Goal: Task Accomplishment & Management: Manage account settings

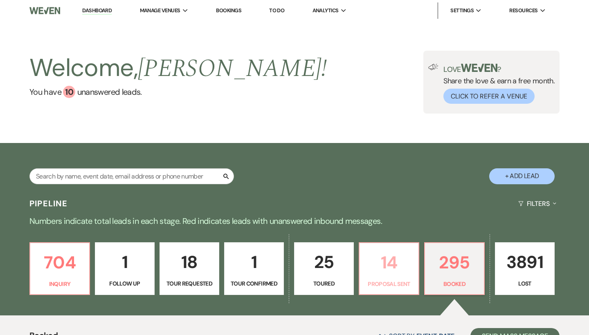
click at [376, 254] on p "14" at bounding box center [388, 262] width 49 height 27
select select "6"
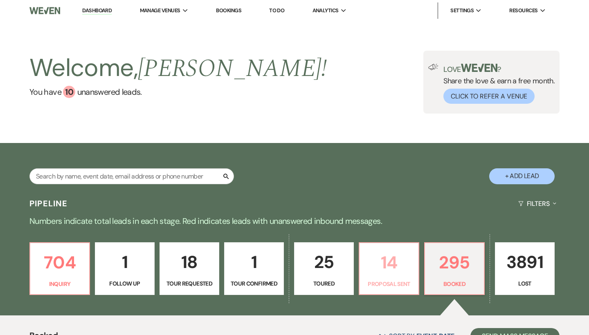
select select "6"
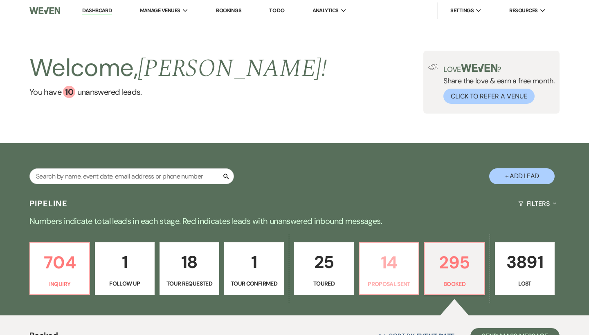
select select "6"
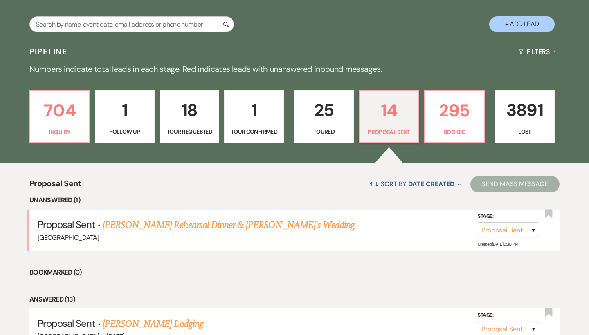
scroll to position [206, 0]
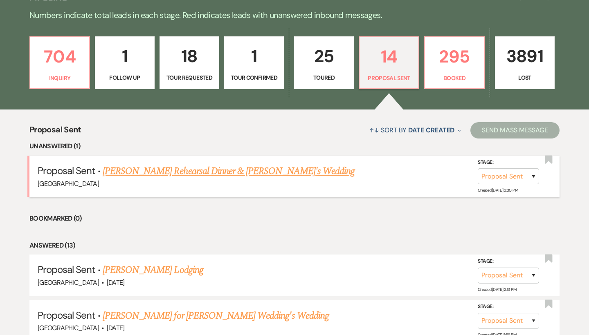
click at [213, 171] on link "Aubrey Andrews Rehearsal Dinner & Fiance's Wedding" at bounding box center [229, 171] width 252 height 15
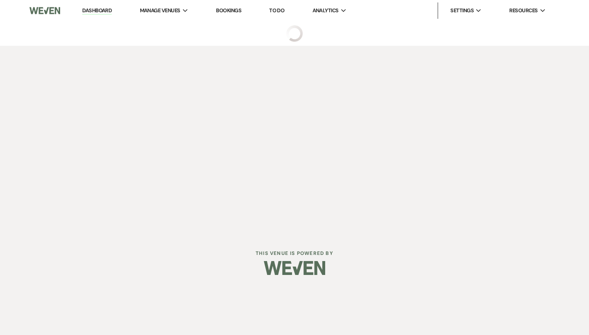
select select "6"
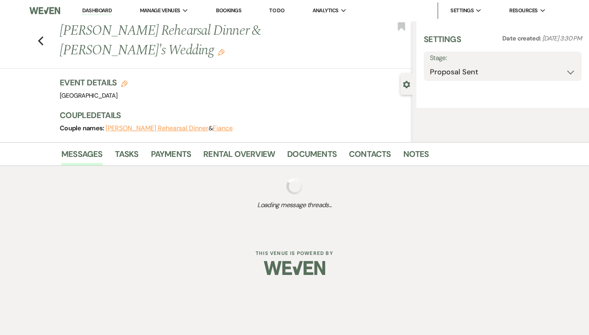
select select "6"
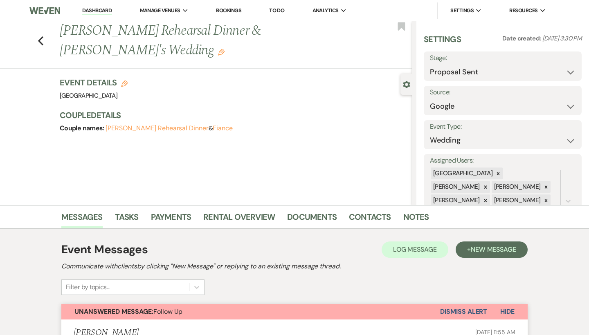
click at [108, 10] on link "Dashboard" at bounding box center [96, 11] width 29 height 8
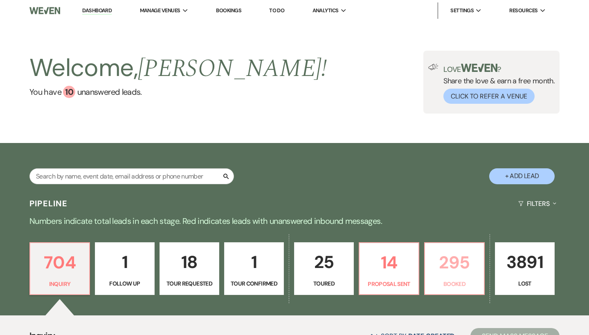
click at [468, 277] on link "295 Booked" at bounding box center [454, 269] width 61 height 53
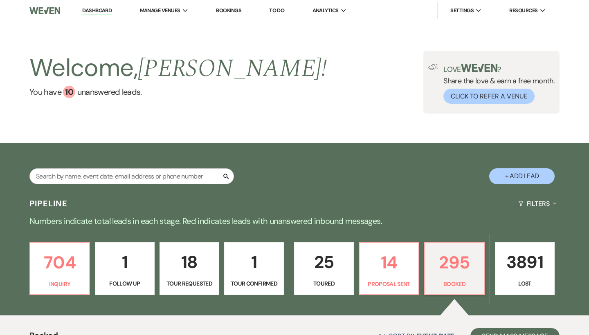
scroll to position [0, 0]
click at [388, 270] on p "14" at bounding box center [388, 262] width 49 height 27
select select "6"
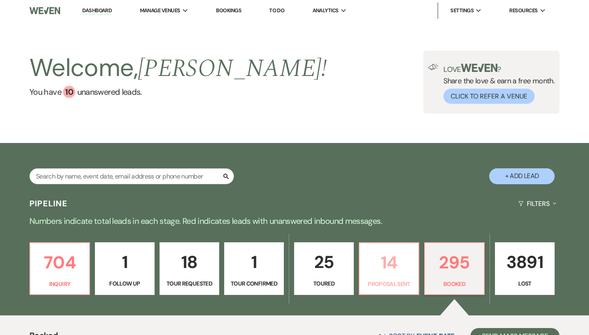
select select "6"
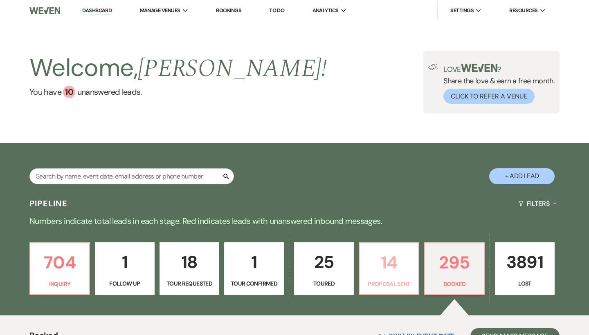
select select "6"
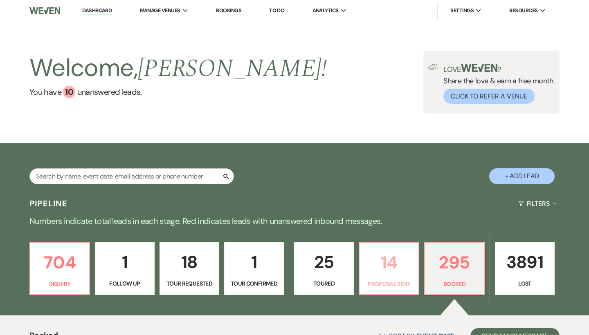
select select "6"
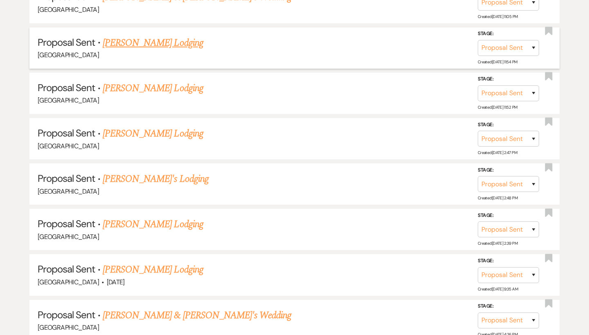
scroll to position [700, 0]
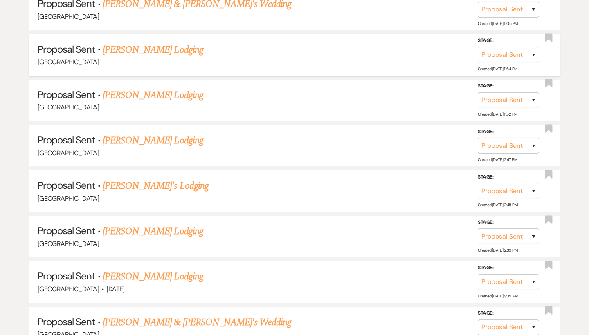
click at [150, 45] on link "[PERSON_NAME] Lodging" at bounding box center [153, 50] width 101 height 15
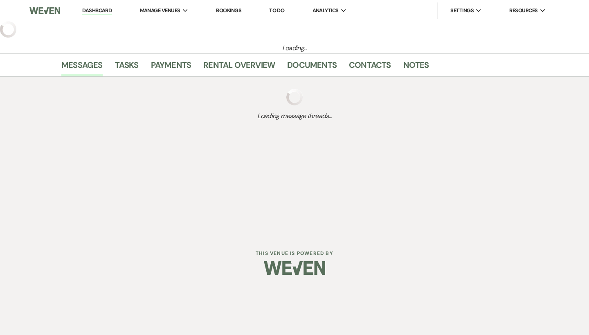
select select "6"
select select "12"
select select "13"
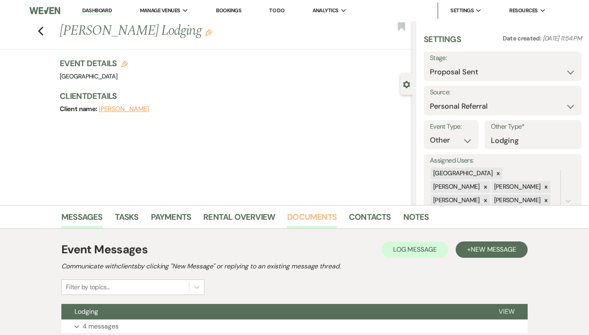
click at [323, 218] on link "Documents" at bounding box center [311, 220] width 49 height 18
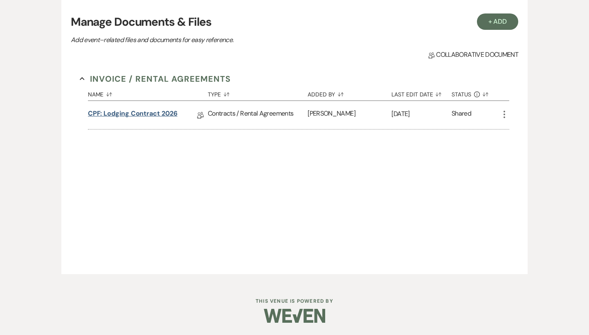
scroll to position [237, 0]
click at [155, 116] on link "CPF: Lodging Contract 2026" at bounding box center [133, 115] width 90 height 13
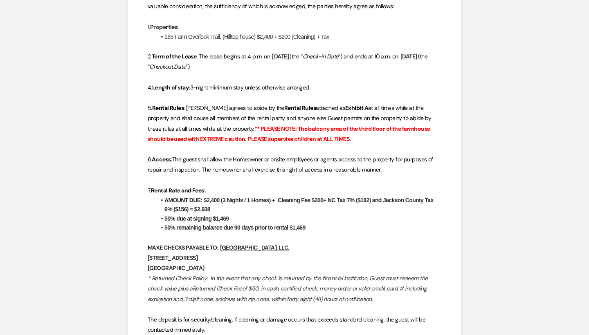
scroll to position [295, 0]
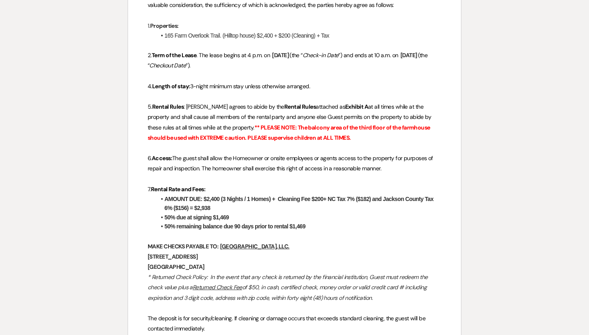
drag, startPoint x: 337, startPoint y: 139, endPoint x: 238, endPoint y: 93, distance: 109.1
click at [238, 93] on p at bounding box center [295, 97] width 294 height 10
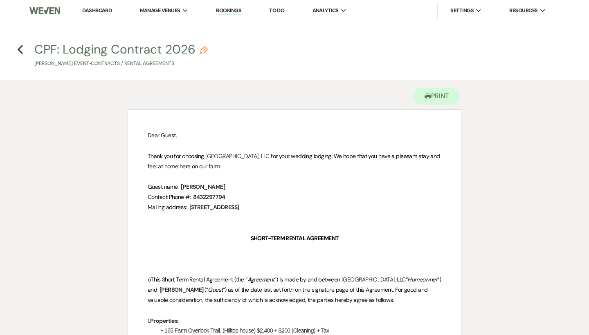
scroll to position [0, 0]
click at [20, 48] on use "button" at bounding box center [20, 49] width 5 height 9
select select "6"
select select "12"
select select "13"
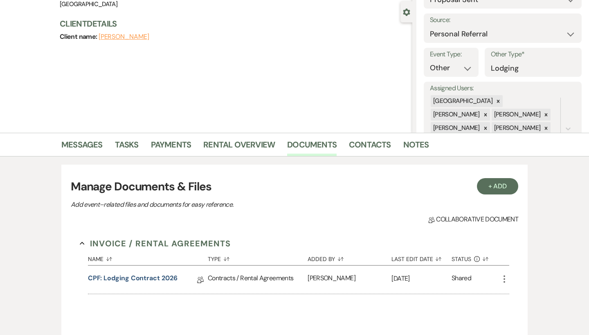
scroll to position [20, 0]
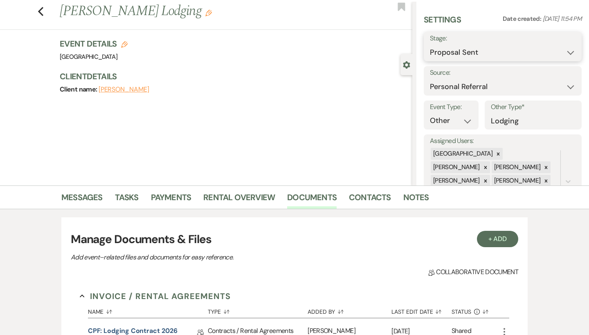
select select "7"
click at [568, 47] on button "Save" at bounding box center [565, 46] width 32 height 16
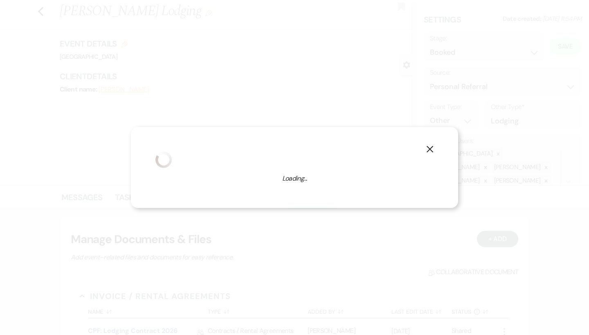
select select "13"
select select "541"
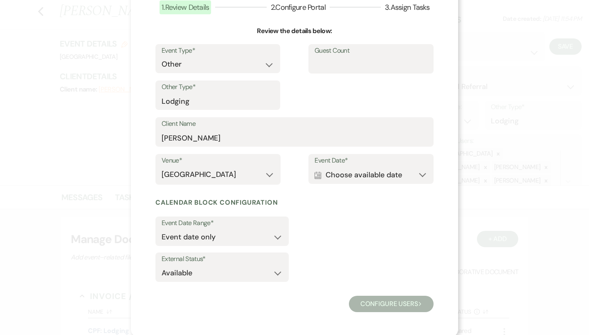
scroll to position [60, 0]
click at [342, 169] on button "Calendar Choose available date Expand" at bounding box center [371, 175] width 113 height 16
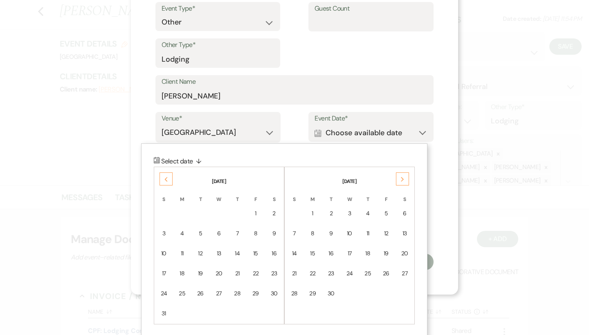
scroll to position [102, 0]
click at [401, 173] on div "Next" at bounding box center [402, 179] width 13 height 13
click at [240, 210] on div "2" at bounding box center [237, 214] width 7 height 9
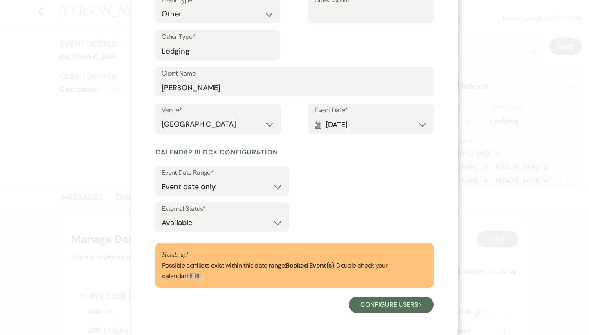
scroll to position [110, 0]
click at [398, 305] on button "Configure users Next" at bounding box center [391, 305] width 85 height 16
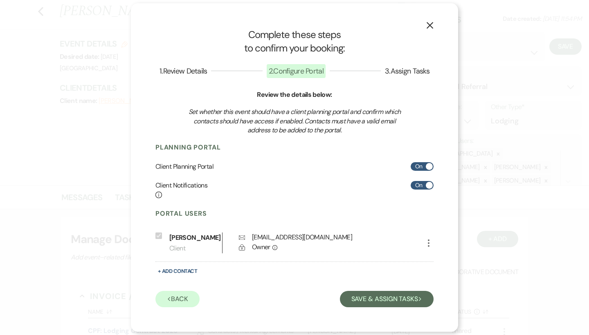
click at [389, 310] on div "X Complete these steps to confirm your booking: 1 . Review Details 2 . Configur…" at bounding box center [294, 167] width 327 height 329
click at [387, 294] on button "Save & Assign Tasks Next" at bounding box center [387, 299] width 94 height 16
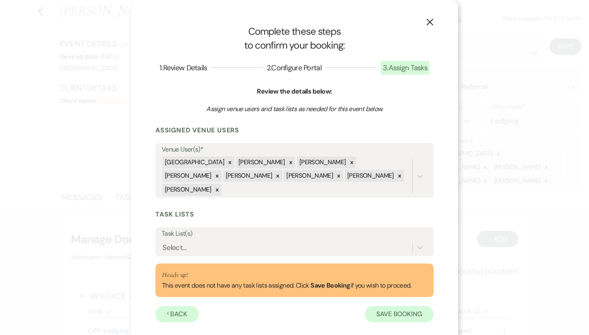
click at [387, 306] on button "Save Booking" at bounding box center [399, 314] width 69 height 16
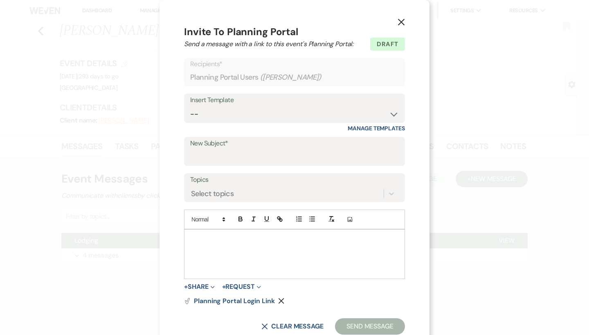
click at [400, 20] on icon "X" at bounding box center [401, 21] width 7 height 7
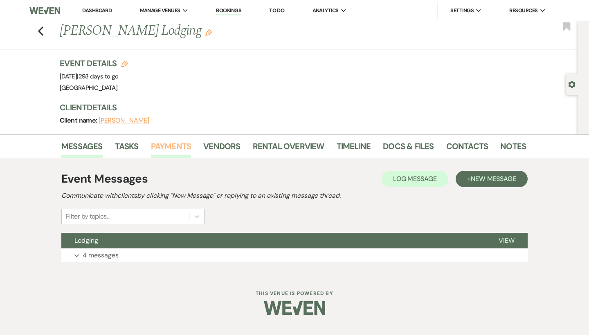
click at [169, 153] on link "Payments" at bounding box center [171, 149] width 40 height 18
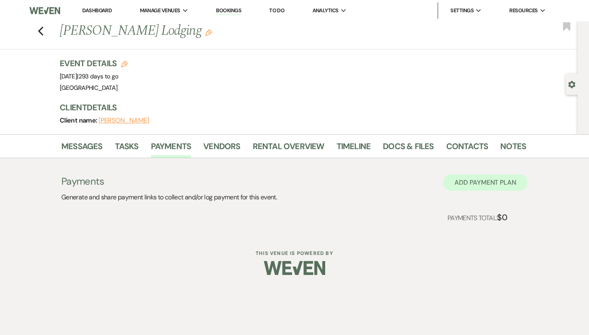
click at [474, 186] on button "Add Payment Plan" at bounding box center [485, 183] width 85 height 16
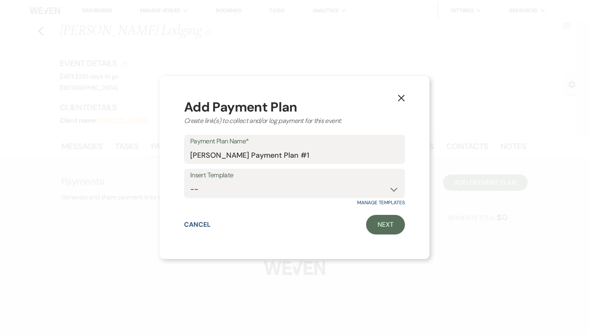
click at [406, 227] on div "X Add Payment Plan Create link(s) to collect and/or log payment for this event:…" at bounding box center [295, 168] width 270 height 184
click at [391, 223] on link "Next" at bounding box center [385, 225] width 39 height 20
select select "2"
select select "percentage"
select select "true"
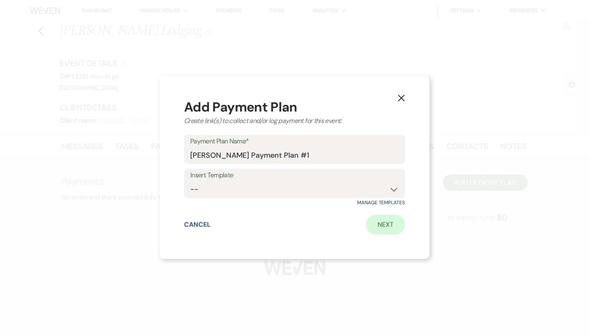
select select "client"
select select "weeks"
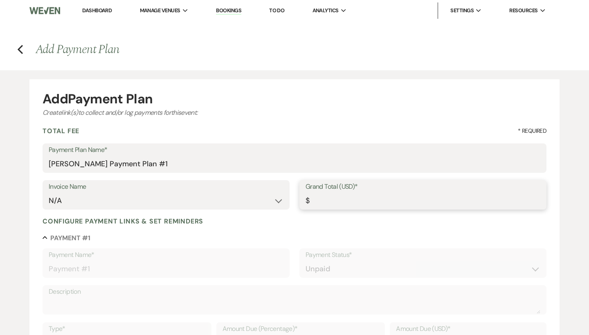
click at [347, 202] on input "Grand Total (USD)*" at bounding box center [423, 201] width 235 height 16
type input "2"
type input "2.00"
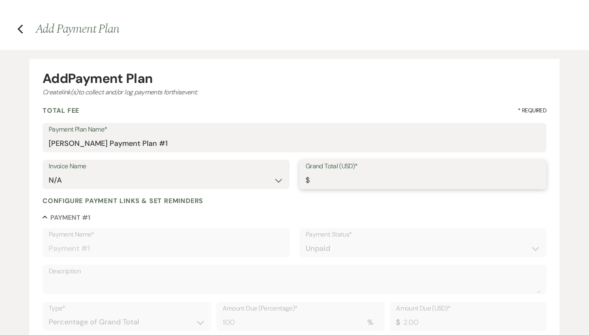
scroll to position [26, 0]
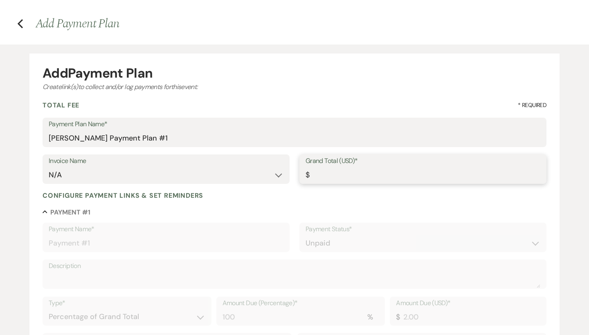
click at [319, 176] on input "Grand Total (USD)*" at bounding box center [423, 175] width 235 height 16
type input "2938"
type input "2938.00"
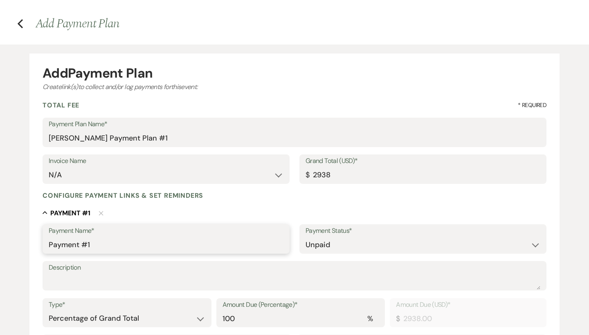
type input "2938.00"
drag, startPoint x: 109, startPoint y: 238, endPoint x: 17, endPoint y: 238, distance: 91.6
click at [17, 238] on div "Add Payment Plan Create link(s) to collect and/or log payments for this event: …" at bounding box center [294, 294] width 589 height 499
drag, startPoint x: 128, startPoint y: 245, endPoint x: 31, endPoint y: 245, distance: 96.5
click at [31, 245] on form "Add Payment Plan Create link(s) to collect and/or log payments for this event: …" at bounding box center [294, 299] width 530 height 490
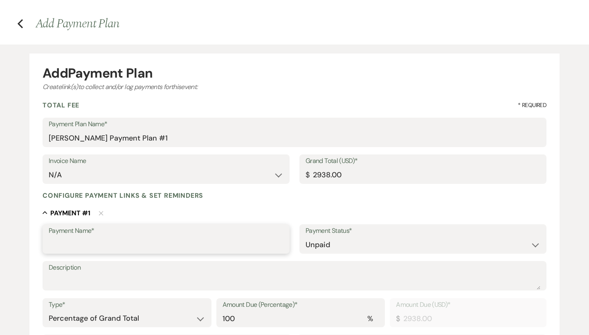
type input "R"
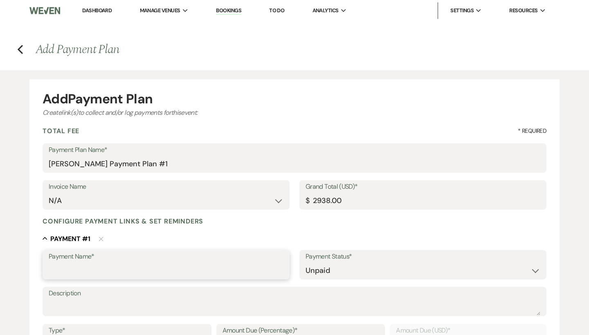
scroll to position [0, 0]
type input "5"
drag, startPoint x: 182, startPoint y: 269, endPoint x: 28, endPoint y: 269, distance: 154.6
click at [28, 269] on div "Add Payment Plan Create link(s) to collect and/or log payments for this event: …" at bounding box center [294, 319] width 589 height 499
type input "50% Hilltop House Due at Signing"
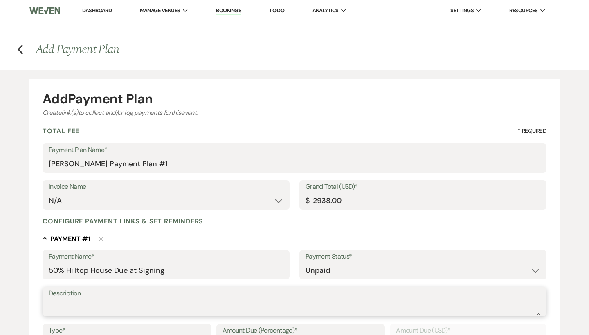
click at [94, 302] on textarea "Description" at bounding box center [295, 307] width 492 height 16
paste textarea "50% Hilltop House Due at Signing"
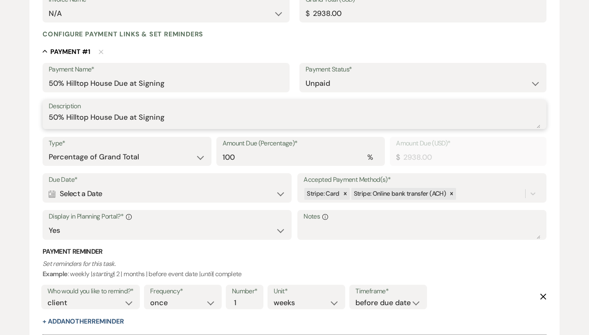
scroll to position [224, 0]
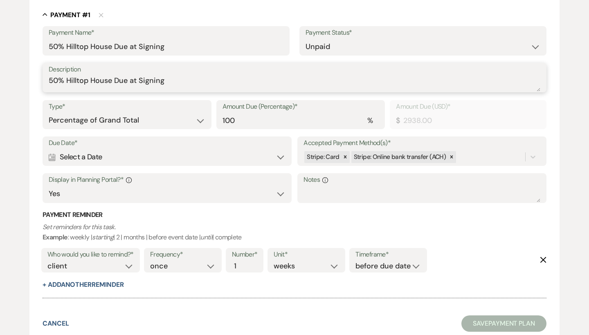
type textarea "50% Hilltop House Due at Signing"
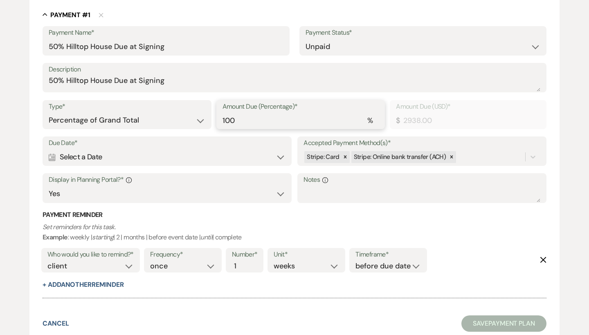
drag, startPoint x: 265, startPoint y: 121, endPoint x: 199, endPoint y: 121, distance: 66.3
click at [199, 121] on div "Type* Dollar Amount Percentage of Grand Total Amount Due (Percentage)* % 100 Am…" at bounding box center [295, 118] width 504 height 37
type input "0.00"
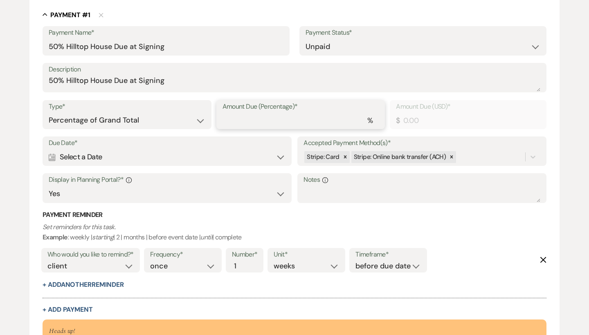
type input "5"
type input "146.90"
type input "50"
type input "1469.00"
click at [344, 155] on icon at bounding box center [345, 157] width 6 height 6
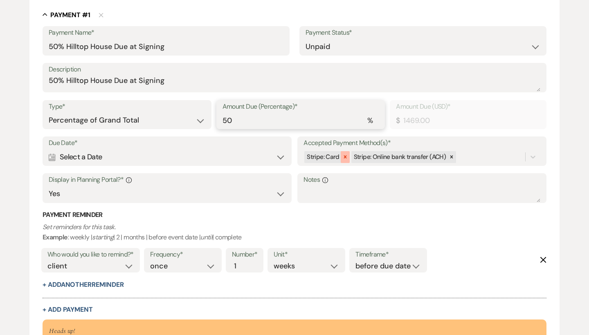
type input "50"
click at [94, 158] on div "Calendar Select a Date Expand" at bounding box center [167, 157] width 237 height 16
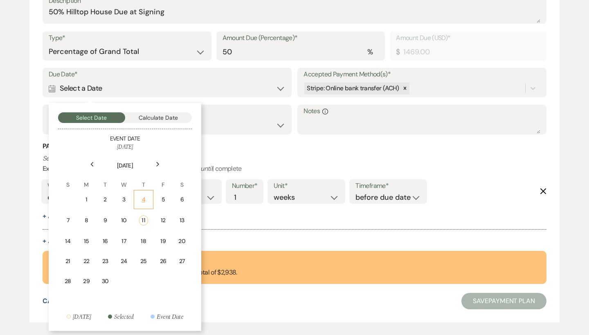
scroll to position [296, 0]
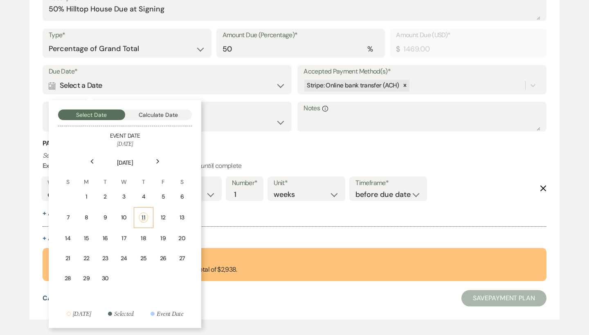
click at [145, 217] on div "11" at bounding box center [143, 218] width 9 height 10
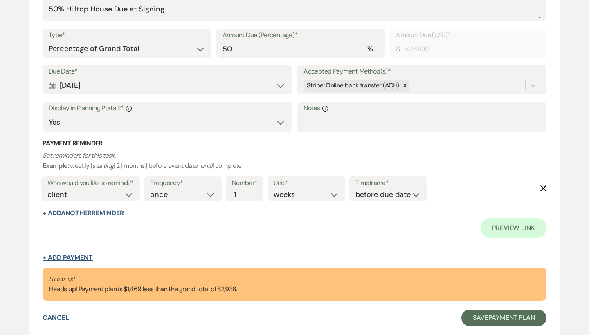
click at [78, 255] on button "+ Add Payment" at bounding box center [68, 258] width 50 height 7
select select "2"
select select "percentage"
select select "true"
select select "client"
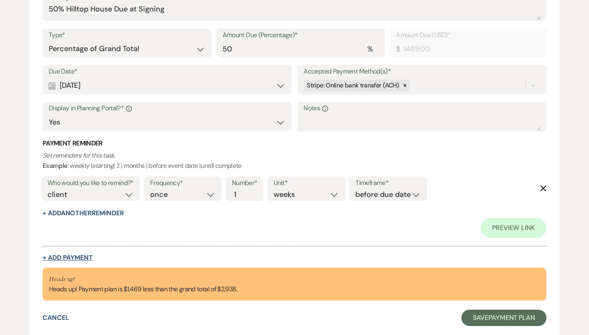
select select "weeks"
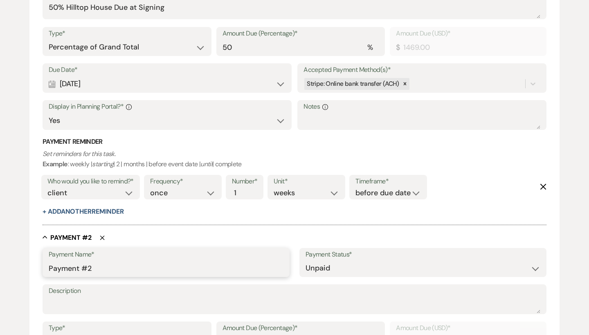
drag, startPoint x: 158, startPoint y: 271, endPoint x: 24, endPoint y: 270, distance: 133.7
click at [24, 270] on div "Add Payment Plan Create link(s) to collect and/or log payments for this event: …" at bounding box center [294, 171] width 589 height 792
drag, startPoint x: 125, startPoint y: 263, endPoint x: 11, endPoint y: 263, distance: 114.1
click at [11, 263] on div "Add Payment Plan Create link(s) to collect and/or log payments for this event: …" at bounding box center [294, 171] width 589 height 792
paste input "50% Hilltop House Due at Signing"
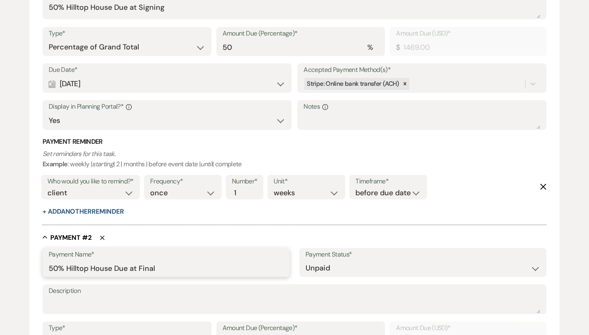
drag, startPoint x: 169, startPoint y: 264, endPoint x: 18, endPoint y: 263, distance: 151.7
click at [18, 263] on div "Add Payment Plan Create link(s) to collect and/or log payments for this event: …" at bounding box center [294, 171] width 589 height 792
type input "50% Hilltop House Due at Final"
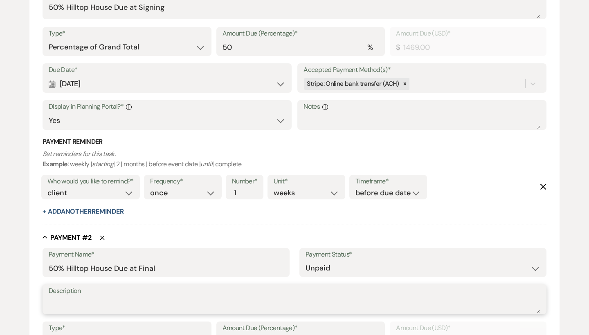
click at [99, 304] on textarea "Description" at bounding box center [295, 305] width 492 height 16
paste textarea "50% Hilltop House Due at Final"
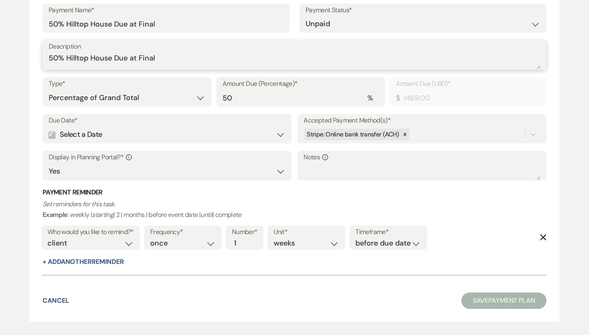
scroll to position [535, 0]
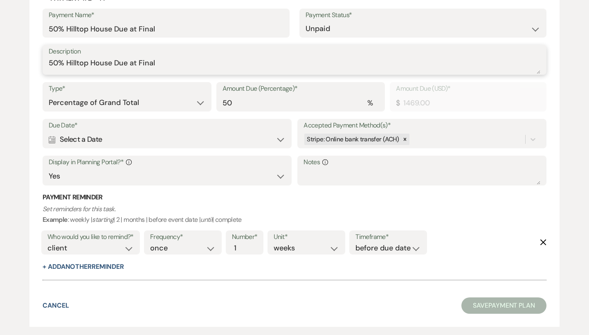
type textarea "50% Hilltop House Due at Final"
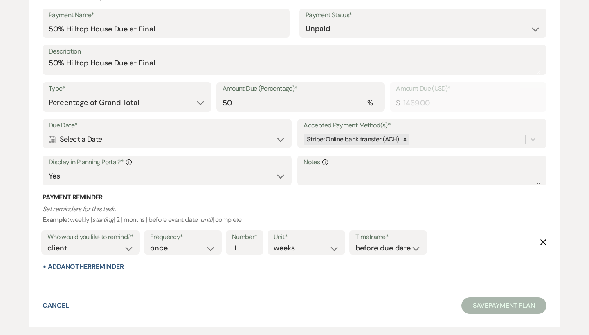
click at [96, 133] on div "Calendar Select a Date Expand" at bounding box center [167, 140] width 237 height 16
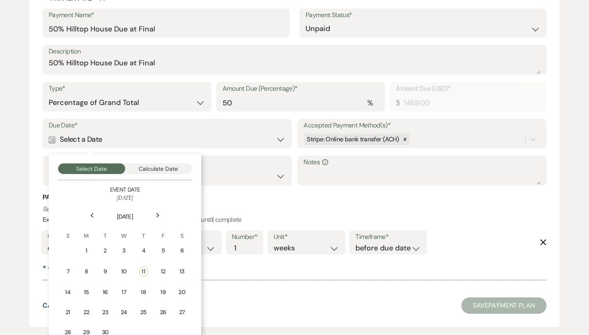
click at [92, 213] on icon "Previous" at bounding box center [92, 215] width 4 height 5
click at [141, 247] on div "3" at bounding box center [144, 251] width 7 height 9
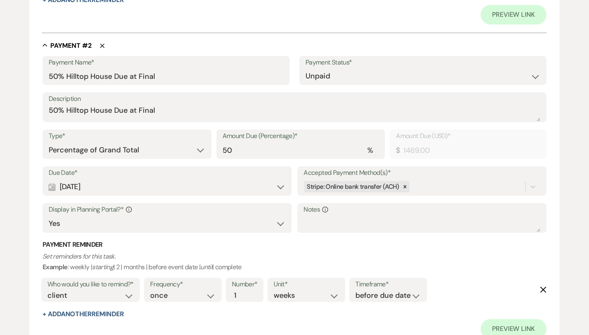
scroll to position [505, 0]
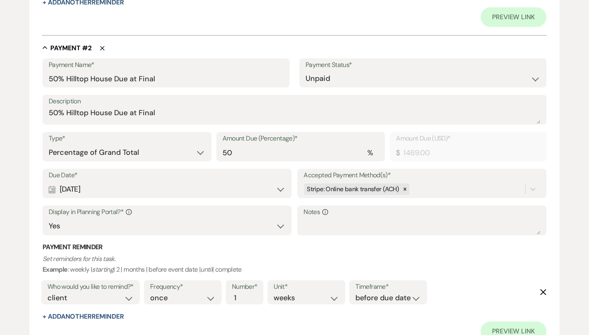
click at [84, 185] on div "Calendar Jul 03, 2025 Expand" at bounding box center [167, 190] width 237 height 16
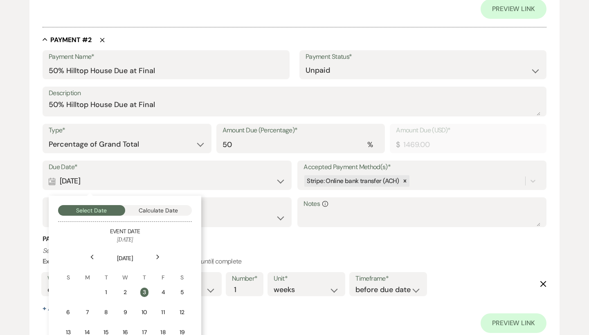
scroll to position [516, 0]
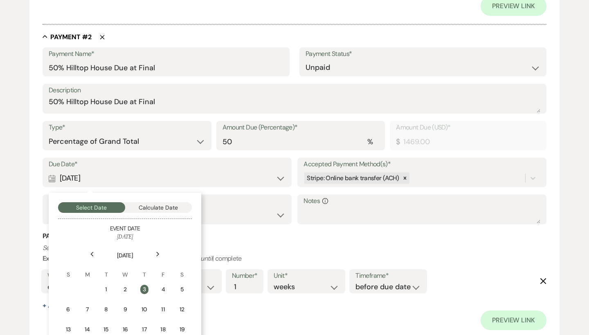
click at [159, 202] on button "Calculate Date" at bounding box center [158, 207] width 67 height 11
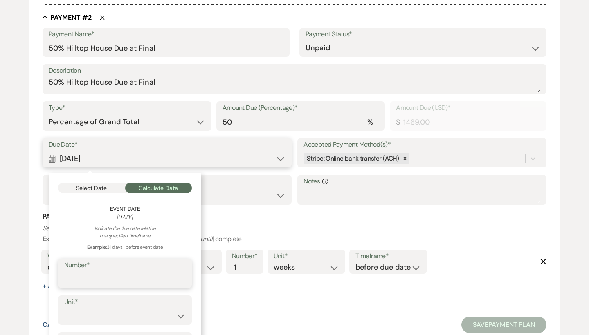
click at [150, 280] on input "Number*" at bounding box center [124, 280] width 121 height 16
type input "90"
select select "day"
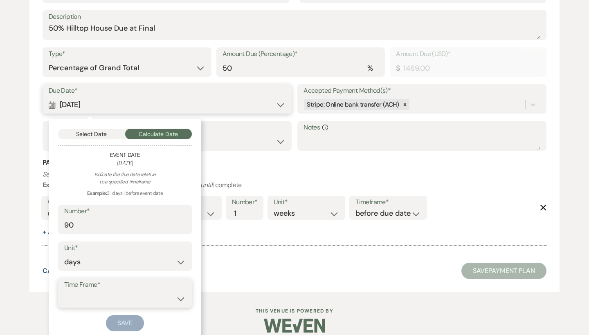
scroll to position [570, 0]
select select "beforeEventDate"
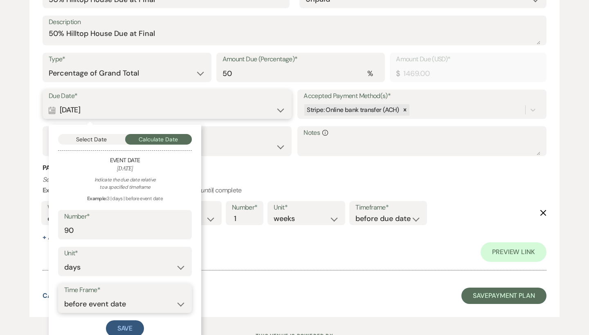
scroll to position [599, 0]
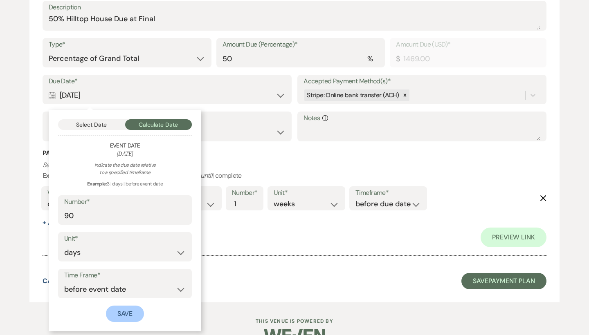
click at [123, 308] on button "Save" at bounding box center [125, 314] width 38 height 16
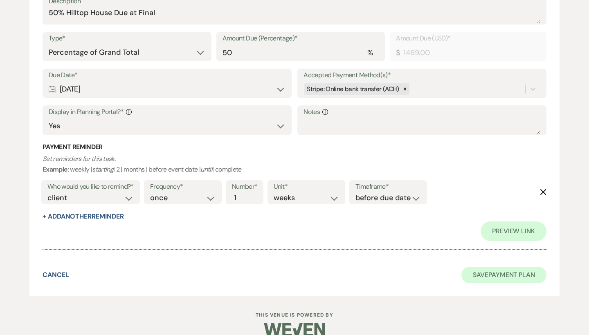
scroll to position [605, 0]
click at [500, 268] on button "Save Payment Plan" at bounding box center [503, 276] width 85 height 16
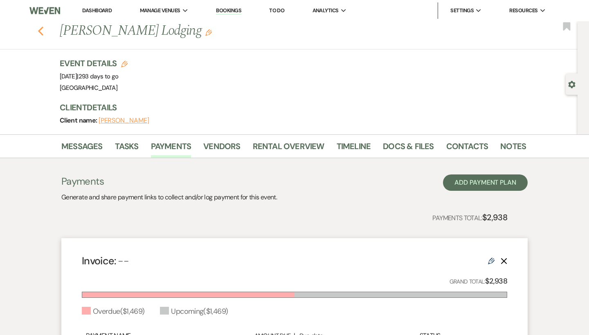
click at [40, 31] on icon "Previous" at bounding box center [41, 31] width 6 height 10
select select "6"
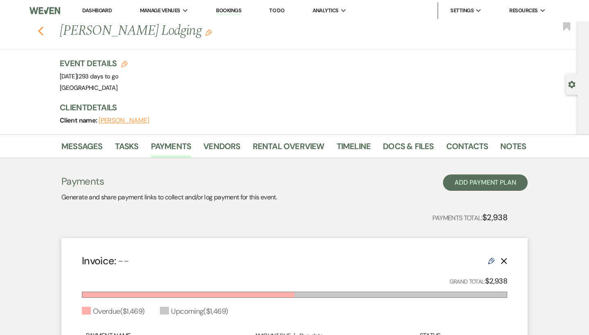
select select "6"
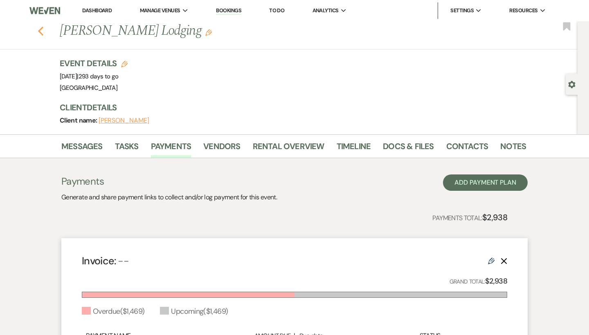
select select "6"
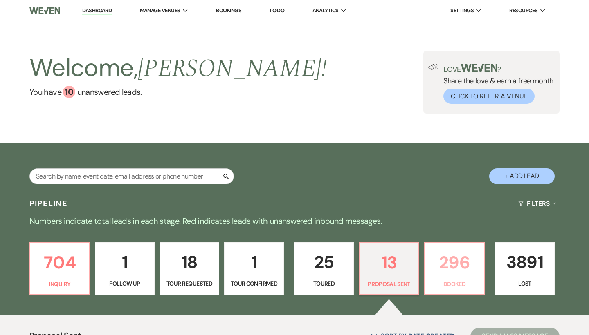
click at [450, 261] on p "296" at bounding box center [454, 262] width 49 height 27
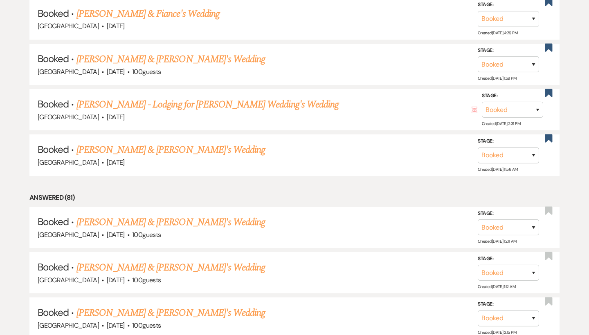
scroll to position [690, 0]
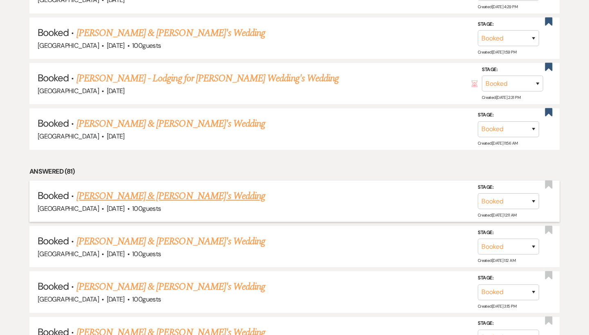
click at [181, 189] on link "[PERSON_NAME] & [PERSON_NAME]'s Wedding" at bounding box center [170, 196] width 189 height 15
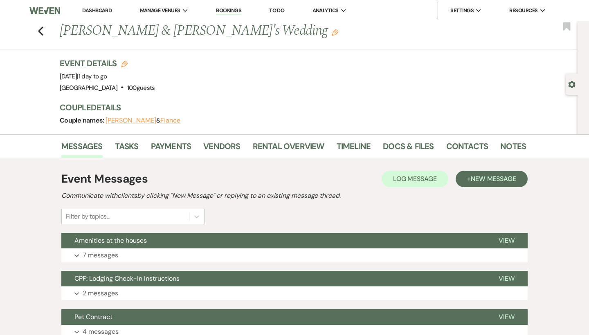
click at [164, 139] on li "Payments" at bounding box center [177, 148] width 53 height 20
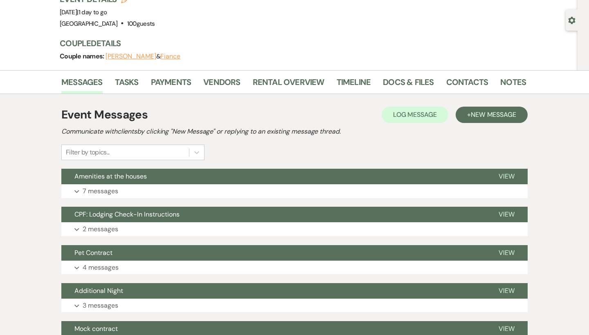
scroll to position [78, 0]
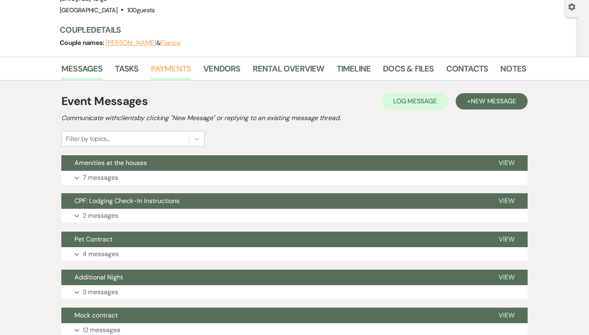
click at [168, 63] on link "Payments" at bounding box center [171, 71] width 40 height 18
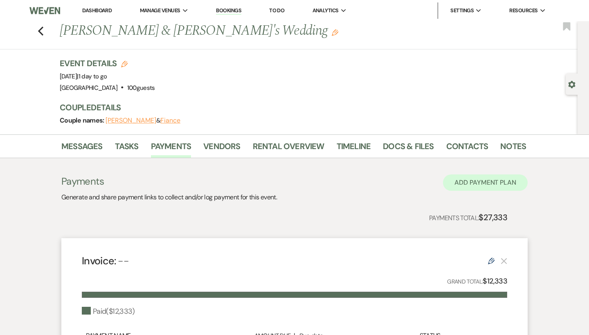
click at [456, 180] on button "Add Payment Plan" at bounding box center [485, 183] width 85 height 16
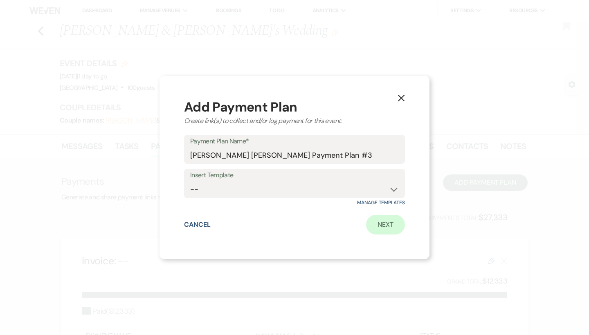
click at [384, 222] on link "Next" at bounding box center [385, 225] width 39 height 20
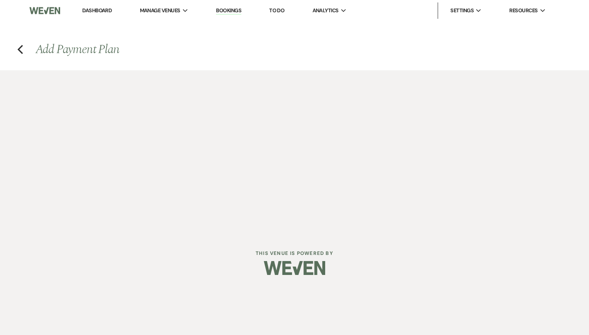
select select "2"
select select "percentage"
select select "true"
select select "client"
select select "weeks"
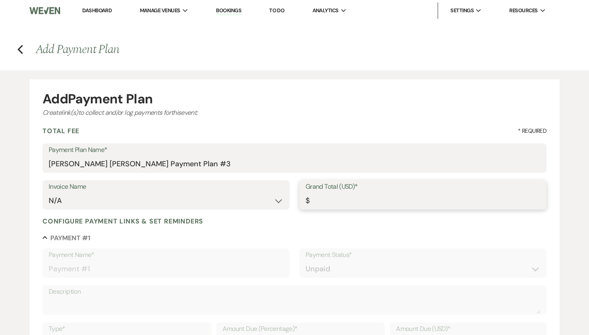
click at [362, 207] on input "Grand Total (USD)*" at bounding box center [423, 201] width 235 height 16
type input "1"
type input "1.00"
type input "10"
type input "10.00"
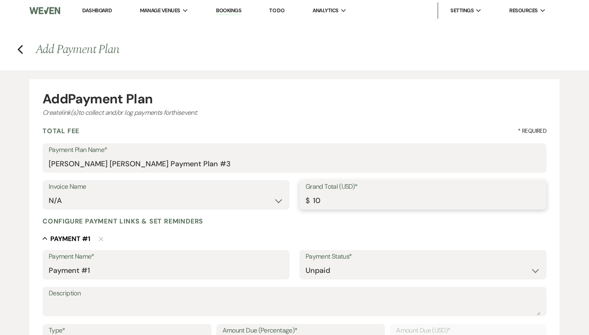
type input "102"
type input "102.00"
type input "1020"
type input "1020.00"
type input "102"
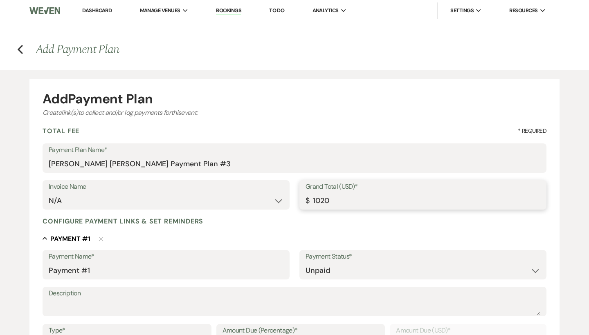
type input "102.00"
type input "10"
type input "10.00"
type input "103"
type input "103.00"
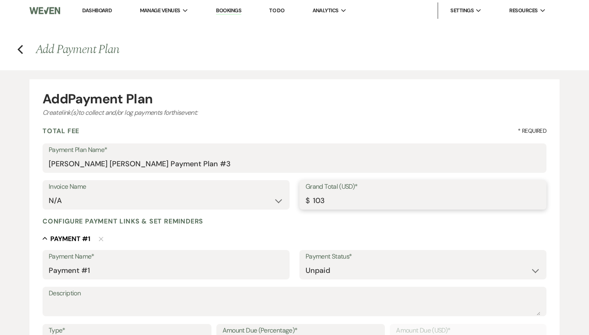
type input "1030"
type input "1030.00"
type input "1030.5"
type input "1030.50"
type input "1030.54"
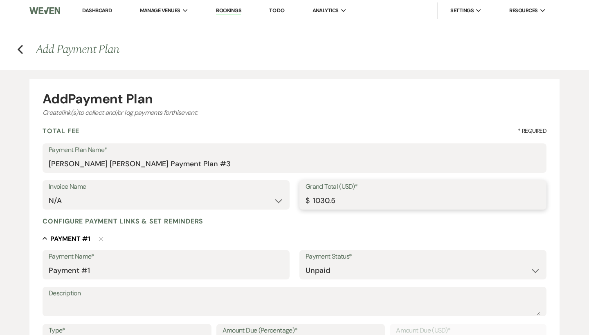
type input "1030.54"
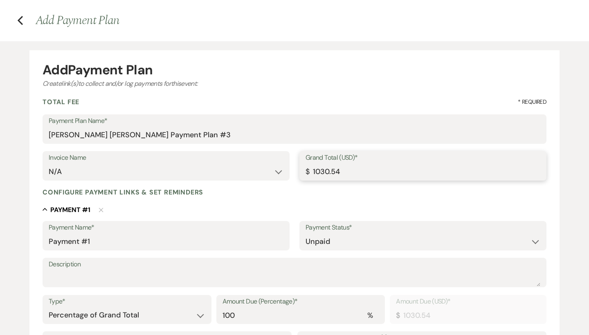
type input "1030.54"
drag, startPoint x: 124, startPoint y: 234, endPoint x: 127, endPoint y: 243, distance: 9.3
click at [127, 243] on input "Payment #1" at bounding box center [166, 242] width 235 height 16
drag, startPoint x: 184, startPoint y: 240, endPoint x: 151, endPoint y: 242, distance: 33.2
click at [151, 242] on input "Pet Policy + 1 Night Extension Houses" at bounding box center [166, 242] width 235 height 16
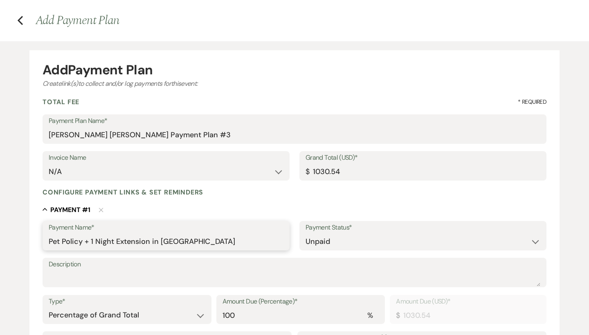
drag, startPoint x: 245, startPoint y: 242, endPoint x: 39, endPoint y: 238, distance: 205.8
click at [39, 238] on form "Add Payment Plan Create link(s) to collect and/or log payments for this event: …" at bounding box center [294, 295] width 530 height 490
type input "Pet Policy + 1 Night Extension in Mountain House"
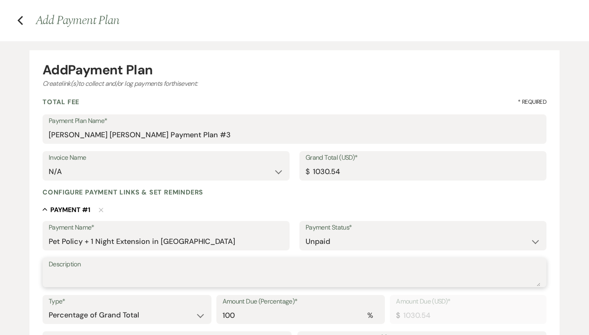
click at [79, 276] on textarea "Description" at bounding box center [295, 278] width 492 height 16
paste textarea "Pet Policy + 1 Night Extension in Mountain House"
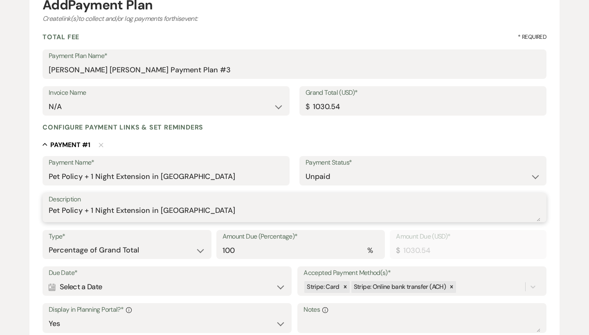
scroll to position [110, 0]
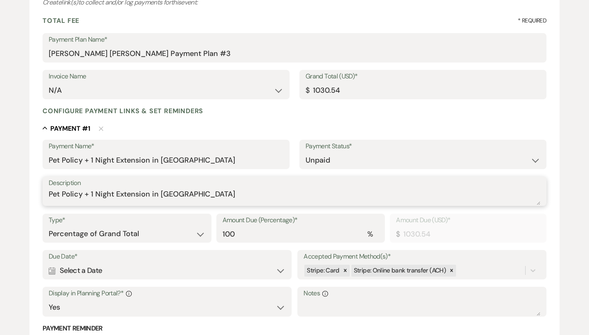
type textarea "Pet Policy + 1 Night Extension in Mountain House"
click at [262, 232] on input "100" at bounding box center [301, 234] width 157 height 16
click at [346, 271] on icon at bounding box center [345, 271] width 6 height 6
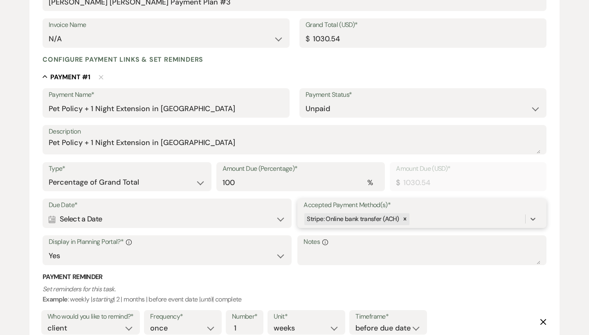
scroll to position [164, 0]
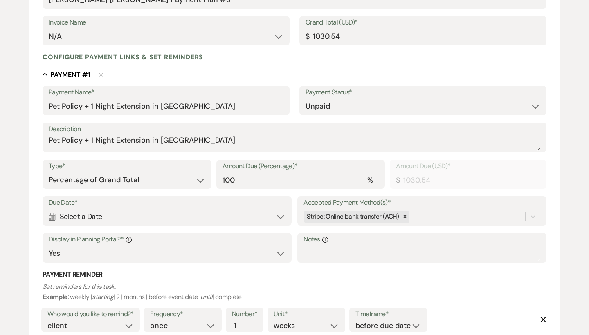
click at [66, 214] on div "Calendar Select a Date Expand" at bounding box center [167, 217] width 237 height 16
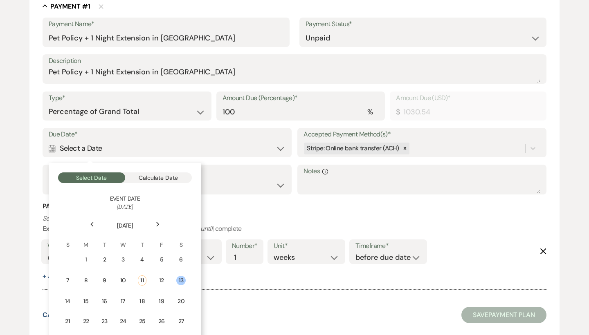
scroll to position [241, 0]
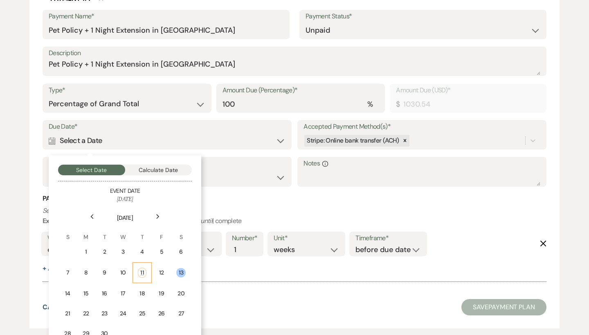
click at [142, 268] on div "11" at bounding box center [142, 273] width 9 height 10
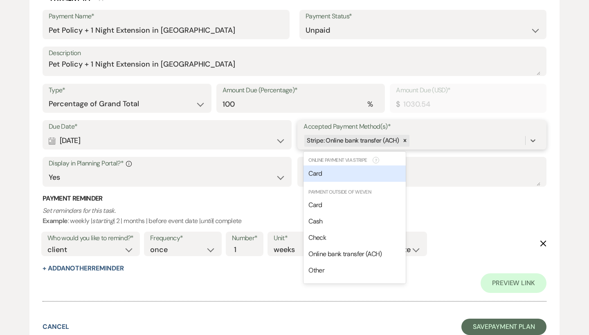
click at [450, 138] on div "Stripe: Online bank transfer (ACH)" at bounding box center [414, 141] width 222 height 14
click at [355, 178] on div "Card" at bounding box center [354, 174] width 102 height 16
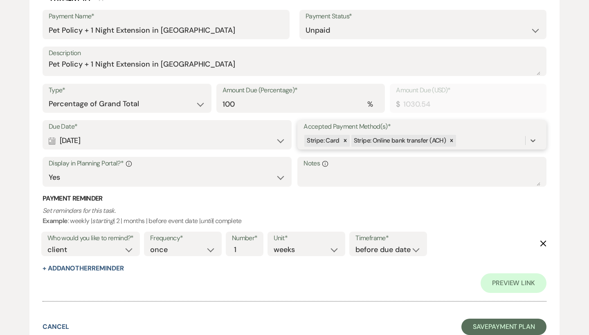
click at [492, 139] on div "Stripe: Card Stripe: Online bank transfer (ACH)" at bounding box center [414, 141] width 222 height 14
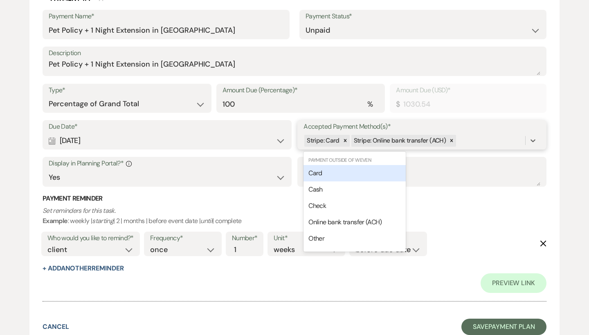
click at [362, 171] on div "Card" at bounding box center [354, 173] width 102 height 16
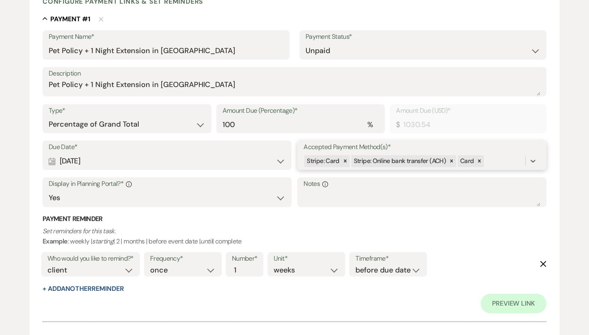
scroll to position [182, 0]
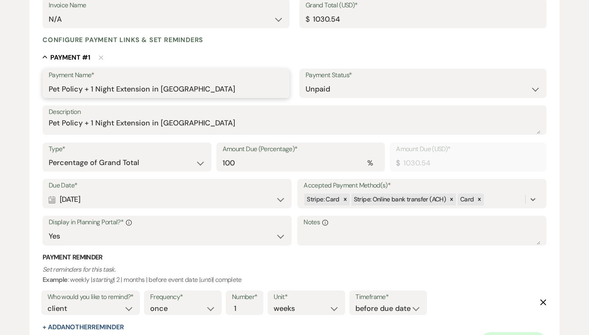
click at [223, 92] on input "Pet Policy + 1 Night Extension in Mountain House" at bounding box center [166, 89] width 235 height 16
type input "Pet Policy + 1 Night Extension in Mountain House ( 3% CC Fee)"
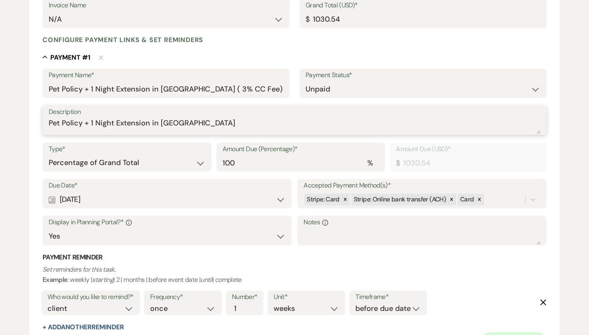
click at [252, 123] on textarea "Pet Policy + 1 Night Extension in Mountain House" at bounding box center [295, 126] width 492 height 16
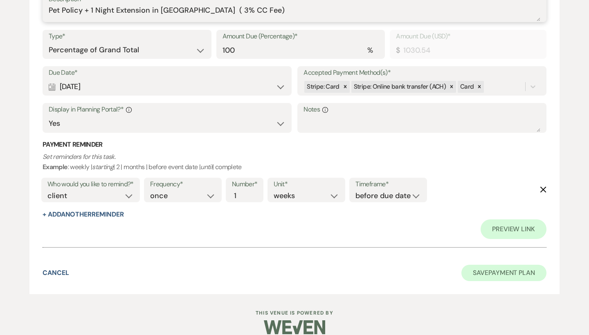
scroll to position [294, 0]
type textarea "Pet Policy + 1 Night Extension in Mountain House ( 3% CC Fee)"
click at [518, 265] on button "Save Payment Plan" at bounding box center [503, 273] width 85 height 16
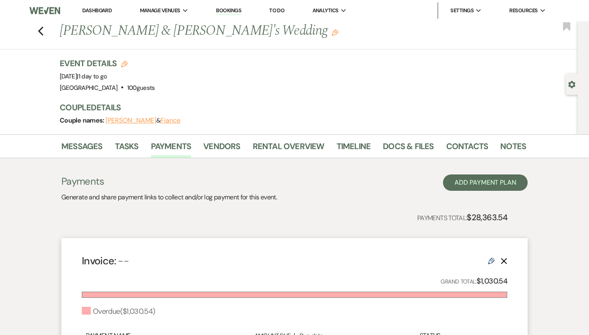
click at [101, 9] on link "Dashboard" at bounding box center [96, 10] width 29 height 7
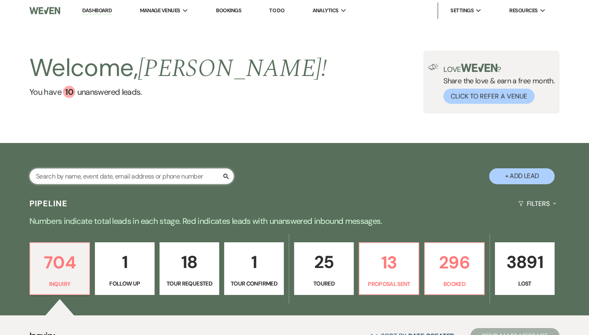
click at [163, 175] on input "text" at bounding box center [131, 177] width 205 height 16
type input "Matt"
select select "6"
select select "8"
select select "6"
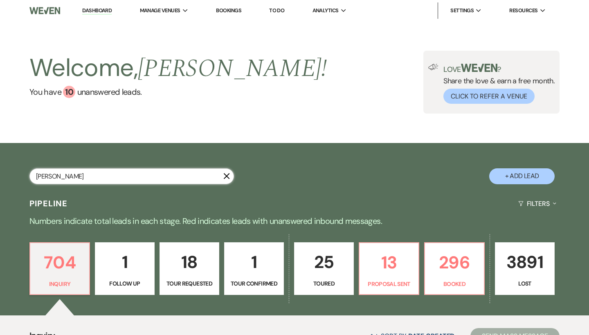
select select "8"
select select "5"
select select "8"
select select "5"
select select "8"
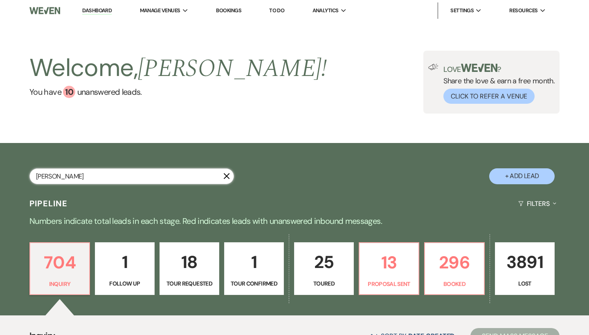
select select "5"
select select "8"
select select "5"
select select "8"
select select "5"
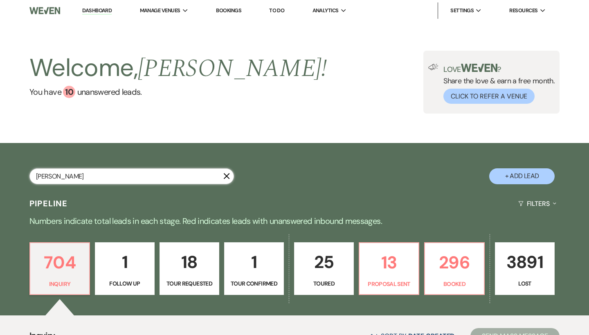
select select "8"
select select "5"
select select "8"
select select "5"
select select "8"
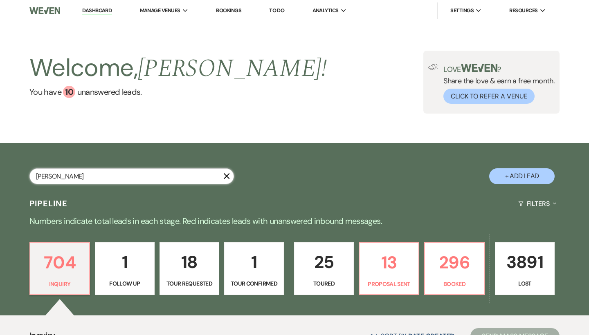
select select "5"
select select "8"
select select "5"
select select "8"
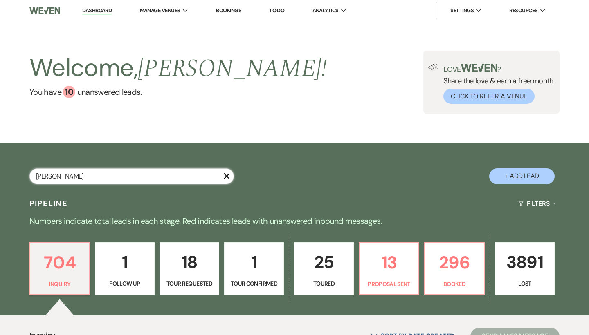
select select "8"
select select "5"
select select "8"
select select "5"
select select "8"
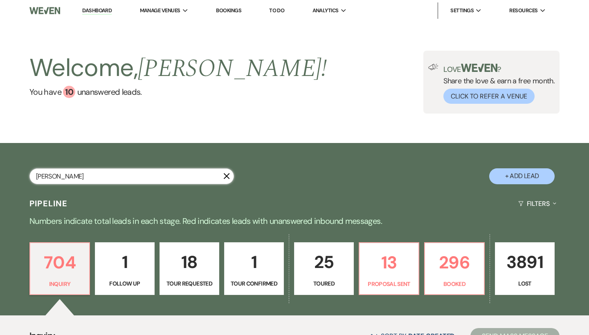
select select "5"
select select "8"
select select "5"
select select "8"
select select "4"
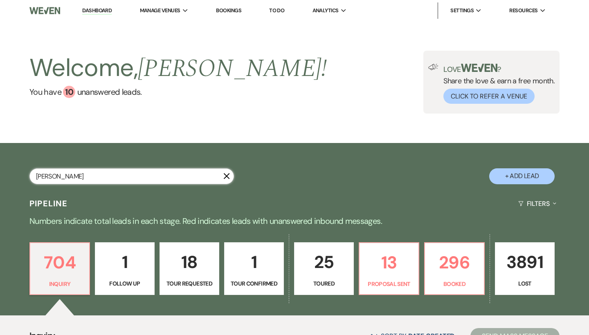
select select "8"
select select "5"
select select "8"
select select "5"
select select "8"
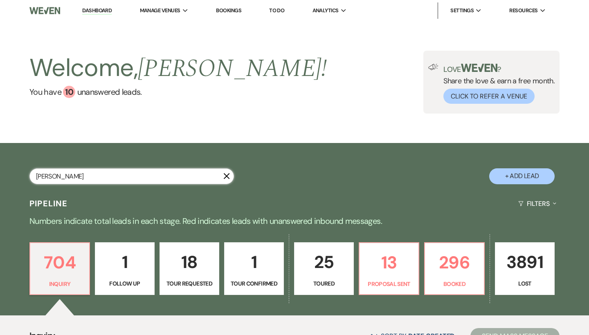
select select "5"
select select "8"
select select "5"
select select "8"
select select "5"
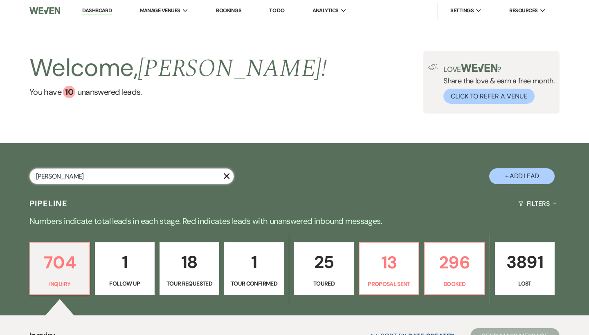
select select "8"
select select "5"
select select "8"
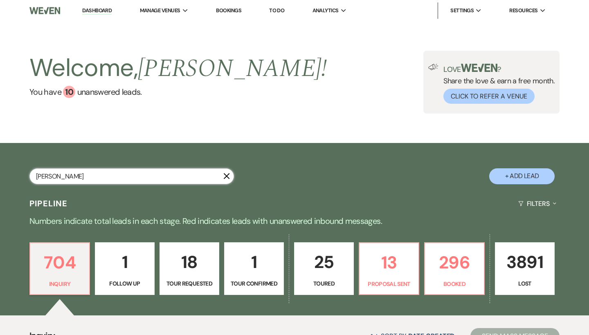
select select "5"
select select "8"
select select "5"
select select "8"
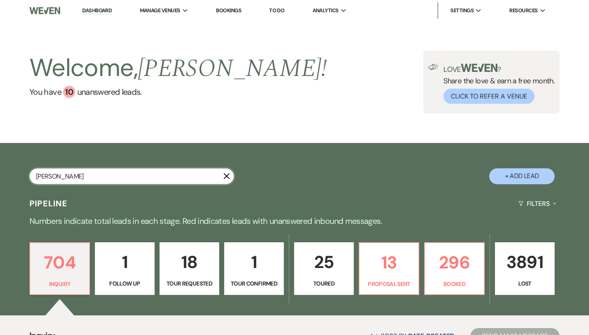
select select "5"
select select "8"
select select "6"
select select "8"
select select "5"
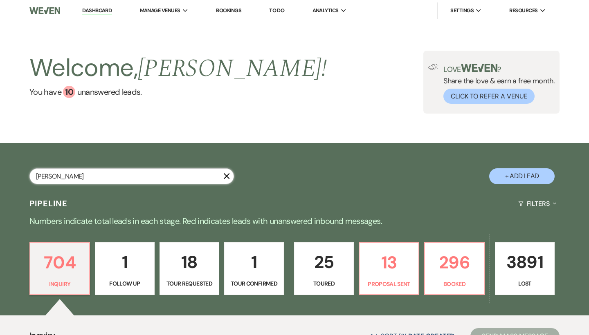
select select "8"
select select "5"
select select "8"
select select "5"
select select "8"
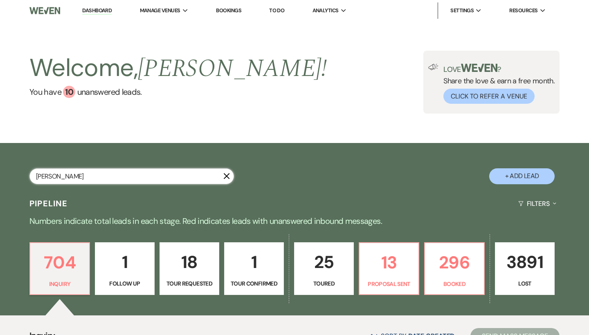
select select "5"
select select "8"
select select "5"
select select "8"
select select "5"
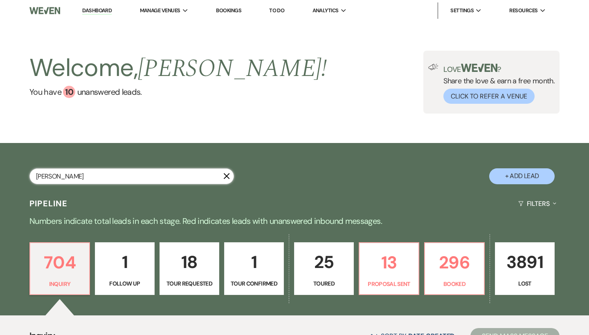
select select "8"
select select "6"
select select "8"
select select "5"
select select "8"
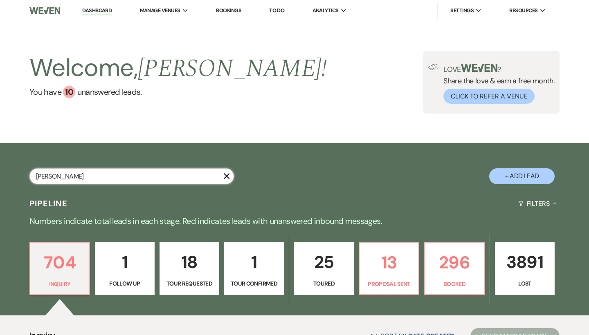
select select "5"
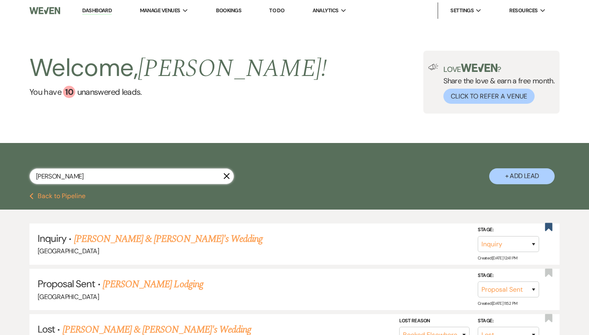
type input "Matt"
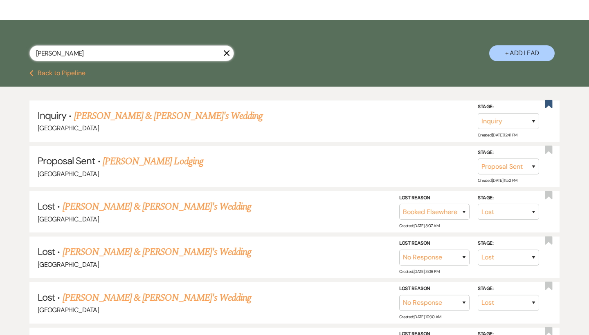
scroll to position [151, 0]
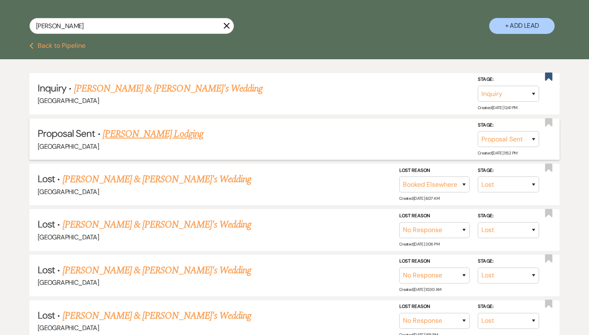
click at [149, 131] on link "[PERSON_NAME] Lodging" at bounding box center [153, 134] width 101 height 15
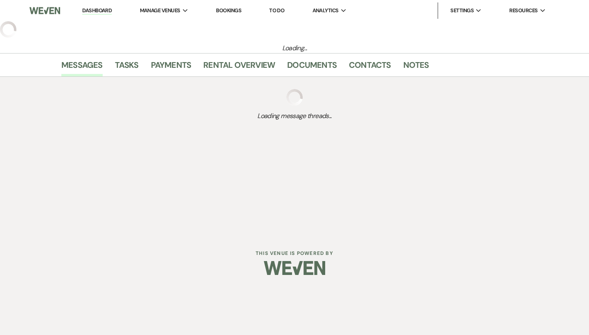
select select "6"
select select "12"
select select "13"
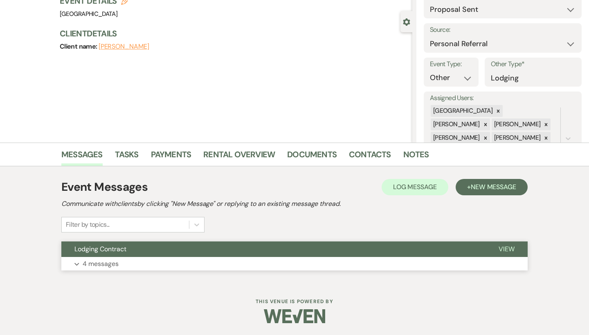
click at [188, 256] on button "Lodging Contract" at bounding box center [273, 250] width 424 height 16
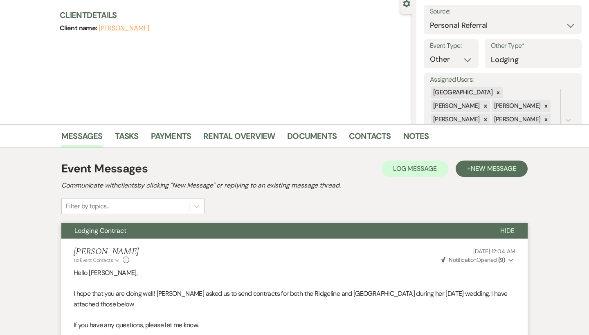
scroll to position [40, 0]
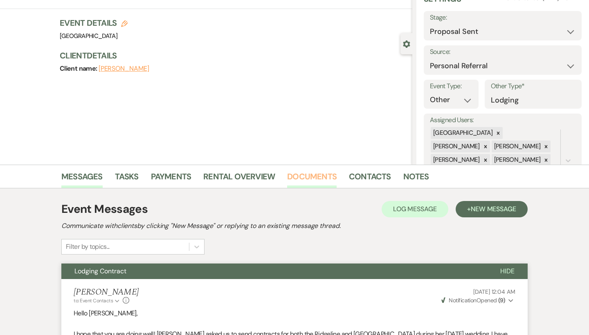
click at [302, 183] on link "Documents" at bounding box center [311, 179] width 49 height 18
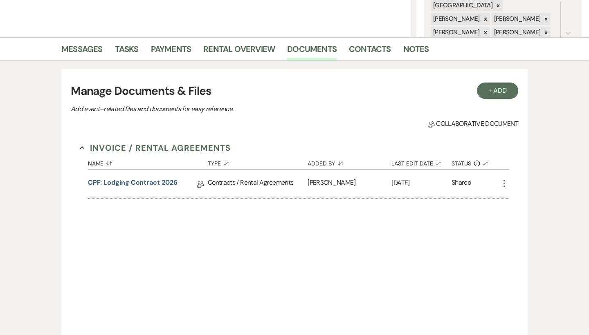
scroll to position [173, 0]
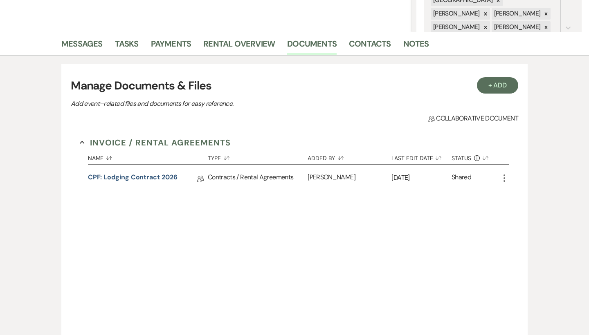
click at [155, 176] on link "CPF: Lodging Contract 2026" at bounding box center [133, 179] width 90 height 13
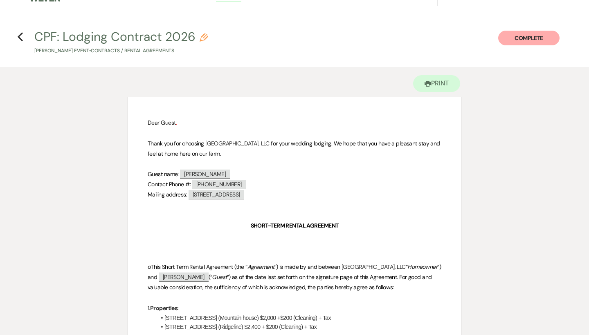
scroll to position [2, 0]
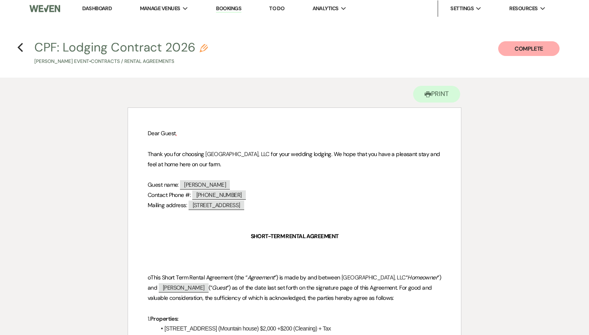
click at [107, 11] on link "Dashboard" at bounding box center [96, 8] width 29 height 7
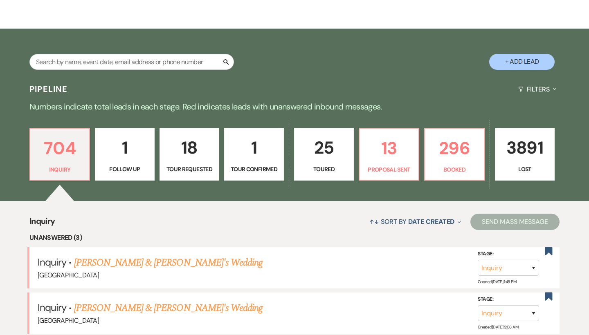
scroll to position [118, 0]
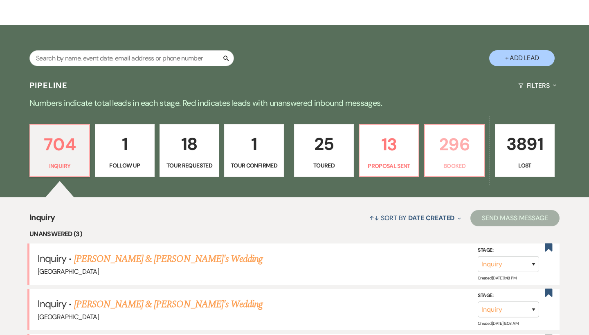
click at [443, 142] on p "296" at bounding box center [454, 144] width 49 height 27
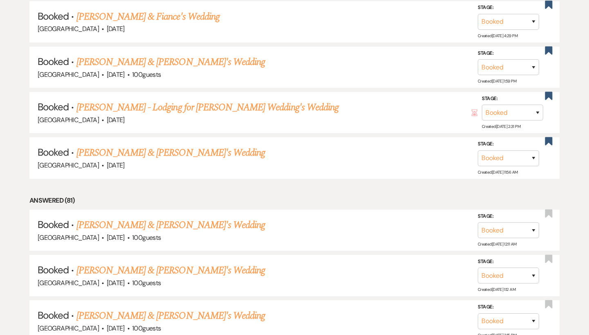
scroll to position [671, 0]
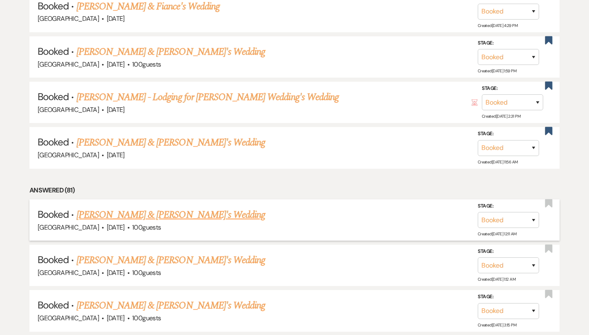
click at [175, 208] on link "[PERSON_NAME] & [PERSON_NAME]'s Wedding" at bounding box center [170, 215] width 189 height 15
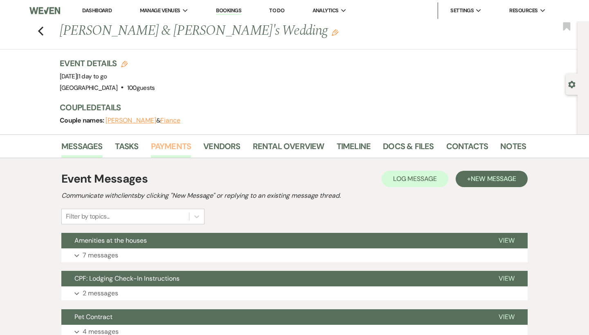
click at [175, 141] on link "Payments" at bounding box center [171, 149] width 40 height 18
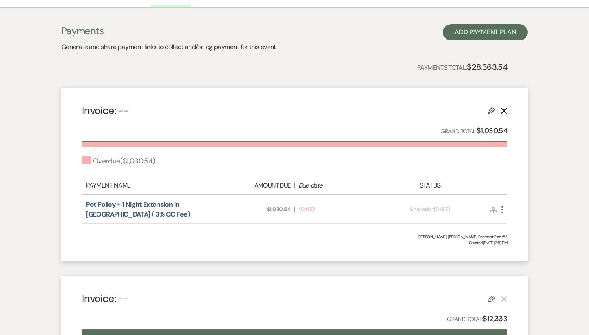
scroll to position [152, 0]
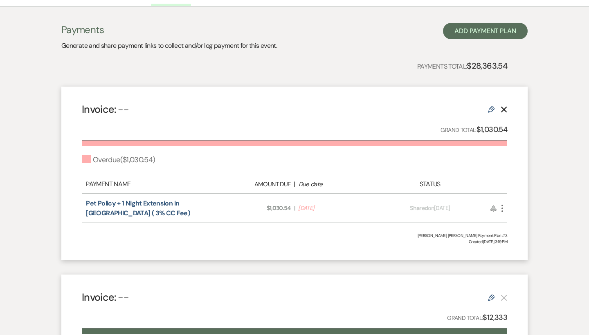
click at [488, 107] on icon "Edit" at bounding box center [491, 109] width 7 height 7
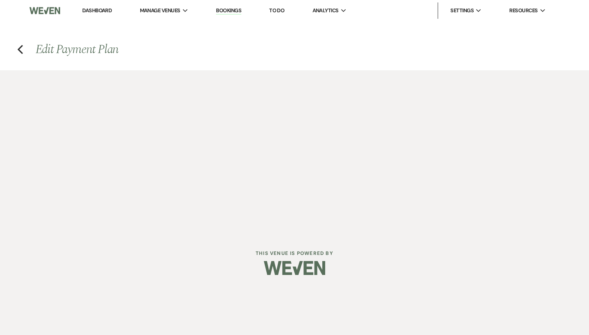
select select "2"
select select "percentage"
select select "true"
select select "client"
select select "weeks"
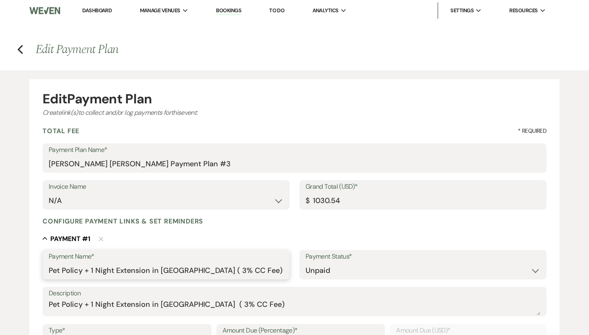
drag, startPoint x: 277, startPoint y: 267, endPoint x: 241, endPoint y: 267, distance: 36.4
click at [241, 267] on input "Pet Policy + 1 Night Extension in Mountain House ( 3% CC Fee)" at bounding box center [166, 271] width 235 height 16
type input "Pet Policy + 1 Night Extension in Mountain House"
drag, startPoint x: 279, startPoint y: 301, endPoint x: 236, endPoint y: 301, distance: 42.9
click at [236, 301] on textarea "Pet Policy + 1 Night Extension in Mountain House ( 3% CC Fee)" at bounding box center [295, 307] width 492 height 16
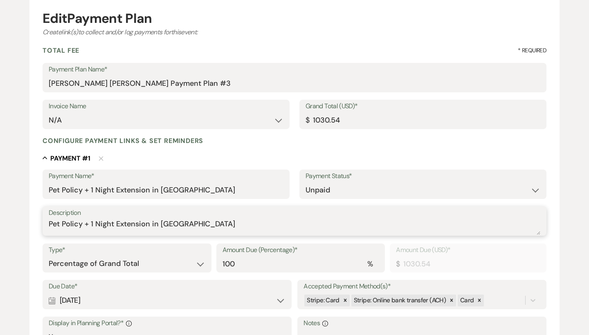
scroll to position [94, 0]
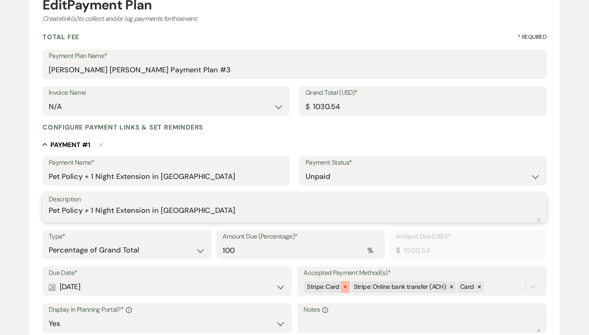
click at [341, 285] on div at bounding box center [345, 287] width 9 height 12
type textarea "Pet Policy + 1 Night Extension in Mountain House"
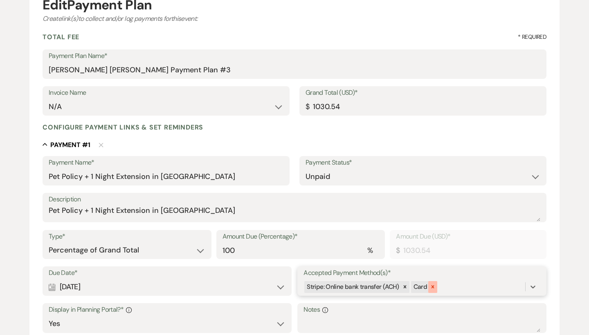
click at [433, 284] on icon at bounding box center [433, 287] width 6 height 6
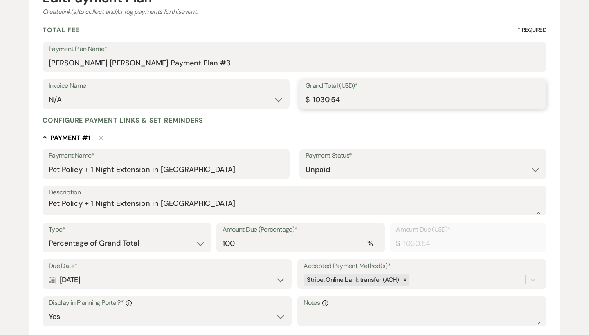
drag, startPoint x: 369, startPoint y: 92, endPoint x: 265, endPoint y: 92, distance: 104.3
click at [265, 92] on div "Invoice Name N/A Grand Total (USD)* $ 1030.54" at bounding box center [295, 97] width 504 height 37
drag, startPoint x: 371, startPoint y: 101, endPoint x: 303, endPoint y: 101, distance: 67.9
click at [303, 101] on div "Grand Total (USD)* $ 1030.54" at bounding box center [422, 93] width 247 height 29
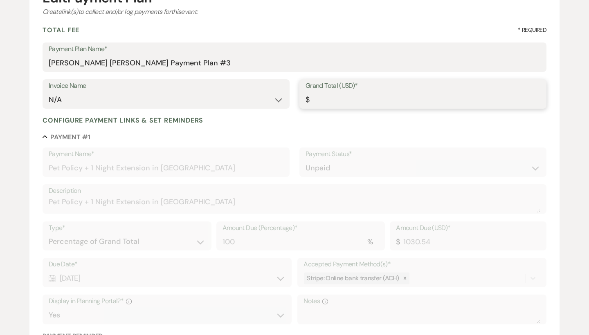
type input "1"
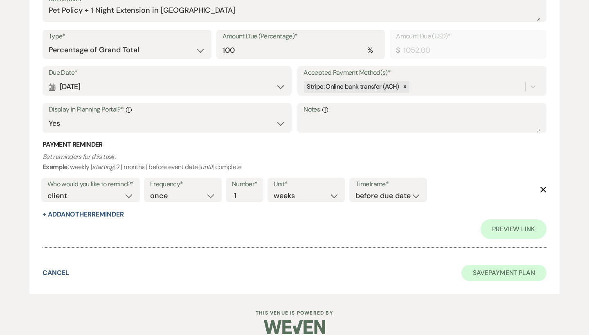
scroll to position [294, 0]
click at [479, 266] on button "Save Payment Plan" at bounding box center [503, 273] width 85 height 16
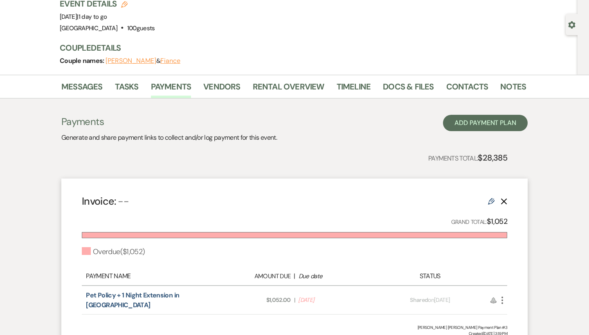
scroll to position [63, 0]
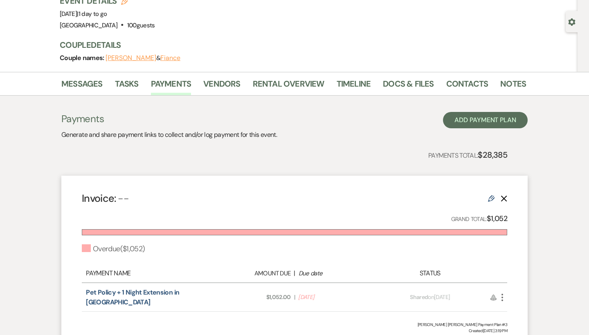
click at [491, 198] on icon "Edit" at bounding box center [491, 199] width 7 height 7
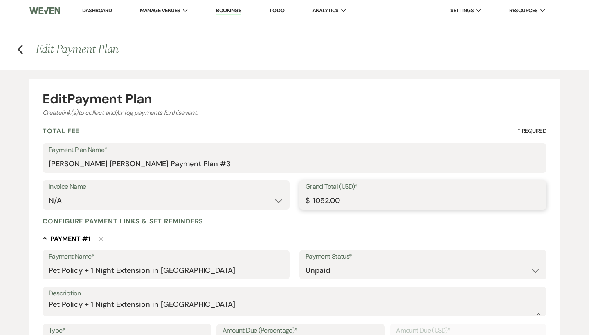
click at [366, 197] on input "1052.00" at bounding box center [423, 201] width 235 height 16
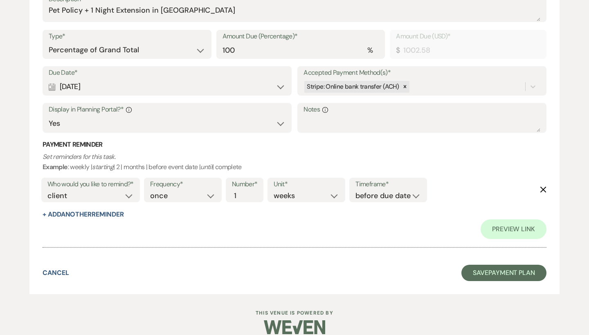
scroll to position [294, 0]
click at [518, 265] on button "Save Payment Plan" at bounding box center [503, 273] width 85 height 16
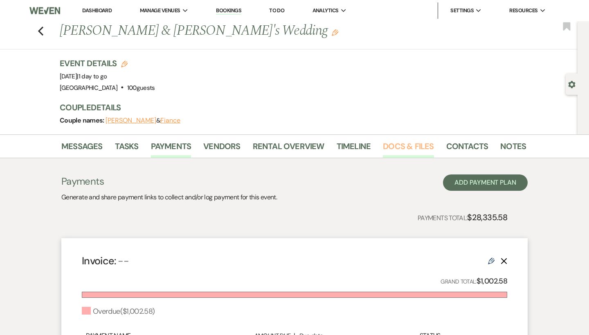
click at [404, 155] on link "Docs & Files" at bounding box center [408, 149] width 51 height 18
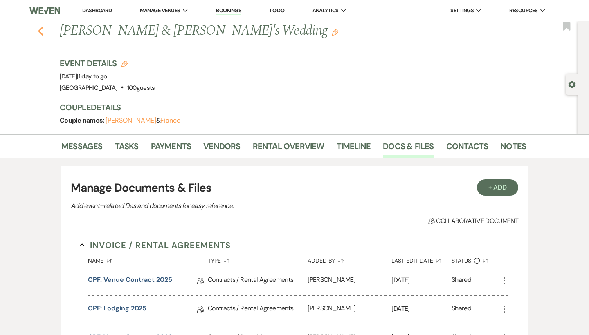
click at [39, 33] on icon "Previous" at bounding box center [41, 31] width 6 height 10
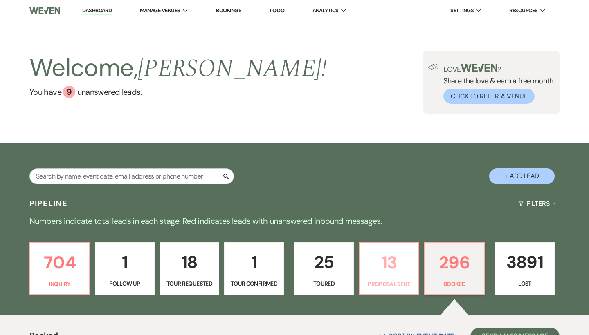
click at [394, 274] on p "13" at bounding box center [388, 262] width 49 height 27
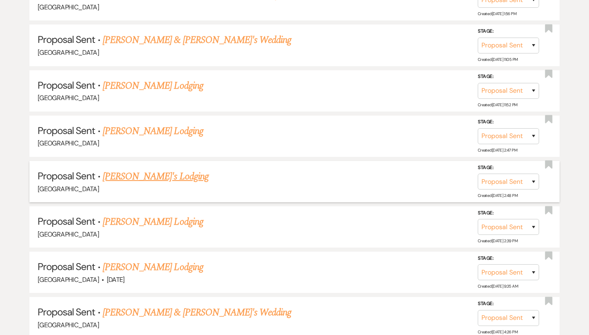
scroll to position [582, 0]
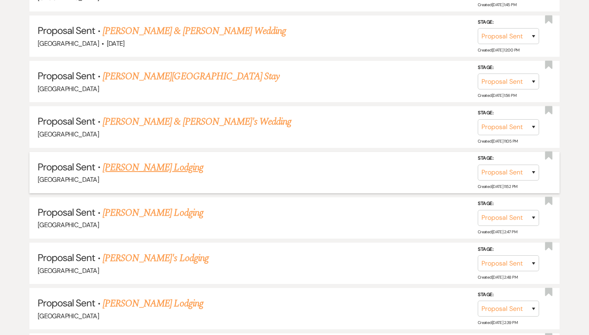
click at [173, 160] on link "[PERSON_NAME] Lodging" at bounding box center [153, 167] width 101 height 15
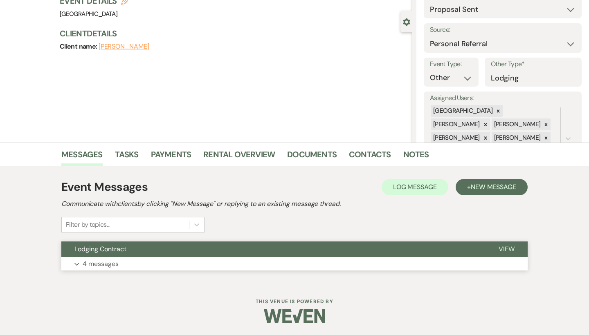
click at [198, 251] on button "Lodging Contract" at bounding box center [273, 250] width 424 height 16
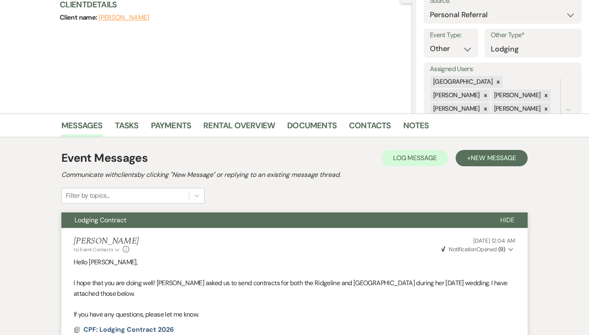
scroll to position [108, 0]
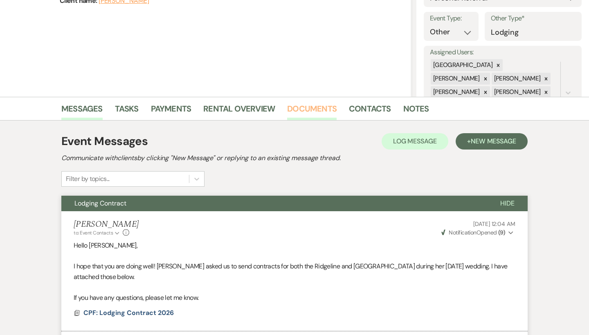
click at [325, 111] on link "Documents" at bounding box center [311, 111] width 49 height 18
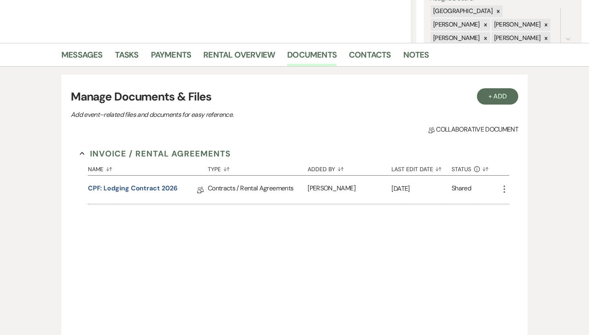
scroll to position [187, 0]
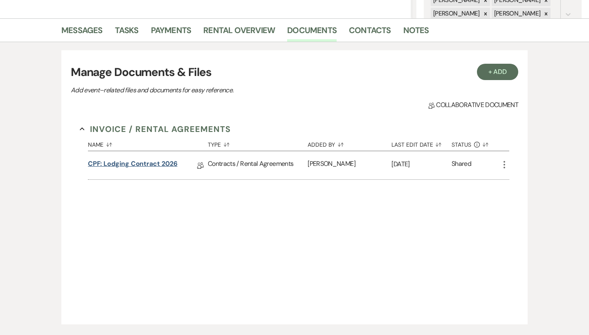
click at [165, 162] on link "CPF: Lodging Contract 2026" at bounding box center [133, 165] width 90 height 13
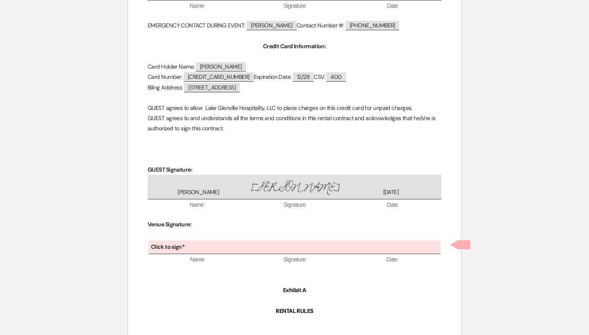
scroll to position [971, 0]
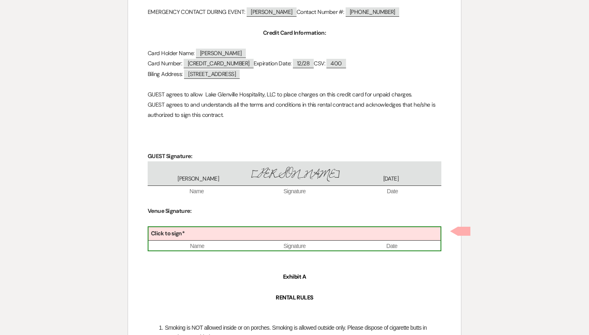
click at [252, 227] on div "Click to sign* Name Signature Date" at bounding box center [295, 239] width 294 height 25
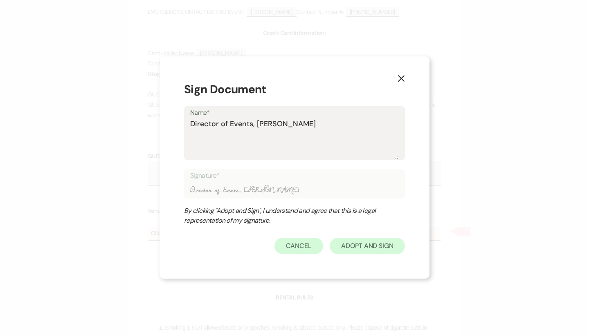
click at [356, 247] on button "Adopt And Sign" at bounding box center [367, 246] width 75 height 16
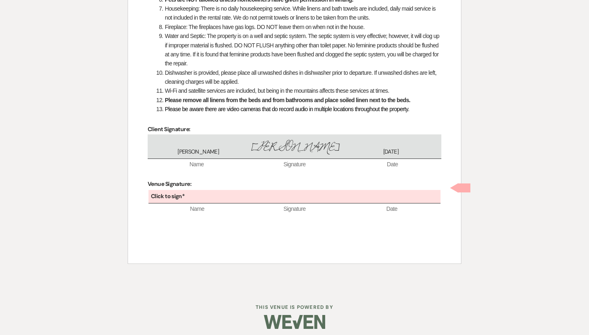
scroll to position [1420, 0]
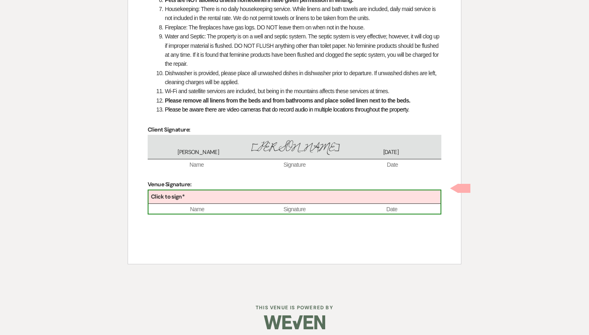
click at [231, 194] on div "Click to sign*" at bounding box center [294, 197] width 292 height 13
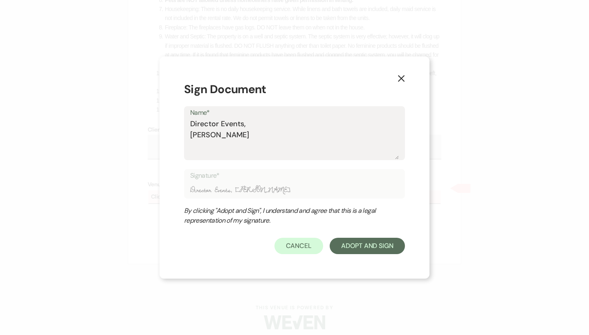
click at [220, 124] on textarea "Director Events, Brooke Robinson" at bounding box center [294, 139] width 209 height 41
click at [366, 241] on button "Adopt And Sign" at bounding box center [367, 246] width 75 height 16
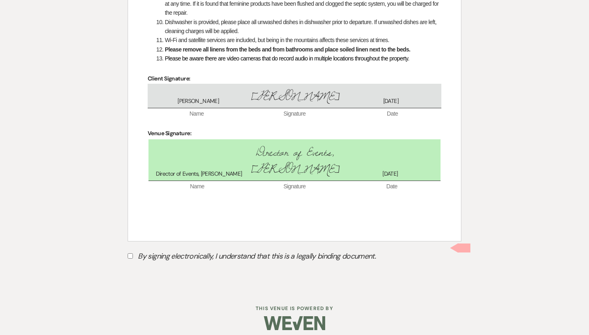
scroll to position [1472, 0]
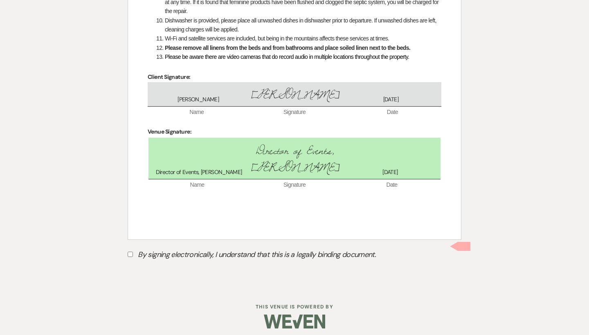
click at [280, 257] on label "By signing electronically, I understand that this is a legally binding document." at bounding box center [295, 256] width 334 height 16
click at [133, 257] on input "By signing electronically, I understand that this is a legally binding document." at bounding box center [130, 254] width 5 height 5
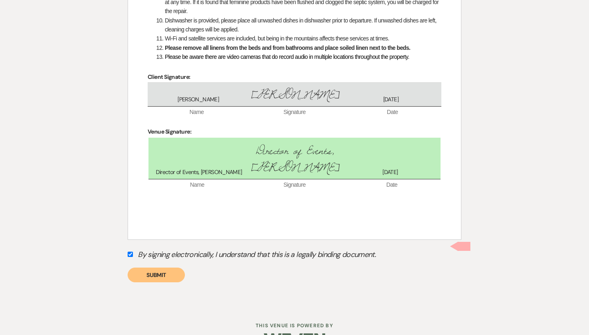
click at [178, 270] on button "Submit" at bounding box center [156, 275] width 57 height 15
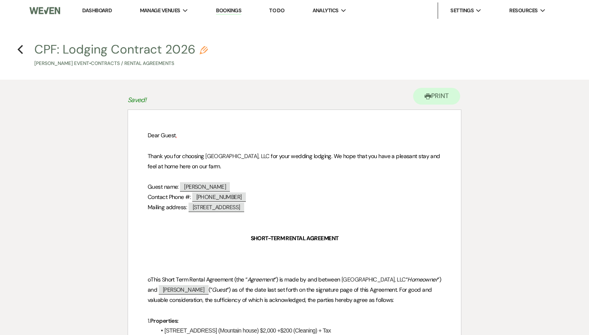
scroll to position [0, 0]
click at [19, 52] on icon "Previous" at bounding box center [20, 50] width 6 height 10
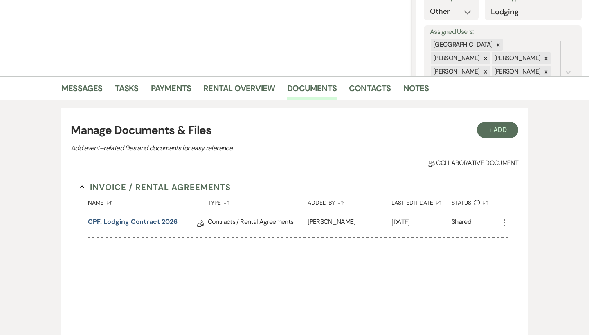
scroll to position [169, 0]
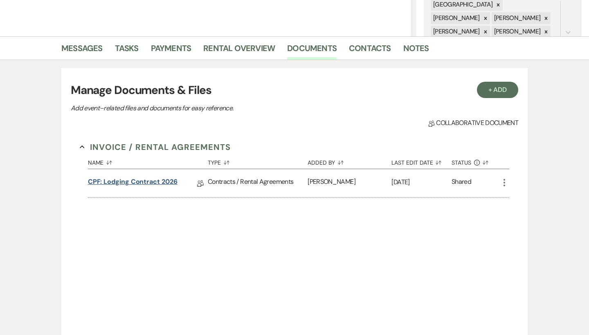
click at [167, 182] on link "CPF: Lodging Contract 2026" at bounding box center [133, 183] width 90 height 13
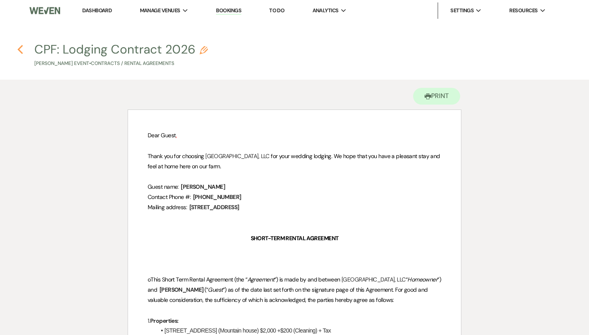
click at [22, 49] on icon "Previous" at bounding box center [20, 50] width 6 height 10
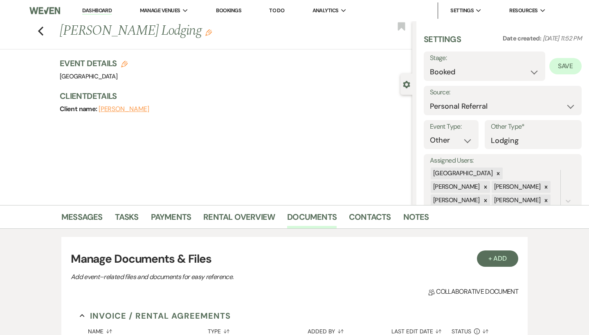
click at [573, 67] on button "Save" at bounding box center [565, 66] width 32 height 16
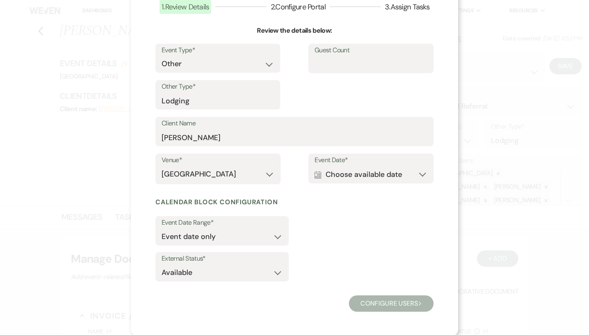
scroll to position [60, 0]
click at [366, 169] on button "Calendar Choose available date Expand" at bounding box center [371, 175] width 113 height 16
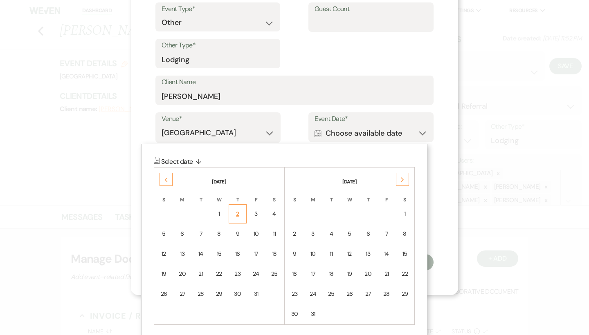
click at [233, 208] on td "2" at bounding box center [238, 214] width 18 height 19
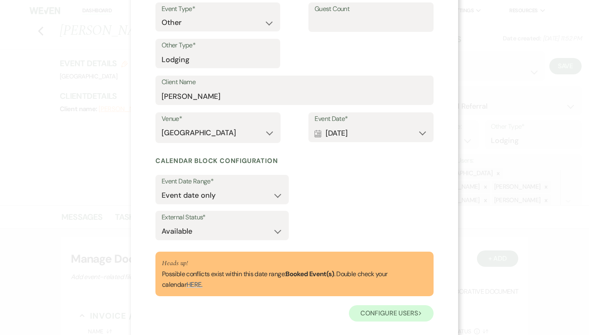
click at [387, 312] on button "Configure users Next" at bounding box center [391, 314] width 85 height 16
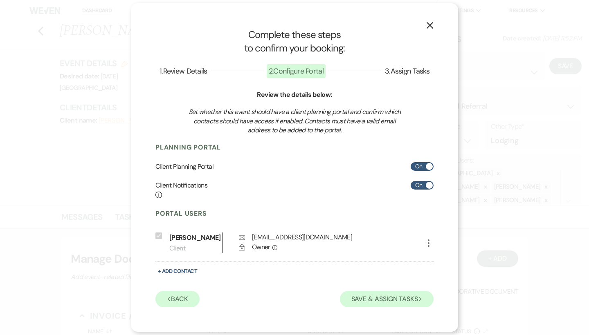
click at [382, 294] on button "Save & Assign Tasks Next" at bounding box center [387, 299] width 94 height 16
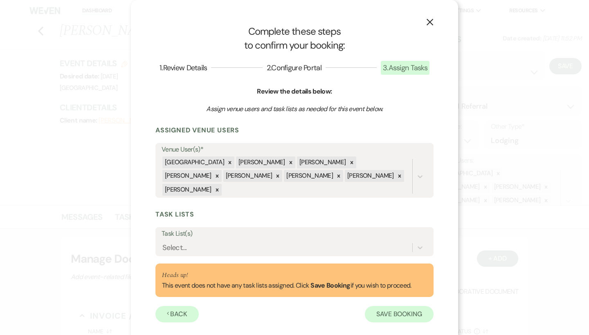
click at [384, 306] on button "Save Booking" at bounding box center [399, 314] width 69 height 16
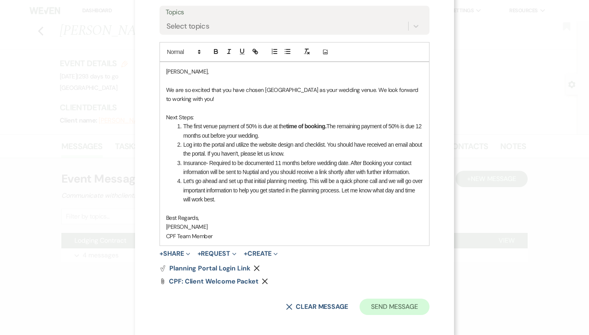
scroll to position [167, 0]
click at [402, 304] on button "Send Message" at bounding box center [395, 307] width 70 height 16
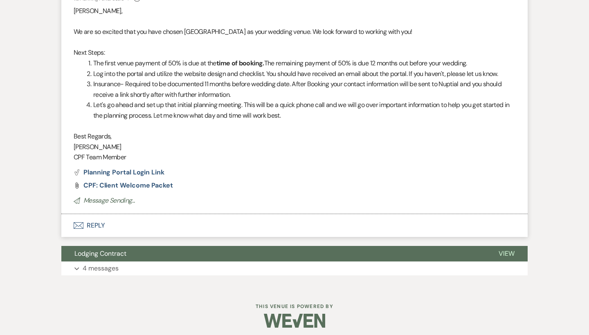
click at [87, 215] on button "Envelope Reply" at bounding box center [294, 225] width 466 height 23
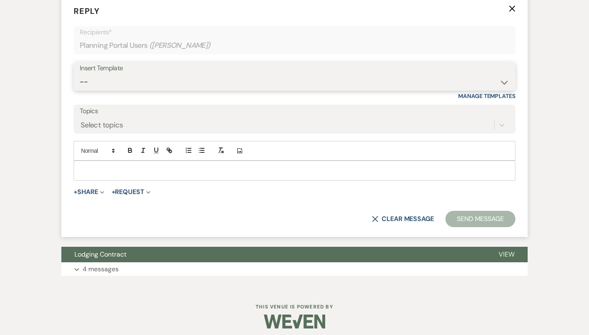
scroll to position [481, 0]
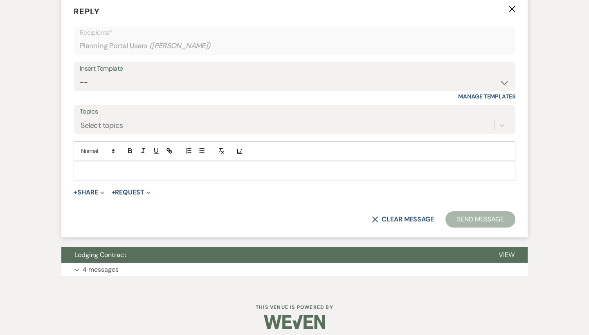
click at [173, 170] on div at bounding box center [294, 171] width 441 height 19
click at [158, 171] on div at bounding box center [294, 171] width 441 height 19
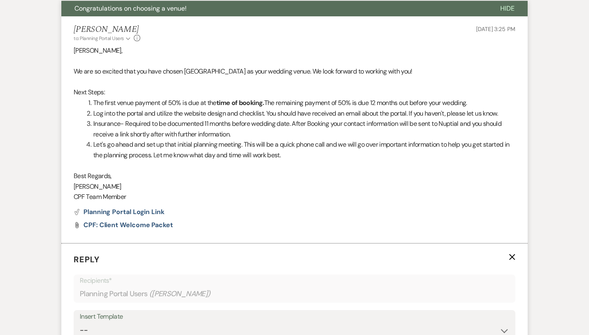
scroll to position [230, 0]
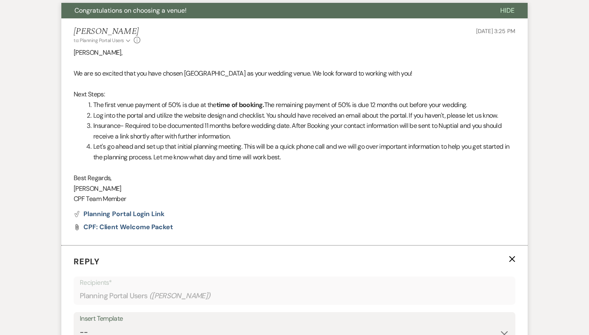
click at [512, 256] on icon "X" at bounding box center [512, 259] width 7 height 7
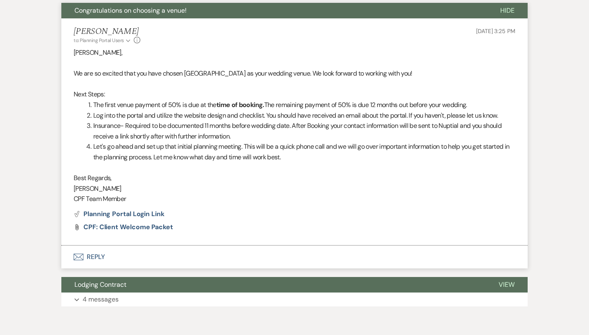
click at [92, 253] on button "Envelope Reply" at bounding box center [294, 257] width 466 height 23
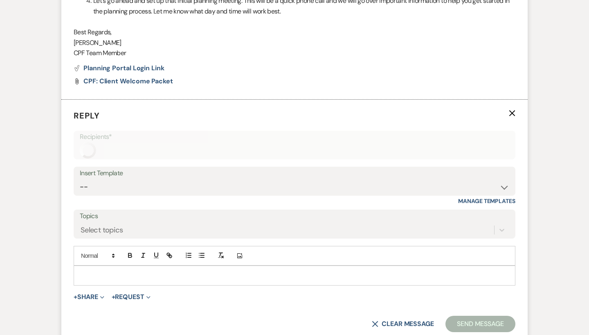
scroll to position [425, 0]
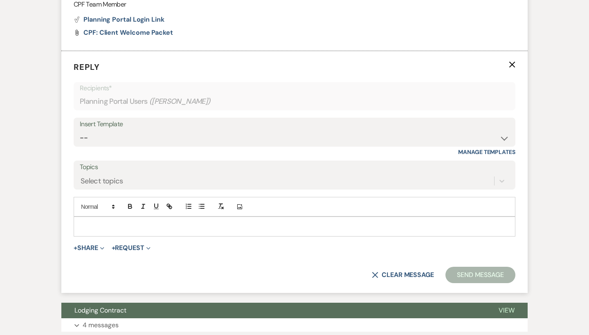
drag, startPoint x: 155, startPoint y: 226, endPoint x: 155, endPoint y: 220, distance: 5.7
click at [155, 226] on div at bounding box center [294, 226] width 441 height 19
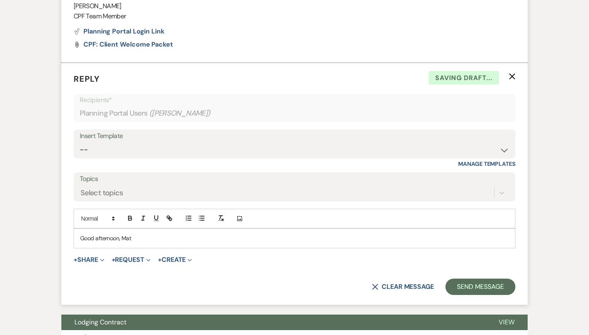
scroll to position [413, 0]
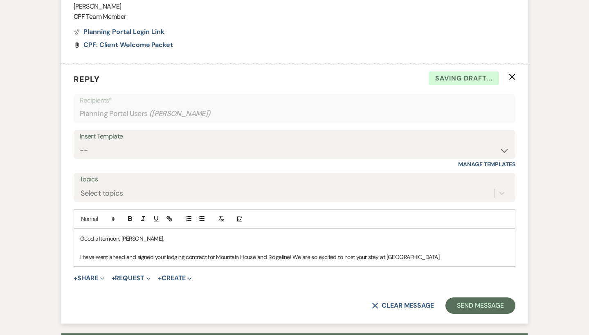
drag, startPoint x: 436, startPoint y: 253, endPoint x: 73, endPoint y: 227, distance: 364.1
click at [73, 227] on form "Reply X Saving draft... Recipients* Planning Portal Users ( Matt Watford ) Inse…" at bounding box center [294, 193] width 466 height 261
copy div "Good afternoon, Matt, I have went ahead and signed your lodging contract for Mo…"
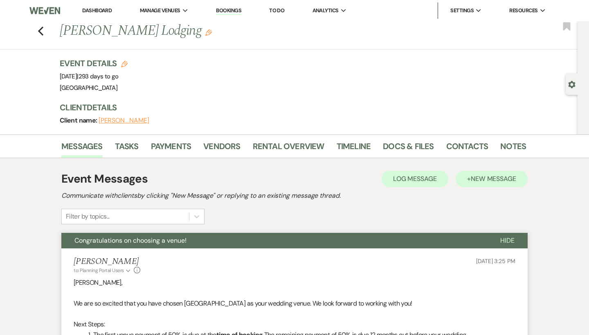
scroll to position [0, 0]
click at [516, 180] on span "New Message" at bounding box center [493, 179] width 45 height 9
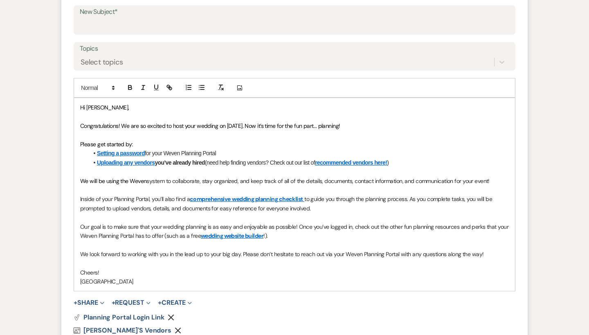
scroll to position [356, 0]
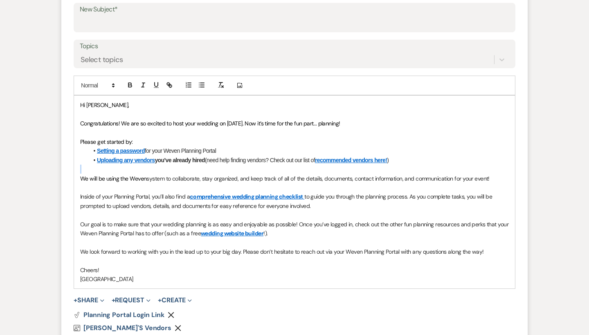
drag, startPoint x: 420, startPoint y: 153, endPoint x: 90, endPoint y: 169, distance: 330.5
click at [90, 169] on div "Hi Matt, Congratulations! We are so excited to host your wedding on 07/02/2026.…" at bounding box center [294, 192] width 441 height 193
click at [418, 162] on li "Uploading any vendors you’ve already hired (need help finding vendors? Check ou…" at bounding box center [298, 160] width 420 height 9
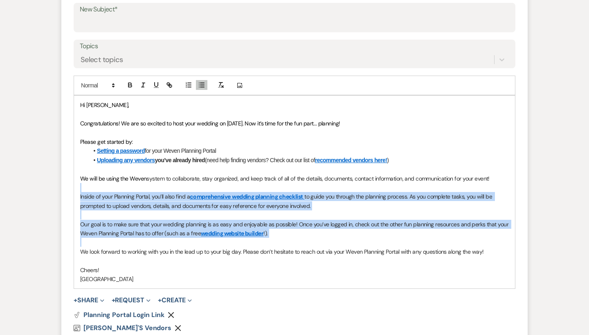
drag, startPoint x: 505, startPoint y: 178, endPoint x: 369, endPoint y: 234, distance: 147.4
click at [369, 234] on div "Hi Matt, Congratulations! We are so excited to host your wedding on 07/02/2026.…" at bounding box center [294, 192] width 441 height 193
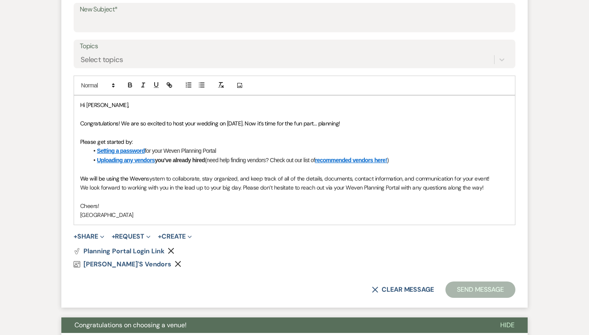
drag, startPoint x: 493, startPoint y: 187, endPoint x: 74, endPoint y: 170, distance: 418.8
click at [74, 170] on div "Hi Matt, Congratulations! We are so excited to host your wedding on 07/02/2026.…" at bounding box center [294, 160] width 441 height 129
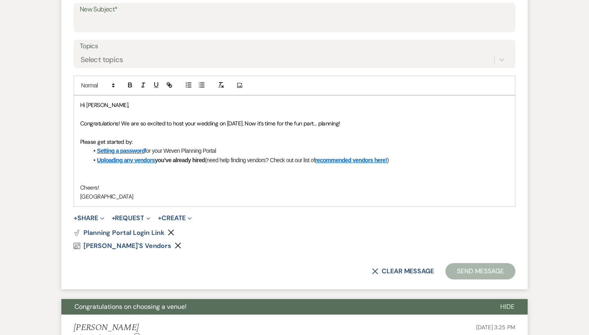
drag, startPoint x: 409, startPoint y: 147, endPoint x: 162, endPoint y: 149, distance: 246.6
click at [162, 149] on li "Setting a password for your Weven Planning Portal" at bounding box center [298, 150] width 420 height 9
click at [162, 149] on span "for your Weven Planning Portal" at bounding box center [180, 151] width 71 height 7
drag, startPoint x: 429, startPoint y: 158, endPoint x: 97, endPoint y: 151, distance: 332.2
click at [97, 151] on ul "Setting a password for your Weven Planning Portal Uploading any vendors you’ve …" at bounding box center [298, 155] width 420 height 18
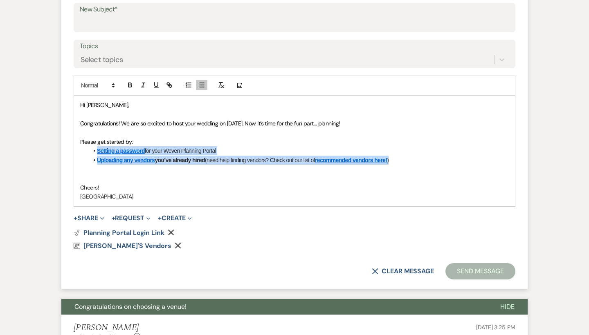
click at [97, 151] on li "Setting a password for your Weven Planning Portal" at bounding box center [298, 150] width 420 height 9
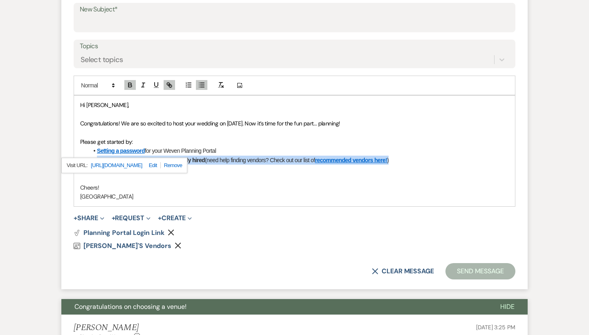
drag, startPoint x: 408, startPoint y: 156, endPoint x: 97, endPoint y: 162, distance: 311.3
click at [97, 162] on div "Hi Matt, Congratulations! We are so excited to host your wedding on 07/02/2026.…" at bounding box center [295, 150] width 442 height 111
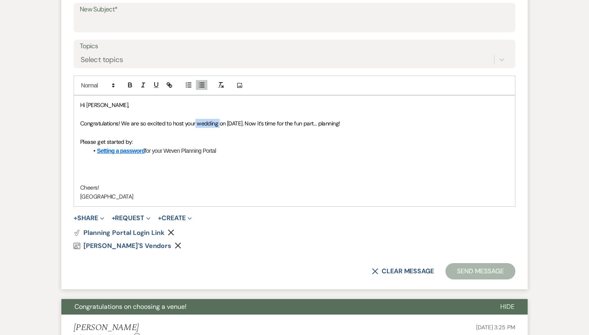
drag, startPoint x: 219, startPoint y: 121, endPoint x: 196, endPoint y: 121, distance: 23.3
click at [196, 121] on span "Congratulations! We are so excited to host your wedding on 07/02/2026. Now it’s…" at bounding box center [210, 123] width 260 height 7
drag, startPoint x: 360, startPoint y: 123, endPoint x: 250, endPoint y: 121, distance: 109.6
click at [250, 121] on p "Congratulations! We are so excited to host your Stay on 07/02/2026. Now it’s ti…" at bounding box center [294, 123] width 429 height 9
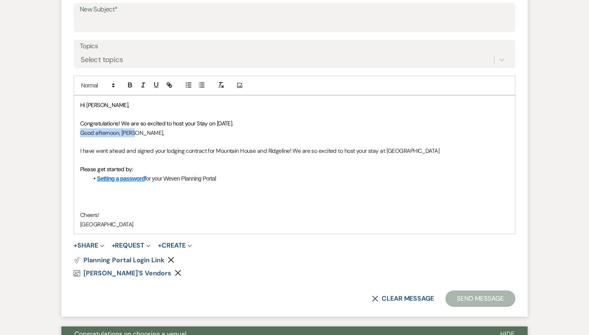
drag, startPoint x: 146, startPoint y: 133, endPoint x: 67, endPoint y: 133, distance: 78.9
click at [67, 133] on form "New Message X Saving draft... Recipients* Planning Portal Users ( Matt Watford …" at bounding box center [294, 105] width 466 height 424
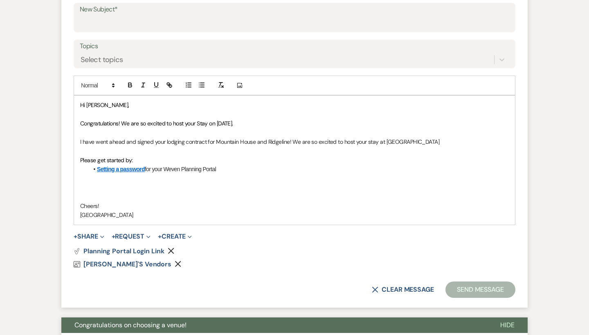
click at [454, 146] on p at bounding box center [294, 150] width 429 height 9
click at [453, 140] on p "I have went ahead and signed your lodging contract for Mountain House and Ridge…" at bounding box center [294, 141] width 429 height 9
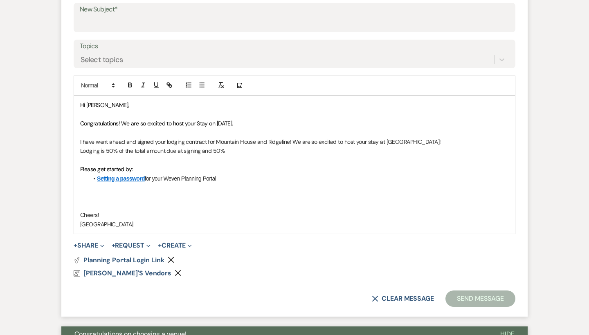
click at [211, 151] on p "Lodging is 50% of the total amount due at signing and 50%" at bounding box center [294, 150] width 429 height 9
click at [249, 152] on p "Lodging is 50% of the total amount due at signing and final 50%" at bounding box center [294, 150] width 429 height 9
click at [175, 271] on icon "Remove" at bounding box center [178, 273] width 7 height 7
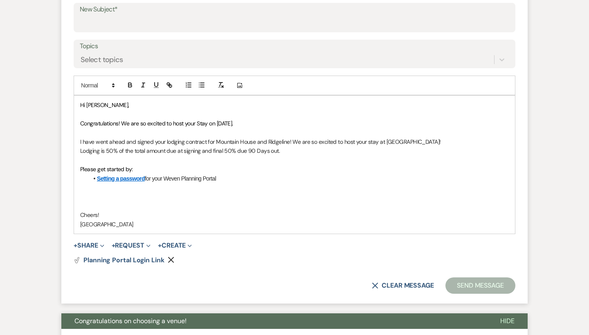
scroll to position [295, 0]
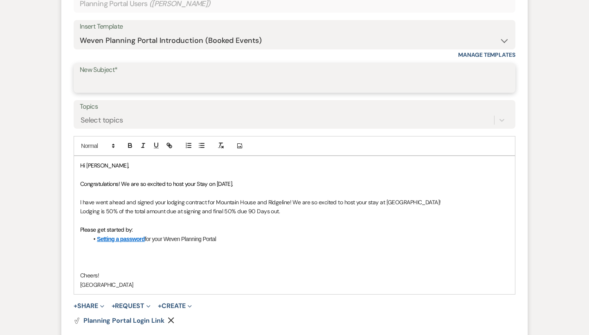
click at [153, 79] on input "New Subject*" at bounding box center [294, 84] width 429 height 16
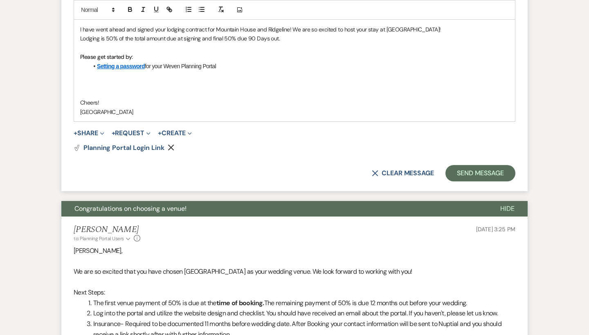
scroll to position [484, 0]
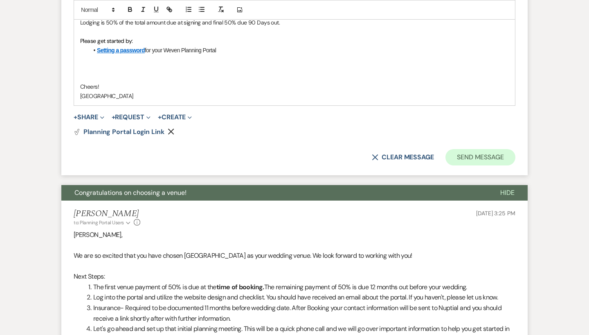
click at [470, 158] on button "Send Message" at bounding box center [480, 157] width 70 height 16
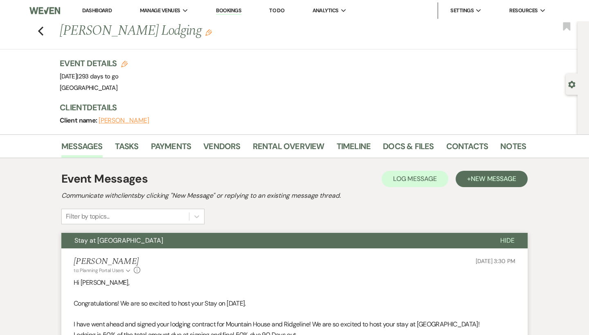
scroll to position [0, 0]
click at [41, 29] on use "button" at bounding box center [40, 31] width 5 height 9
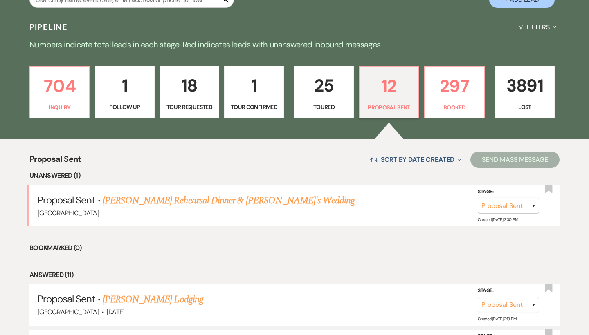
scroll to position [168, 0]
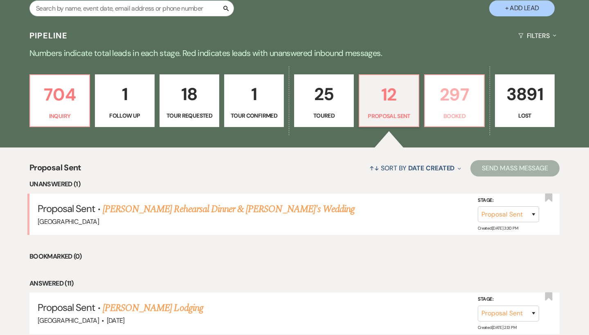
click at [448, 109] on link "297 Booked" at bounding box center [454, 100] width 61 height 53
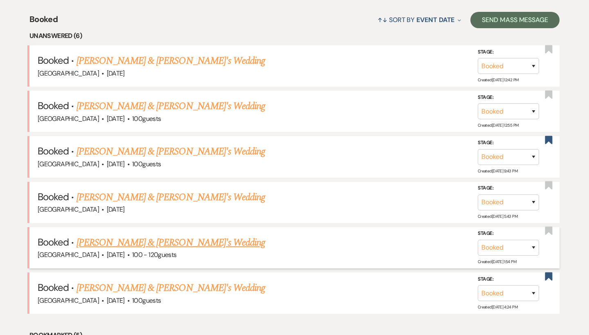
scroll to position [315, 0]
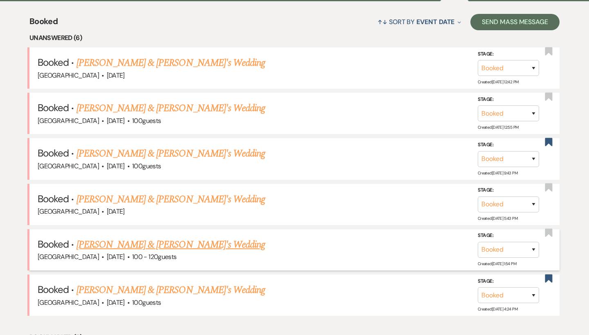
click at [161, 238] on link "[PERSON_NAME] & [PERSON_NAME]'s Wedding" at bounding box center [170, 245] width 189 height 15
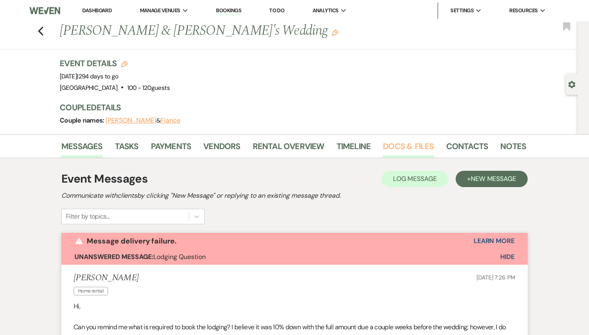
click at [410, 151] on link "Docs & Files" at bounding box center [408, 149] width 51 height 18
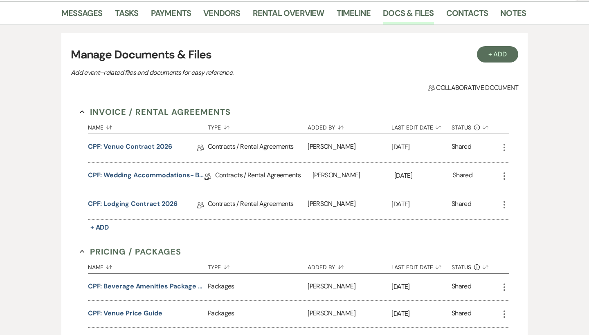
scroll to position [137, 0]
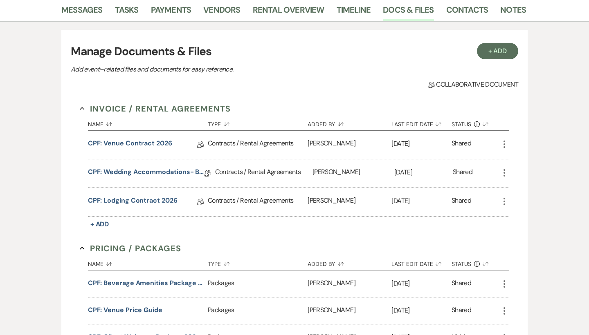
click at [153, 144] on link "CPF: Venue Contract 2026" at bounding box center [130, 145] width 84 height 13
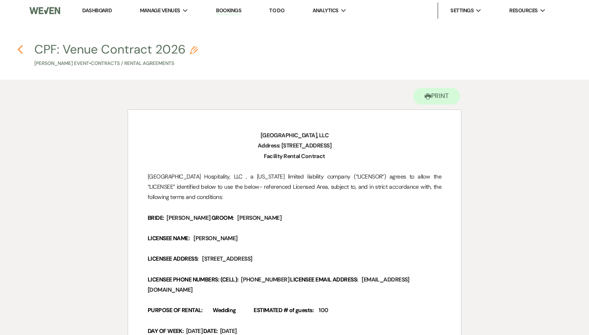
click at [23, 44] on button "Previous" at bounding box center [20, 49] width 6 height 11
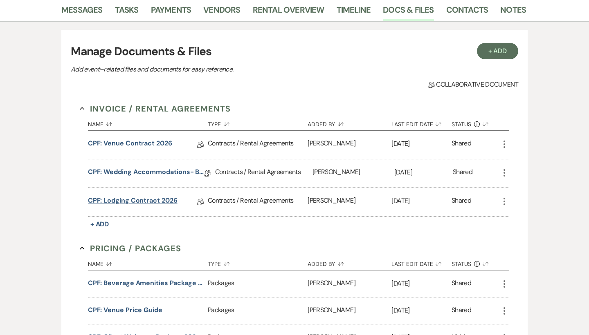
click at [147, 199] on link "CPF: Lodging Contract 2026" at bounding box center [133, 202] width 90 height 13
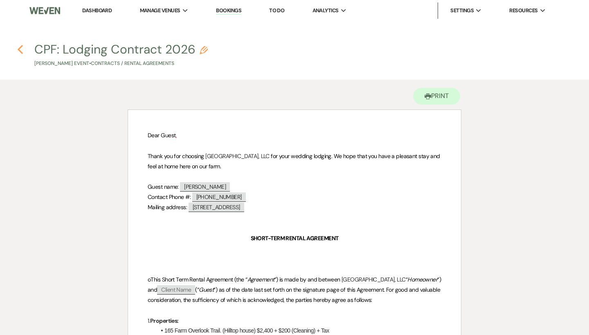
click at [22, 50] on icon "Previous" at bounding box center [20, 50] width 6 height 10
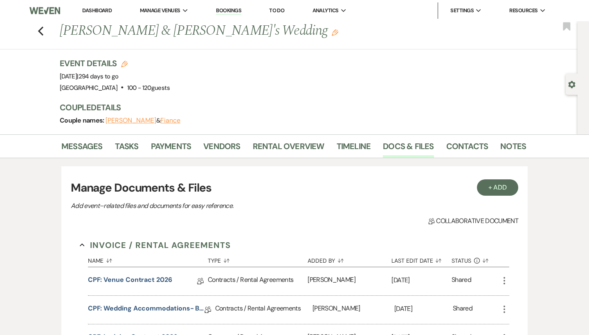
scroll to position [137, 0]
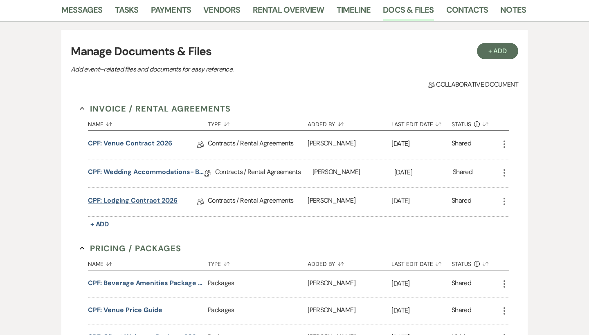
click at [170, 201] on link "CPF: Lodging Contract 2026" at bounding box center [133, 202] width 90 height 13
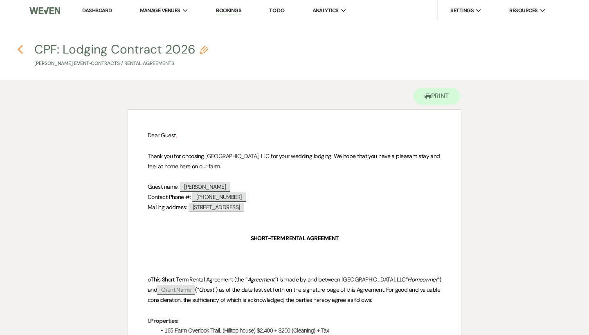
click at [20, 48] on use "button" at bounding box center [20, 49] width 5 height 9
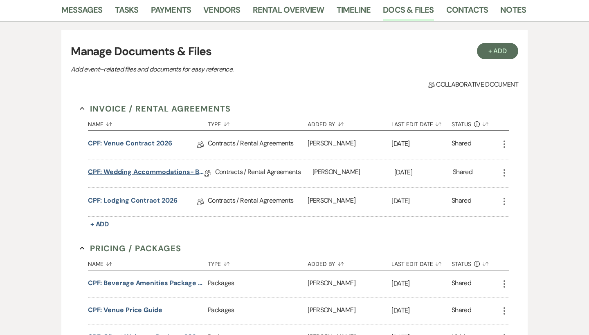
click at [174, 173] on link "CPF: Wedding Accommodations- Bar Usage Fee 2025" at bounding box center [146, 173] width 117 height 13
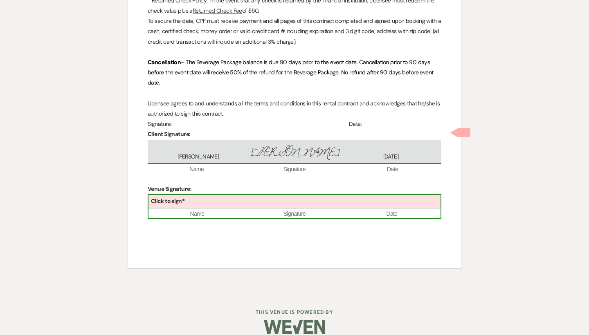
scroll to position [1106, 0]
click at [236, 198] on div "Click to sign*" at bounding box center [294, 202] width 292 height 13
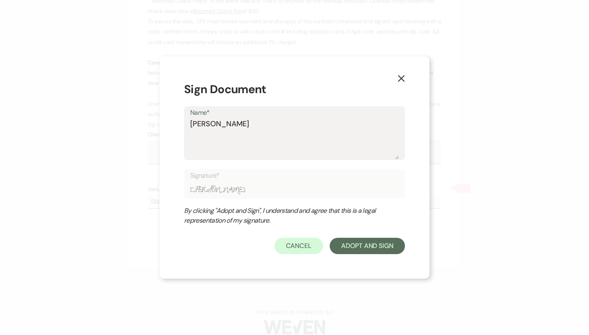
click at [191, 124] on textarea "[PERSON_NAME]" at bounding box center [294, 139] width 209 height 41
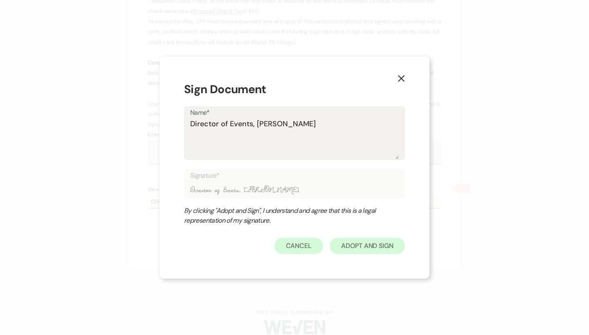
click at [357, 247] on button "Adopt And Sign" at bounding box center [367, 246] width 75 height 16
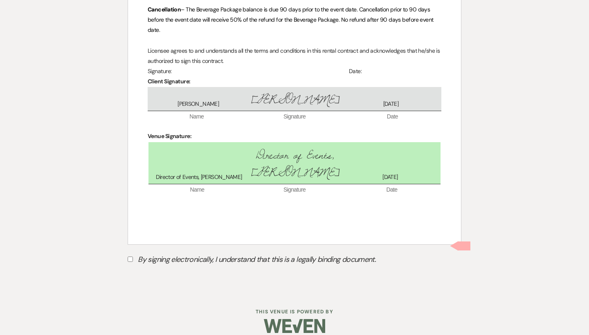
scroll to position [1158, 0]
click at [212, 254] on label "By signing electronically, I understand that this is a legally binding document." at bounding box center [295, 262] width 334 height 16
click at [133, 257] on input "By signing electronically, I understand that this is a legally binding document." at bounding box center [130, 259] width 5 height 5
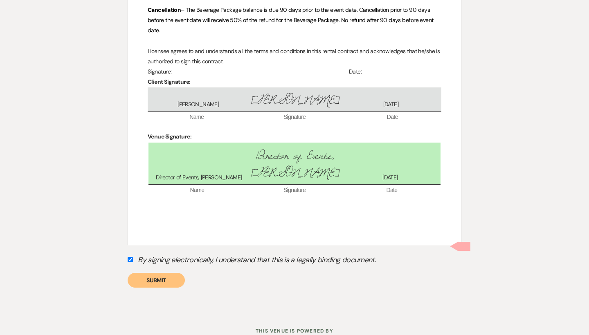
click at [153, 273] on button "Submit" at bounding box center [156, 280] width 57 height 15
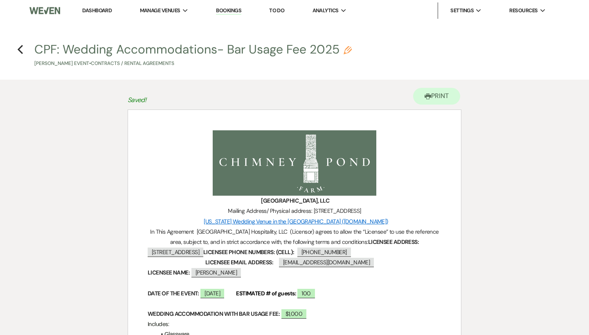
scroll to position [0, 0]
click at [21, 48] on icon "Previous" at bounding box center [20, 50] width 6 height 10
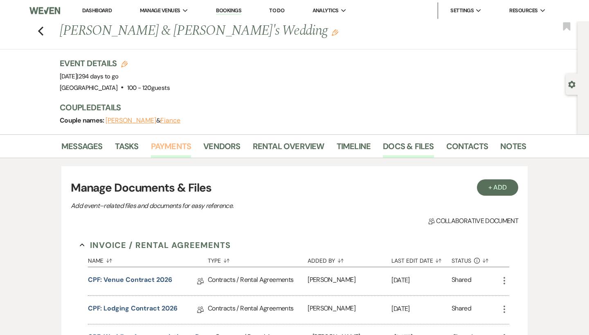
click at [171, 148] on link "Payments" at bounding box center [171, 149] width 40 height 18
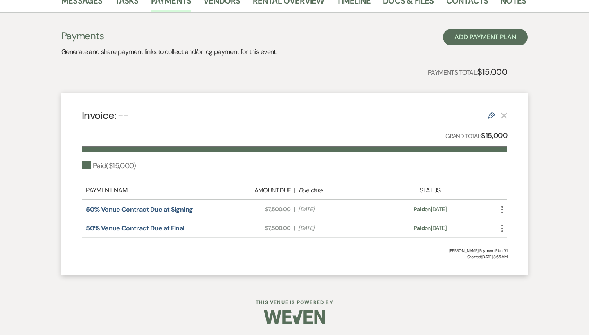
scroll to position [145, 0]
click at [478, 38] on button "Add Payment Plan" at bounding box center [485, 37] width 85 height 16
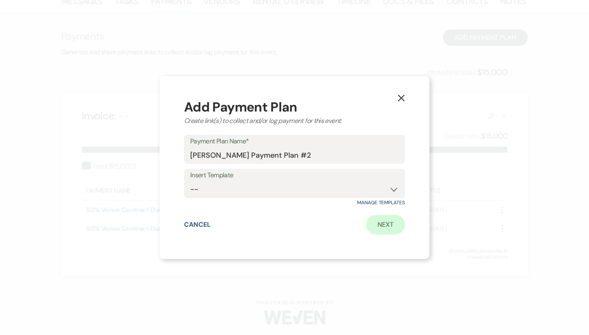
click at [380, 232] on link "Next" at bounding box center [385, 225] width 39 height 20
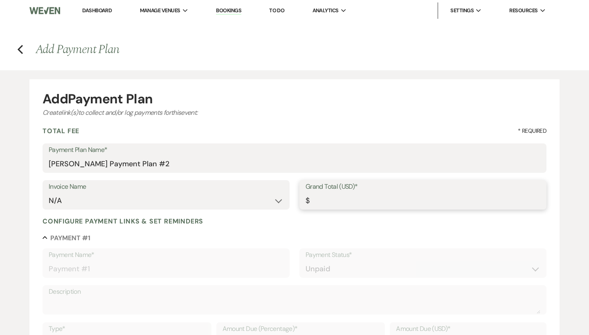
click at [369, 205] on input "Grand Total (USD)*" at bounding box center [423, 201] width 235 height 16
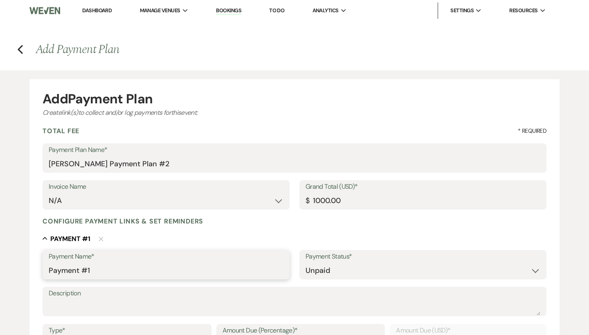
drag, startPoint x: 106, startPoint y: 268, endPoint x: 9, endPoint y: 268, distance: 97.3
click at [9, 268] on div "Add Payment Plan Create link(s) to collect and/or log payments for this event: …" at bounding box center [294, 319] width 589 height 499
drag, startPoint x: 139, startPoint y: 270, endPoint x: 36, endPoint y: 267, distance: 103.9
click at [36, 267] on form "Add Payment Plan Create link(s) to collect and/or log payments for this event: …" at bounding box center [294, 324] width 530 height 490
click at [74, 312] on textarea "Description" at bounding box center [295, 307] width 492 height 16
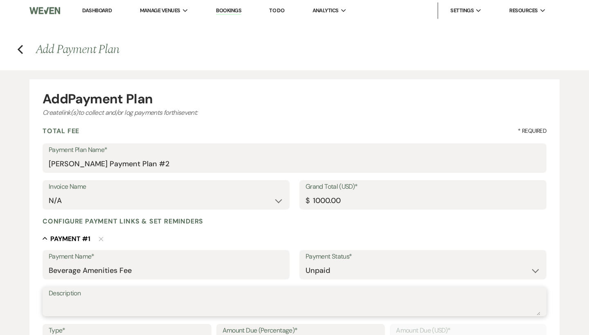
paste textarea "Beverage Amenities Fee"
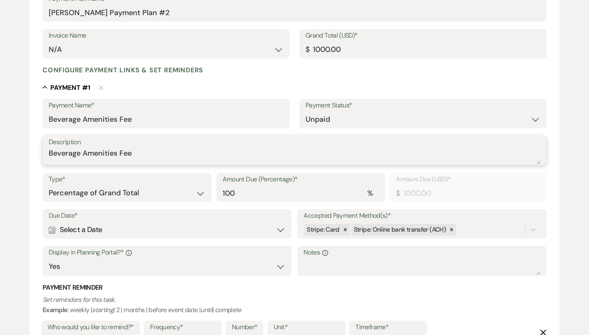
scroll to position [160, 0]
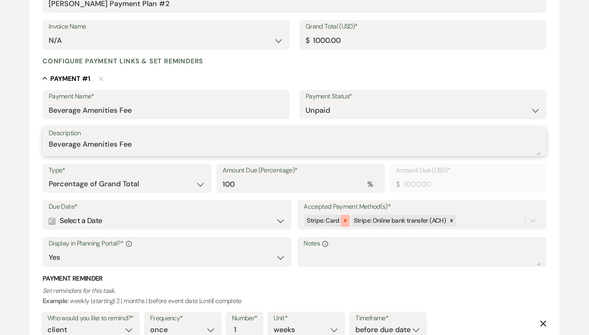
click at [346, 220] on icon at bounding box center [345, 221] width 3 height 3
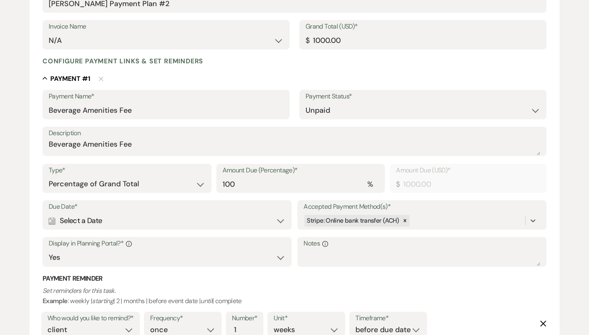
click at [72, 224] on div "Calendar Select a Date Expand" at bounding box center [167, 221] width 237 height 16
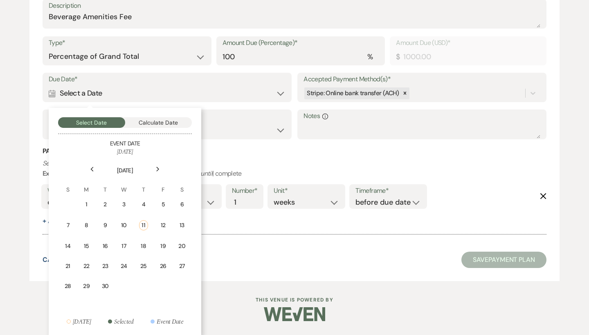
scroll to position [286, 0]
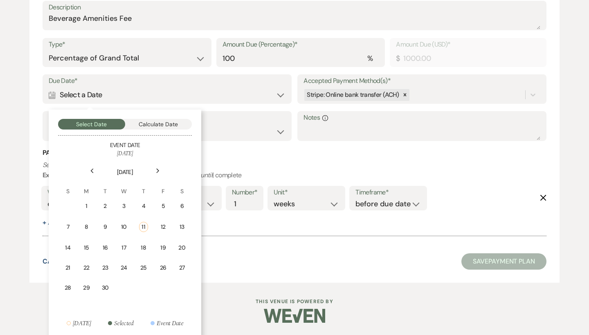
click at [157, 125] on button "Calculate Date" at bounding box center [158, 124] width 67 height 11
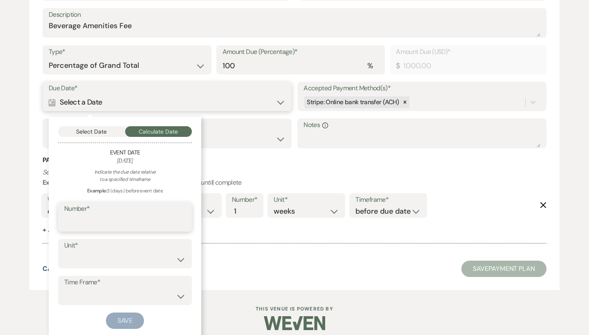
click at [121, 222] on input "Number*" at bounding box center [124, 223] width 121 height 16
click at [121, 222] on input "Number*" at bounding box center [125, 224] width 121 height 16
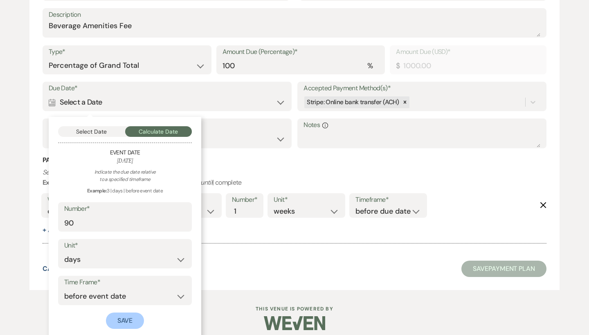
click at [126, 317] on button "Save" at bounding box center [125, 321] width 38 height 16
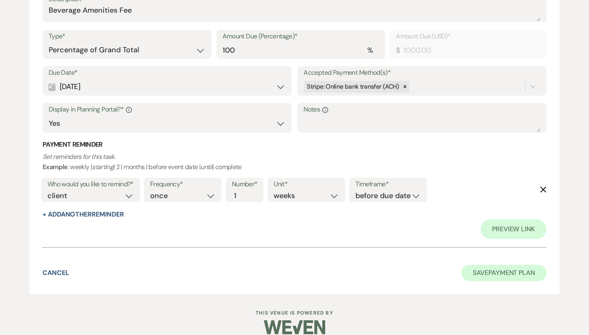
scroll to position [294, 0]
click at [510, 266] on button "Save Payment Plan" at bounding box center [503, 273] width 85 height 16
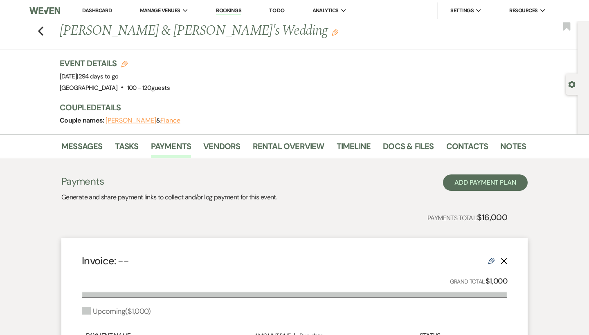
click at [488, 260] on icon "Edit" at bounding box center [491, 261] width 7 height 7
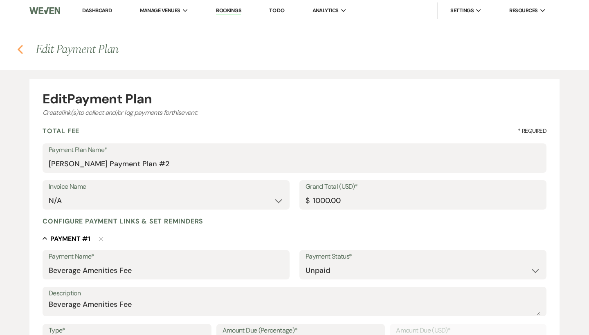
click at [21, 47] on use "button" at bounding box center [20, 49] width 5 height 9
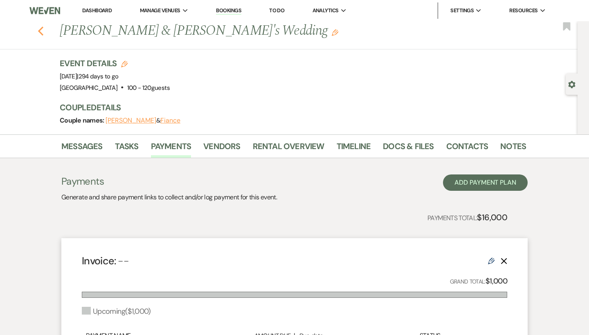
click at [42, 31] on icon "Previous" at bounding box center [41, 31] width 6 height 10
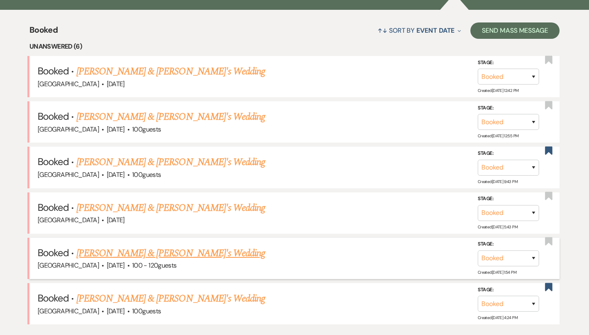
scroll to position [307, 0]
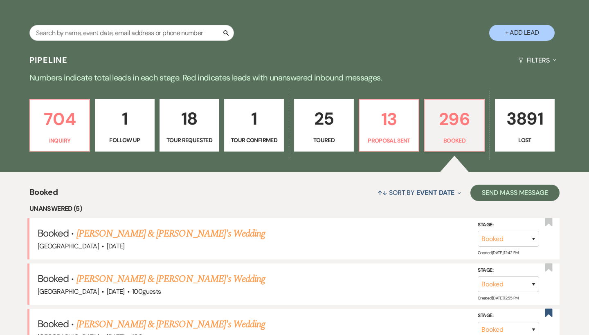
scroll to position [56, 0]
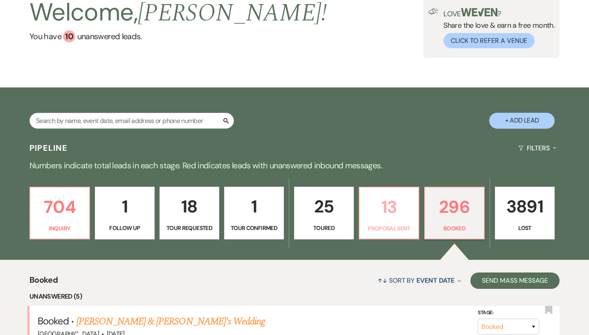
click at [393, 217] on p "13" at bounding box center [388, 206] width 49 height 27
select select "6"
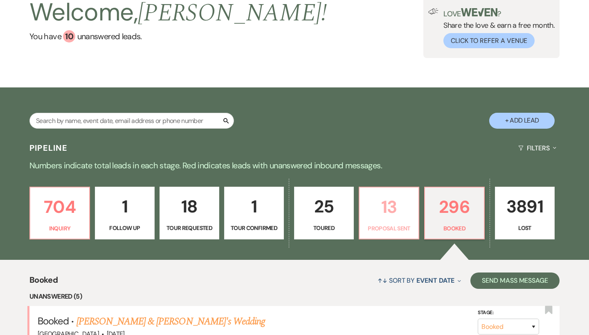
select select "6"
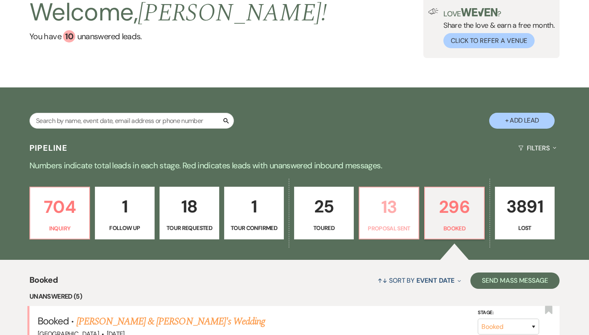
select select "6"
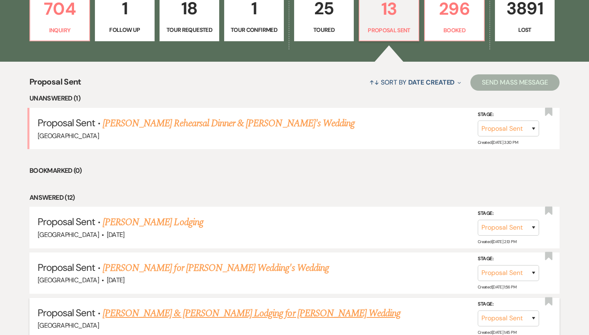
scroll to position [251, 0]
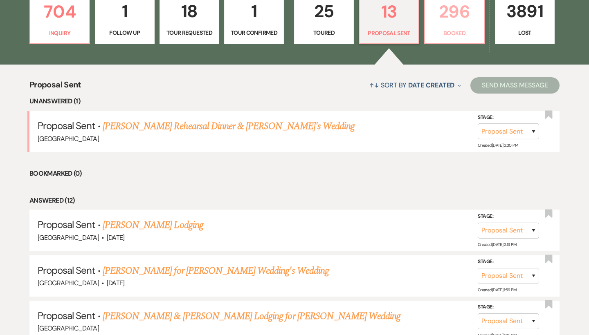
click at [461, 30] on p "Booked" at bounding box center [454, 33] width 49 height 9
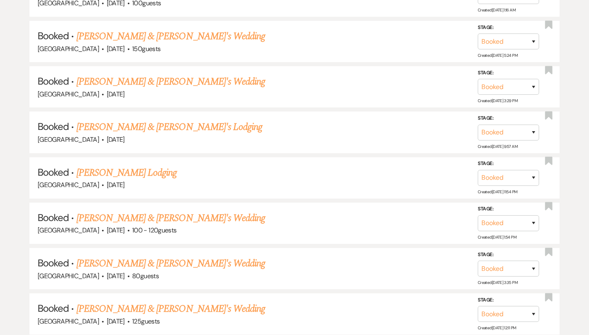
scroll to position [3260, 0]
click at [152, 166] on link "[PERSON_NAME] Lodging" at bounding box center [126, 173] width 101 height 15
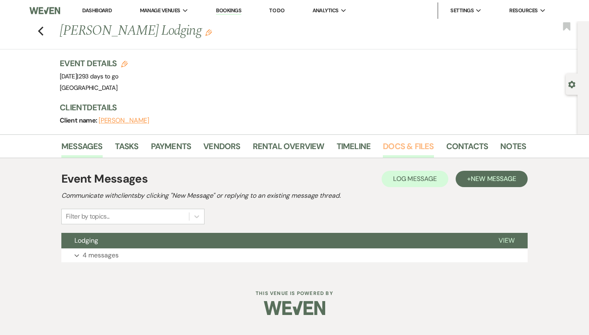
click at [407, 146] on link "Docs & Files" at bounding box center [408, 149] width 51 height 18
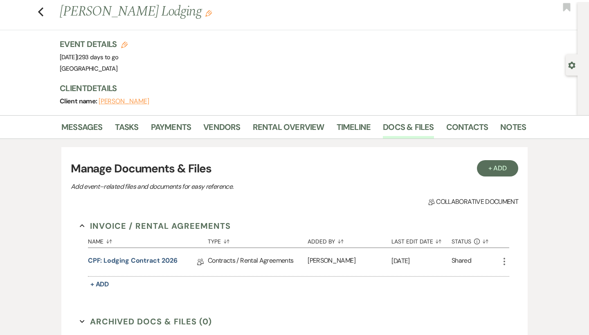
scroll to position [22, 0]
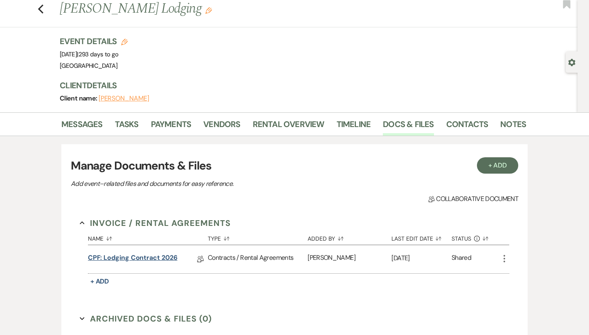
click at [162, 256] on link "CPF: Lodging Contract 2026" at bounding box center [133, 259] width 90 height 13
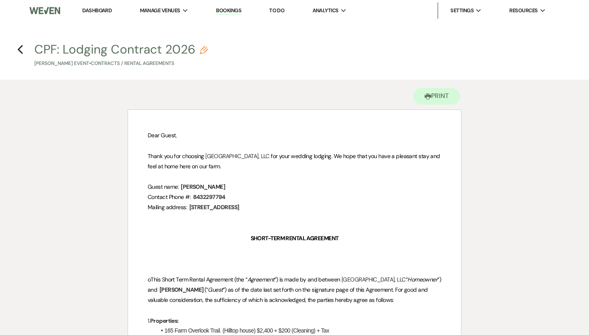
click at [97, 8] on link "Dashboard" at bounding box center [96, 10] width 29 height 7
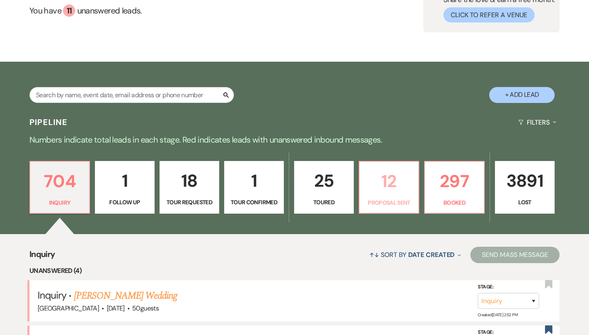
scroll to position [81, 0]
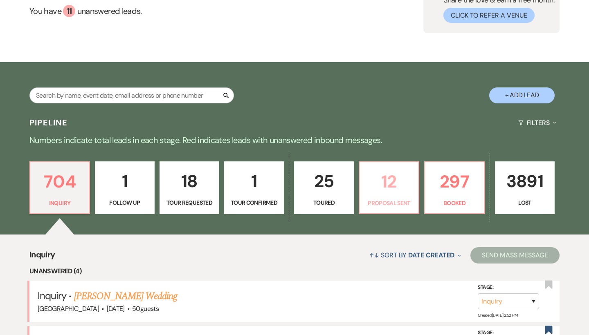
click at [387, 194] on p "12" at bounding box center [388, 181] width 49 height 27
select select "6"
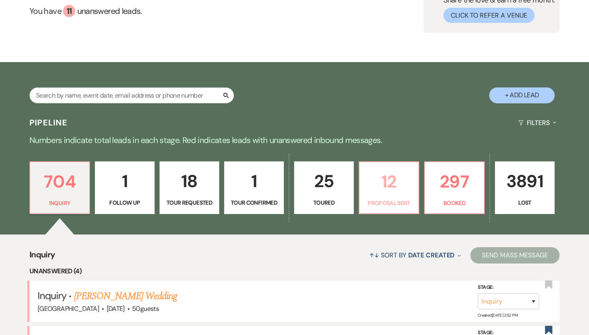
select select "6"
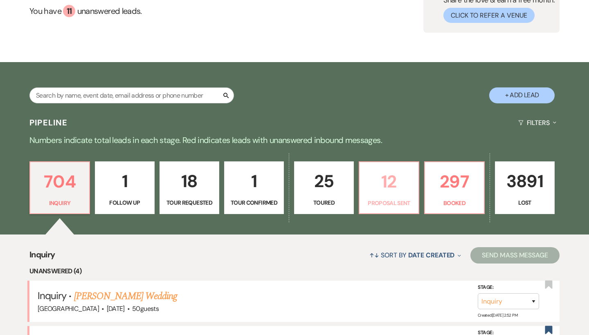
select select "6"
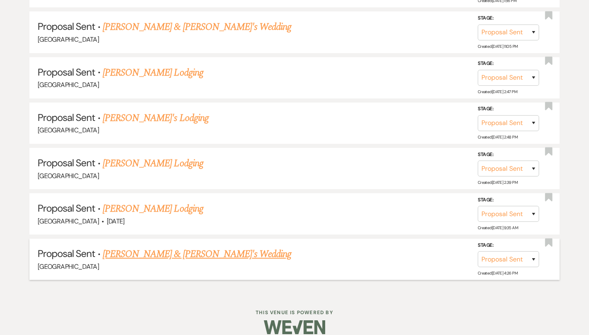
scroll to position [677, 0]
click at [163, 247] on link "Erin Adams & Fiance's Wedding" at bounding box center [197, 254] width 189 height 15
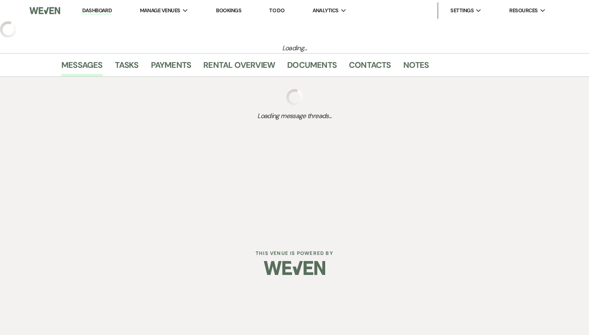
select select "6"
select select "8"
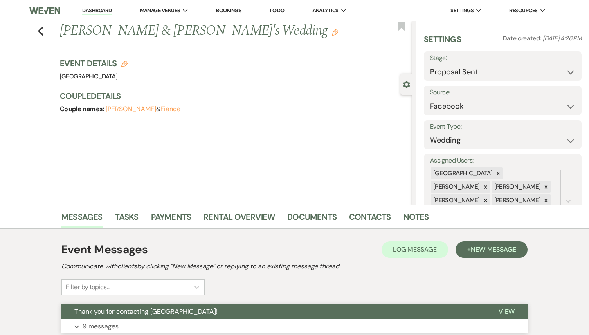
click at [196, 316] on span "Thank you for contacting [GEOGRAPHIC_DATA]!" at bounding box center [145, 312] width 143 height 9
click at [38, 30] on icon "Previous" at bounding box center [41, 31] width 6 height 10
select select "6"
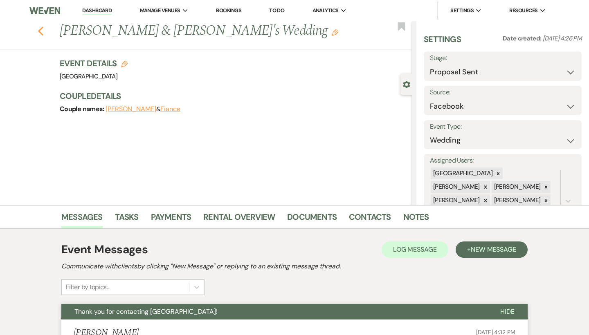
select select "6"
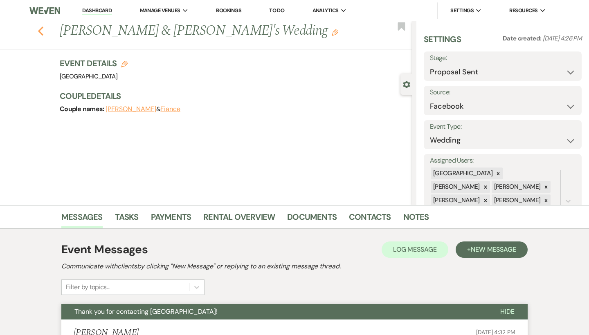
select select "6"
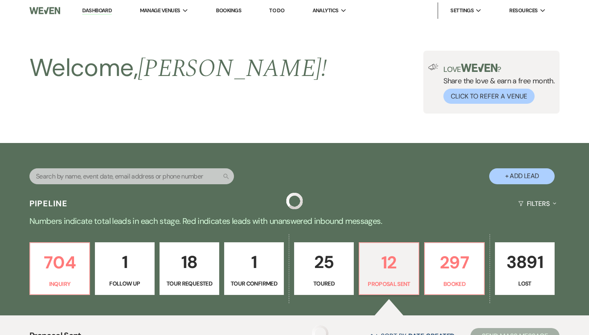
scroll to position [677, 0]
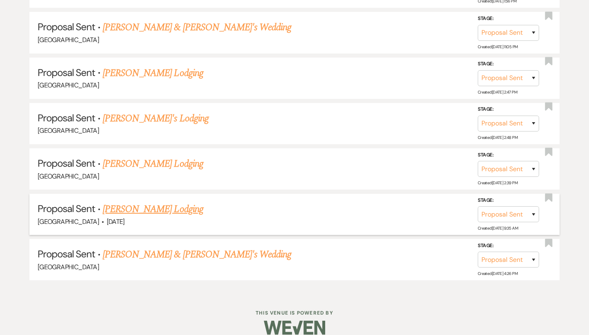
click at [153, 202] on link "[PERSON_NAME] Lodging" at bounding box center [153, 209] width 101 height 15
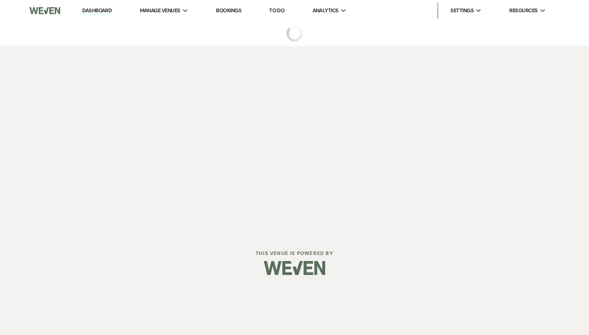
select select "6"
select select "13"
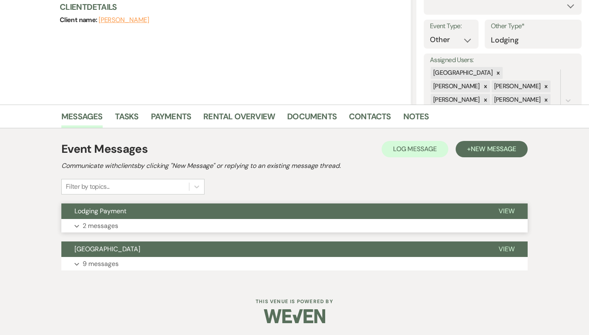
click at [149, 222] on button "Expand 2 messages" at bounding box center [294, 226] width 466 height 14
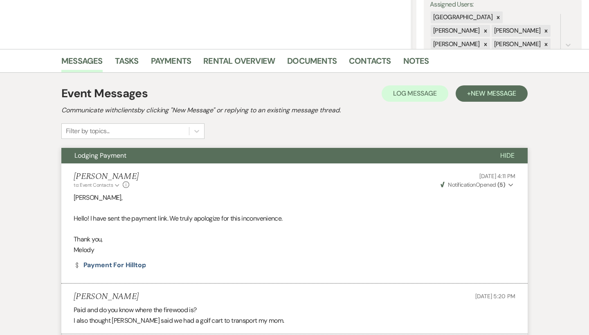
scroll to position [117, 0]
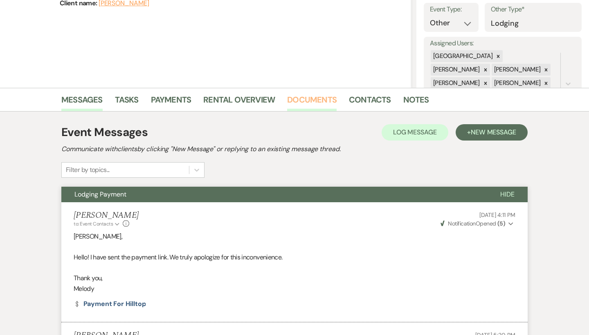
click at [312, 106] on link "Documents" at bounding box center [311, 102] width 49 height 18
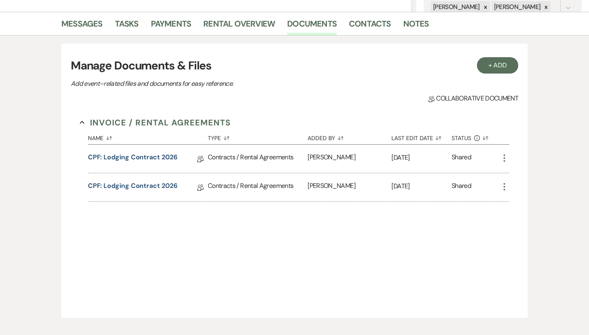
scroll to position [204, 0]
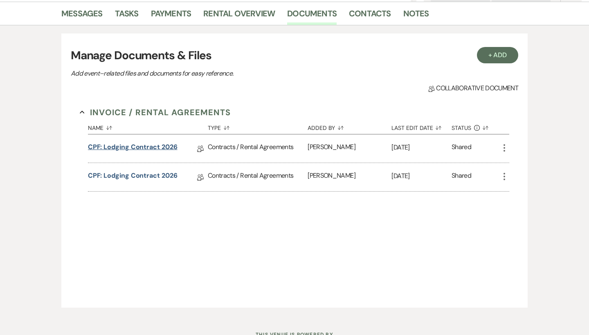
click at [151, 150] on link "CPF: Lodging Contract 2026" at bounding box center [133, 148] width 90 height 13
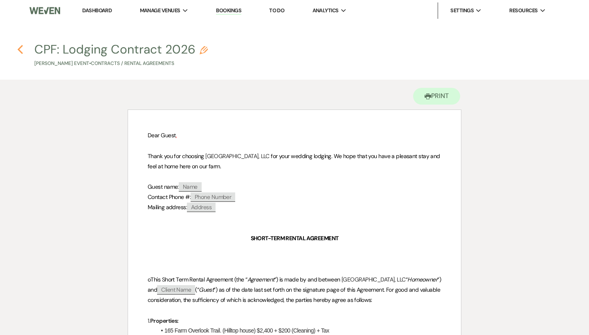
click at [21, 52] on use "button" at bounding box center [20, 49] width 5 height 9
select select "6"
select select "13"
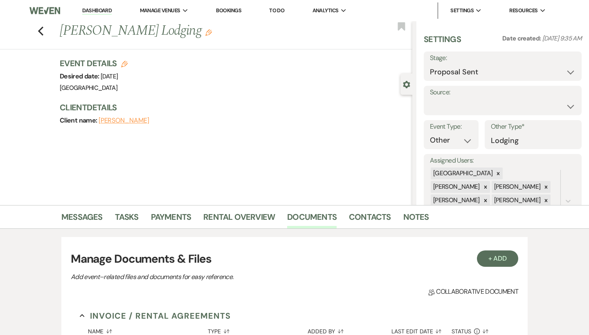
scroll to position [204, 0]
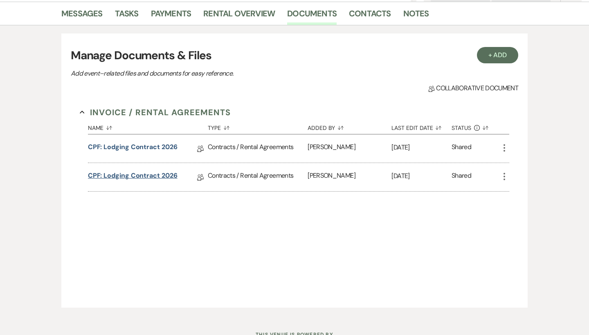
click at [144, 172] on link "CPF: Lodging Contract 2026" at bounding box center [133, 177] width 90 height 13
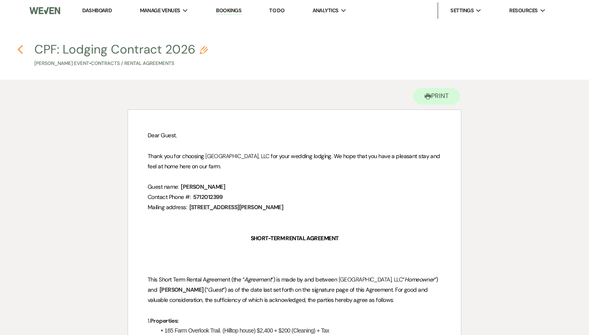
click at [20, 49] on icon "Previous" at bounding box center [20, 50] width 6 height 10
select select "6"
select select "13"
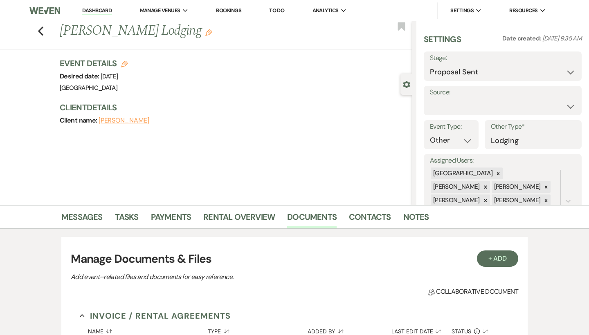
scroll to position [204, 0]
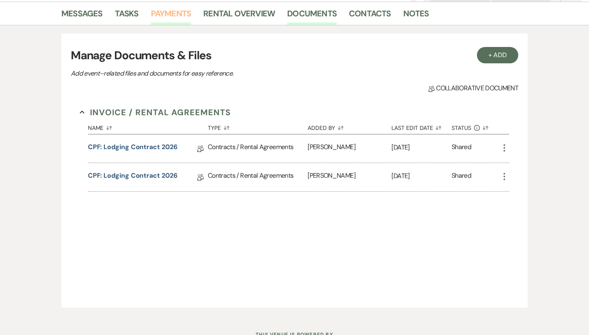
click at [176, 9] on link "Payments" at bounding box center [171, 16] width 40 height 18
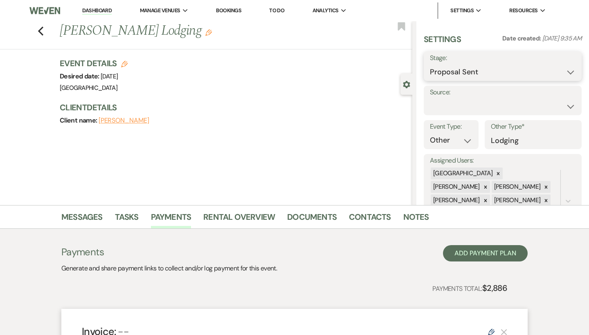
select select "7"
click at [573, 70] on button "Save" at bounding box center [565, 66] width 32 height 16
select select "13"
select select "541"
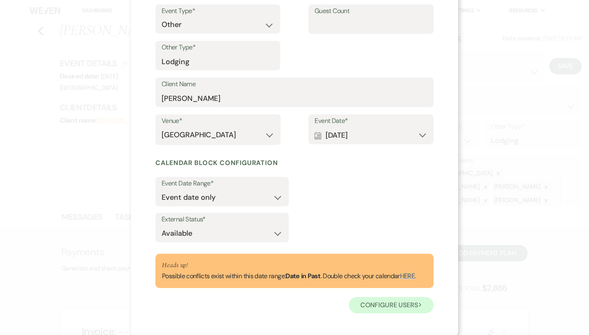
click at [392, 303] on button "Configure users Next" at bounding box center [391, 305] width 85 height 16
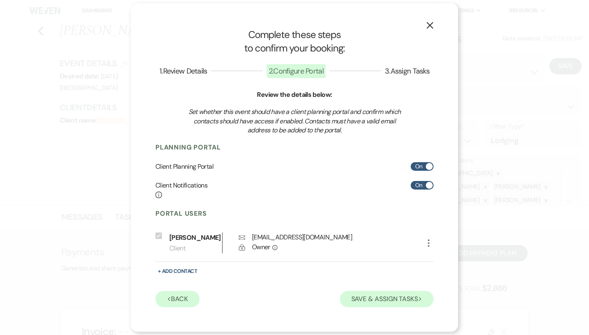
click at [388, 302] on button "Save & Assign Tasks Next" at bounding box center [387, 299] width 94 height 16
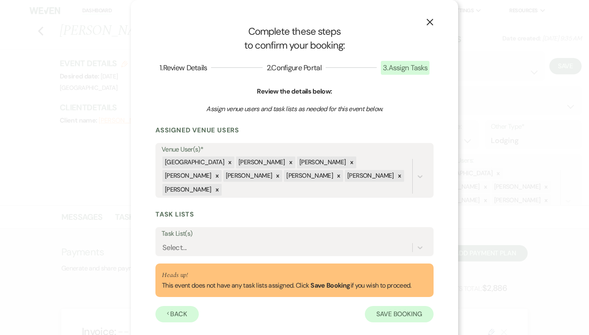
click at [406, 306] on button "Save Booking" at bounding box center [399, 314] width 69 height 16
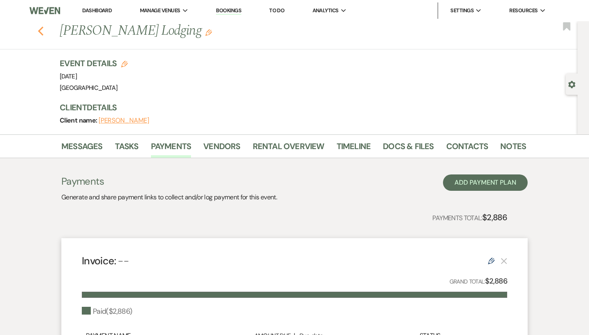
click at [41, 30] on icon "Previous" at bounding box center [41, 31] width 6 height 10
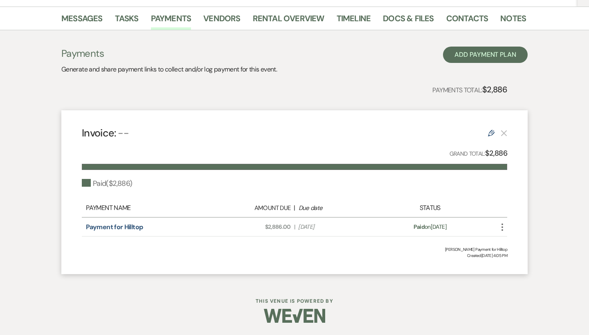
select select "6"
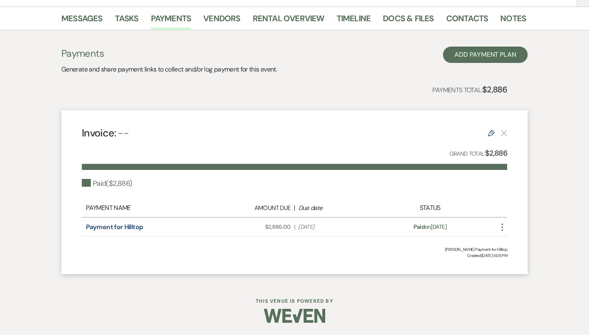
select select "6"
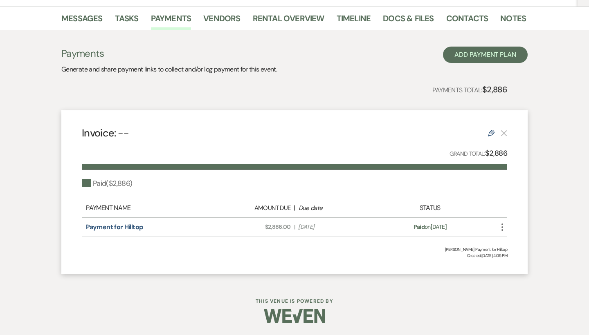
select select "6"
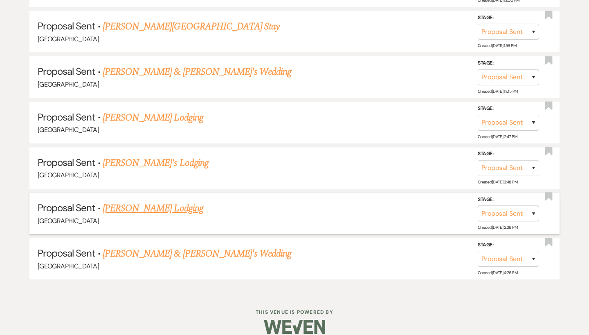
click at [195, 201] on link "Susan Chambers's Lodging" at bounding box center [153, 208] width 101 height 15
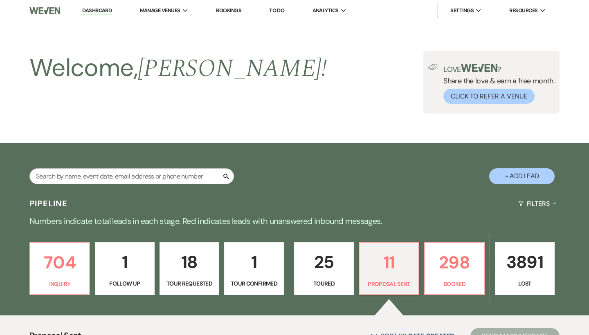
select select "6"
select select "13"
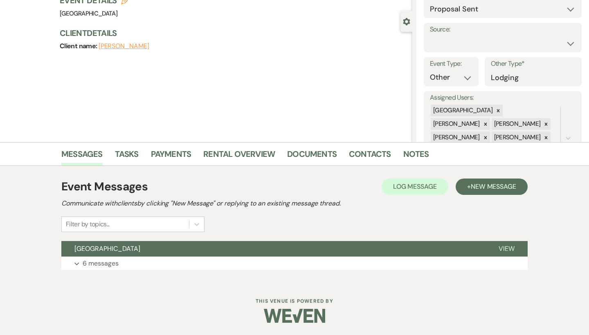
click at [183, 234] on div "Event Messages Log Log Message + New Message Communicate with clients by clicki…" at bounding box center [294, 224] width 466 height 100
click at [186, 257] on button "Hilltop House" at bounding box center [273, 250] width 424 height 16
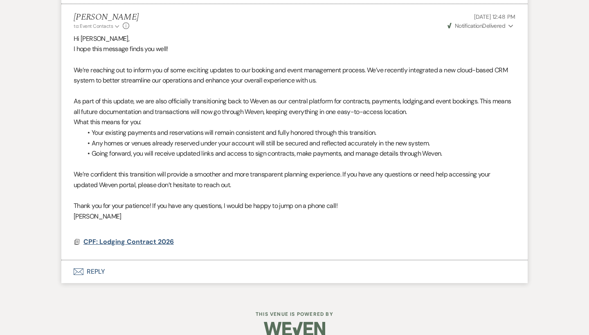
click at [146, 238] on span "CPF: Lodging Contract 2026" at bounding box center [128, 242] width 90 height 9
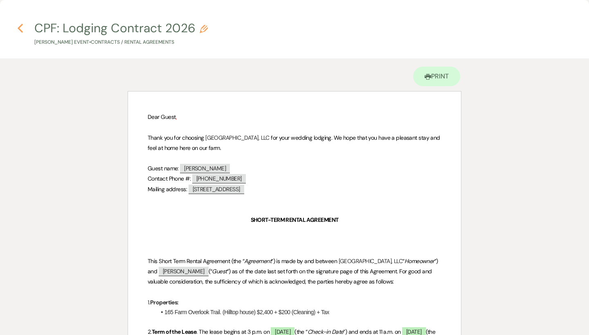
click at [21, 27] on use "button" at bounding box center [20, 28] width 5 height 9
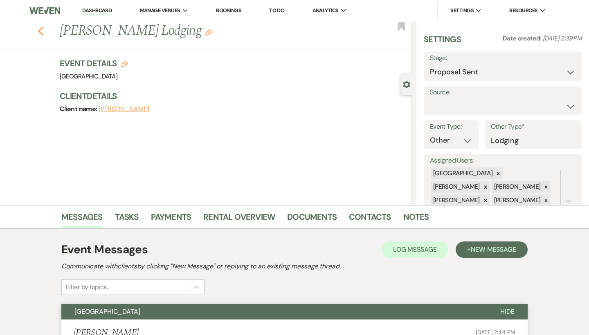
click at [39, 34] on icon "Previous" at bounding box center [41, 31] width 6 height 10
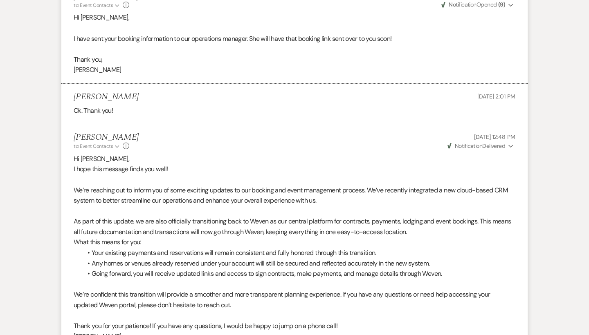
select select "6"
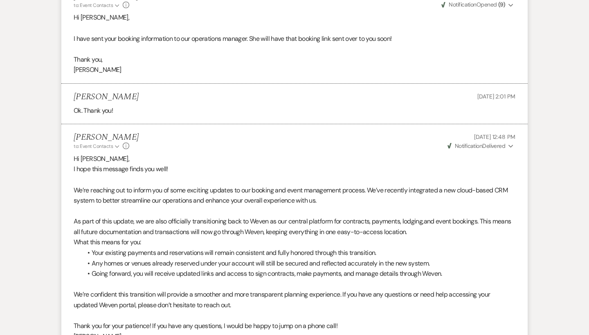
select select "6"
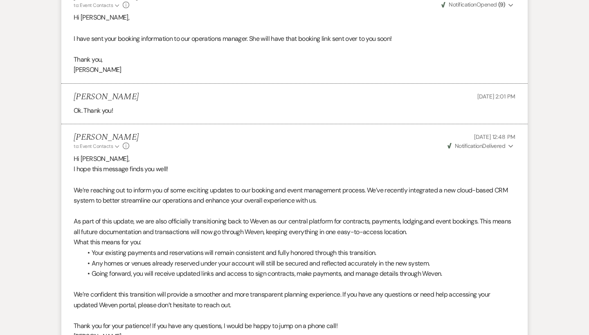
select select "6"
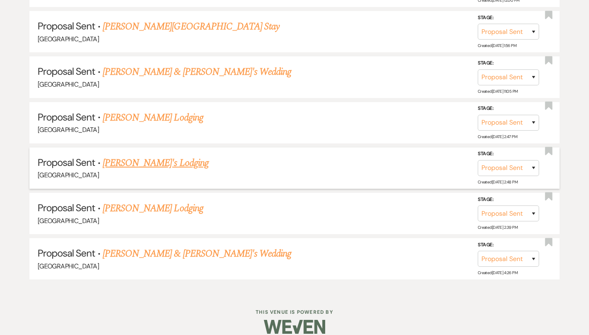
click at [130, 156] on link "Heather's Lodging" at bounding box center [156, 163] width 106 height 15
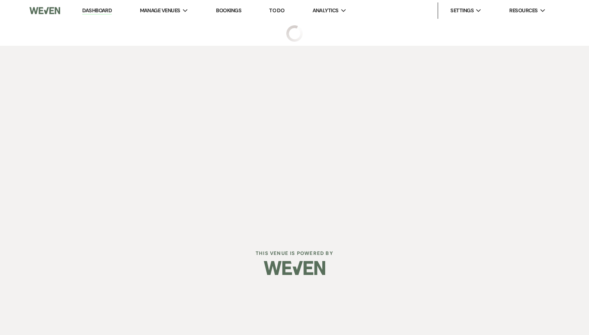
select select "6"
select select "13"
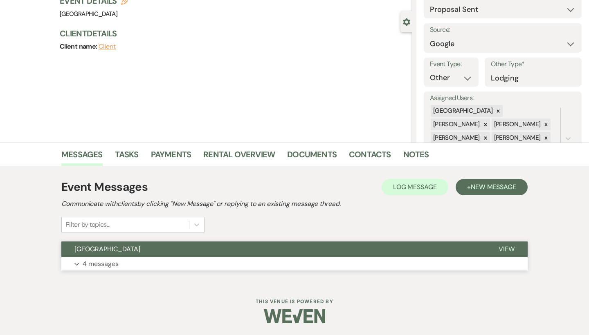
click at [127, 258] on button "Expand 4 messages" at bounding box center [294, 264] width 466 height 14
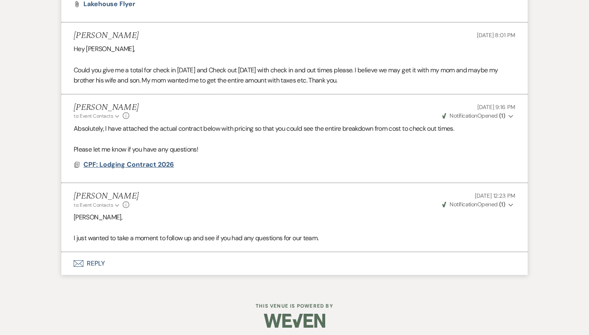
click at [139, 163] on span "CPF: Lodging Contract 2026" at bounding box center [128, 164] width 90 height 9
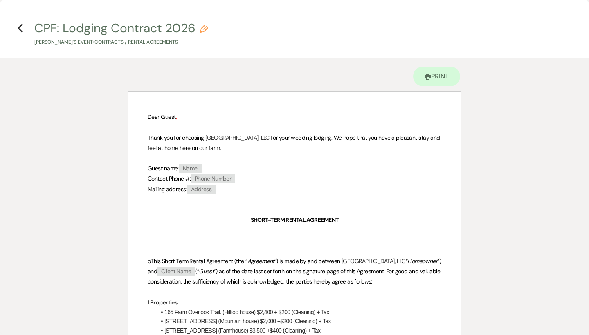
click at [21, 34] on h4 "Previous CPF: Lodging Contract 2026 Pencil Heather's Event • Contracts / Rental…" at bounding box center [294, 33] width 589 height 27
click at [20, 25] on icon "Previous" at bounding box center [20, 28] width 6 height 10
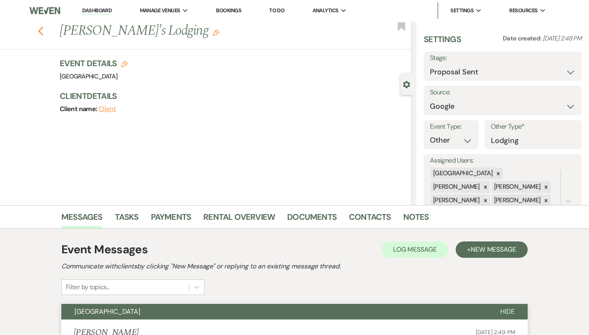
click at [43, 32] on icon "Previous" at bounding box center [41, 31] width 6 height 10
select select "6"
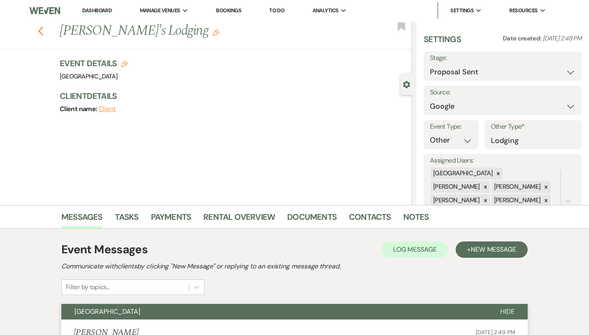
select select "6"
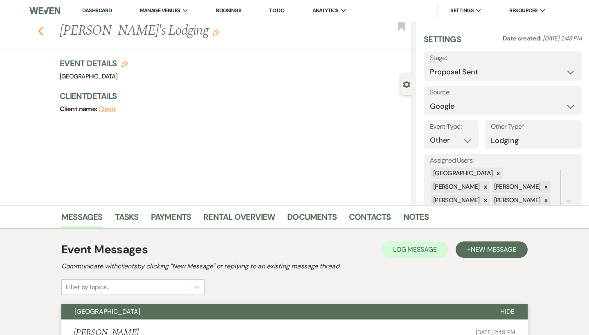
select select "6"
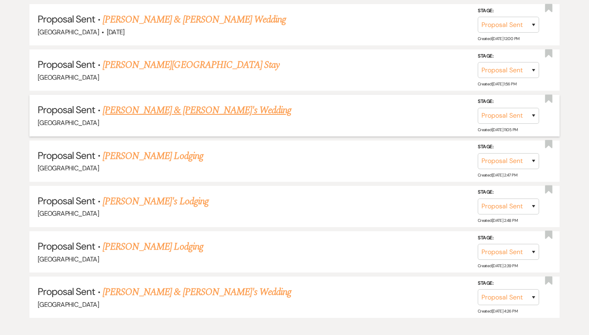
click at [125, 106] on link "Ted Meeker & Fiance's Wedding" at bounding box center [197, 110] width 189 height 15
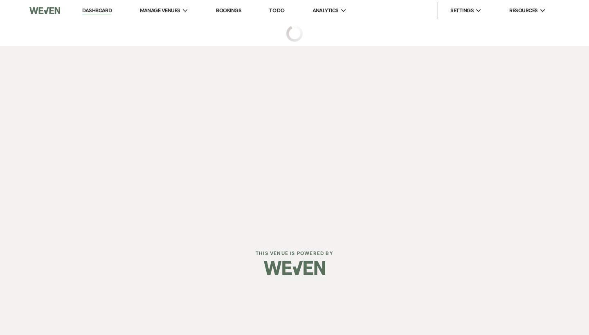
select select "6"
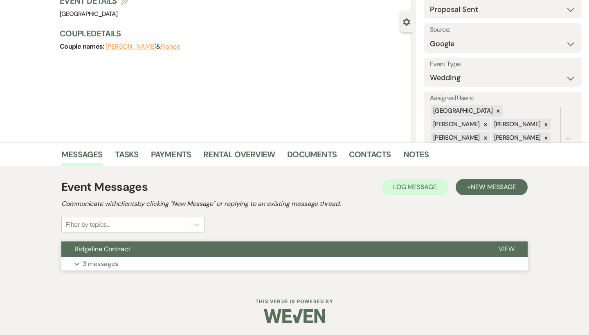
click at [157, 250] on button "Ridgeline Contract" at bounding box center [273, 250] width 424 height 16
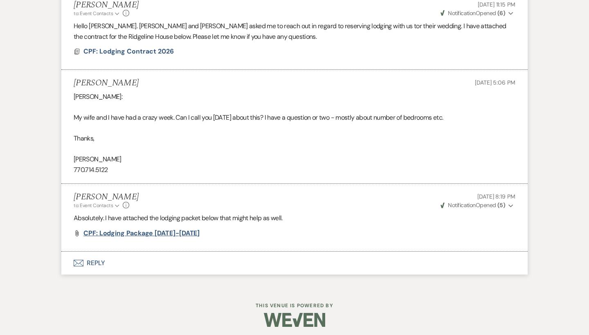
click at [140, 232] on span "CPF: Lodging Package 2025-2026" at bounding box center [141, 233] width 116 height 9
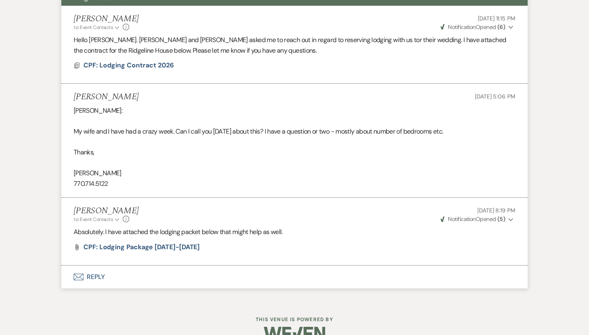
scroll to position [308, 0]
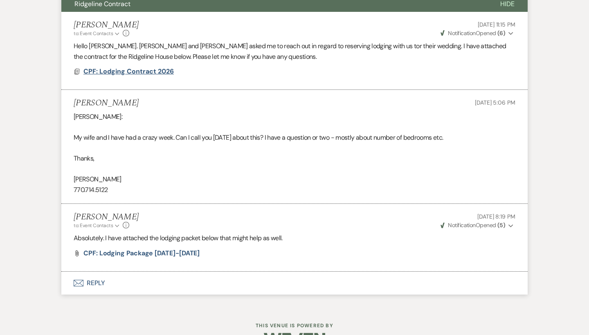
click at [130, 72] on span "CPF: Lodging Contract 2026" at bounding box center [128, 71] width 90 height 9
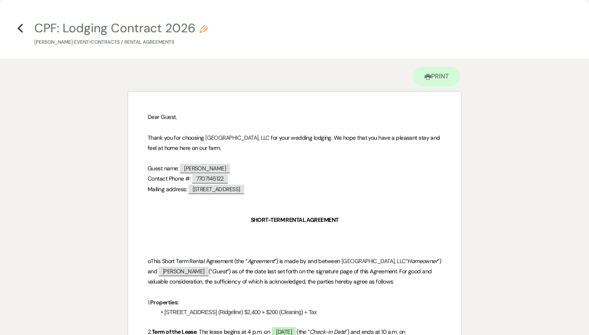
scroll to position [0, 0]
click at [19, 28] on use "button" at bounding box center [20, 28] width 5 height 9
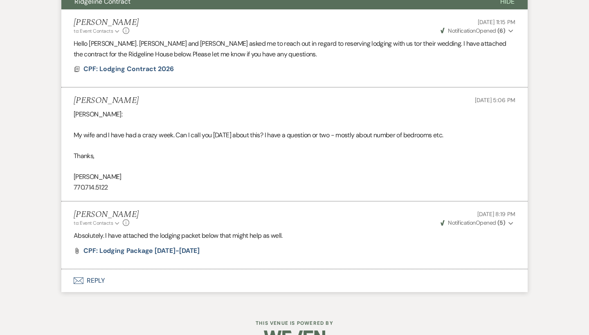
scroll to position [281, 0]
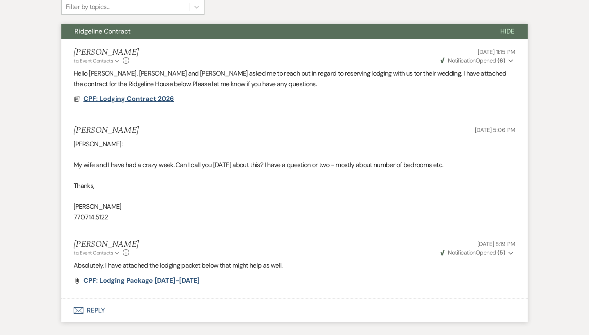
click at [151, 103] on span "CPF: Lodging Contract 2026" at bounding box center [128, 99] width 90 height 10
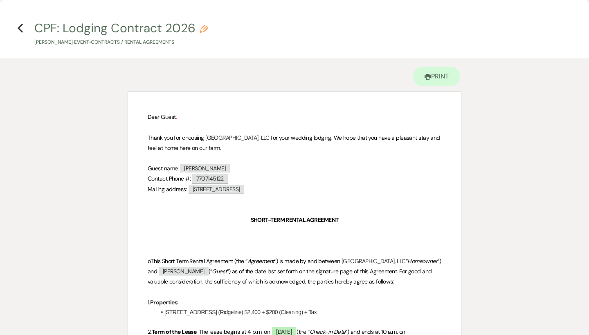
scroll to position [0, 0]
click at [22, 26] on icon "Previous" at bounding box center [20, 28] width 6 height 10
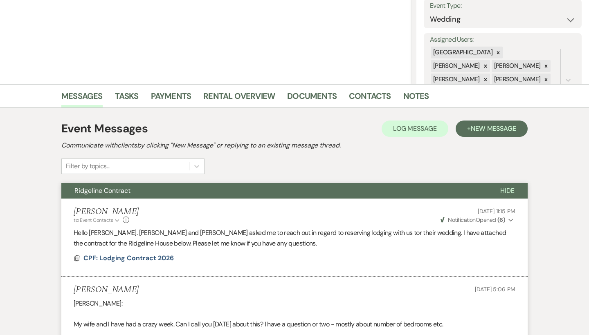
scroll to position [9, 0]
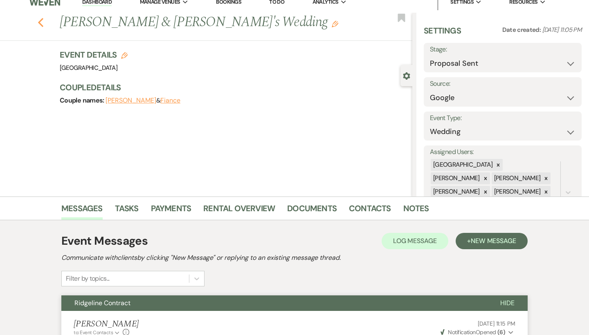
click at [40, 22] on use "button" at bounding box center [40, 22] width 5 height 9
select select "6"
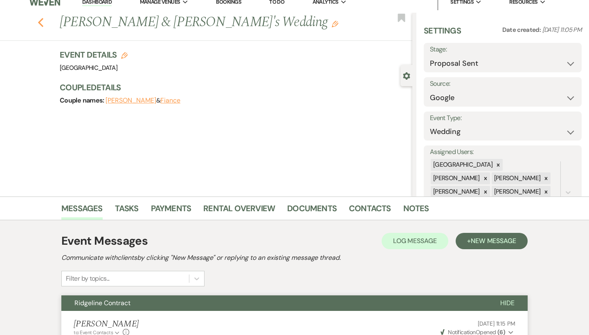
select select "6"
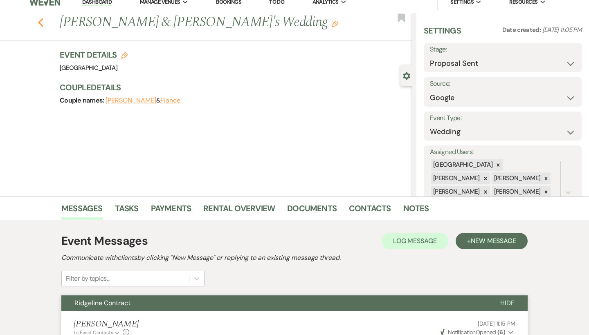
select select "6"
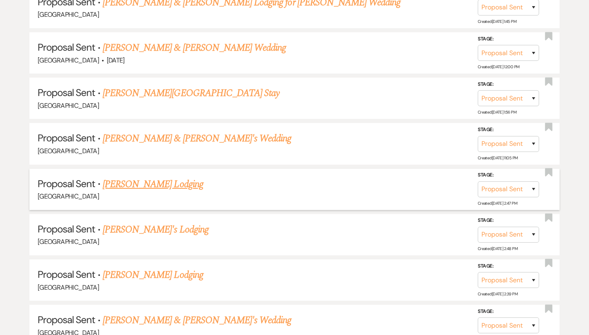
scroll to position [555, 0]
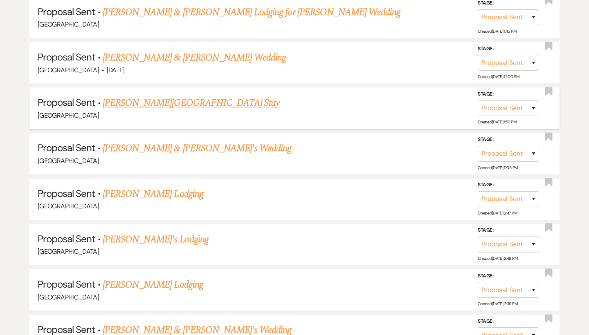
click at [153, 97] on link "Blake Thompson Lake House Stay" at bounding box center [191, 103] width 177 height 15
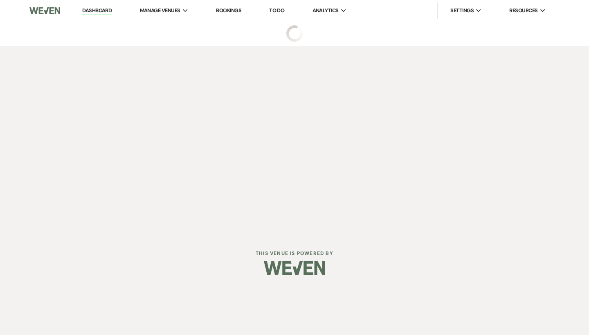
select select "6"
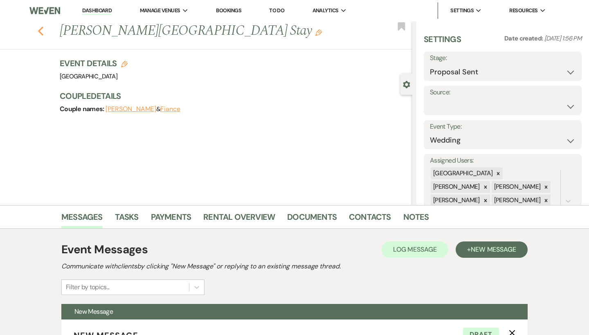
click at [43, 30] on icon "Previous" at bounding box center [41, 31] width 6 height 10
select select "6"
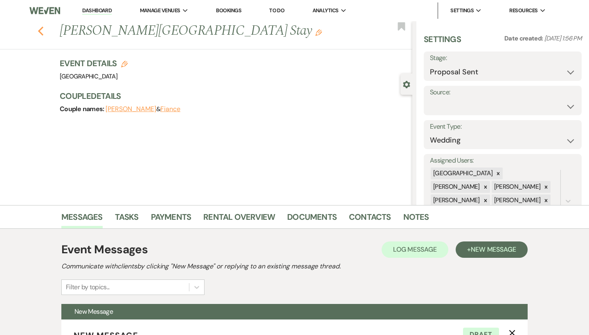
select select "6"
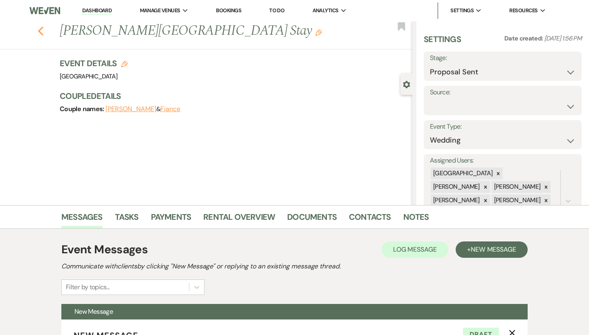
select select "6"
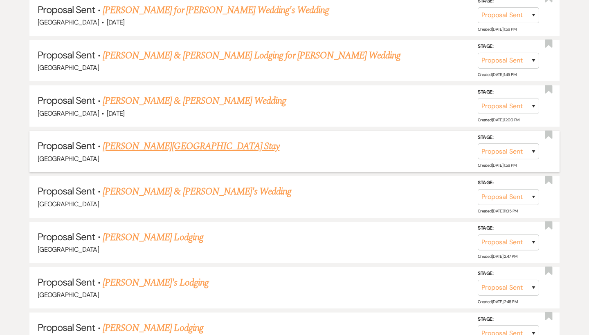
scroll to position [495, 0]
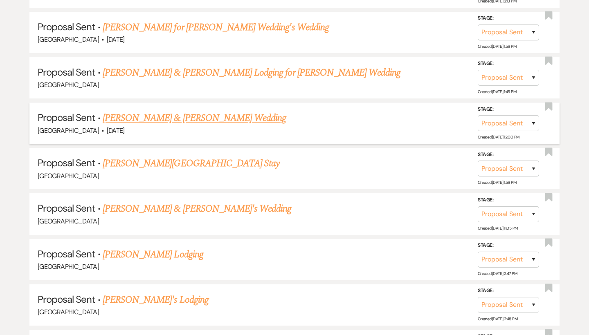
click at [136, 117] on link "Donovan & Teresa Roper's Wedding" at bounding box center [194, 118] width 183 height 15
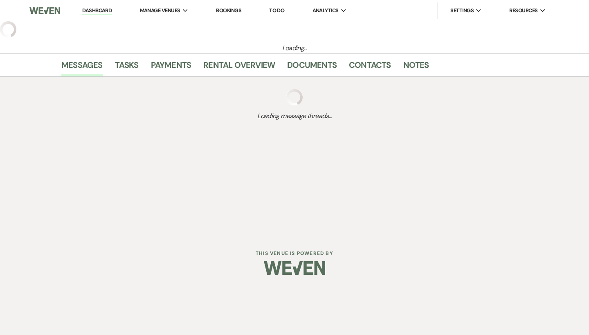
select select "6"
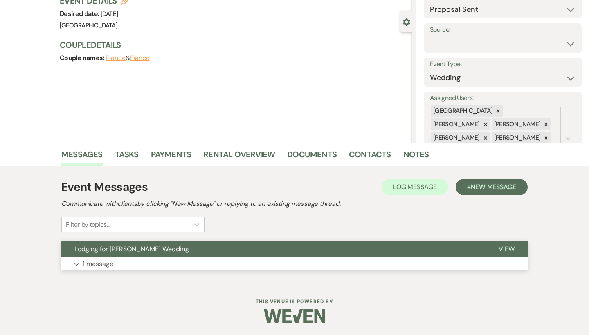
click at [140, 266] on button "Expand 1 message" at bounding box center [294, 264] width 466 height 14
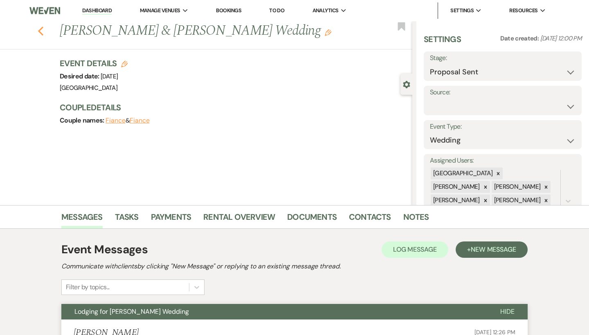
click at [40, 28] on icon "Previous" at bounding box center [41, 31] width 6 height 10
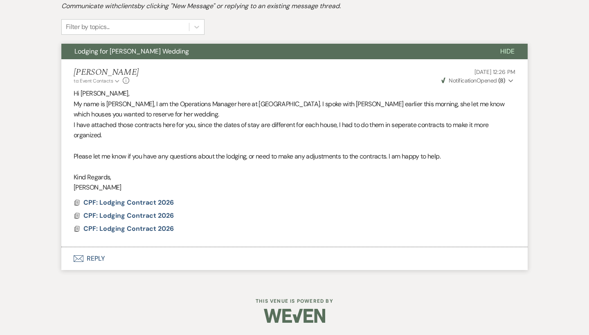
select select "6"
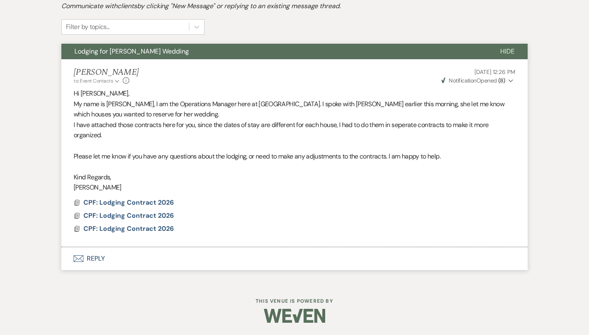
select select "6"
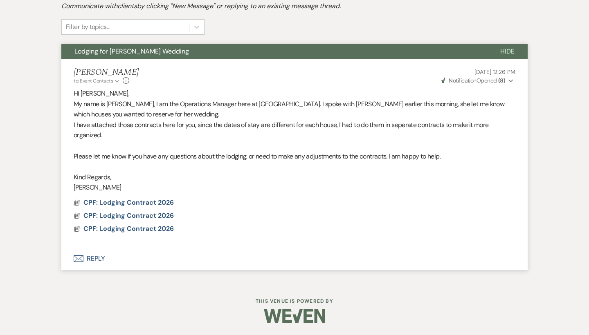
select select "6"
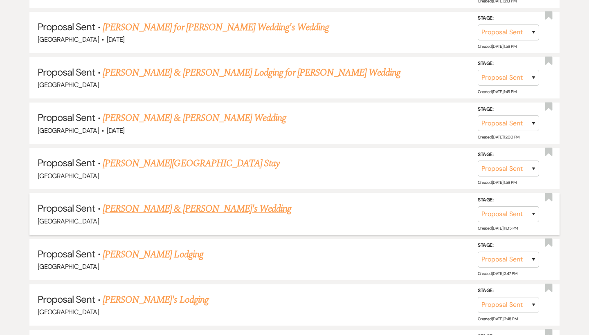
click at [145, 202] on link "Ted Meeker & Fiance's Wedding" at bounding box center [197, 209] width 189 height 15
select select "6"
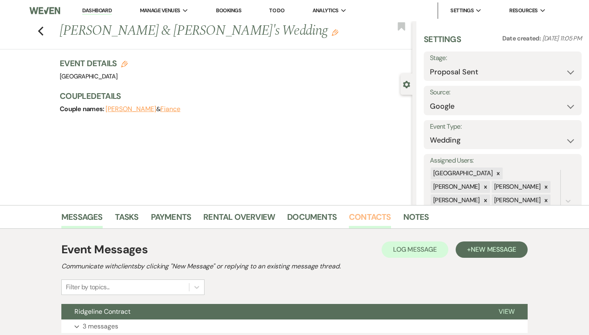
click at [371, 219] on link "Contacts" at bounding box center [370, 220] width 42 height 18
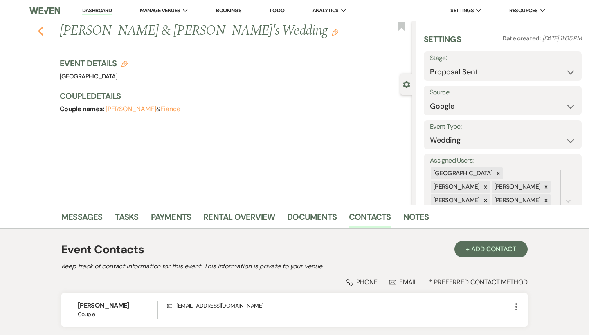
click at [42, 29] on use "button" at bounding box center [40, 31] width 5 height 9
select select "6"
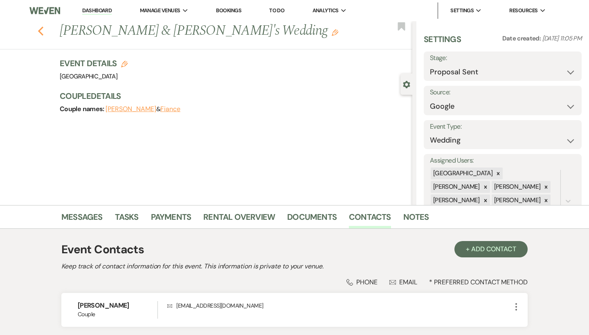
select select "6"
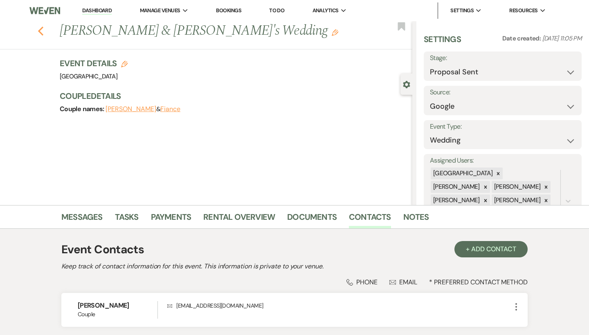
select select "6"
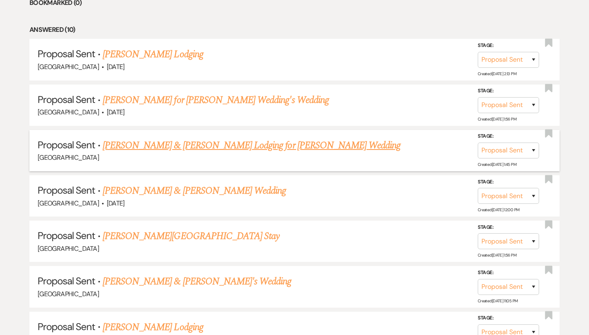
click at [178, 138] on link "Douglas & Audrey Ballin Lodging for Kelley Roper Wedding" at bounding box center [252, 145] width 298 height 15
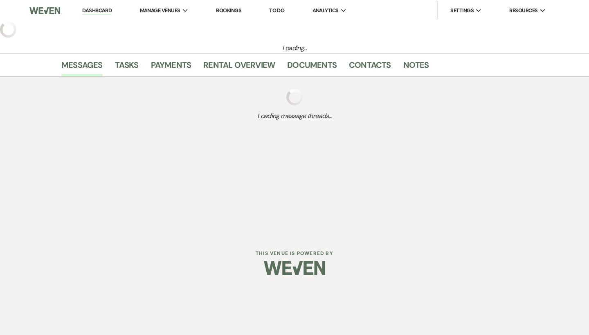
select select "6"
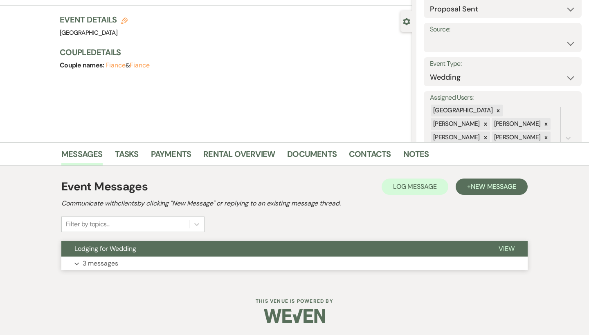
click at [161, 244] on button "Lodging for Wedding" at bounding box center [273, 249] width 424 height 16
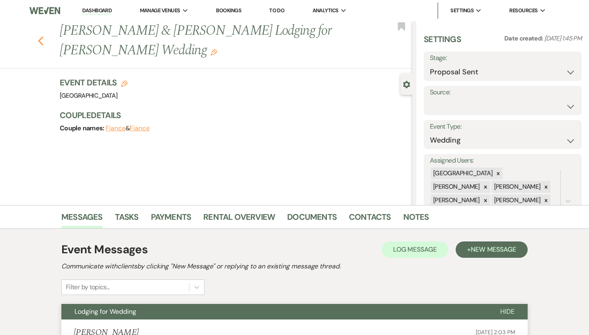
click at [41, 41] on icon "Previous" at bounding box center [41, 41] width 6 height 10
select select "6"
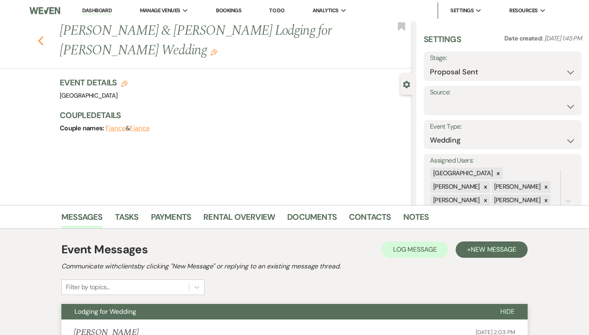
select select "6"
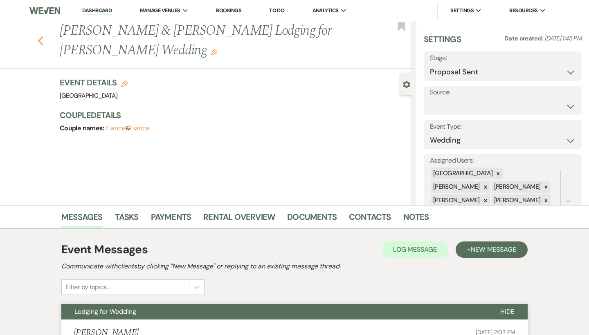
select select "6"
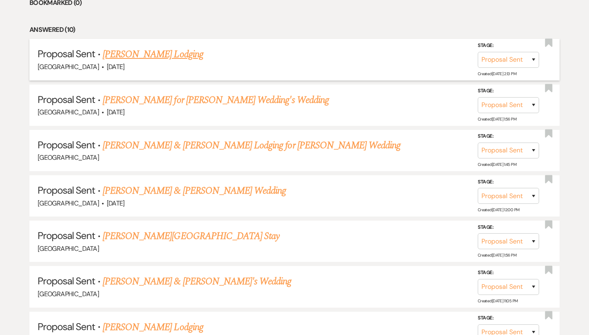
click at [155, 52] on link "Jorge Saladrigas's Lodging" at bounding box center [153, 54] width 101 height 15
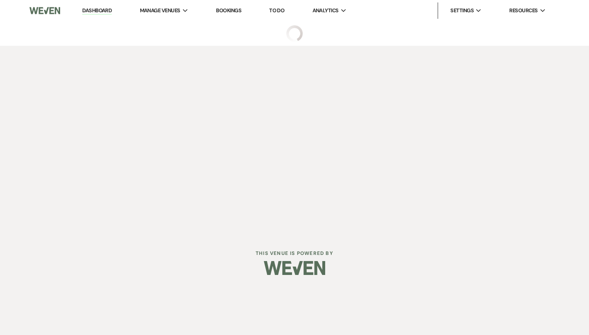
select select "6"
select select "13"
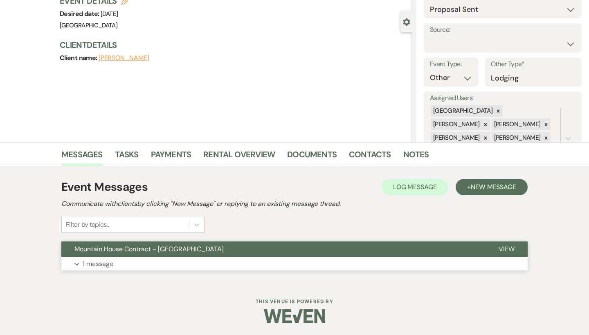
click at [156, 270] on button "Expand 1 message" at bounding box center [294, 264] width 466 height 14
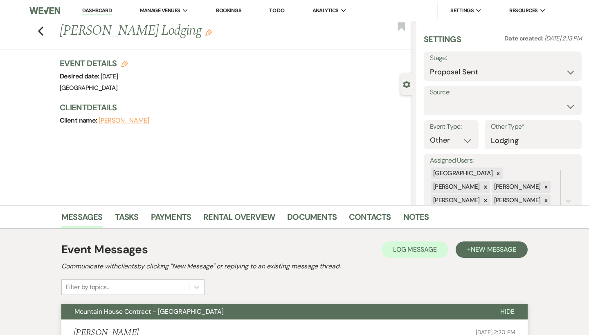
click at [44, 28] on div "Previous Jorge Saladrigas's Lodging Edit Bookmark" at bounding box center [204, 35] width 416 height 28
click at [36, 31] on div "Previous Jorge Saladrigas's Lodging Edit Bookmark" at bounding box center [204, 35] width 416 height 28
click at [42, 29] on icon "Previous" at bounding box center [41, 31] width 6 height 10
select select "6"
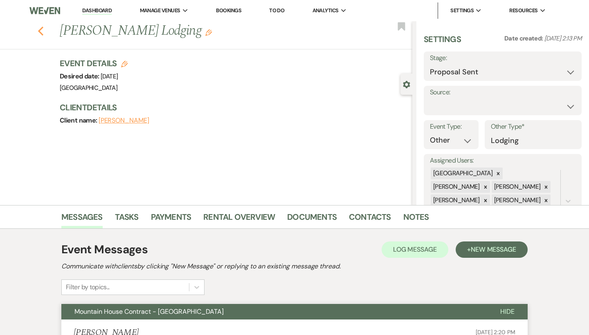
select select "6"
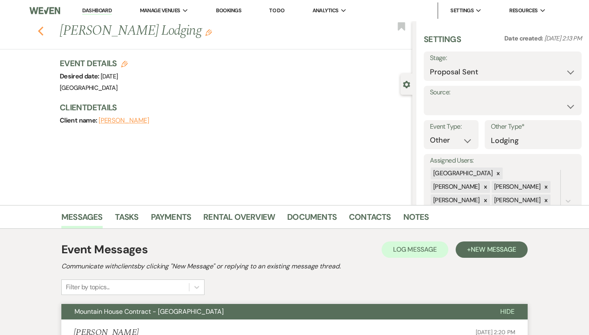
select select "6"
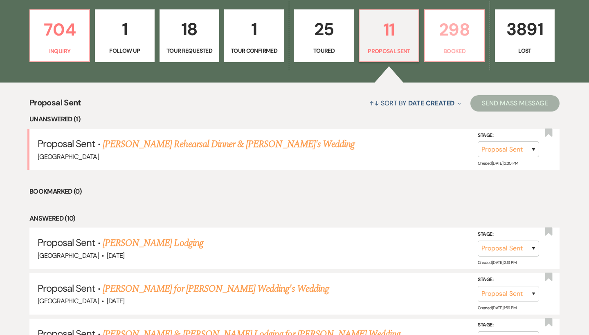
click at [446, 52] on p "Booked" at bounding box center [454, 51] width 49 height 9
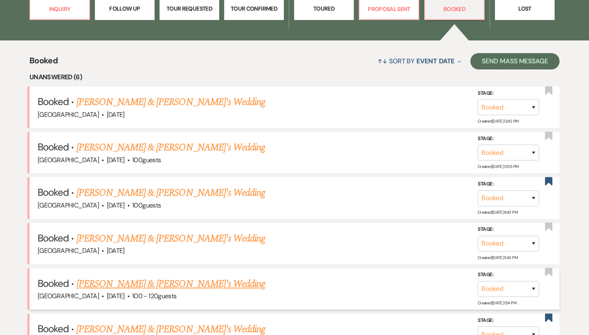
click at [124, 279] on link "[PERSON_NAME] & [PERSON_NAME]'s Wedding" at bounding box center [170, 284] width 189 height 15
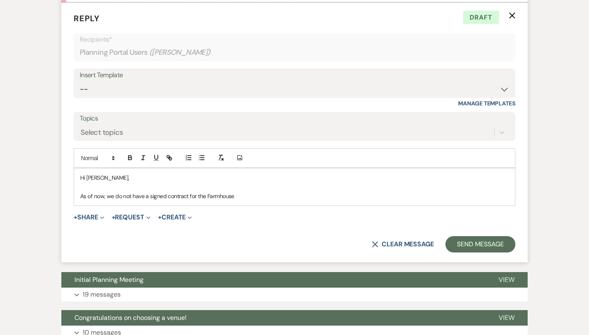
click at [252, 192] on p "As of now, we do not have a signed contract for the Farmhouse" at bounding box center [294, 196] width 429 height 9
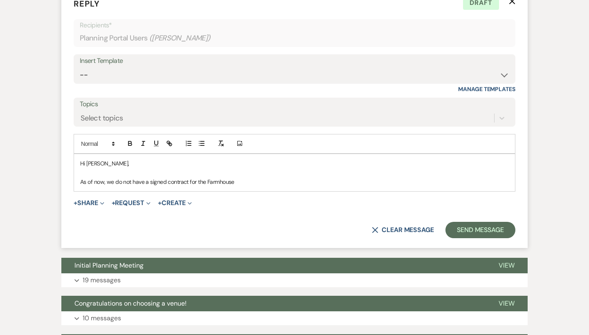
click at [257, 178] on p "As of now, we do not have a signed contract for the Farmhouse" at bounding box center [294, 182] width 429 height 9
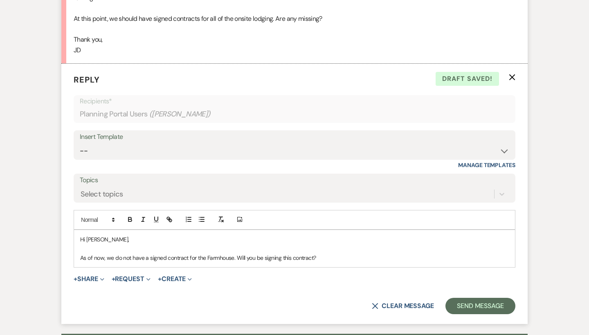
scroll to position [1933, 0]
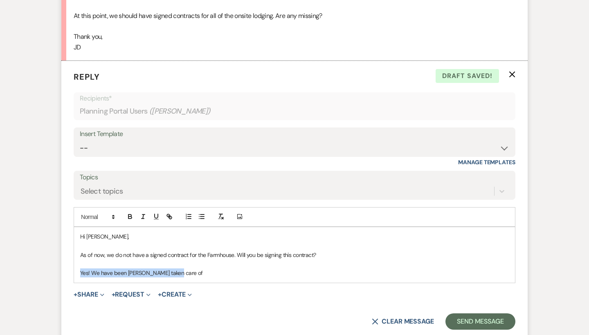
drag, startPoint x: 193, startPoint y: 234, endPoint x: 72, endPoint y: 232, distance: 121.5
click at [72, 232] on form "Reply X Draft saved! Recipients* Planning Portal Users ( Josi Dacko ) Insert Te…" at bounding box center [294, 200] width 466 height 279
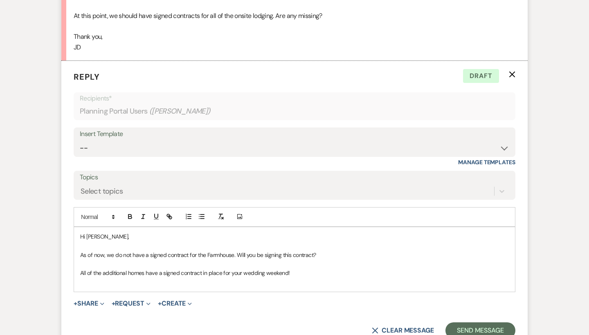
click at [301, 269] on p "All of the additional homes have a signed contract in place for your wedding we…" at bounding box center [294, 273] width 429 height 9
click at [299, 278] on p at bounding box center [294, 282] width 429 height 9
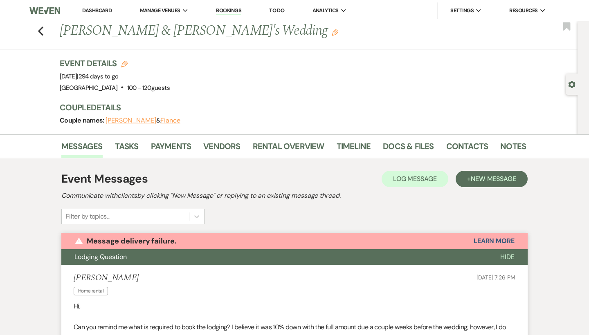
scroll to position [0, 0]
click at [42, 29] on icon "Previous" at bounding box center [41, 31] width 6 height 10
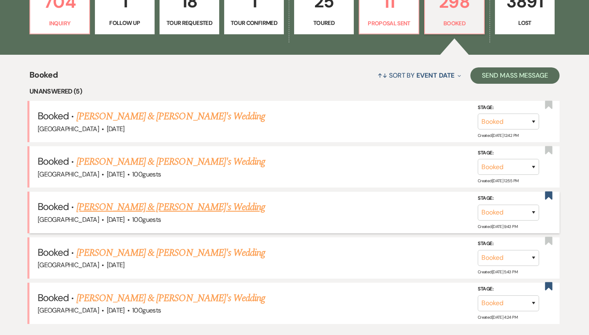
scroll to position [161, 0]
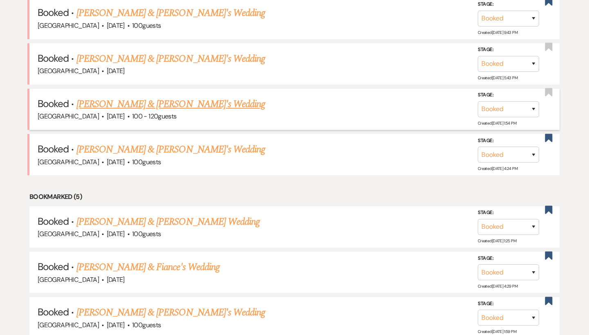
click at [125, 97] on link "[PERSON_NAME] & [PERSON_NAME]'s Wedding" at bounding box center [170, 104] width 189 height 15
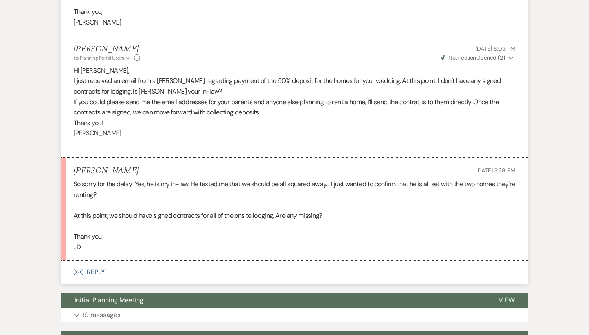
scroll to position [1731, 0]
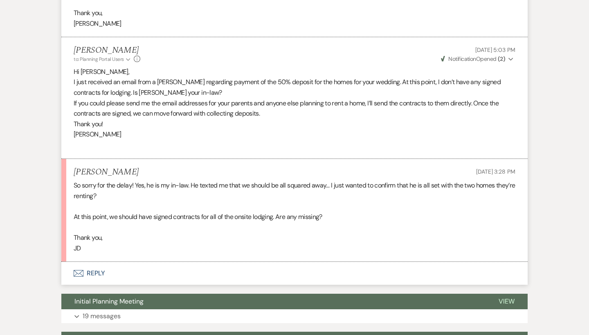
click at [90, 262] on button "Envelope Reply" at bounding box center [294, 273] width 466 height 23
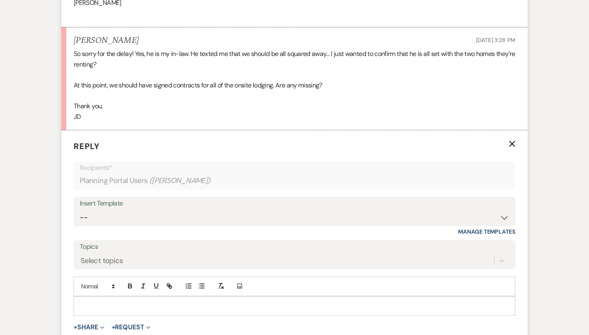
scroll to position [1852, 0]
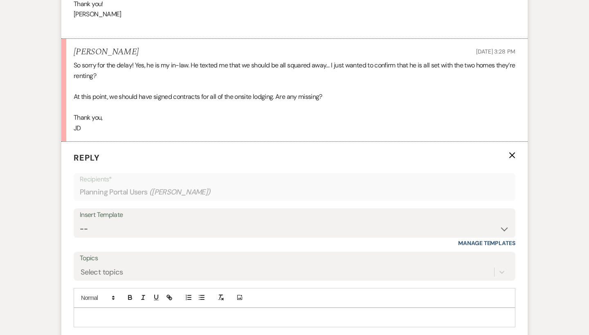
click at [143, 308] on div at bounding box center [294, 317] width 441 height 19
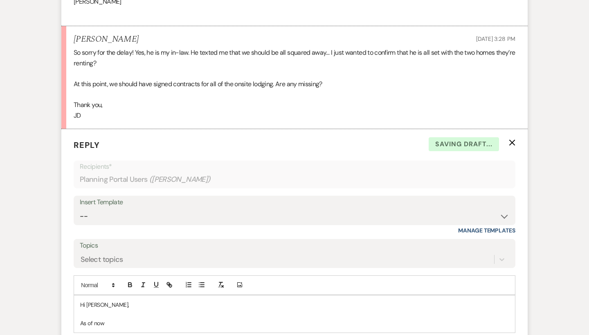
scroll to position [1868, 0]
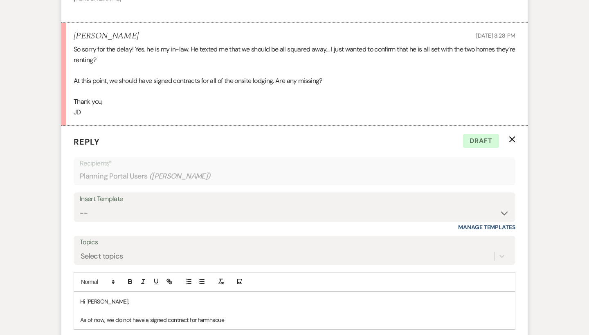
click at [205, 316] on p "As of now, we do not have a signed contract for farmhsoue" at bounding box center [294, 320] width 429 height 9
click at [206, 316] on p "As of now, we do not have a signed contract for farmhsoue" at bounding box center [294, 320] width 429 height 9
click at [243, 316] on p "As of now, we do not have a signed contract for farmhsoue" at bounding box center [294, 320] width 429 height 9
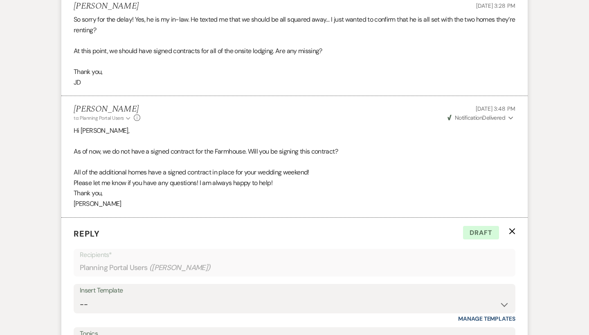
scroll to position [1895, 0]
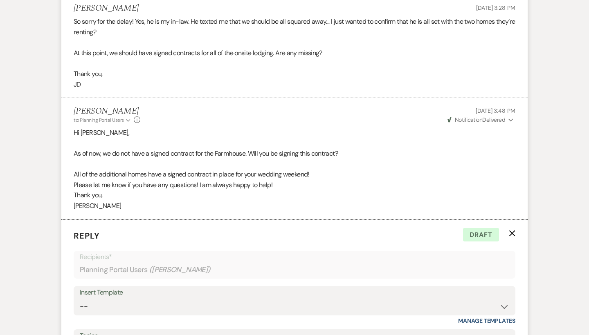
click at [511, 230] on icon "X" at bounding box center [512, 233] width 7 height 7
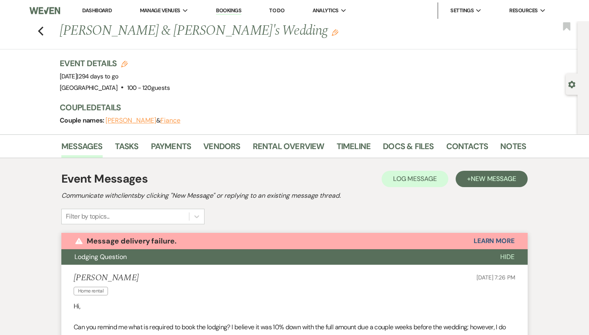
scroll to position [0, 0]
click at [41, 30] on icon "Previous" at bounding box center [41, 31] width 6 height 10
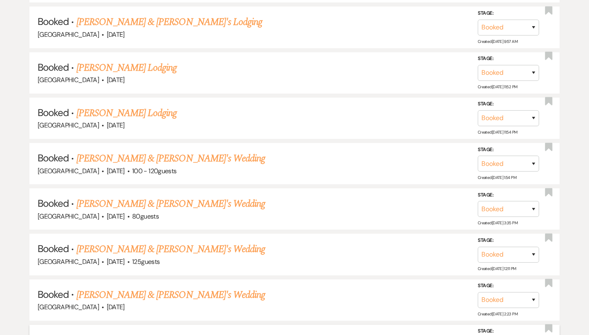
scroll to position [3374, 0]
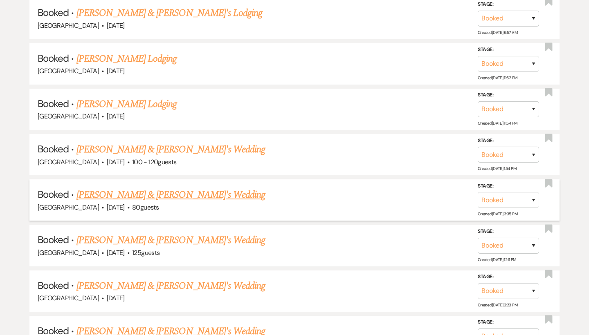
click at [161, 188] on link "[PERSON_NAME] & [PERSON_NAME]'s Wedding" at bounding box center [170, 195] width 189 height 15
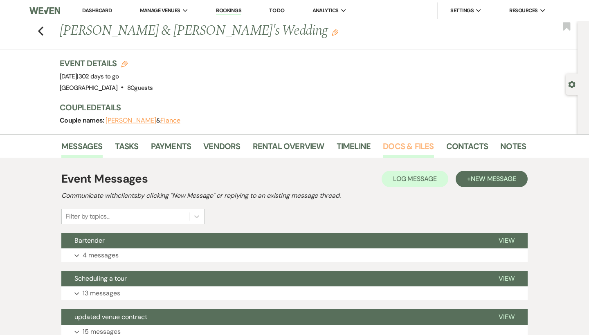
click at [398, 142] on link "Docs & Files" at bounding box center [408, 149] width 51 height 18
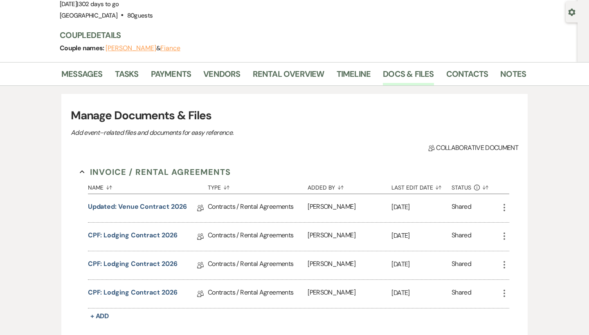
scroll to position [72, 0]
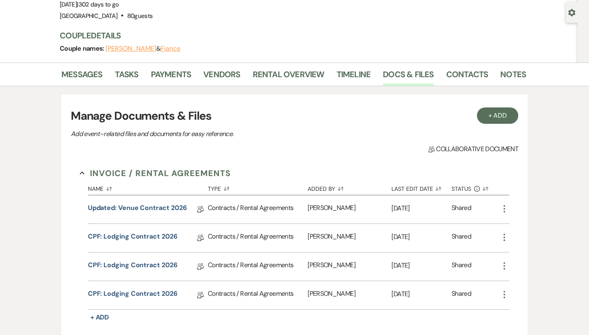
click at [153, 288] on div "CPF: Lodging Contract 2026 Collab Doc" at bounding box center [148, 295] width 120 height 28
click at [153, 293] on link "CPF: Lodging Contract 2026" at bounding box center [133, 295] width 90 height 13
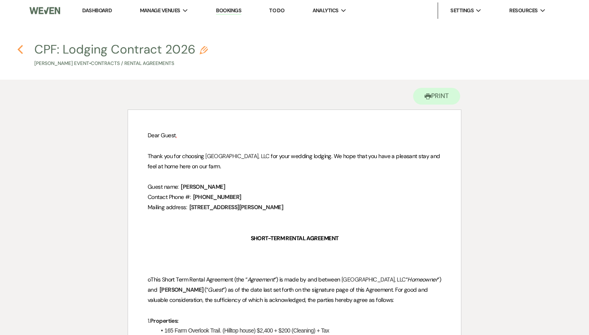
click at [20, 49] on icon "Previous" at bounding box center [20, 50] width 6 height 10
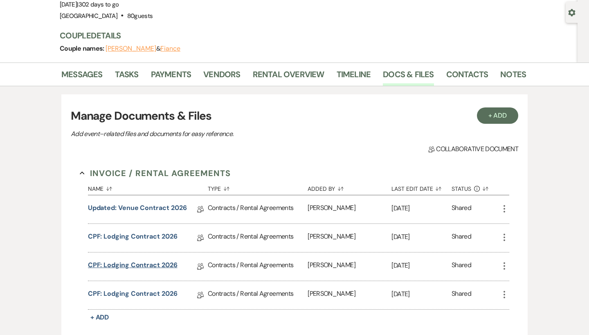
click at [121, 261] on link "CPF: Lodging Contract 2026" at bounding box center [133, 267] width 90 height 13
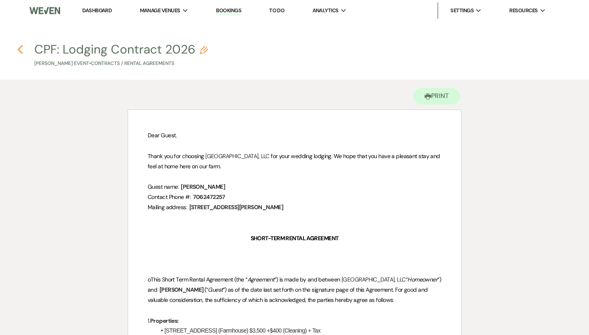
click at [20, 49] on icon "Previous" at bounding box center [20, 50] width 6 height 10
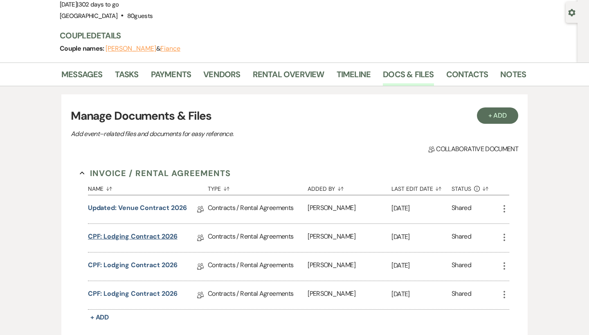
click at [156, 236] on link "CPF: Lodging Contract 2026" at bounding box center [133, 238] width 90 height 13
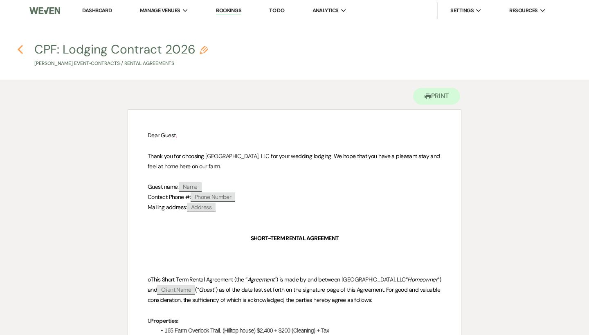
click at [20, 47] on use "button" at bounding box center [20, 49] width 5 height 9
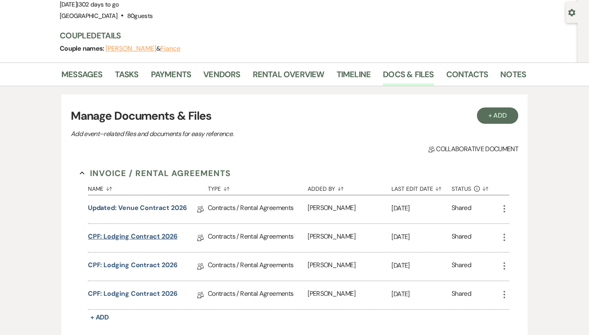
click at [144, 241] on link "CPF: Lodging Contract 2026" at bounding box center [133, 238] width 90 height 13
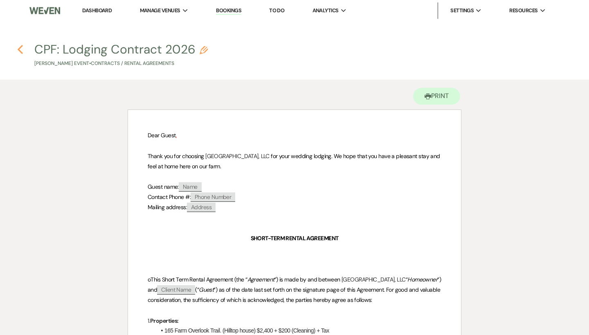
click at [21, 49] on icon "Previous" at bounding box center [20, 50] width 6 height 10
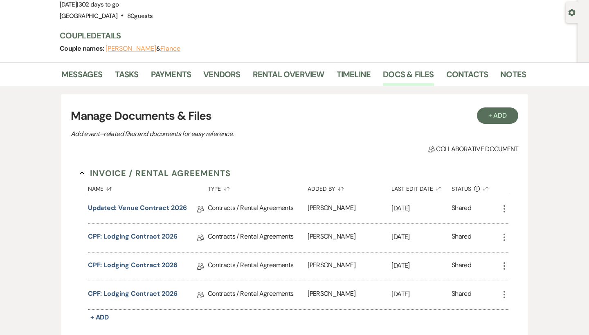
click at [500, 240] on icon "More" at bounding box center [504, 238] width 10 height 10
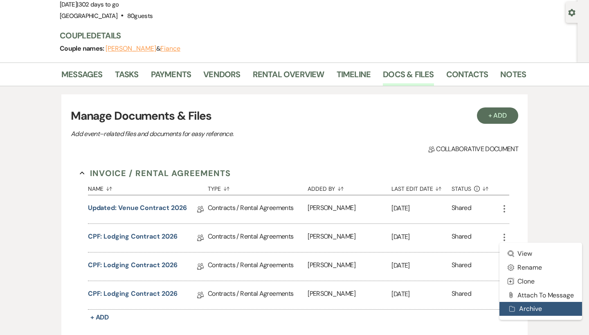
click at [512, 307] on use "button" at bounding box center [512, 309] width 5 height 5
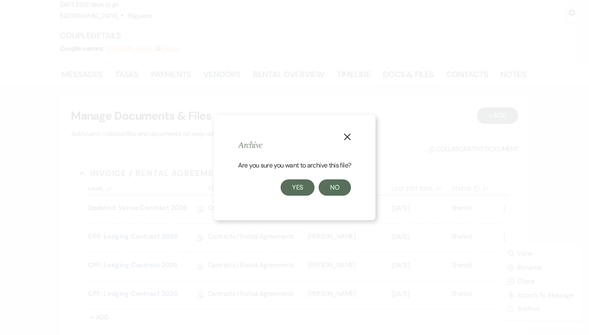
click at [297, 185] on button "Yes" at bounding box center [298, 188] width 34 height 16
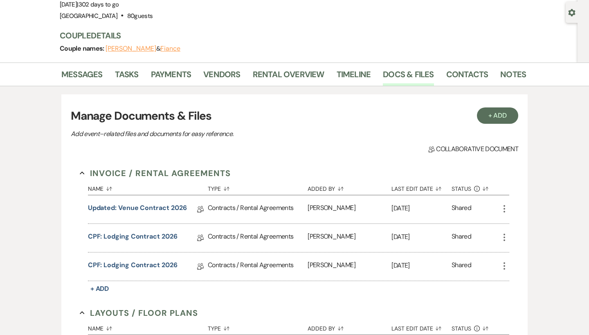
click at [151, 258] on div "CPF: Lodging Contract 2026 Collab Doc" at bounding box center [148, 267] width 120 height 28
click at [153, 268] on link "CPF: Lodging Contract 2026" at bounding box center [133, 267] width 90 height 13
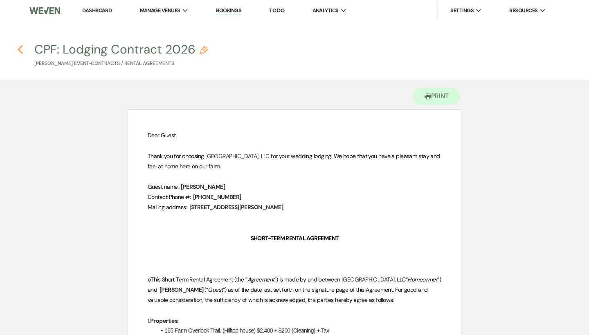
click at [18, 49] on use "button" at bounding box center [20, 49] width 5 height 9
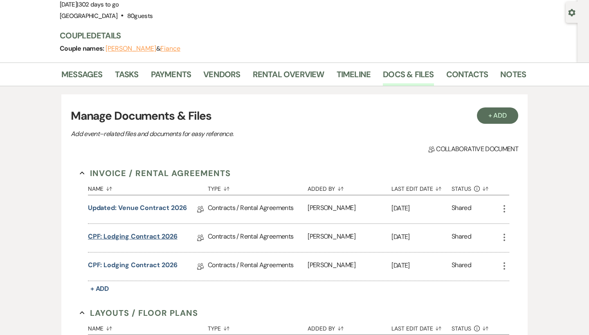
click at [162, 232] on link "CPF: Lodging Contract 2026" at bounding box center [133, 238] width 90 height 13
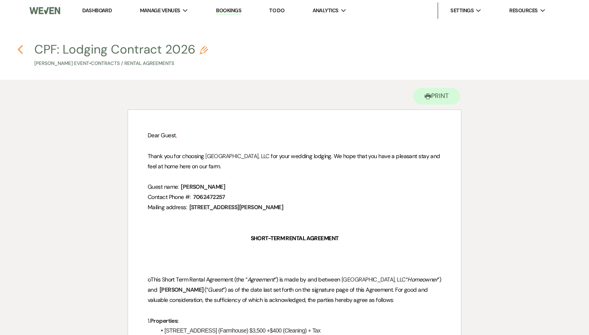
click at [21, 51] on icon "Previous" at bounding box center [20, 50] width 6 height 10
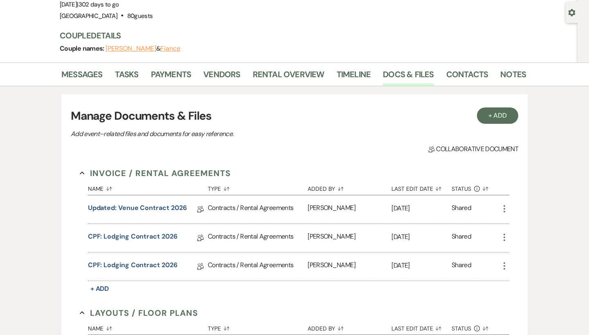
click at [179, 66] on li "Payments" at bounding box center [177, 76] width 53 height 20
click at [179, 71] on link "Payments" at bounding box center [171, 77] width 40 height 18
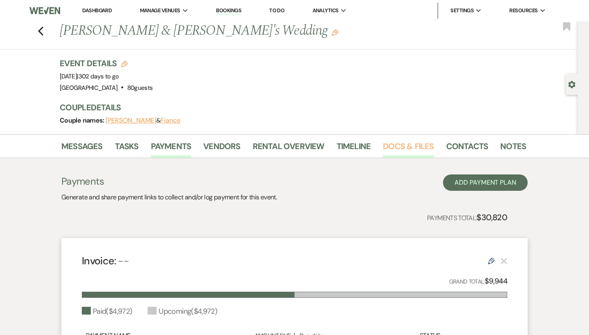
click at [407, 146] on link "Docs & Files" at bounding box center [408, 149] width 51 height 18
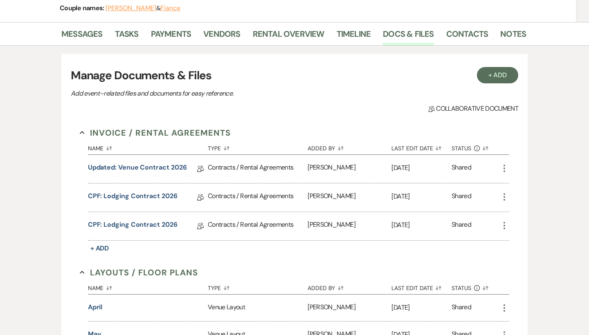
scroll to position [81, 0]
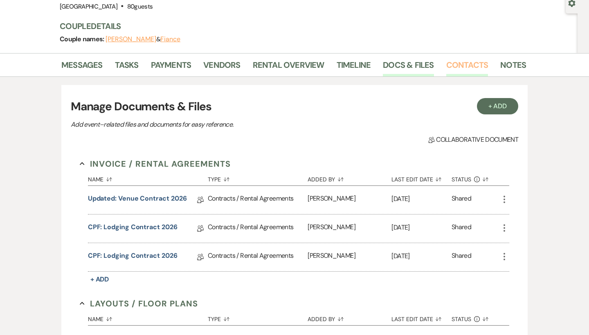
click at [468, 74] on link "Contacts" at bounding box center [467, 67] width 42 height 18
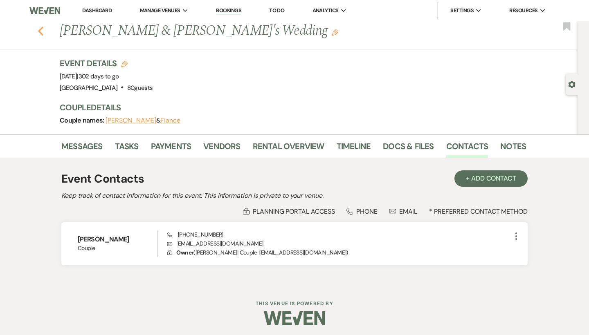
click at [40, 31] on icon "Previous" at bounding box center [41, 31] width 6 height 10
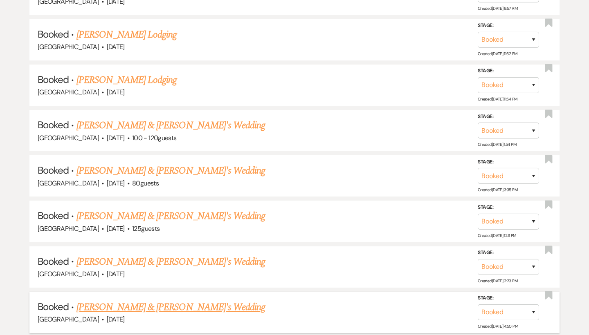
scroll to position [3399, 0]
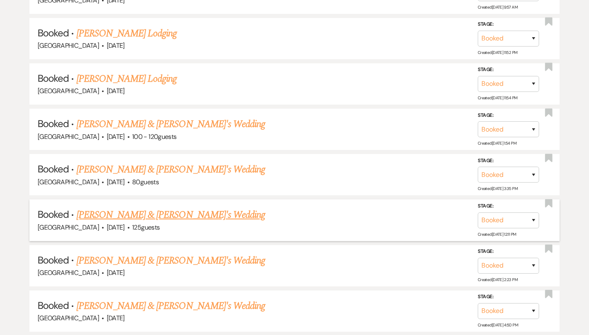
click at [133, 208] on link "[PERSON_NAME] & [PERSON_NAME]'s Wedding" at bounding box center [170, 215] width 189 height 15
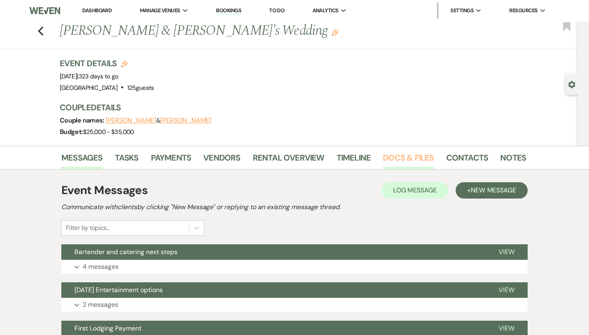
click at [411, 161] on link "Docs & Files" at bounding box center [408, 160] width 51 height 18
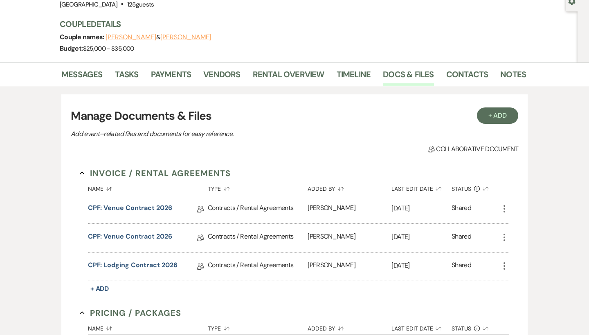
scroll to position [90, 0]
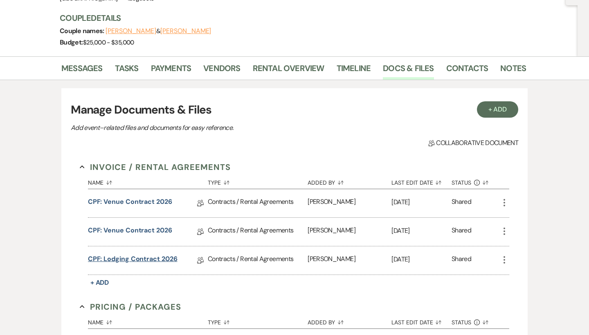
click at [145, 255] on link "CPF: Lodging Contract 2026" at bounding box center [133, 260] width 90 height 13
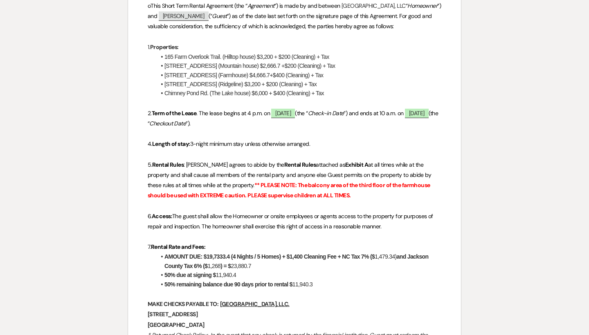
scroll to position [279, 0]
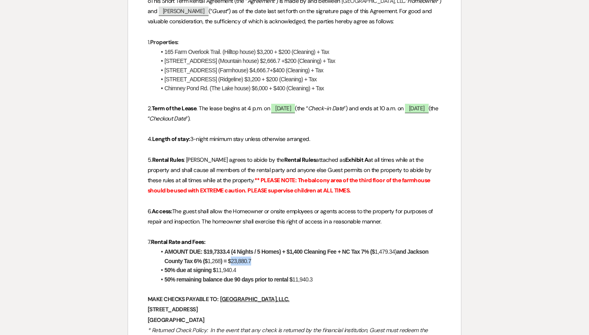
drag, startPoint x: 258, startPoint y: 269, endPoint x: 231, endPoint y: 270, distance: 27.0
click at [231, 266] on li "AMOUNT DUE: $19,7333.4 (4 Nights / 5 Homes) + $1,400 Cleaning Fee + NC Tax 7% (…" at bounding box center [298, 256] width 285 height 18
copy li "23,880.7"
click at [231, 266] on li "AMOUNT DUE: $19,7333.4 (4 Nights / 5 Homes) + $1,400 Cleaning Fee + NC Tax 7% (…" at bounding box center [298, 256] width 285 height 18
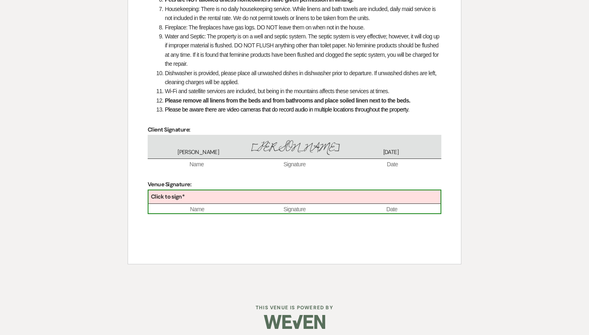
scroll to position [1418, 0]
click at [226, 191] on div "Click to sign*" at bounding box center [294, 197] width 292 height 13
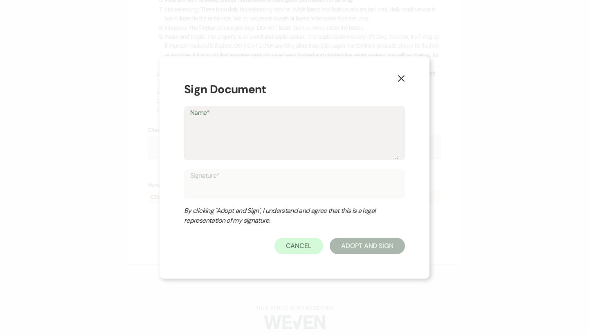
click at [214, 143] on textarea "Name*" at bounding box center [294, 139] width 209 height 41
type textarea "D"
type input "D"
type textarea "Di"
type input "Di"
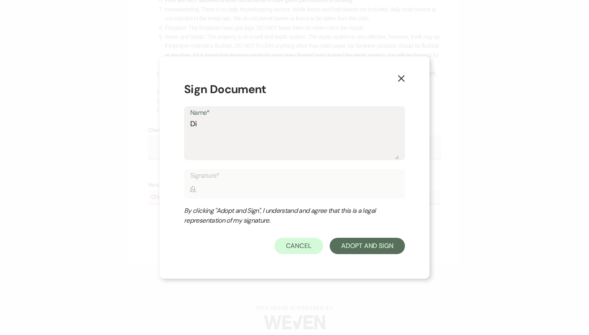
type textarea "Dir"
type input "Dir"
type textarea "Dire"
type input "Dire"
type textarea "Direc"
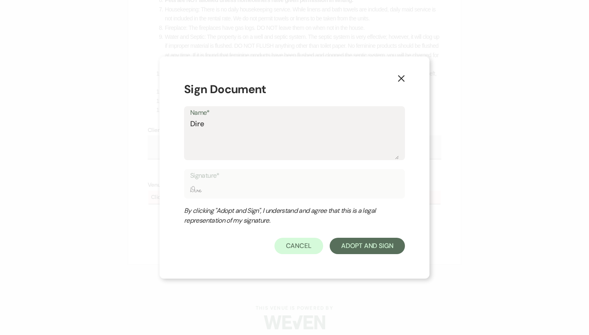
type input "Direc"
type textarea "Direct"
type input "Direct"
type textarea "Directi"
type input "Directi"
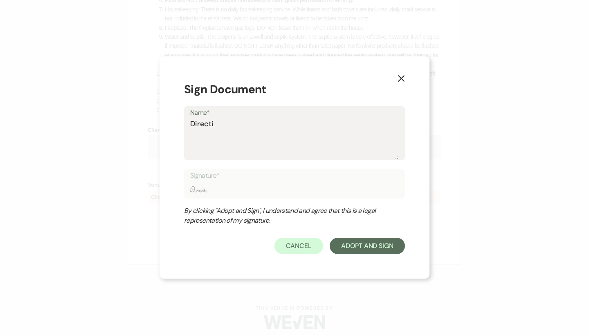
type textarea "Directir"
type input "Directir"
type textarea "Director"
type input "Director"
type textarea "Director O"
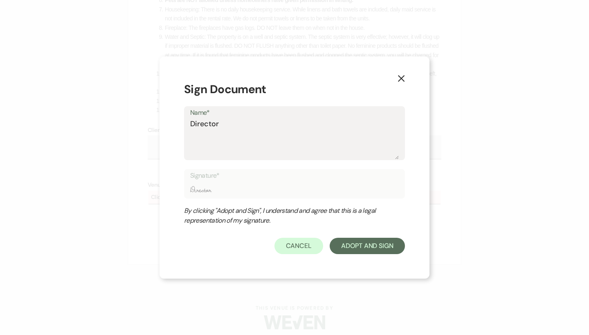
type input "Director O"
type textarea "Director Od"
type input "Director Od"
type textarea "Director O"
type input "Director O"
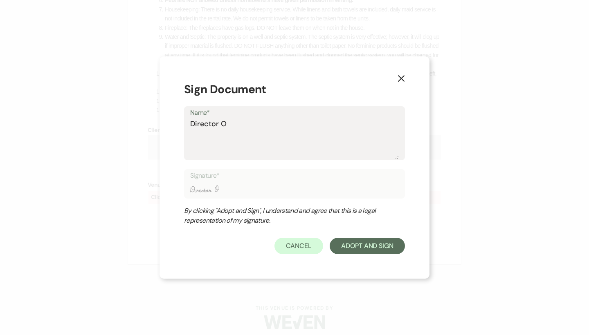
type textarea "Director"
type input "Director"
type textarea "Director f"
type input "Director f"
type textarea "Director f"
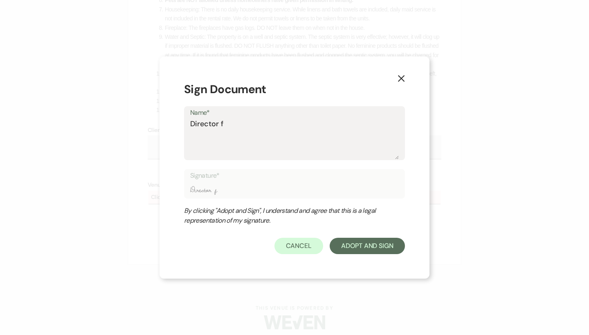
type input "Director f"
type textarea "Director f"
type input "Director f"
type textarea "Director fo"
type input "Director fo"
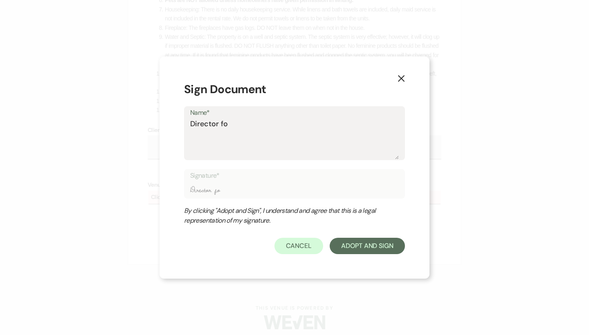
type textarea "Director fof"
type input "Director fof"
type textarea "Director for"
type input "Director for"
type textarea "Director for"
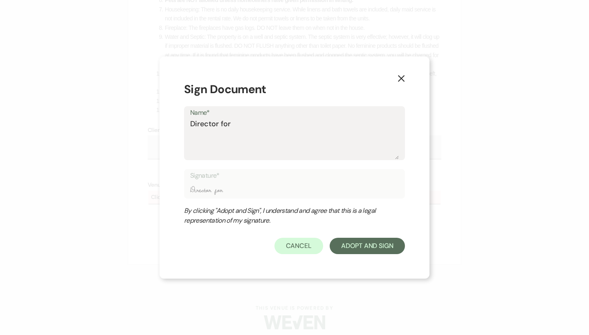
type input "Director for"
type textarea "Director fo"
type input "Director fo"
type textarea "Director f"
type input "Director f"
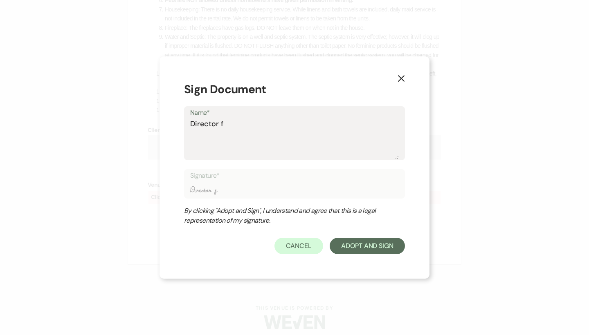
type textarea "Director"
type input "Director"
type textarea "Director o"
type input "Director o"
type textarea "Director of"
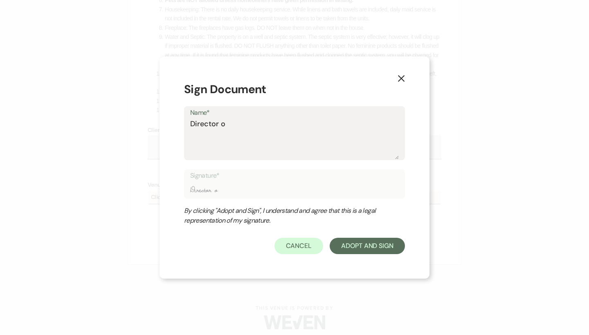
type input "Director of"
type textarea "Director of"
type input "Director of"
type textarea "Director of E"
type input "Director of E"
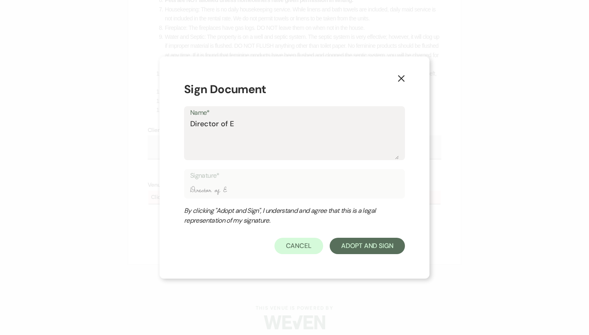
type textarea "Director of Ev"
type input "Director of Ev"
type textarea "Director of Eve"
type input "Director of Eve"
type textarea "Director of Even"
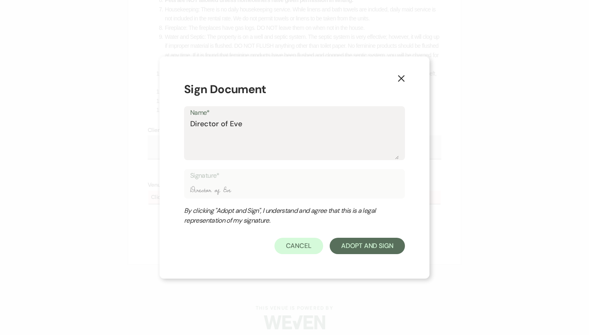
type input "Director of Even"
type textarea "Director of Event"
type input "Director of Event"
type textarea "Director of Event"
type input "Director of Event"
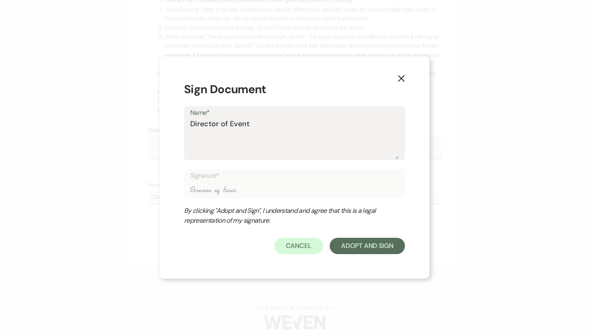
type textarea "Director of Event"
type input "Director of Event"
type textarea "Director of Event,"
type input "Director of Event,"
type textarea "Director of Event,"
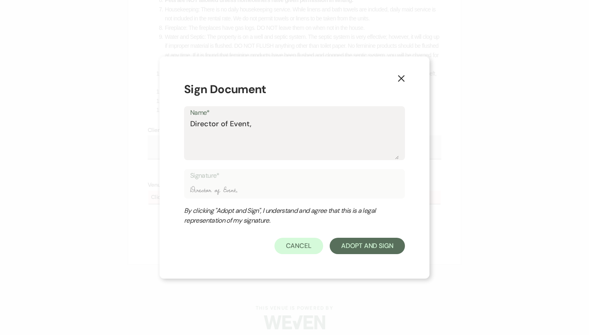
type input "Director of Event,"
type textarea "Director of Event,"
type input "Director of Event,"
type textarea "Director of Event, B"
type input "Director of Event, B"
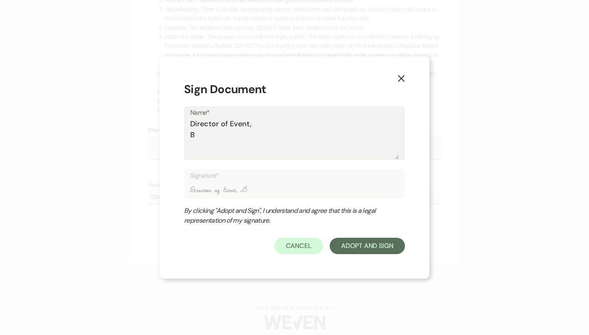
type textarea "Director of Event, Br"
type input "Director of Event, Br"
type textarea "Director of Event, Bro"
type input "Director of Event, Bro"
type textarea "Director of Event, Broo"
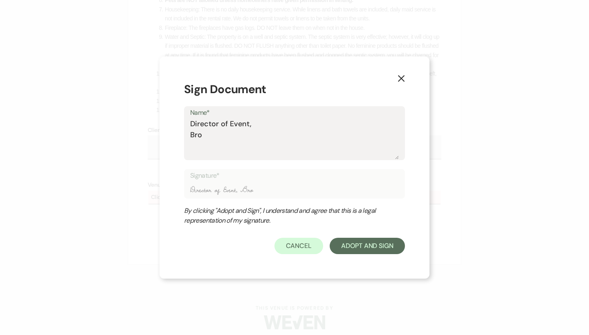
type input "Director of Event, Broo"
type textarea "Director of Event, Brook"
type input "Director of Event, Brook"
type textarea "Director of Event, Brooke"
type input "Director of Event, Brooke"
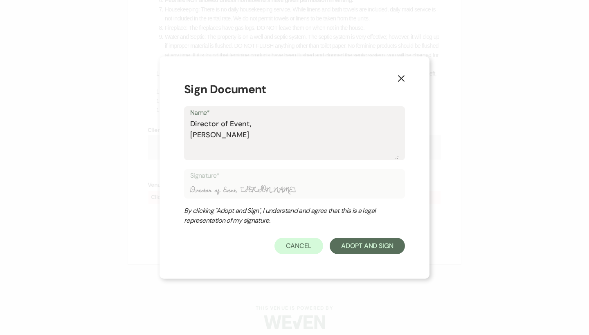
type textarea "Director of Event, Brooke"
type input "Director of Event, Brooke"
type textarea "Director of Event, Brooke R"
type input "Director of Event, Brooke R"
type textarea "Director of Event, Brooke Ro"
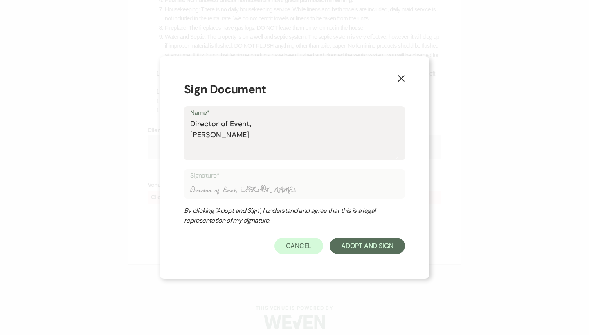
type input "Director of Event, Brooke Ro"
type textarea "Director of Event, Brooke Rob"
type input "Director of Event, Brooke Rob"
type textarea "Director of Event, Brooke Robi"
type input "Director of Event, Brooke Robi"
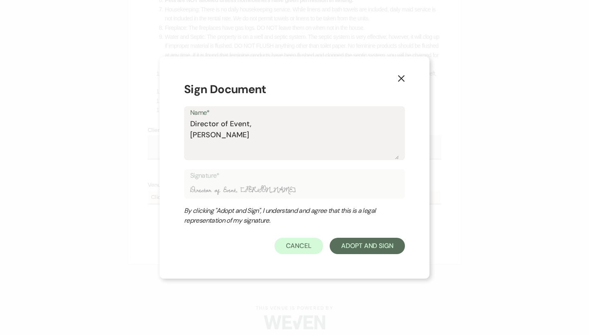
type textarea "Director of Event, Brooke Robin"
type input "Director of Event, Brooke Robin"
type textarea "Director of Event, Brooke Robins"
type input "Director of Event, Brooke Robins"
type textarea "Director of Event, Brooke Robinso"
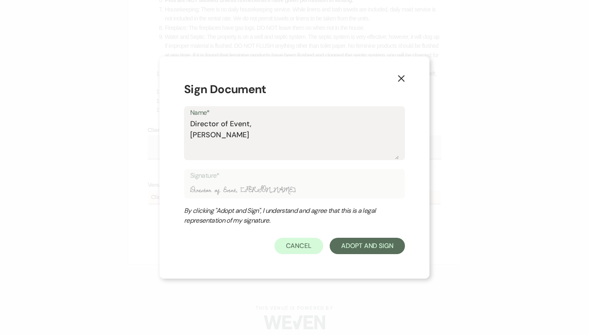
type input "Director of Event, Brooke Robinso"
type textarea "Director of Event, Brooke Robinson"
type input "Director of Event, Brooke Robinson"
click at [262, 133] on textarea "Director of Event, Brooke Robinson" at bounding box center [294, 139] width 209 height 41
type textarea "Director of Event, Brooke Robinson"
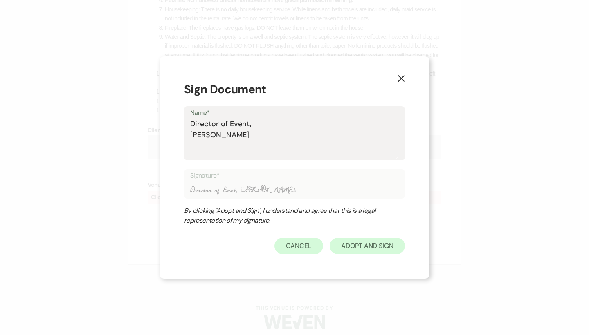
type input "Director of Event, Brooke Robinson"
click at [373, 249] on button "Adopt And Sign" at bounding box center [367, 246] width 75 height 16
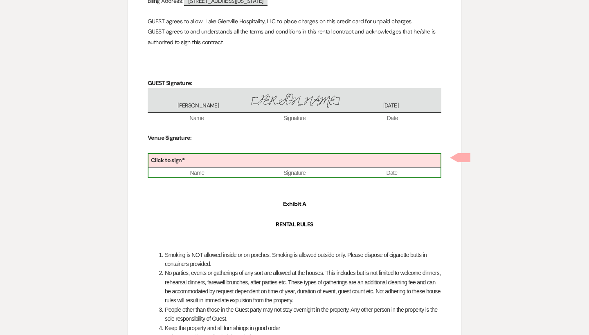
scroll to position [1072, 0]
click at [281, 162] on div "Click to sign*" at bounding box center [294, 160] width 292 height 13
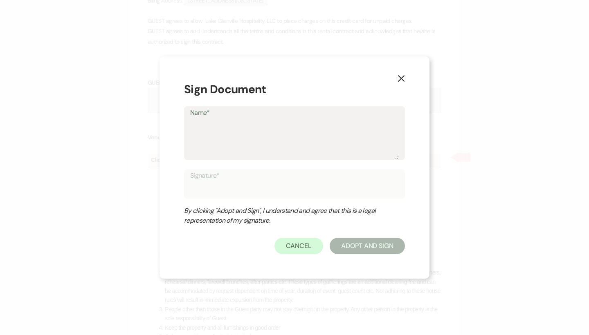
type textarea "D"
type input "D"
type textarea "Di"
type input "Di"
type textarea "Dir"
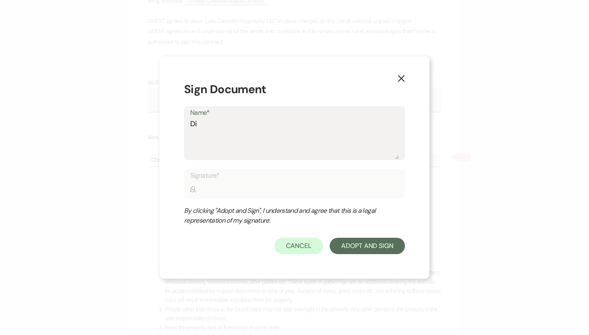
type input "Dir"
type textarea "Dire"
type input "Dire"
type textarea "Direc"
type input "Direc"
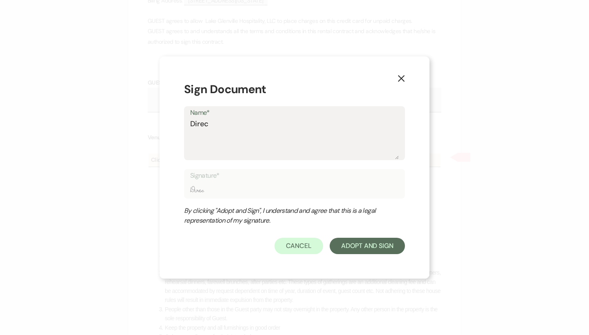
type textarea "Direct"
type input "Direct"
type textarea "Directo"
type input "Directo"
type textarea "Director"
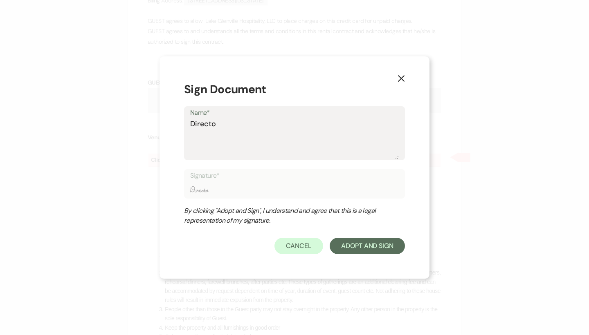
type input "Director"
type textarea "Director"
type input "Director"
type textarea "Director o"
type input "Director o"
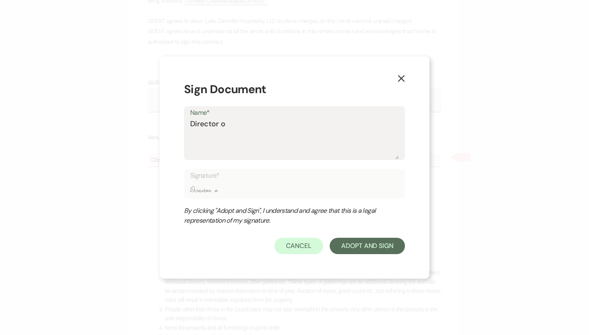
type textarea "Director of"
type input "Director of"
type textarea "Director of"
type input "Director of"
type textarea "Director of E"
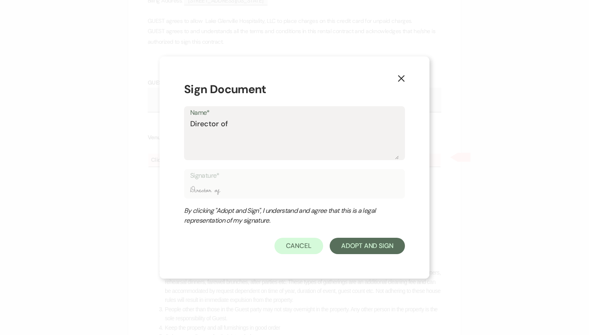
type input "Director of E"
type textarea "Director of Ee"
type input "Director of Ee"
type textarea "Director of E"
type input "Director of E"
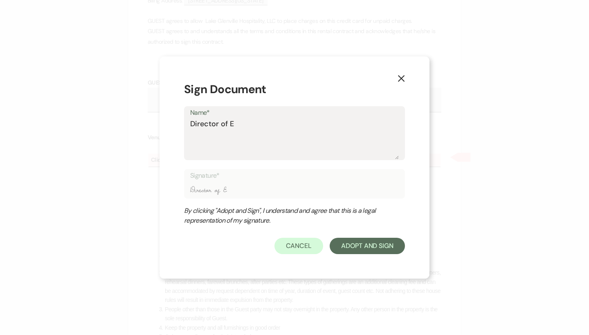
type textarea "Director of Ev"
type input "Director of Ev"
type textarea "Director of Evn"
type input "Director of Evn"
type textarea "Director of Evne"
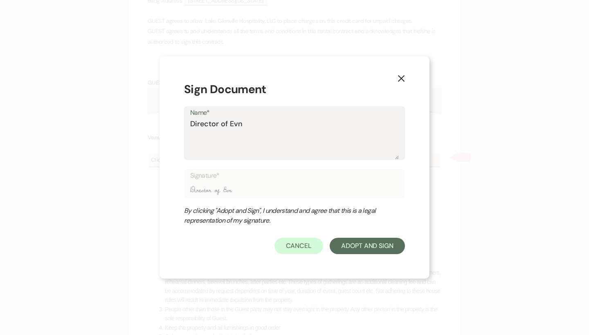
type input "Director of Evne"
type textarea "Director of Evnet"
type input "Director of Evnet"
type textarea "Director of Evnets"
type input "Director of Evnets"
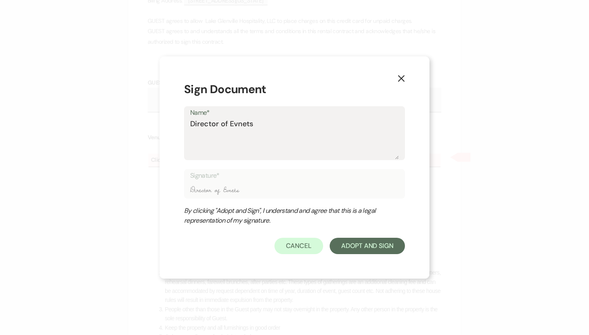
type textarea "Director of Events"
type input "Director of Events"
type textarea "Director of Events"
type input "Director of Events"
type textarea "Director of Events,"
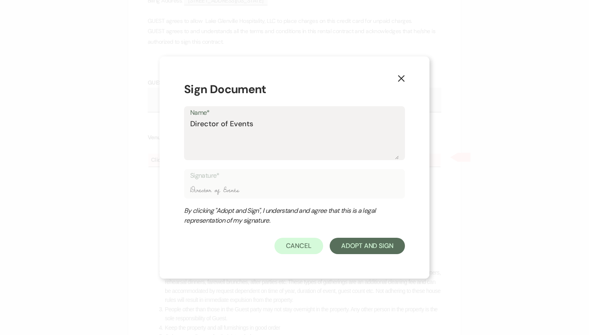
type input "Director of Events,"
type textarea "Director of Events,"
type input "Director of Events,"
type textarea "Director of Events,"
type input "Director of Events,"
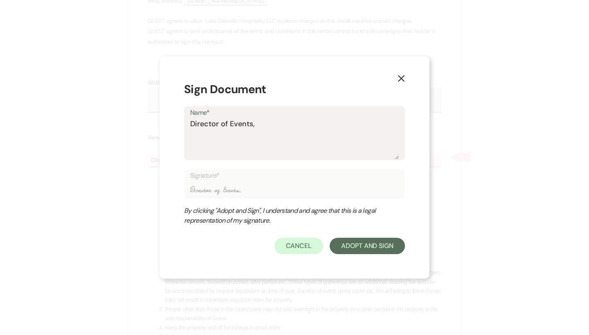
type textarea "Director of Events, B"
type input "Director of Events, B"
type textarea "Director of Events,"
type input "Director of Events,"
type textarea "Director of Events, B"
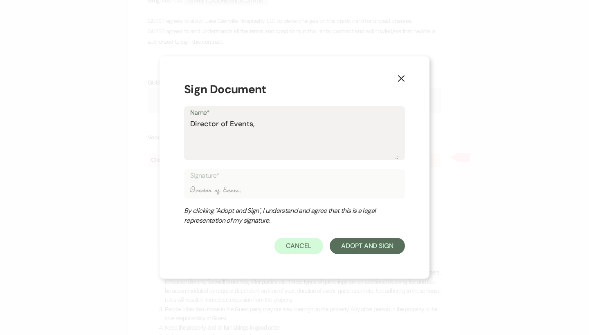
type input "Director of Events, B"
type textarea "Director of Events, Br"
type input "Director of Events, Br"
type textarea "Director of Events, Bro"
type input "Director of Events, Bro"
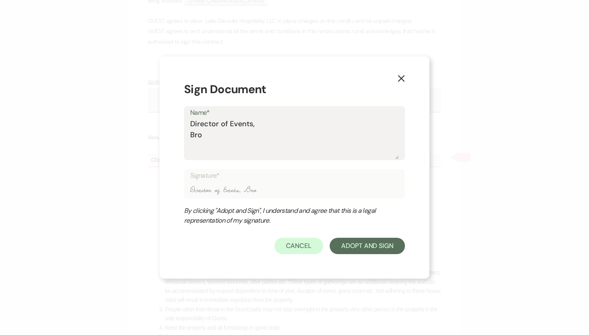
type textarea "Director of Events, Broo"
type input "Director of Events, Broo"
type textarea "Director of Events, Brook"
type input "Director of Events, Brook"
type textarea "Director of Events, Brooke"
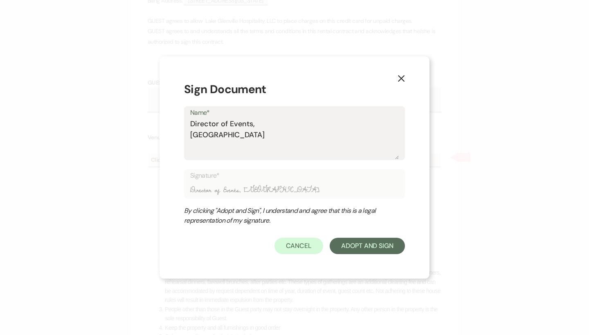
type input "Director of Events, Brooke"
type textarea "Director of Events, Brooke"
type input "Director of Events, Brooke"
type textarea "Director of Events, Brooke R"
type input "Director of Events, Brooke R"
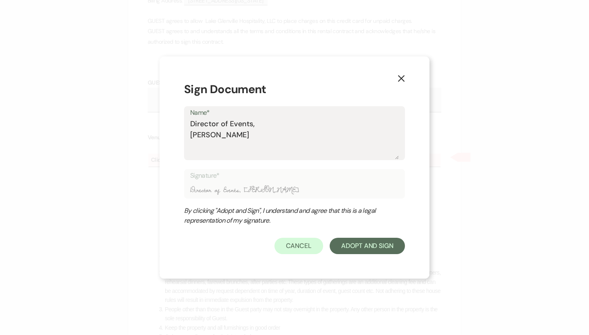
type textarea "Director of Events, Brooke Ro"
type input "Director of Events, Brooke Ro"
type textarea "Director of Events, Brooke Rob"
type input "Director of Events, Brooke Rob"
type textarea "Director of Events, Brooke Robi"
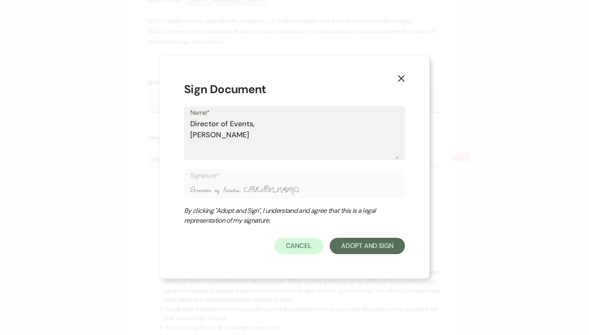
type input "Director of Events, Brooke Robi"
type textarea "Director of Events, Brooke Robis"
type input "Director of Events, Brooke Robis"
type textarea "Director of Events, Brooke Robisn"
type input "Director of Events, Brooke Robisn"
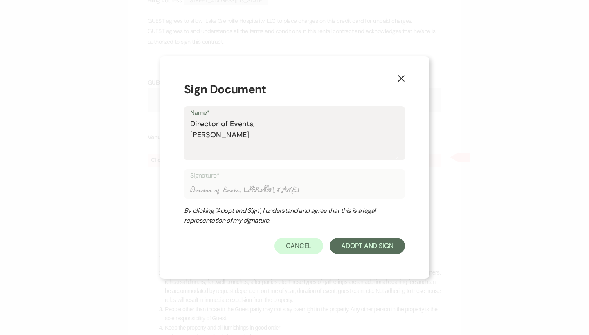
type textarea "Director of Events, Brooke Robis"
type input "Director of Events, Brooke Robis"
type textarea "Director of Events, Brooke Robi"
type input "Director of Events, Brooke Robi"
type textarea "Director of Events, Brooke Robin"
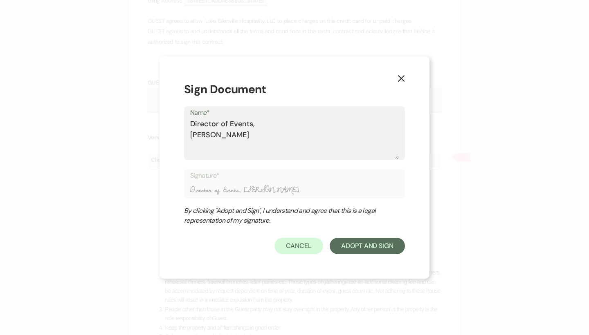
type input "Director of Events, Brooke Robin"
type textarea "Director of Events, Brooke Robino"
type input "Director of Events, Brooke Robino"
type textarea "Director of Events, Brooke Robinon"
type input "Director of Events, Brooke Robinon"
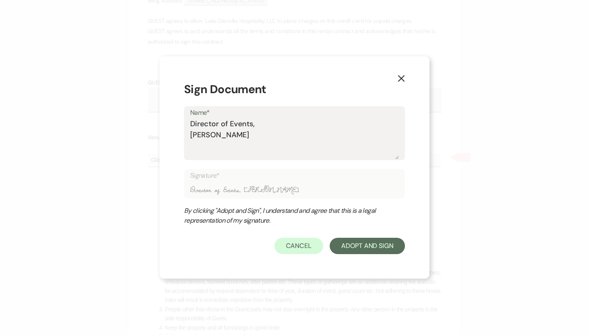
type textarea "Director of Events, Brooke Robinson"
type input "Director of Events, Brooke Robinson"
type textarea "Director of Events, Brooke Robinson"
type input "Director of Events, Brooke Robinson"
click at [359, 253] on button "Adopt And Sign" at bounding box center [367, 246] width 75 height 16
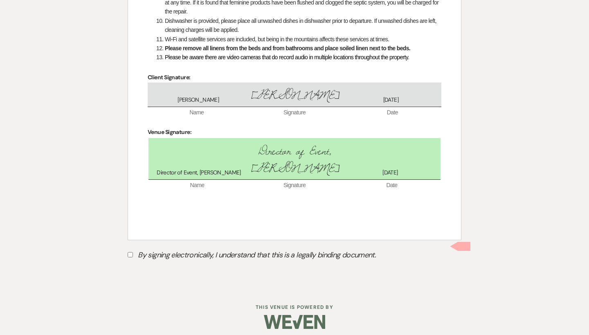
click at [237, 249] on label "By signing electronically, I understand that this is a legally binding document." at bounding box center [295, 257] width 334 height 16
click at [133, 252] on input "By signing electronically, I understand that this is a legally binding document." at bounding box center [130, 254] width 5 height 5
checkbox input "true"
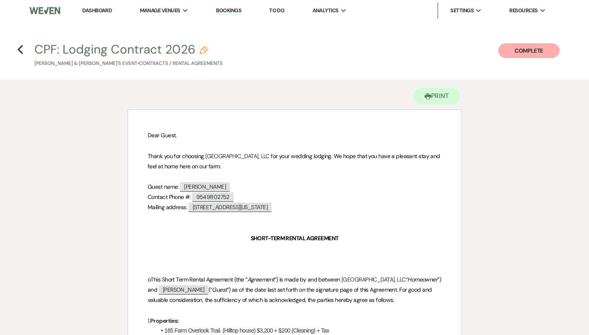
scroll to position [0, 0]
click at [22, 48] on icon "Previous" at bounding box center [20, 50] width 6 height 10
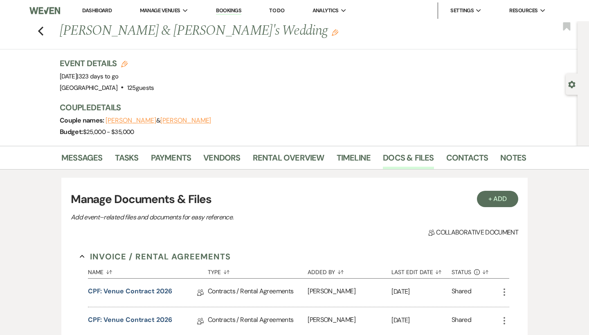
scroll to position [90, 0]
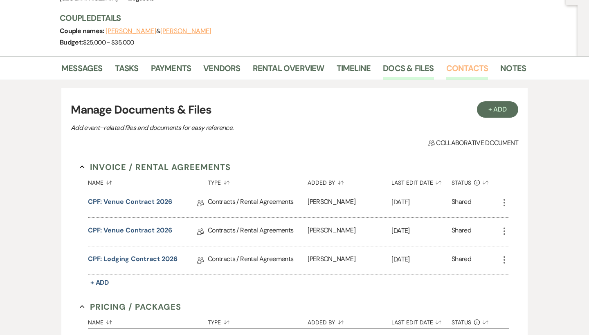
click at [468, 64] on link "Contacts" at bounding box center [467, 71] width 42 height 18
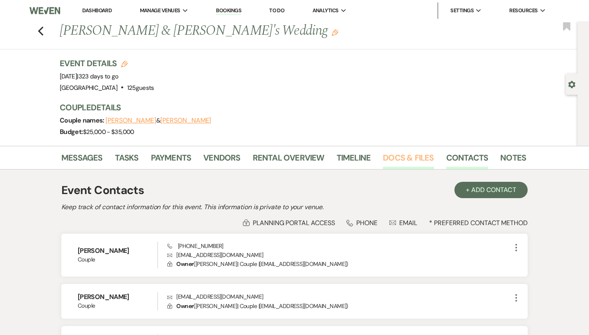
click at [408, 156] on link "Docs & Files" at bounding box center [408, 160] width 51 height 18
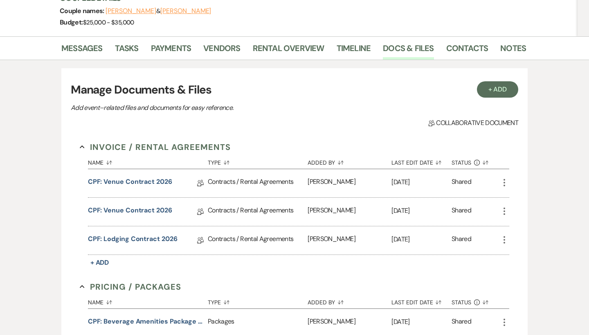
scroll to position [128, 0]
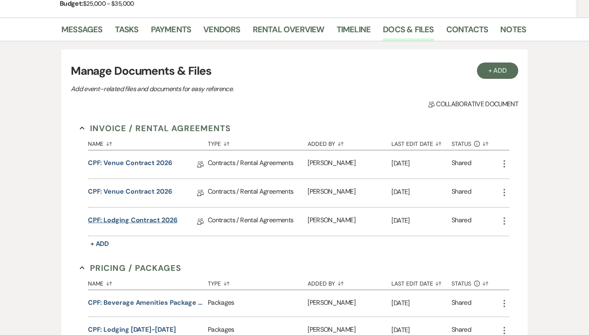
click at [155, 219] on link "CPF: Lodging Contract 2026" at bounding box center [133, 222] width 90 height 13
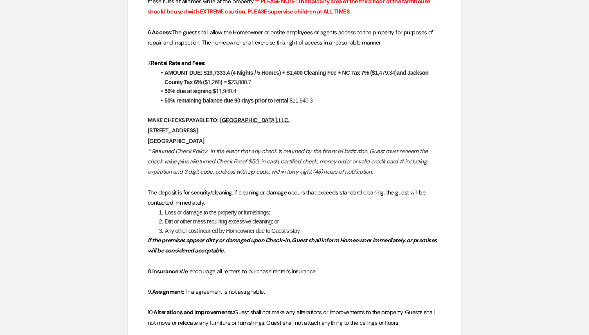
scroll to position [460, 0]
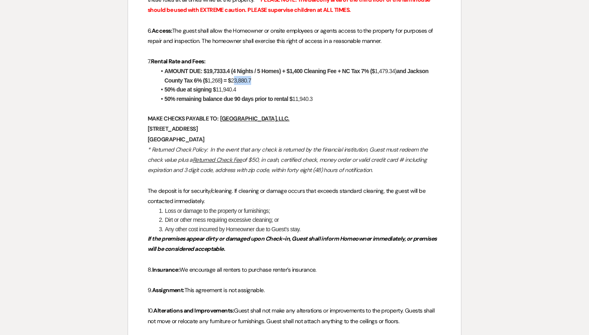
drag, startPoint x: 257, startPoint y: 87, endPoint x: 233, endPoint y: 88, distance: 24.1
click at [233, 85] on li "AMOUNT DUE: $19,7333.4 (4 Nights / 5 Homes) + $1,400 Cleaning Fee + NC Tax 7% (…" at bounding box center [298, 76] width 285 height 18
click at [262, 85] on li "AMOUNT DUE: $19,7333.4 (4 Nights / 5 Homes) + $1,400 Cleaning Fee + NC Tax 7% (…" at bounding box center [298, 76] width 285 height 18
drag, startPoint x: 262, startPoint y: 86, endPoint x: 231, endPoint y: 86, distance: 31.5
click at [231, 85] on li "AMOUNT DUE: $19,7333.4 (4 Nights / 5 Homes) + $1,400 Cleaning Fee + NC Tax 7% (…" at bounding box center [298, 76] width 285 height 18
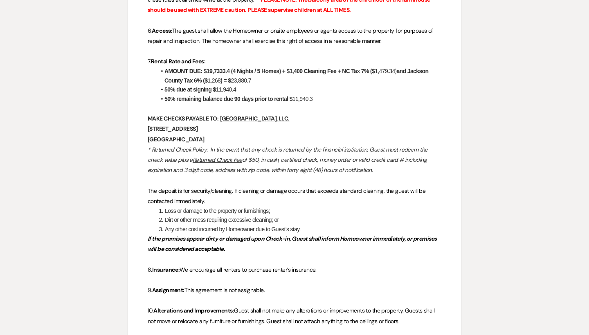
click at [257, 94] on li "50% due at signing $ 11,940.4" at bounding box center [298, 89] width 285 height 9
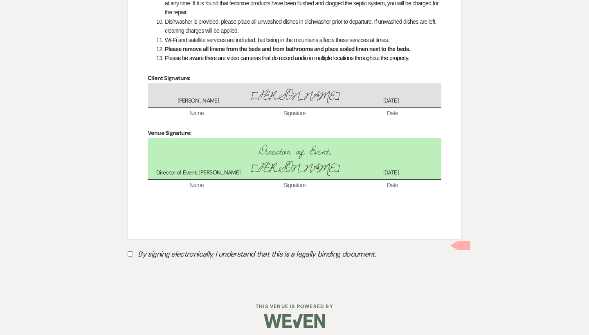
scroll to position [1496, 0]
click at [179, 250] on label "By signing electronically, I understand that this is a legally binding document." at bounding box center [295, 257] width 334 height 16
click at [133, 252] on input "By signing electronically, I understand that this is a legally binding document." at bounding box center [130, 254] width 5 height 5
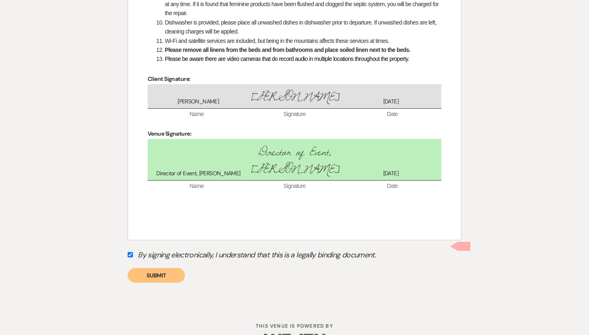
click at [174, 273] on button "Submit" at bounding box center [156, 275] width 57 height 15
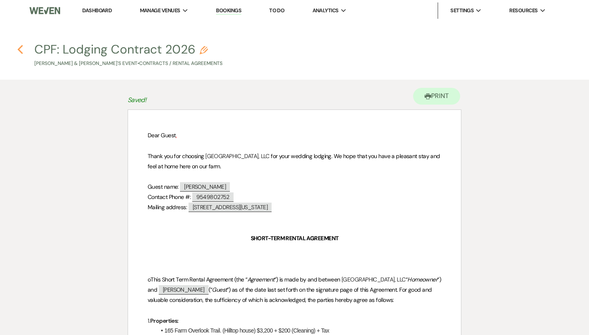
scroll to position [0, 0]
click at [18, 51] on icon "Previous" at bounding box center [20, 50] width 6 height 10
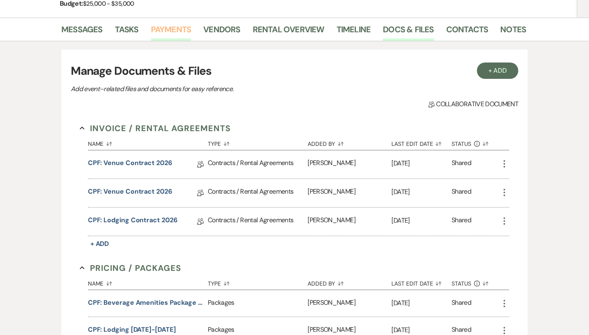
click at [166, 32] on link "Payments" at bounding box center [171, 32] width 40 height 18
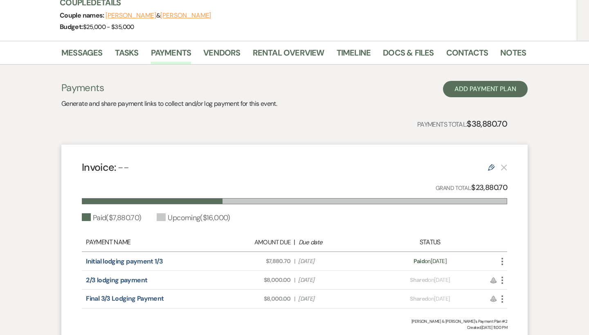
scroll to position [113, 0]
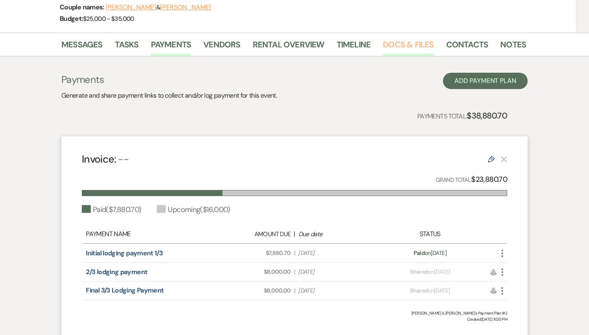
click at [407, 46] on link "Docs & Files" at bounding box center [408, 47] width 51 height 18
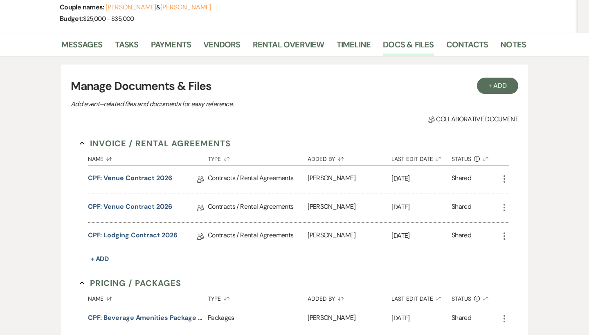
click at [135, 234] on link "CPF: Lodging Contract 2026" at bounding box center [133, 237] width 90 height 13
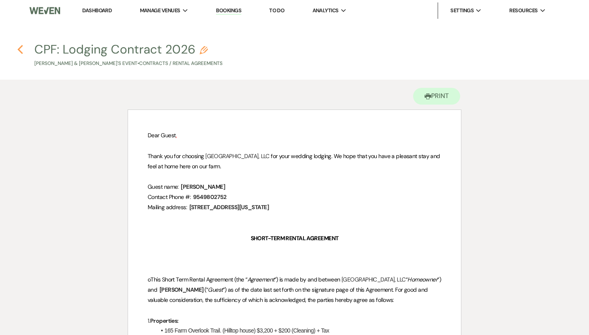
click at [22, 48] on icon "Previous" at bounding box center [20, 50] width 6 height 10
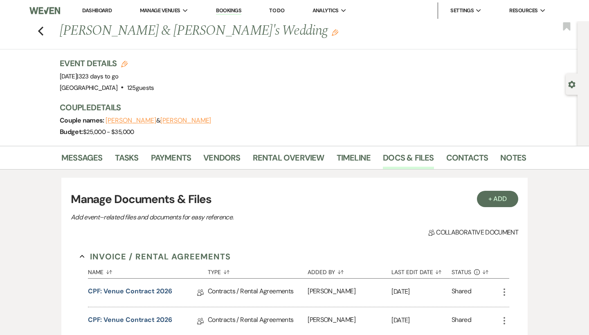
scroll to position [113, 0]
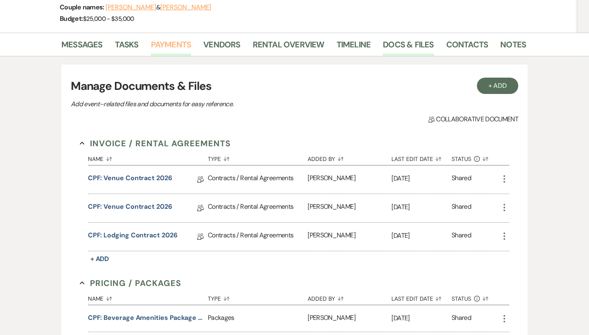
click at [178, 49] on link "Payments" at bounding box center [171, 47] width 40 height 18
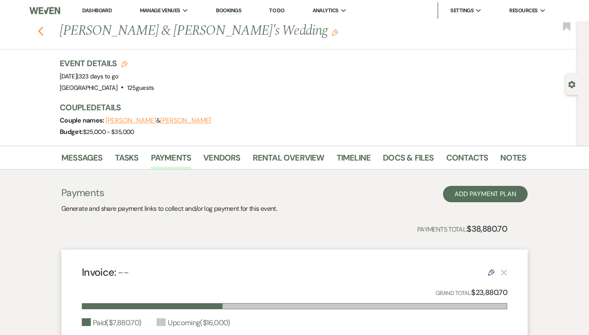
click at [43, 32] on icon "Previous" at bounding box center [41, 31] width 6 height 10
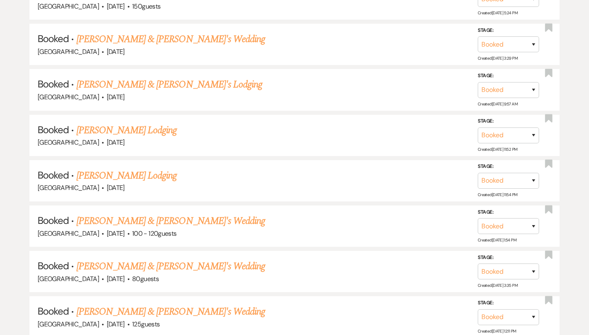
scroll to position [3351, 0]
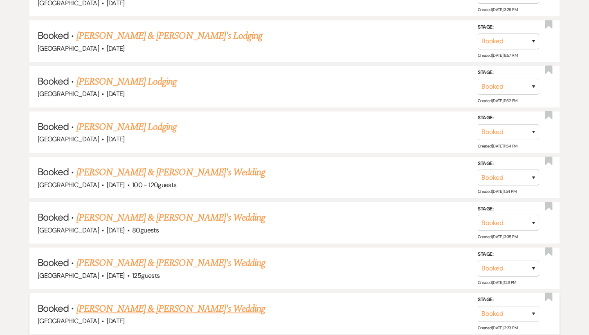
click at [146, 302] on link "[PERSON_NAME] & [PERSON_NAME]'s Wedding" at bounding box center [170, 309] width 189 height 15
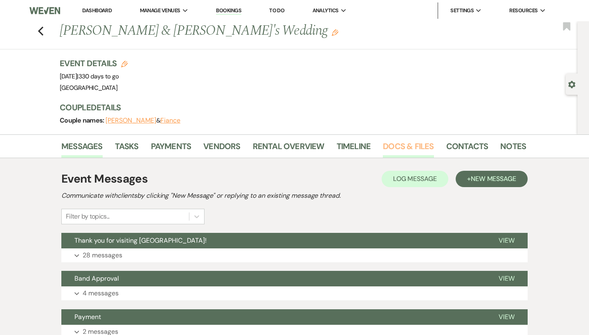
click at [412, 141] on link "Docs & Files" at bounding box center [408, 149] width 51 height 18
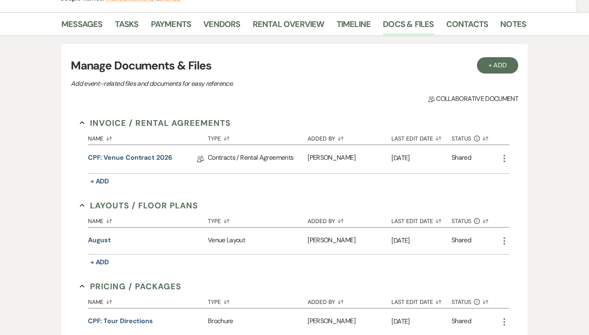
scroll to position [151, 0]
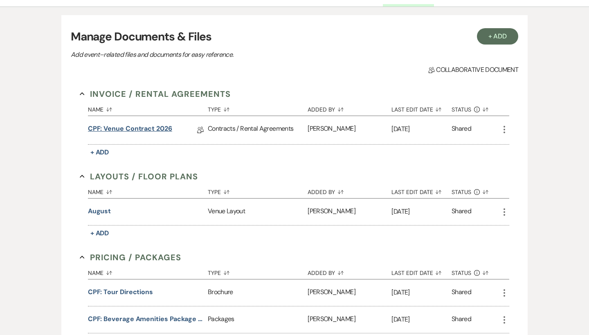
click at [151, 126] on link "CPF: Venue Contract 2026" at bounding box center [130, 130] width 84 height 13
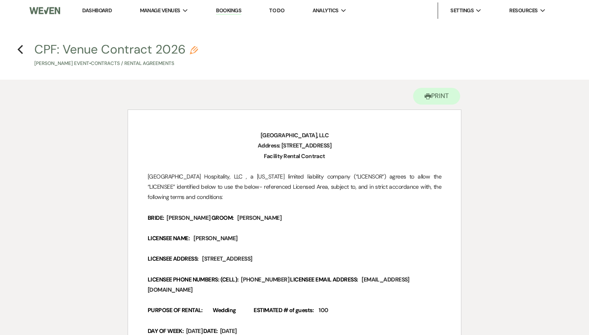
click at [25, 53] on h4 "Previous CPF: Venue Contract 2026 Pencil Elizabeth Hamilton's Event • Contracts…" at bounding box center [294, 54] width 589 height 27
click at [23, 53] on h4 "Previous CPF: Venue Contract 2026 Pencil Elizabeth Hamilton's Event • Contracts…" at bounding box center [294, 54] width 589 height 27
click at [21, 51] on icon "Previous" at bounding box center [20, 50] width 6 height 10
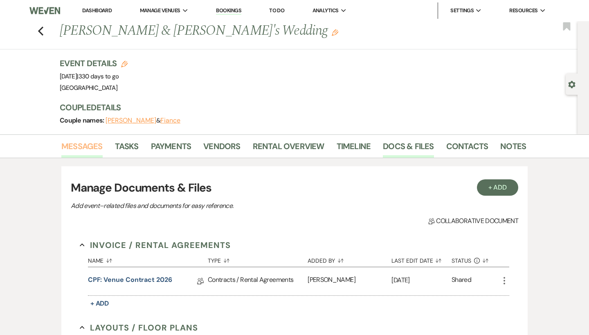
scroll to position [0, 0]
click at [78, 157] on link "Messages" at bounding box center [81, 149] width 41 height 18
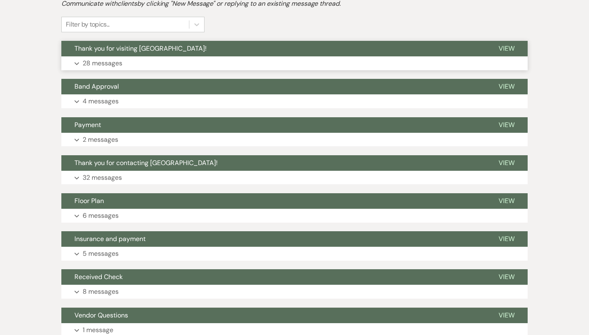
click at [114, 54] on button "Thank you for visiting Chimney Pond Farm!" at bounding box center [273, 49] width 424 height 16
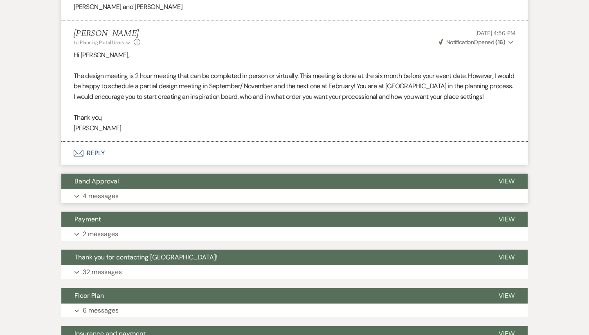
scroll to position [2868, 0]
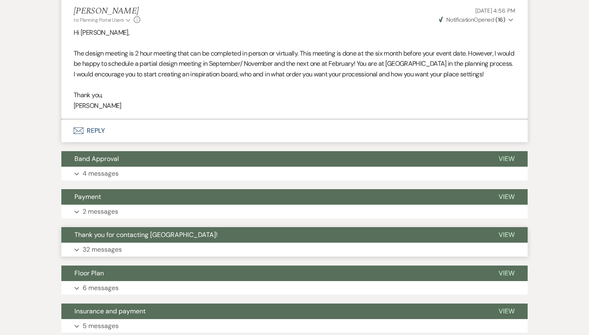
click at [105, 227] on button "Thank you for contacting [GEOGRAPHIC_DATA]!" at bounding box center [273, 235] width 424 height 16
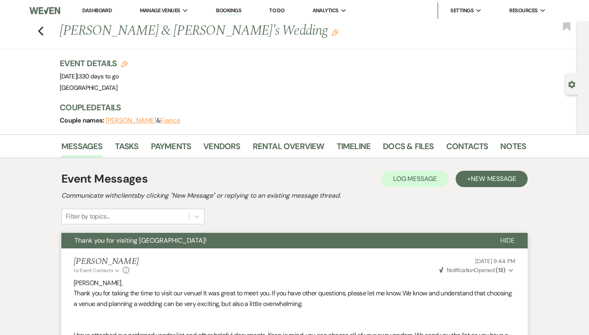
scroll to position [0, 0]
click at [43, 30] on icon "Previous" at bounding box center [41, 31] width 6 height 10
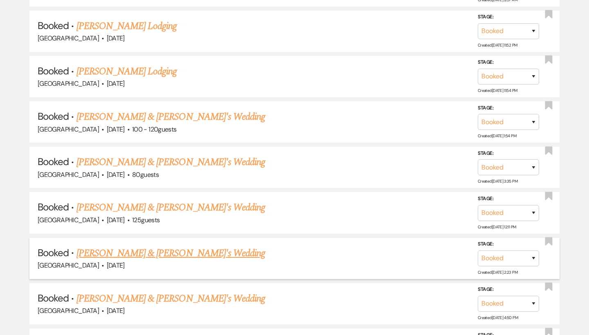
scroll to position [3437, 0]
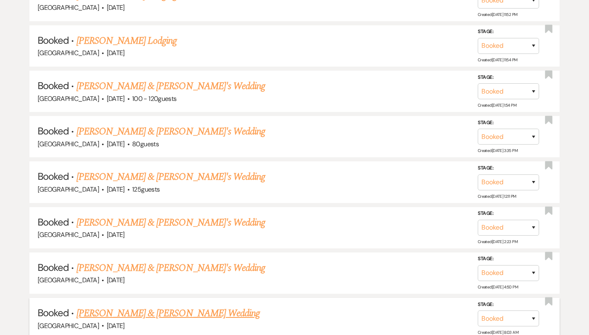
click at [144, 306] on link "[PERSON_NAME] & [PERSON_NAME] Wedding" at bounding box center [167, 313] width 183 height 15
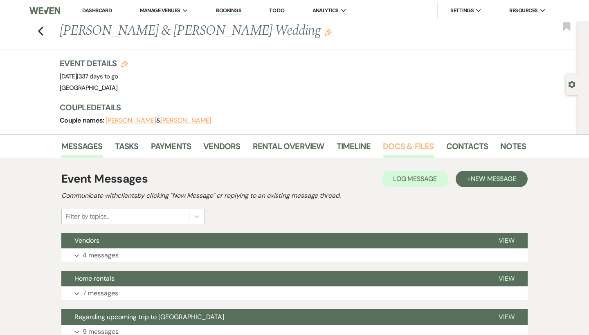
click at [391, 147] on link "Docs & Files" at bounding box center [408, 149] width 51 height 18
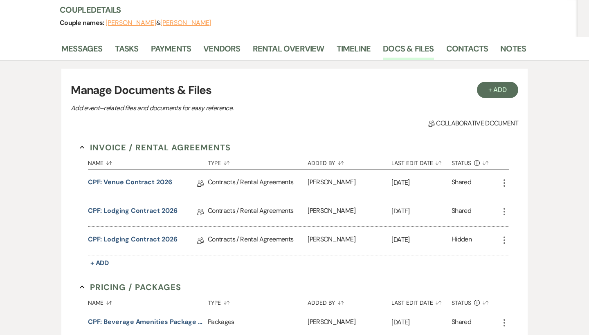
scroll to position [104, 0]
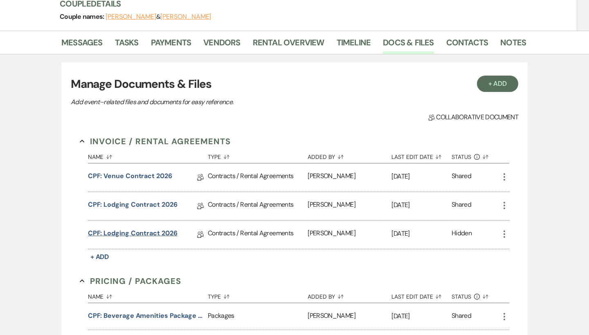
click at [162, 231] on link "CPF: Lodging Contract 2026" at bounding box center [133, 235] width 90 height 13
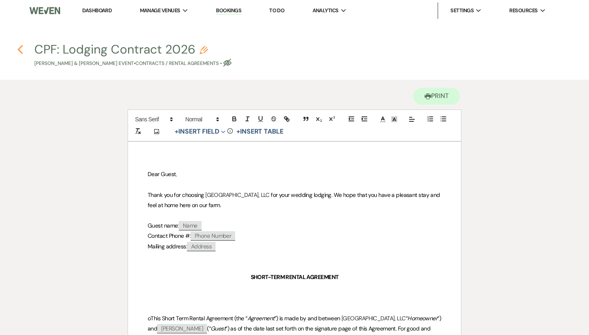
click at [21, 53] on use "button" at bounding box center [20, 49] width 5 height 9
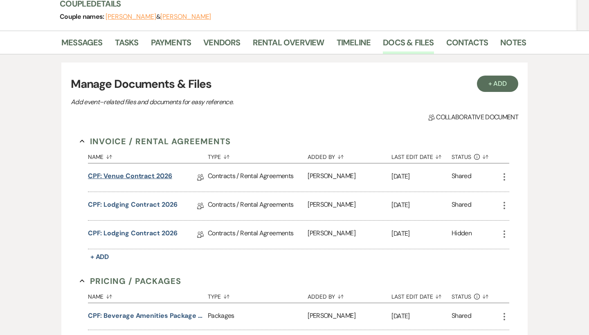
scroll to position [101, 0]
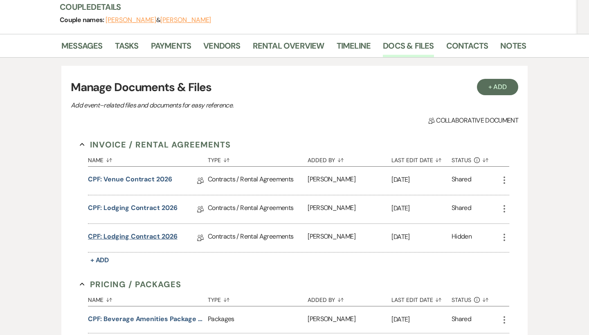
click at [136, 240] on link "CPF: Lodging Contract 2026" at bounding box center [133, 238] width 90 height 13
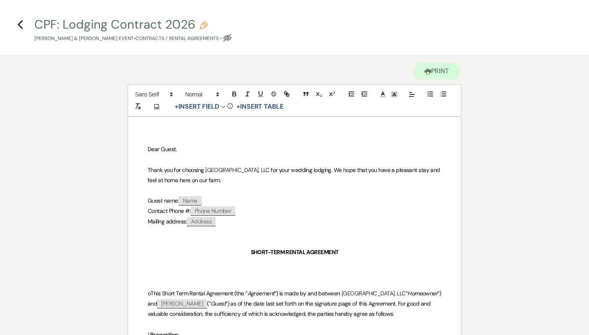
scroll to position [15, 0]
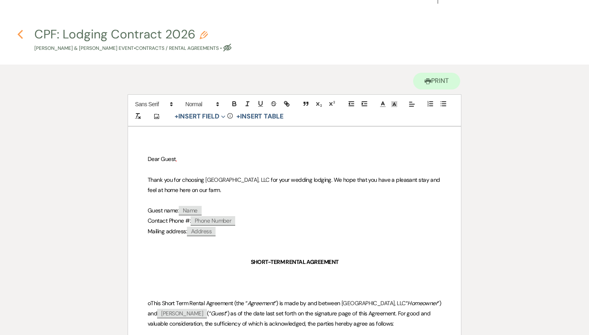
click at [20, 38] on icon "Previous" at bounding box center [20, 34] width 6 height 10
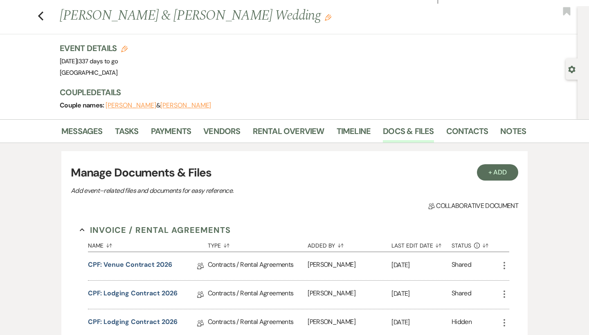
scroll to position [101, 0]
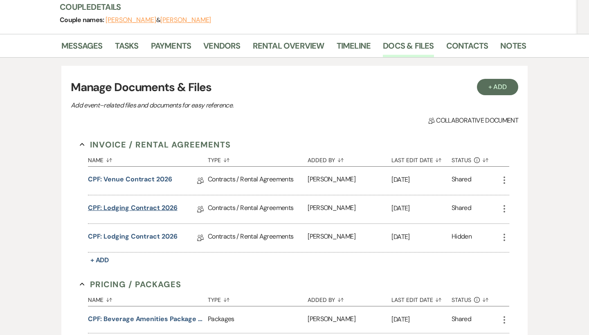
click at [127, 211] on link "CPF: Lodging Contract 2026" at bounding box center [133, 209] width 90 height 13
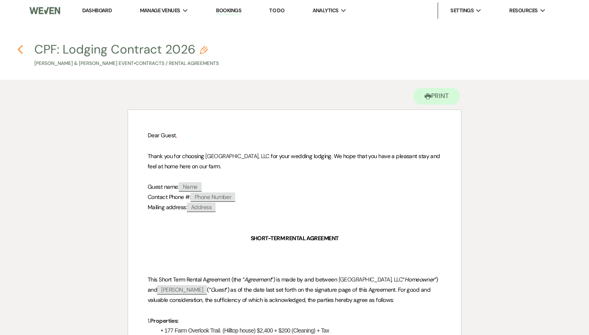
click at [22, 47] on icon "Previous" at bounding box center [20, 50] width 6 height 10
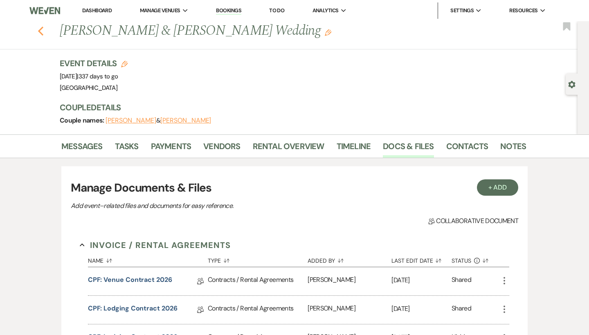
click at [41, 31] on icon "Previous" at bounding box center [41, 31] width 6 height 10
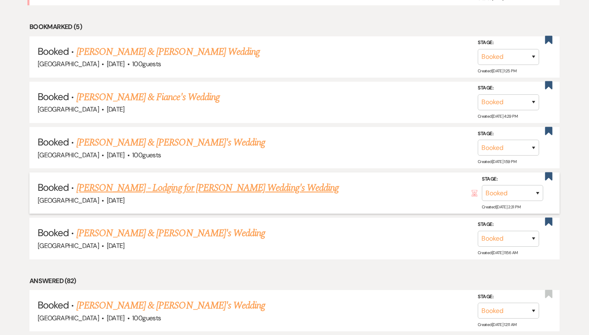
click at [127, 183] on link "[PERSON_NAME] - Lodging for [PERSON_NAME] Wedding's Wedding" at bounding box center [207, 188] width 262 height 15
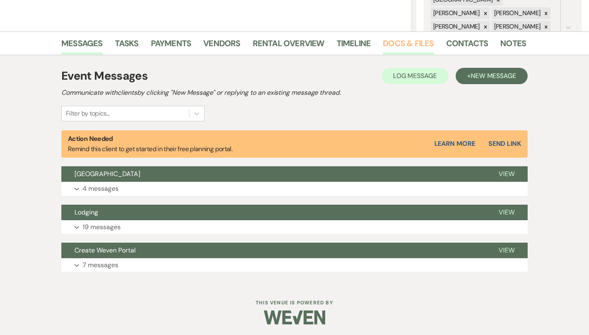
click at [390, 47] on link "Docs & Files" at bounding box center [408, 46] width 51 height 18
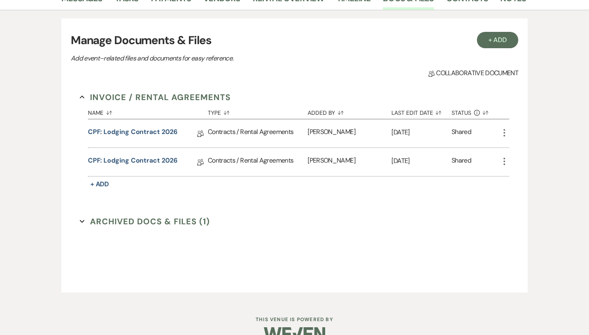
scroll to position [226, 0]
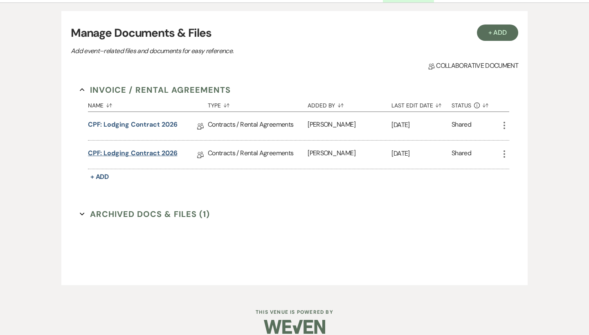
click at [142, 150] on link "CPF: Lodging Contract 2026" at bounding box center [133, 154] width 90 height 13
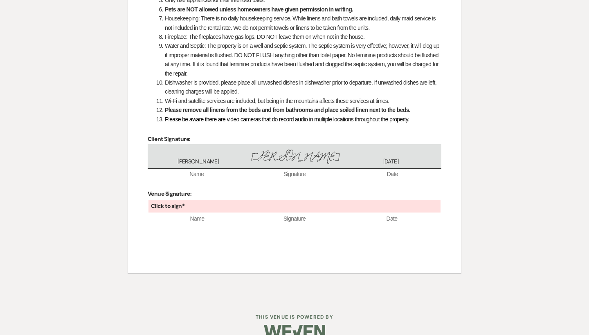
scroll to position [1372, 0]
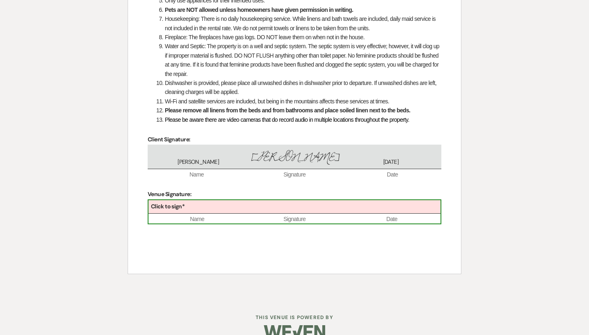
click at [252, 200] on div "Click to sign*" at bounding box center [294, 206] width 292 height 13
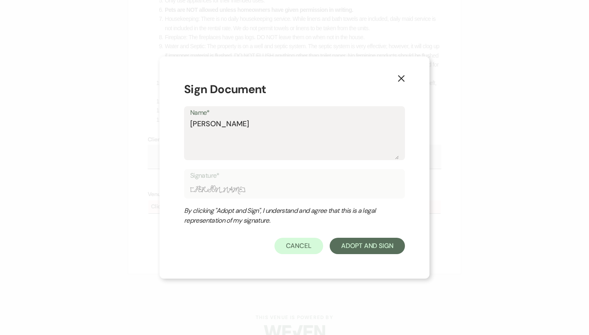
click at [190, 121] on div "Name* Brooke Robinson" at bounding box center [294, 133] width 221 height 54
click at [191, 124] on textarea "[PERSON_NAME]" at bounding box center [294, 139] width 209 height 41
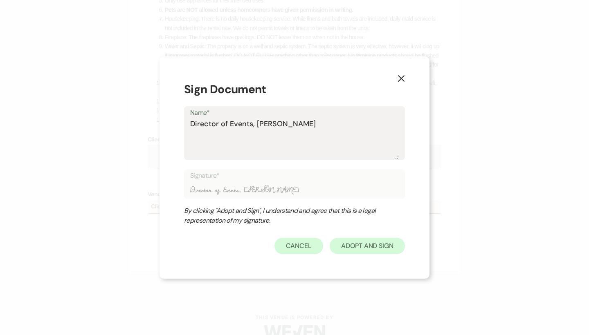
click at [355, 250] on button "Adopt And Sign" at bounding box center [367, 246] width 75 height 16
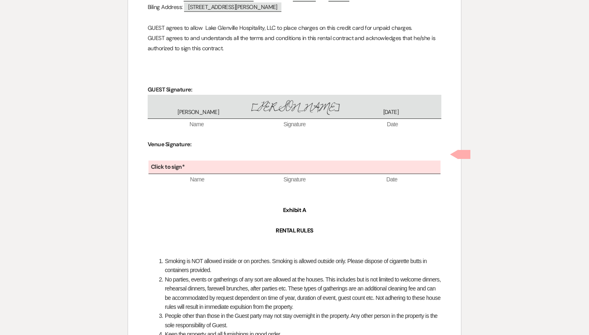
scroll to position [1032, 0]
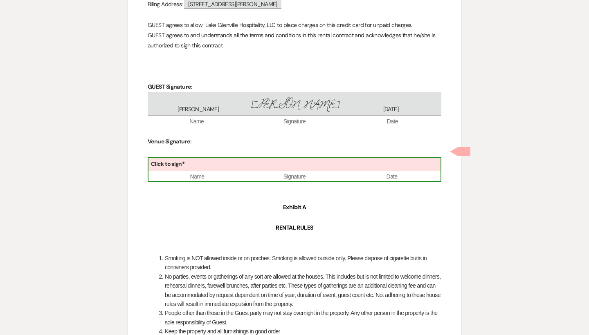
click at [211, 158] on div "Click to sign*" at bounding box center [294, 164] width 292 height 13
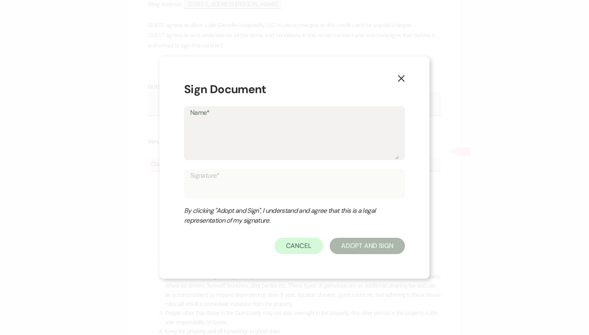
click at [404, 74] on button "X" at bounding box center [401, 78] width 12 height 14
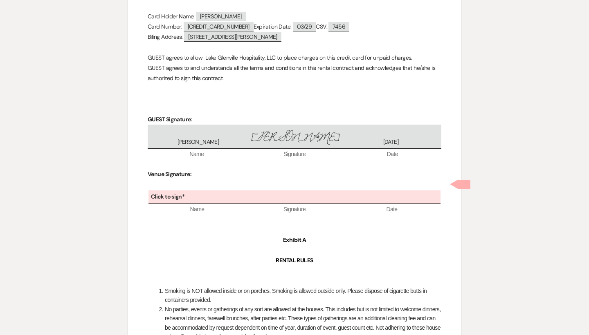
scroll to position [990, 0]
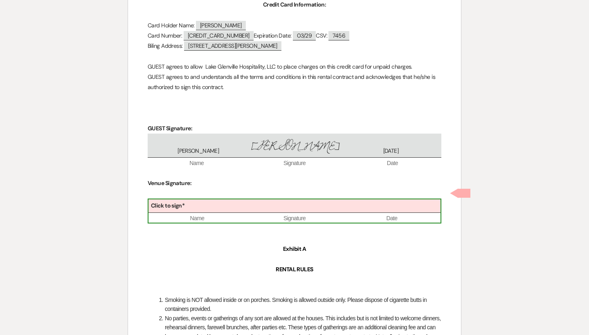
click at [294, 204] on div "Click to sign* Name Signature Date" at bounding box center [295, 211] width 294 height 25
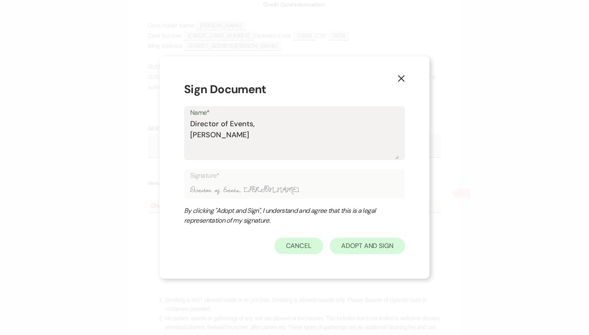
click at [371, 245] on button "Adopt And Sign" at bounding box center [367, 246] width 75 height 16
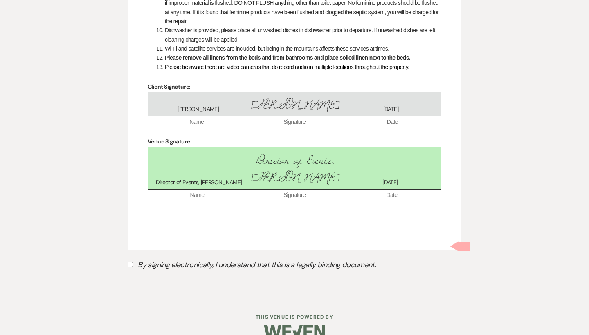
click at [183, 258] on label "By signing electronically, I understand that this is a legally binding document." at bounding box center [295, 266] width 334 height 16
click at [133, 262] on input "By signing electronically, I understand that this is a legally binding document." at bounding box center [130, 264] width 5 height 5
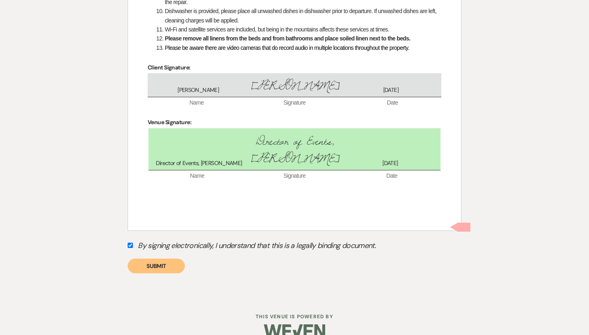
scroll to position [1472, 0]
click at [166, 259] on button "Submit" at bounding box center [156, 266] width 57 height 15
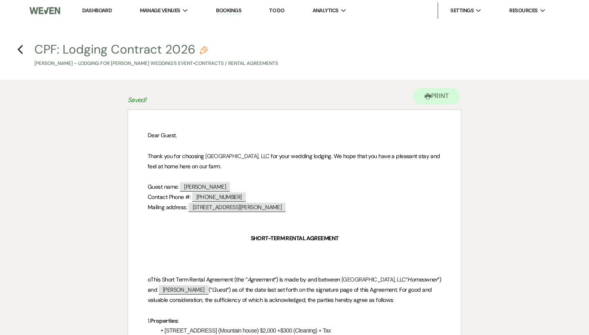
scroll to position [0, 0]
click at [20, 50] on use "button" at bounding box center [20, 49] width 5 height 9
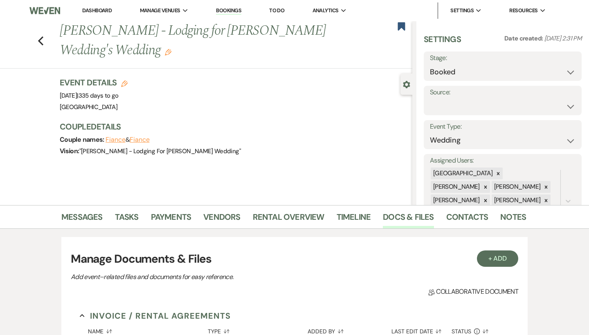
scroll to position [226, 0]
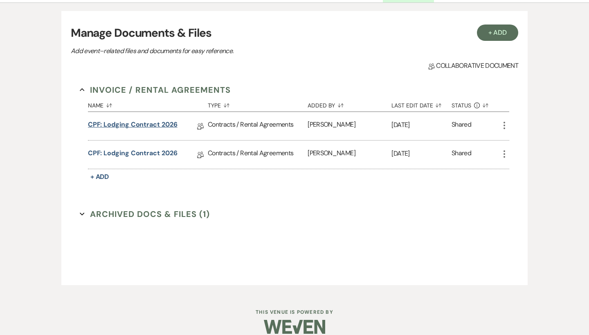
click at [133, 130] on link "CPF: Lodging Contract 2026" at bounding box center [133, 126] width 90 height 13
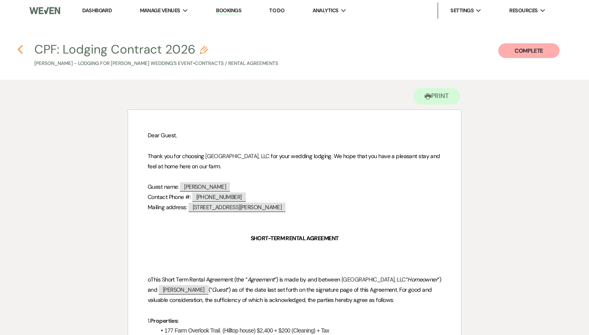
click at [20, 50] on icon "Previous" at bounding box center [20, 50] width 6 height 10
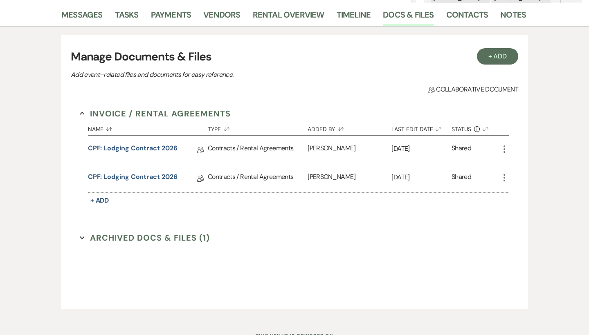
scroll to position [200, 0]
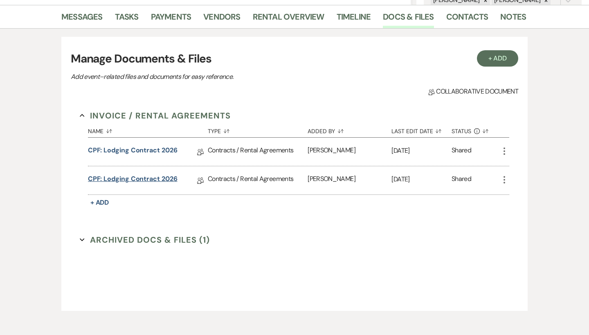
click at [155, 182] on link "CPF: Lodging Contract 2026" at bounding box center [133, 180] width 90 height 13
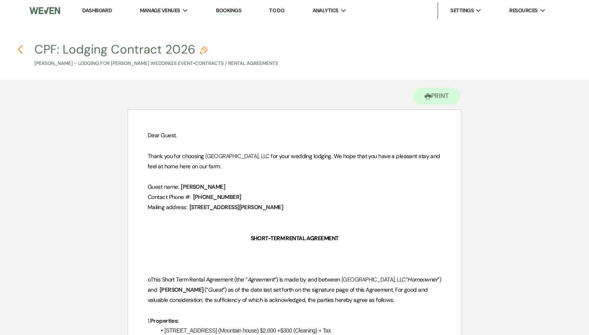
click at [21, 50] on icon "Previous" at bounding box center [20, 50] width 6 height 10
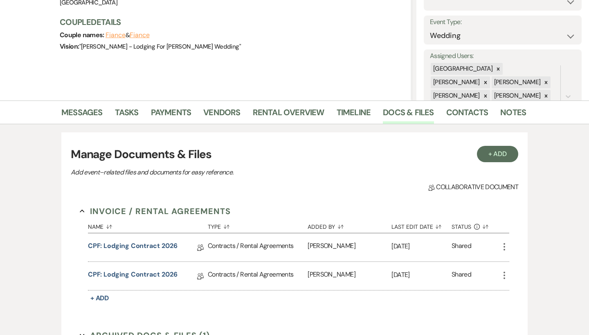
scroll to position [107, 0]
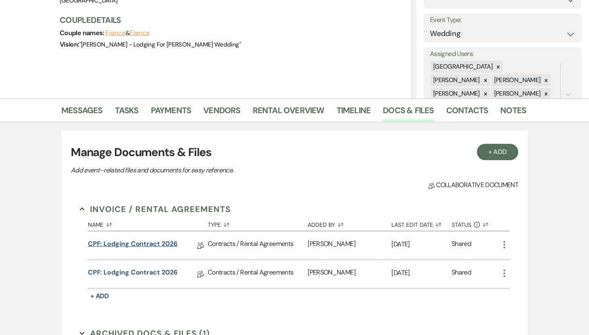
click at [144, 240] on link "CPF: Lodging Contract 2026" at bounding box center [133, 245] width 90 height 13
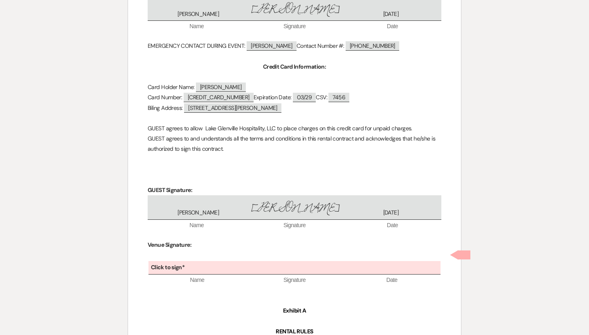
scroll to position [942, 0]
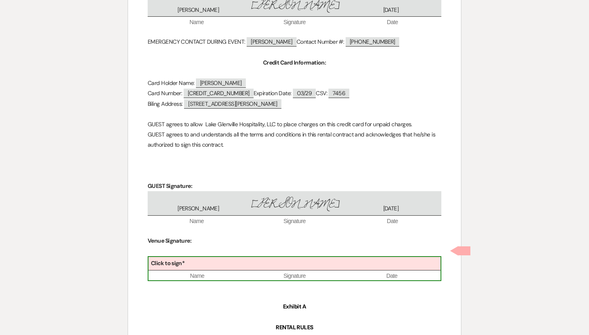
click at [308, 257] on div "Click to sign*" at bounding box center [294, 263] width 292 height 13
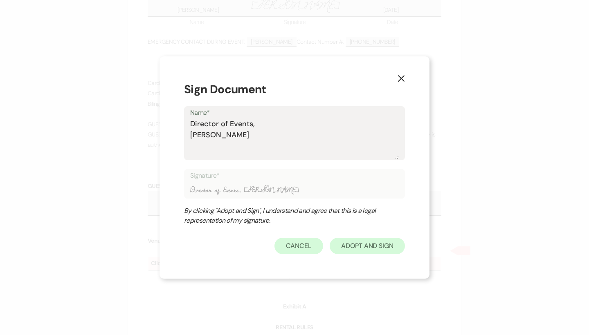
click at [365, 249] on button "Adopt And Sign" at bounding box center [367, 246] width 75 height 16
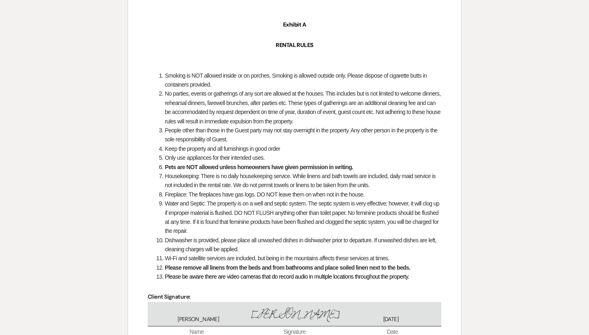
scroll to position [1322, 0]
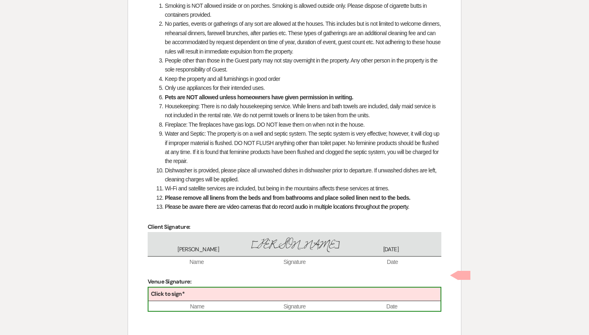
click at [289, 288] on div "Click to sign*" at bounding box center [294, 294] width 292 height 13
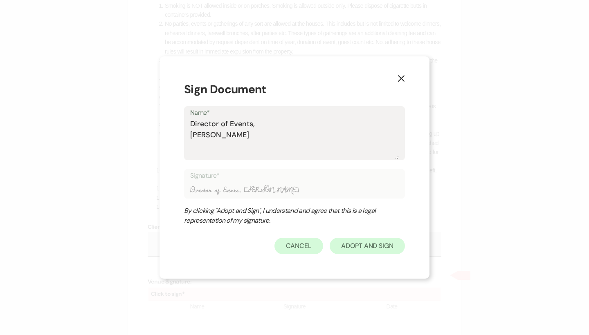
click at [368, 243] on button "Adopt And Sign" at bounding box center [367, 246] width 75 height 16
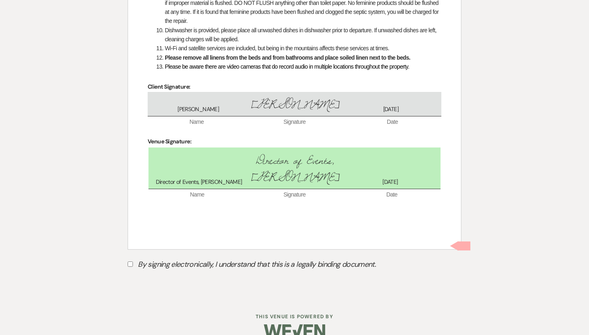
scroll to position [1462, 0]
click at [309, 258] on label "By signing electronically, I understand that this is a legally binding document." at bounding box center [295, 266] width 334 height 16
click at [133, 262] on input "By signing electronically, I understand that this is a legally binding document." at bounding box center [130, 264] width 5 height 5
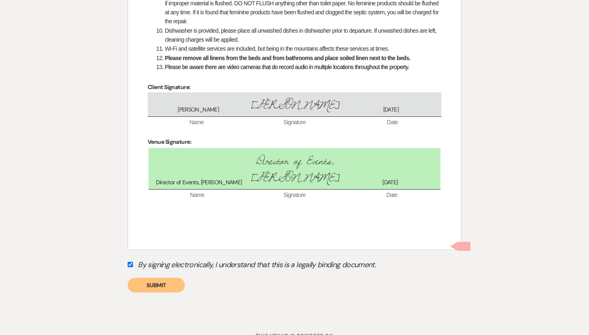
click at [164, 278] on button "Submit" at bounding box center [156, 285] width 57 height 15
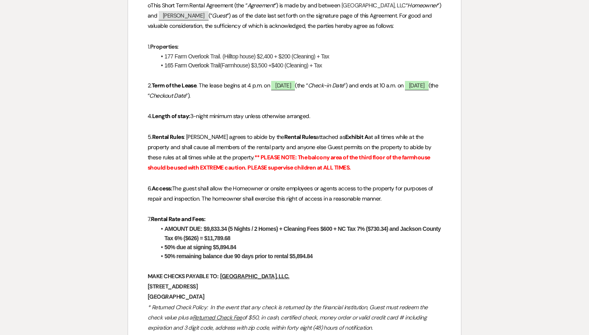
scroll to position [290, 0]
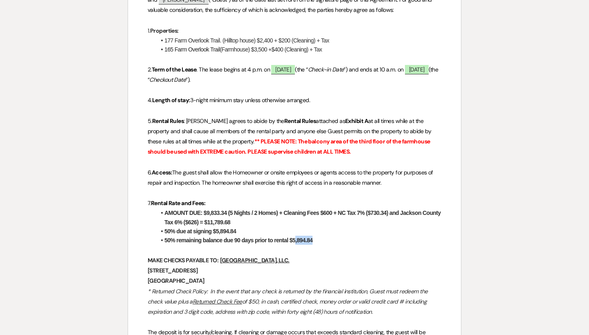
drag, startPoint x: 319, startPoint y: 237, endPoint x: 294, endPoint y: 238, distance: 24.5
click at [294, 238] on li "50% remaining balance due 90 days prior to rental $5,894.84" at bounding box center [298, 240] width 285 height 9
drag, startPoint x: 235, startPoint y: 219, endPoint x: 208, endPoint y: 219, distance: 27.0
click at [208, 219] on li "AMOUNT DUE: $9,833.34 (5 Nights / 2 Homes) + Cleaning Fees $600 + NC Tax 7% ($7…" at bounding box center [298, 218] width 285 height 18
copy strong "11,789.68"
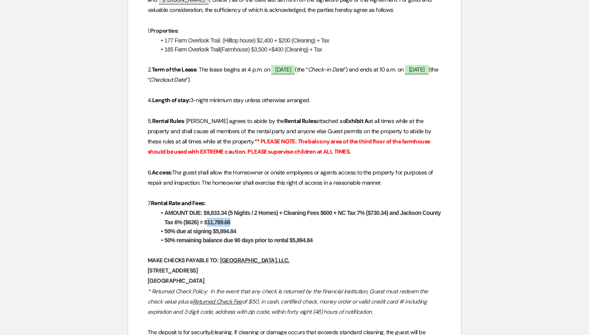
click at [208, 219] on strong "AMOUNT DUE: $9,833.34 (5 Nights / 2 Homes) + Cleaning Fees $600 + NC Tax 7% ($7…" at bounding box center [303, 218] width 278 height 16
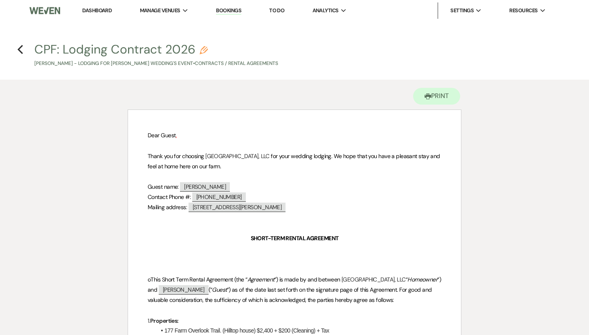
scroll to position [0, 0]
click at [19, 46] on icon "Previous" at bounding box center [20, 50] width 6 height 10
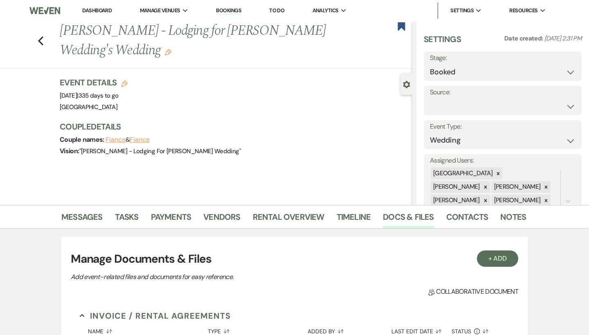
scroll to position [107, 0]
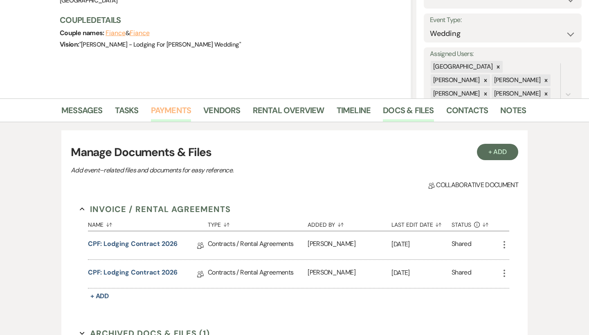
click at [170, 110] on link "Payments" at bounding box center [171, 113] width 40 height 18
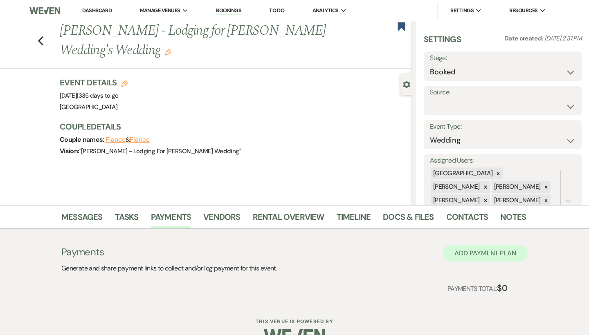
click at [483, 255] on button "Add Payment Plan" at bounding box center [485, 253] width 85 height 16
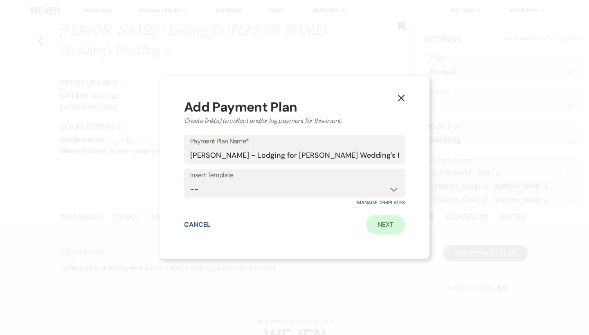
click at [380, 225] on link "Next" at bounding box center [385, 225] width 39 height 20
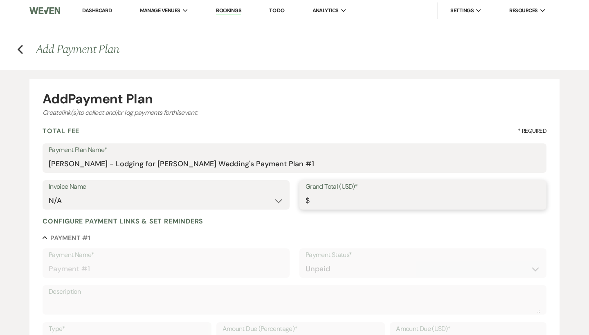
click at [336, 200] on input "Grand Total (USD)*" at bounding box center [423, 201] width 235 height 16
paste input "11789.68"
click at [319, 202] on input "Grand Total (USD)*" at bounding box center [423, 201] width 235 height 16
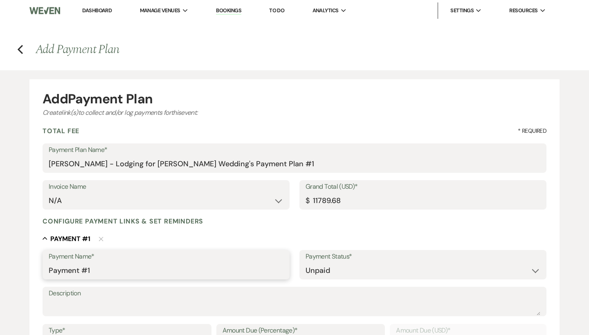
drag, startPoint x: 120, startPoint y: 270, endPoint x: 0, endPoint y: 269, distance: 120.3
click at [0, 269] on div "Add Payment Plan Create link(s) to collect and/or log payments for this event: …" at bounding box center [294, 319] width 589 height 499
drag, startPoint x: 88, startPoint y: 266, endPoint x: 33, endPoint y: 266, distance: 54.4
click at [33, 266] on form "Add Payment Plan Create link(s) to collect and/or log payments for this event: …" at bounding box center [294, 324] width 530 height 490
click at [69, 269] on input "Hi" at bounding box center [166, 271] width 235 height 16
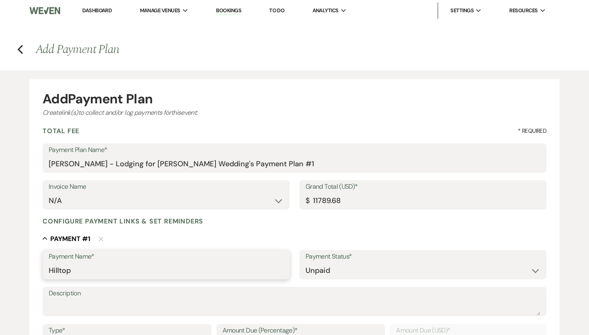
click at [49, 272] on input "Hilltop" at bounding box center [166, 271] width 235 height 16
click at [102, 270] on input "50% of Hilltop" at bounding box center [166, 271] width 235 height 16
drag, startPoint x: 220, startPoint y: 270, endPoint x: 39, endPoint y: 267, distance: 181.2
click at [39, 267] on form "Add Payment Plan Create link(s) to collect and/or log payments for this event: …" at bounding box center [294, 324] width 530 height 490
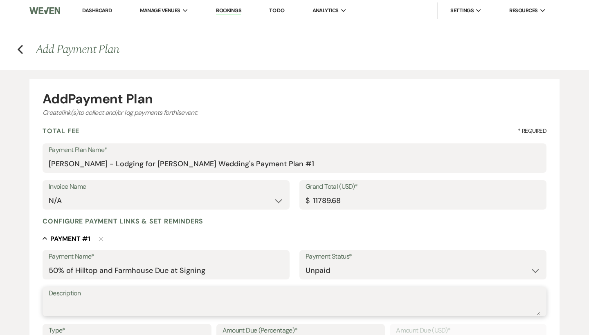
click at [100, 306] on textarea "Description" at bounding box center [295, 307] width 492 height 16
paste textarea "50% of Hilltop and Farmhouse Due at Signing"
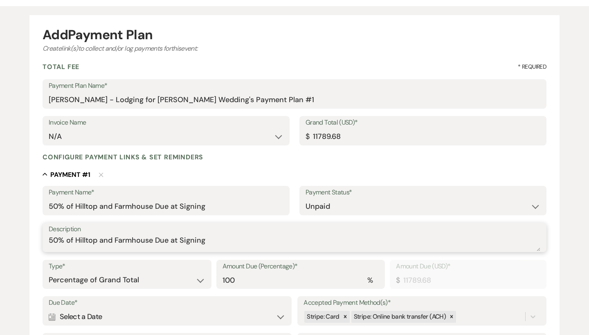
scroll to position [72, 0]
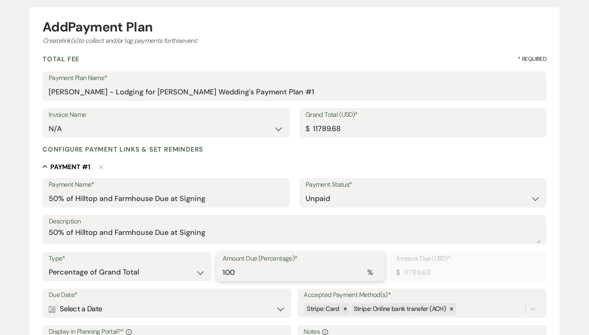
drag, startPoint x: 274, startPoint y: 270, endPoint x: 219, endPoint y: 269, distance: 54.4
click at [219, 269] on div "Amount Due (Percentage)* % 100" at bounding box center [300, 266] width 169 height 29
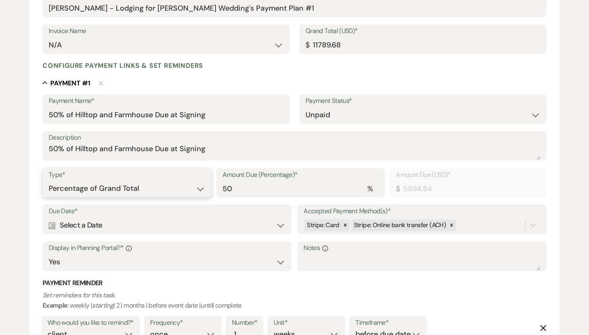
scroll to position [158, 0]
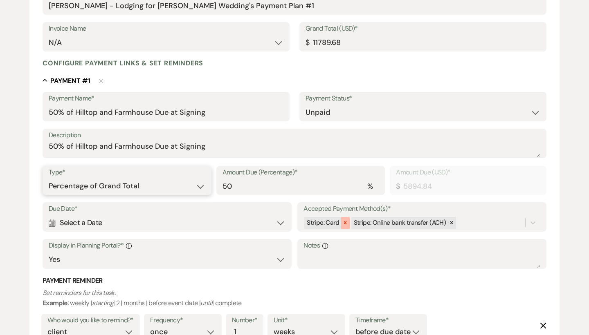
click at [345, 222] on icon at bounding box center [345, 223] width 3 height 3
click at [70, 220] on div "Calendar Select a Date Expand" at bounding box center [167, 223] width 237 height 16
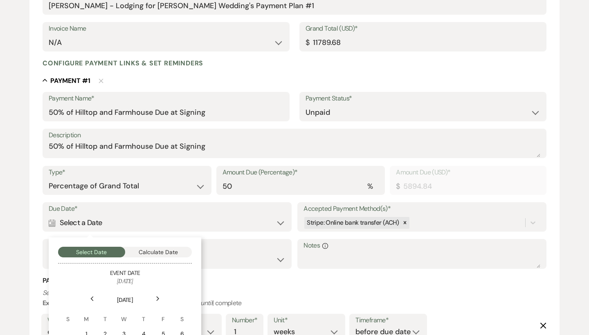
scroll to position [218, 0]
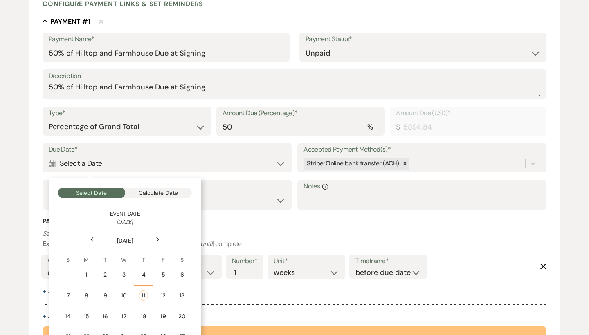
click at [141, 291] on div "11" at bounding box center [143, 296] width 9 height 10
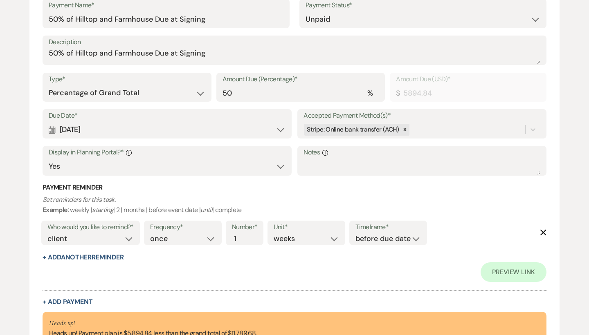
scroll to position [259, 0]
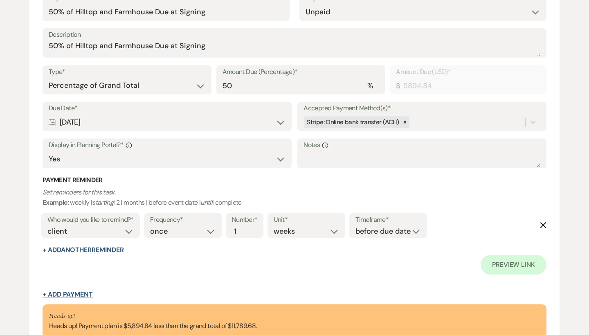
click at [63, 292] on button "+ Add Payment" at bounding box center [68, 295] width 50 height 7
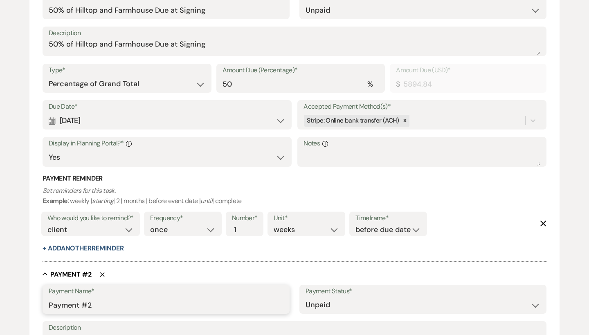
drag, startPoint x: 154, startPoint y: 297, endPoint x: 0, endPoint y: 294, distance: 153.8
click at [0, 294] on div "Add Payment Plan Create link(s) to collect and/or log payments for this event: …" at bounding box center [294, 207] width 589 height 792
paste input "50% of Hilltop and Farmhouse Due at Signing"
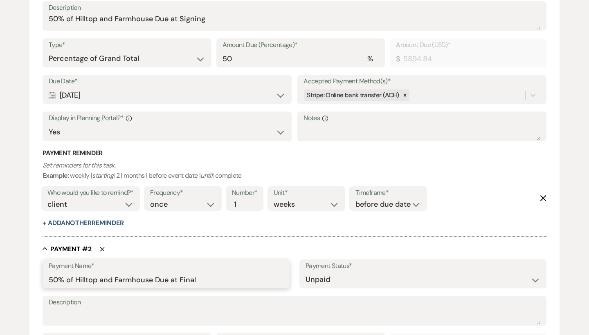
scroll to position [309, 0]
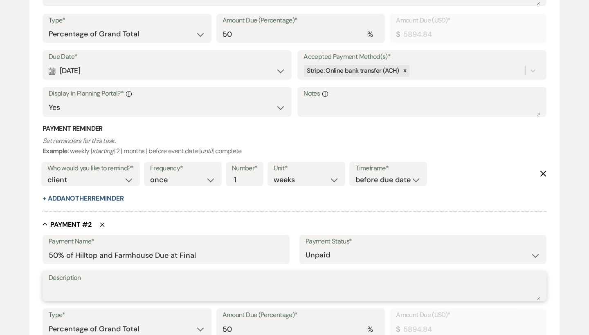
click at [63, 285] on textarea "Description" at bounding box center [295, 292] width 492 height 16
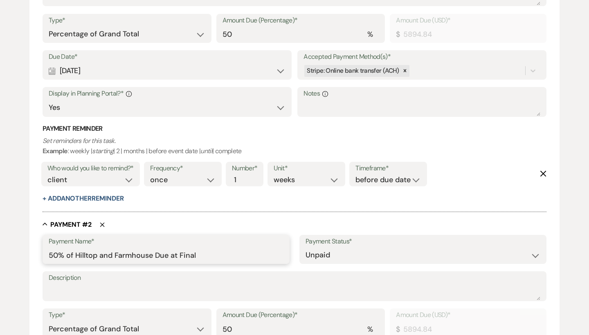
drag, startPoint x: 227, startPoint y: 251, endPoint x: 19, endPoint y: 249, distance: 207.4
click at [19, 249] on div "Add Payment Plan Create link(s) to collect and/or log payments for this event: …" at bounding box center [294, 158] width 589 height 792
paste input "Signing"
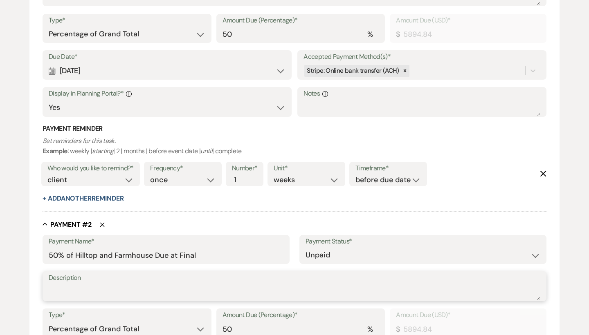
click at [89, 294] on textarea "Description" at bounding box center [295, 292] width 492 height 16
paste textarea "50% of Hilltop and Farmhouse Due at Signing"
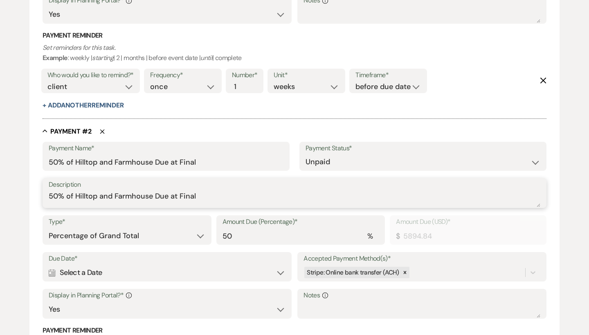
scroll to position [439, 0]
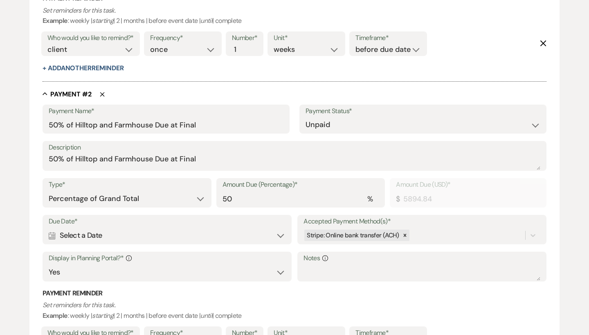
click at [70, 236] on div "Calendar Select a Date Expand" at bounding box center [167, 236] width 237 height 16
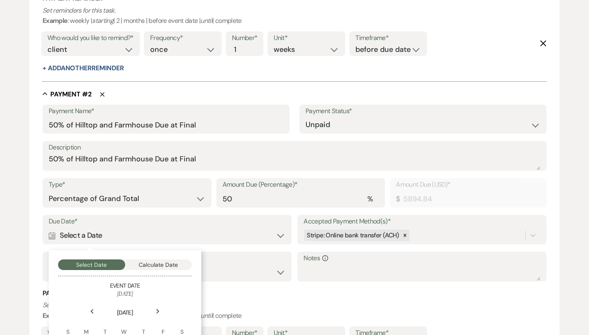
click at [165, 260] on button "Calculate Date" at bounding box center [158, 265] width 67 height 11
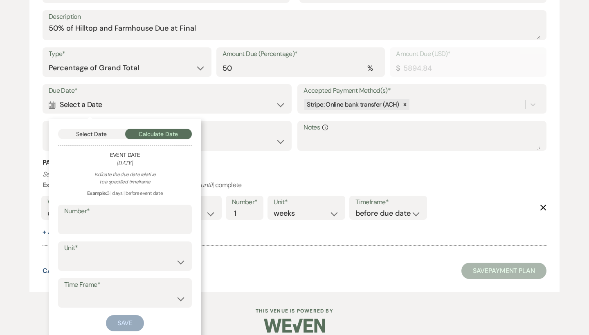
click at [138, 209] on label "Number*" at bounding box center [124, 212] width 121 height 12
click at [138, 218] on input "Number*" at bounding box center [124, 226] width 121 height 16
click at [128, 318] on button "Save" at bounding box center [125, 324] width 38 height 16
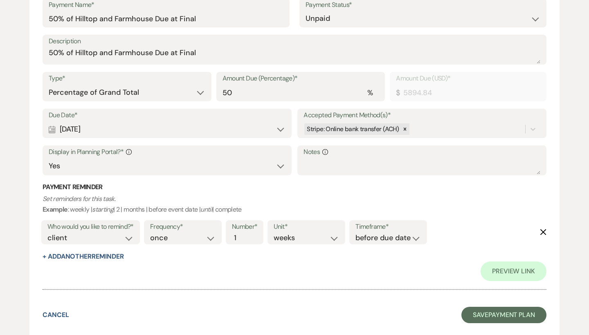
scroll to position [560, 0]
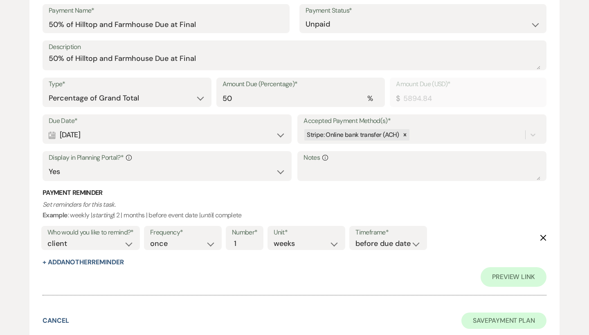
click at [508, 313] on button "Save Payment Plan" at bounding box center [503, 321] width 85 height 16
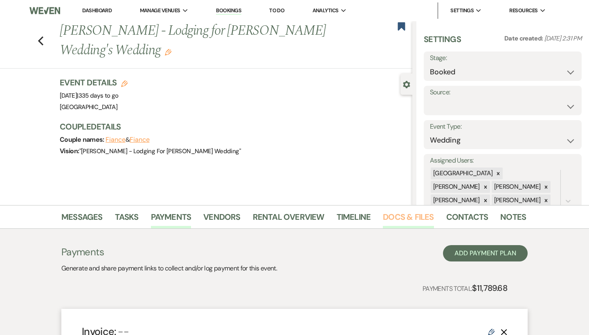
click at [400, 219] on link "Docs & Files" at bounding box center [408, 220] width 51 height 18
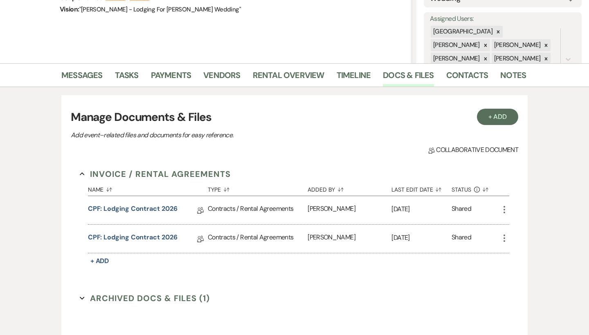
scroll to position [142, 0]
click at [145, 244] on link "CPF: Lodging Contract 2026" at bounding box center [133, 239] width 90 height 13
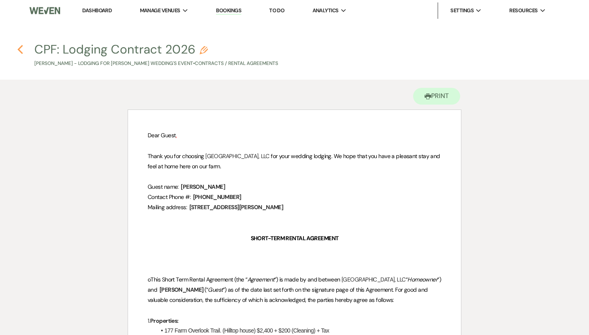
click at [23, 51] on icon "Previous" at bounding box center [20, 50] width 6 height 10
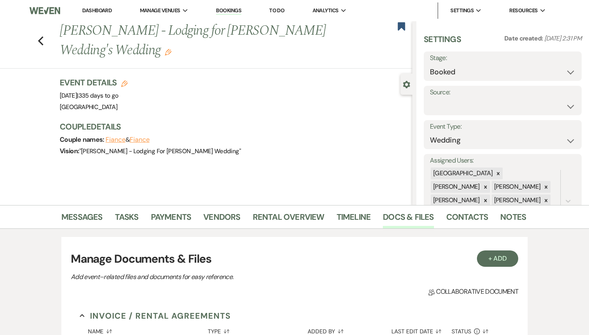
scroll to position [142, 0]
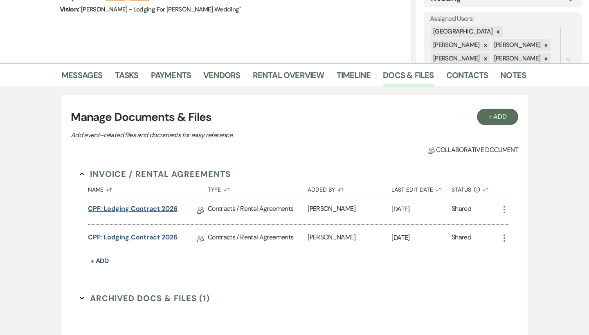
click at [148, 208] on link "CPF: Lodging Contract 2026" at bounding box center [133, 210] width 90 height 13
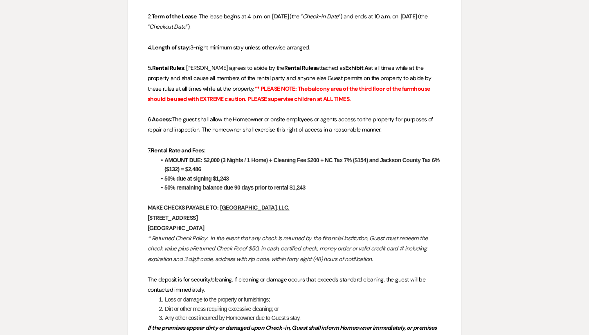
scroll to position [335, 0]
drag, startPoint x: 207, startPoint y: 166, endPoint x: 189, endPoint y: 166, distance: 18.0
click at [189, 166] on li "AMOUNT DUE: $2,000 (3 Nights / 1 Home) + Cleaning Fee $200 + NC Tax 7% ($154) a…" at bounding box center [298, 164] width 285 height 18
copy strong "2,486"
click at [189, 166] on strong "AMOUNT DUE: $2,000 (3 Nights / 1 Home) + Cleaning Fee $200 + NC Tax 7% ($154) a…" at bounding box center [302, 165] width 276 height 16
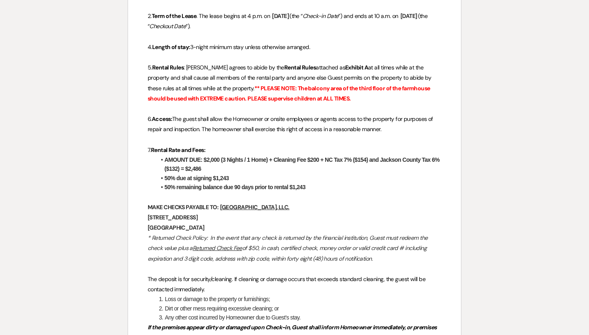
scroll to position [0, 0]
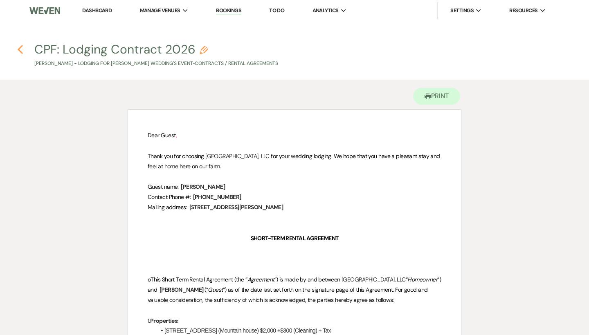
click at [17, 48] on icon "Previous" at bounding box center [20, 50] width 6 height 10
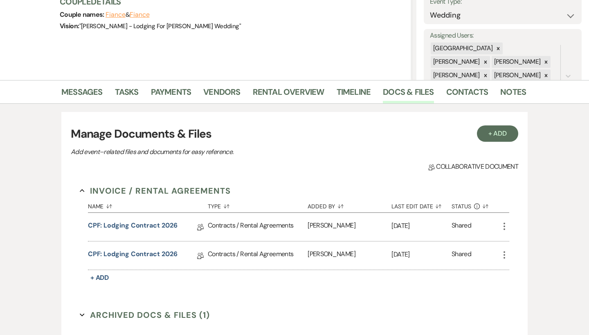
scroll to position [110, 0]
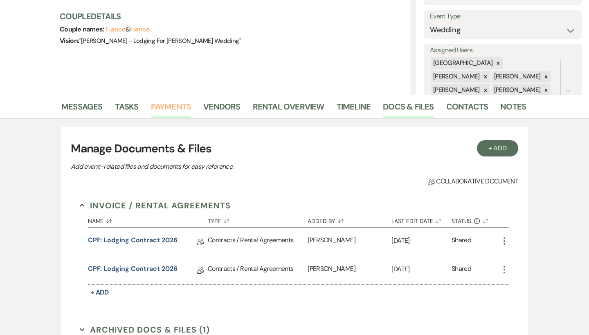
click at [165, 114] on link "Payments" at bounding box center [171, 109] width 40 height 18
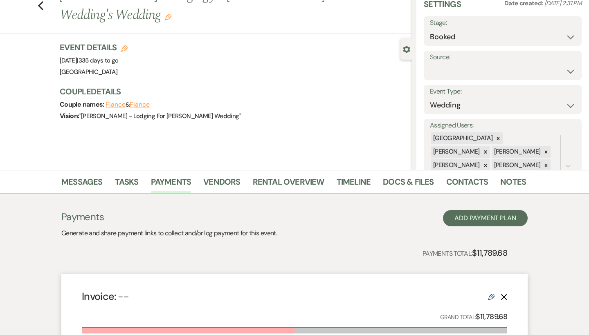
scroll to position [145, 0]
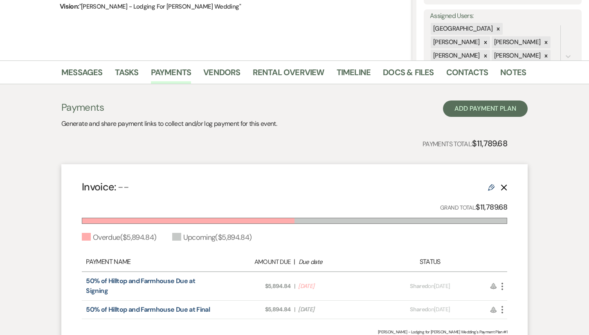
click at [499, 117] on div "Payments Generate and share payment links to collect and/or log payment for thi…" at bounding box center [294, 115] width 466 height 28
click at [485, 114] on button "Add Payment Plan" at bounding box center [485, 109] width 85 height 16
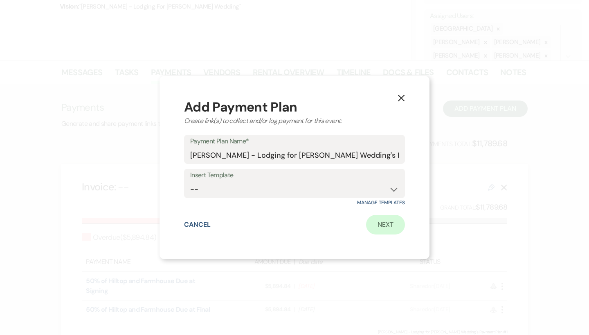
click at [394, 225] on link "Next" at bounding box center [385, 225] width 39 height 20
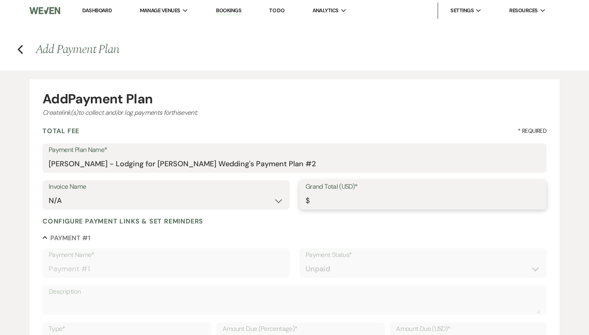
click at [327, 198] on input "Grand Total (USD)*" at bounding box center [423, 201] width 235 height 16
paste input "2486"
click at [319, 204] on input "Grand Total (USD)*" at bounding box center [423, 201] width 235 height 16
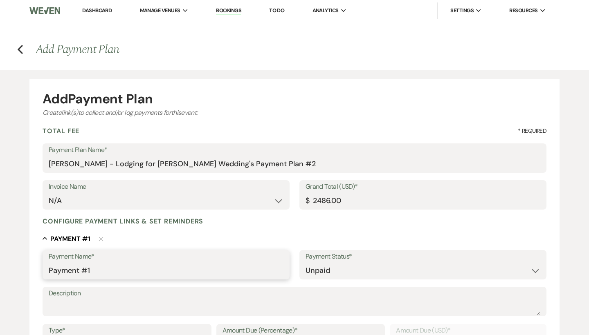
drag, startPoint x: 112, startPoint y: 269, endPoint x: 0, endPoint y: 269, distance: 111.7
click at [0, 269] on div "Add Payment Plan Create link(s) to collect and/or log payments for this event: …" at bounding box center [294, 319] width 589 height 499
drag, startPoint x: 192, startPoint y: 271, endPoint x: 27, endPoint y: 270, distance: 165.2
click at [27, 270] on div "Add Payment Plan Create link(s) to collect and/or log payments for this event: …" at bounding box center [294, 319] width 589 height 499
click at [95, 310] on textarea "Description" at bounding box center [295, 307] width 492 height 16
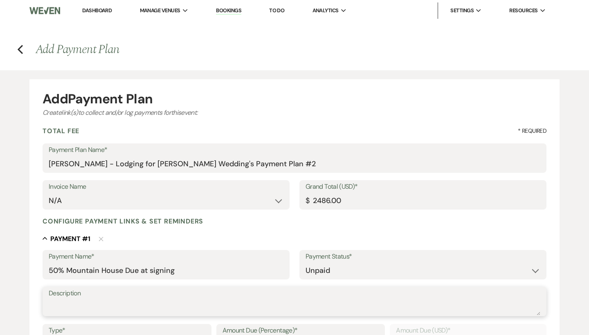
paste textarea "50% Mountain House Due at signing"
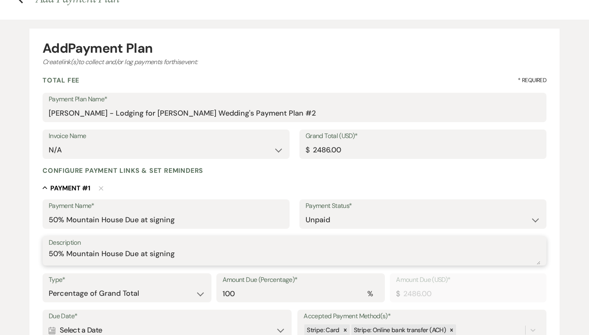
scroll to position [117, 0]
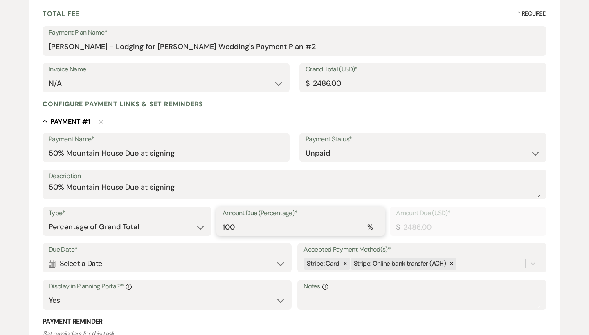
drag, startPoint x: 253, startPoint y: 223, endPoint x: 187, endPoint y: 218, distance: 66.4
click at [187, 218] on div "Type* Dollar Amount Percentage of Grand Total Amount Due (Percentage)* % 100 Am…" at bounding box center [295, 225] width 504 height 37
click at [345, 263] on icon at bounding box center [345, 264] width 3 height 3
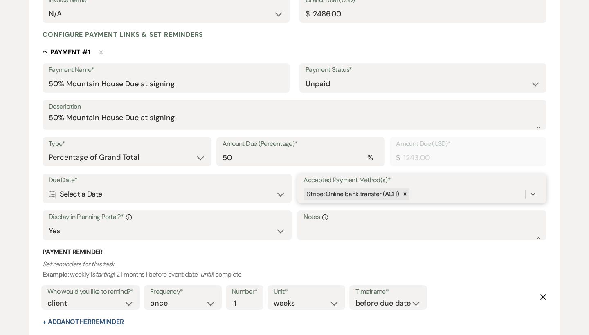
scroll to position [197, 0]
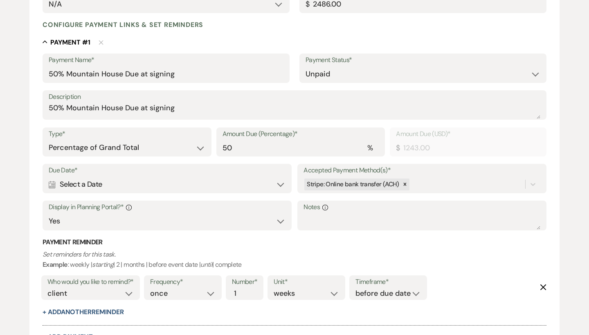
click at [48, 183] on div "Due Date* Calendar Select a Date Expand" at bounding box center [167, 178] width 249 height 29
click at [49, 182] on icon "Calendar" at bounding box center [52, 184] width 7 height 7
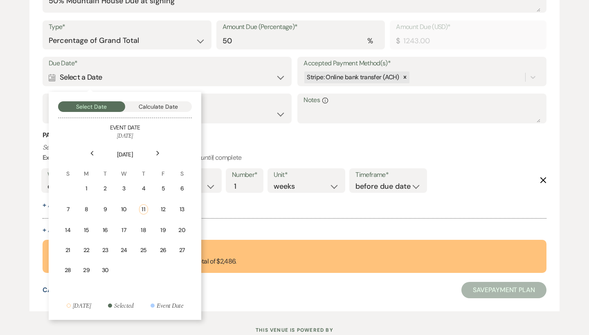
scroll to position [305, 0]
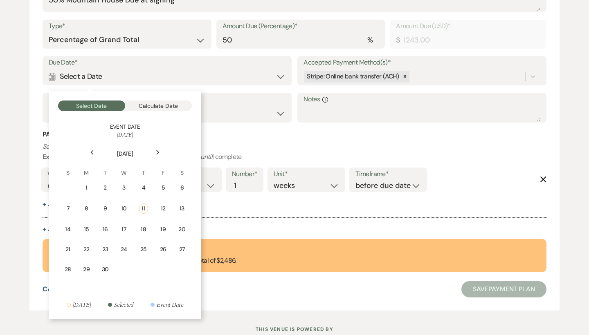
click at [172, 105] on button "Calculate Date" at bounding box center [158, 106] width 67 height 11
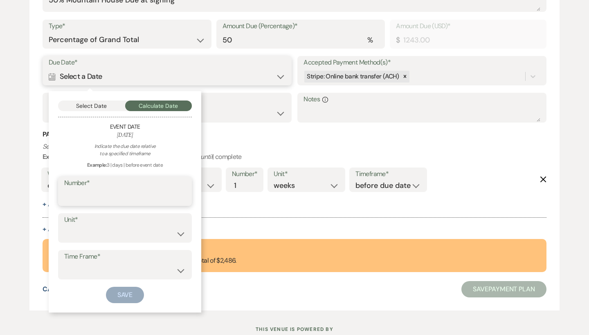
click at [147, 198] on input "Number*" at bounding box center [124, 197] width 121 height 16
click at [116, 287] on button "Save" at bounding box center [125, 295] width 38 height 16
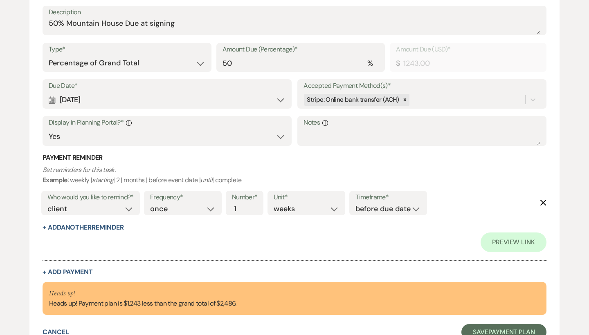
scroll to position [287, 0]
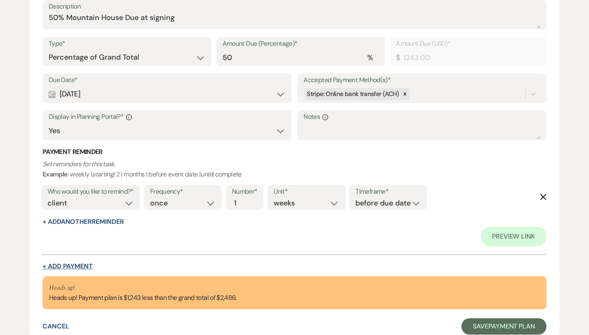
click at [83, 264] on button "+ Add Payment" at bounding box center [68, 266] width 50 height 7
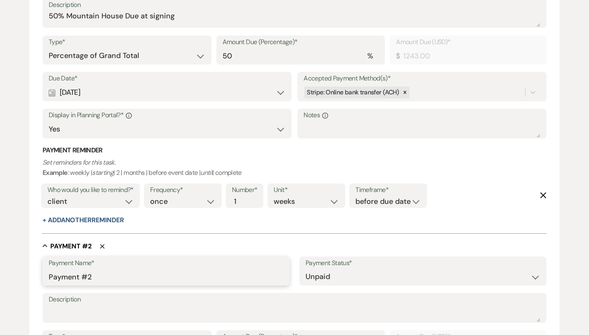
drag, startPoint x: 161, startPoint y: 266, endPoint x: 27, endPoint y: 266, distance: 133.7
click at [27, 266] on div "Add Payment Plan Create link(s) to collect and/or log payments for this event: …" at bounding box center [294, 179] width 589 height 792
drag, startPoint x: 151, startPoint y: 276, endPoint x: 34, endPoint y: 274, distance: 117.8
click at [34, 274] on form "Add Payment Plan Create link(s) to collect and/or log payments for this event: …" at bounding box center [294, 183] width 530 height 783
paste input "50% Mountain House Due at signing"
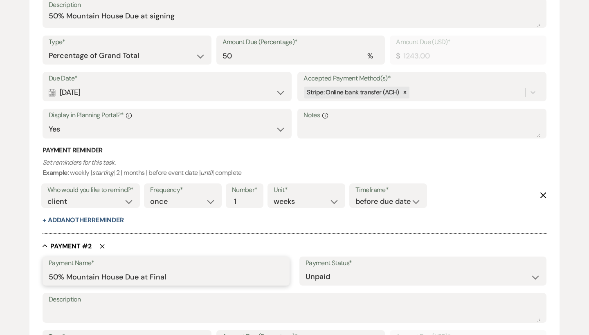
drag, startPoint x: 209, startPoint y: 274, endPoint x: 45, endPoint y: 271, distance: 164.1
click at [45, 271] on div "Payment Name* 50% Mountain House Due at Final" at bounding box center [166, 271] width 247 height 29
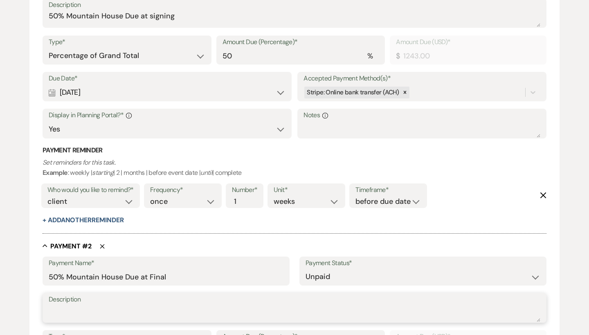
click at [79, 307] on textarea "Description" at bounding box center [295, 314] width 492 height 16
paste textarea "50% Mountain House Due at Final"
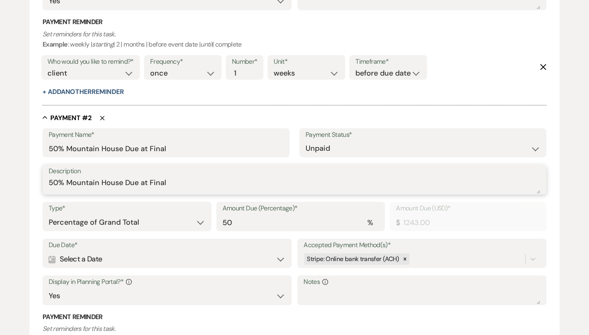
scroll to position [423, 0]
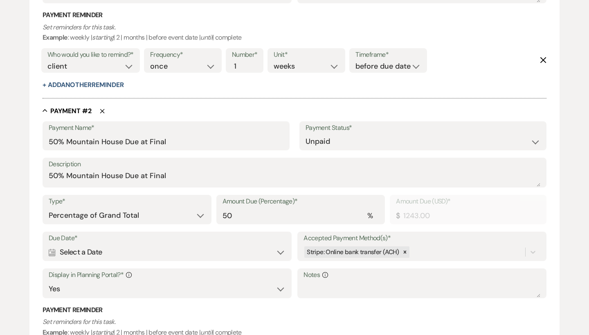
click at [71, 249] on div "Calendar Select a Date Expand" at bounding box center [167, 253] width 237 height 16
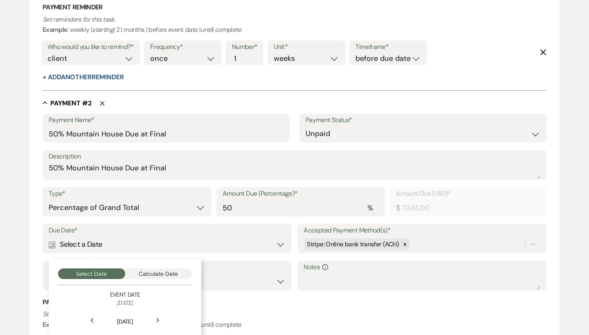
scroll to position [432, 0]
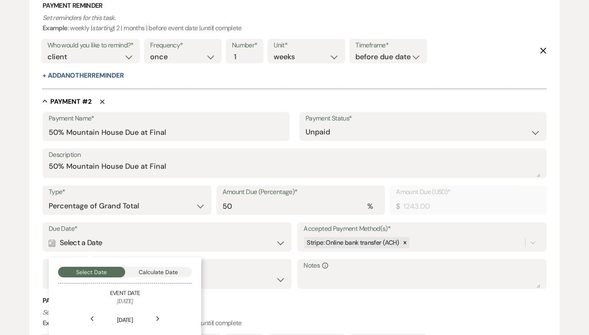
click at [155, 267] on button "Calculate Date" at bounding box center [158, 272] width 67 height 11
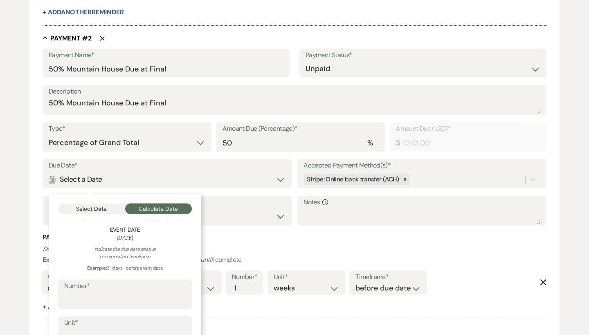
scroll to position [520, 0]
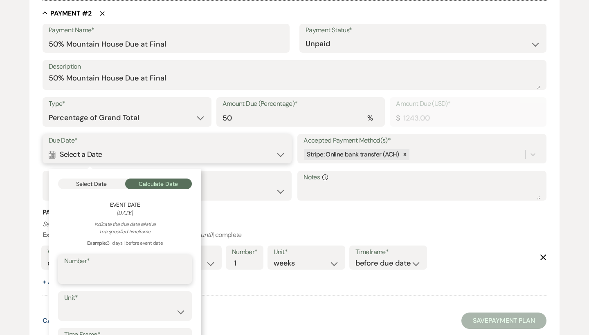
click at [144, 276] on input "Number*" at bounding box center [124, 275] width 121 height 16
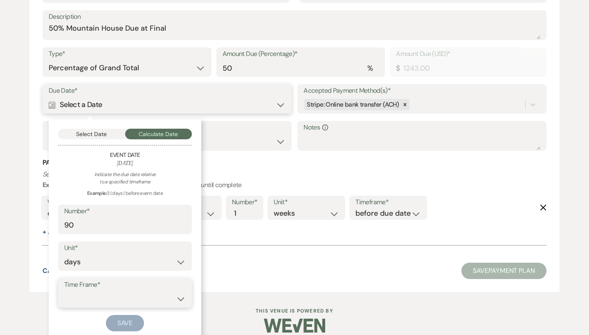
scroll to position [570, 0]
click at [130, 320] on button "Save" at bounding box center [125, 324] width 38 height 16
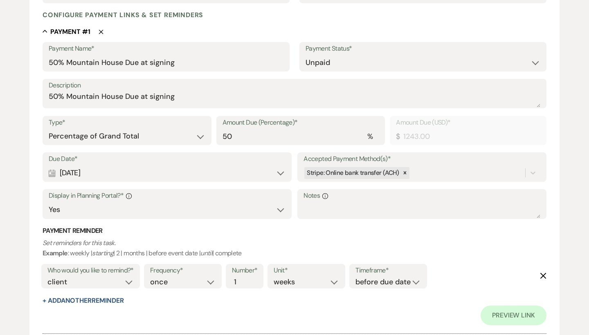
scroll to position [205, 0]
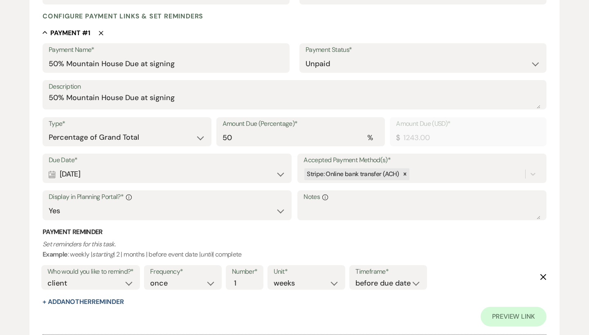
click at [48, 174] on div "Due Date* Calendar May 15, 2026 Expand" at bounding box center [167, 168] width 249 height 29
click at [54, 176] on div "Calendar May 15, 2026 Expand" at bounding box center [167, 174] width 237 height 16
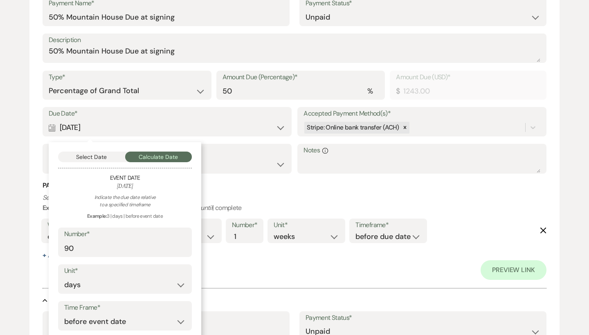
scroll to position [259, 0]
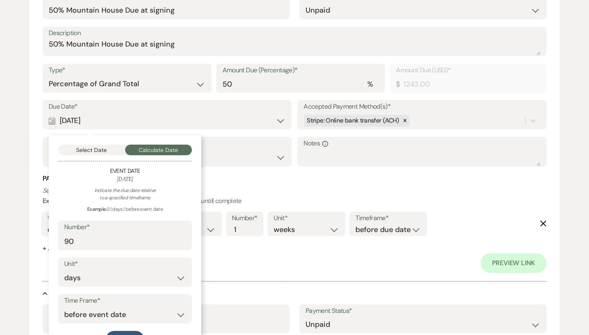
click at [108, 146] on button "Select Date" at bounding box center [91, 150] width 67 height 11
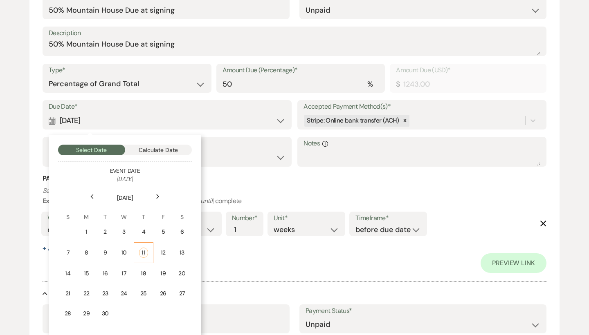
click at [145, 248] on div "11" at bounding box center [143, 253] width 9 height 10
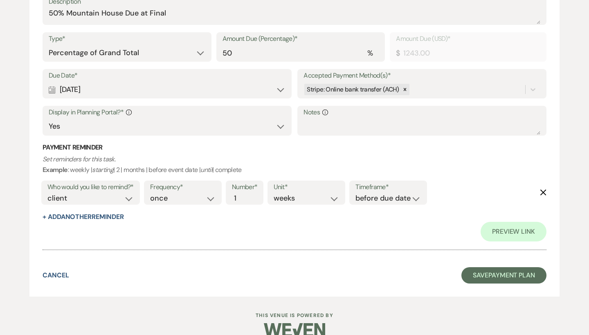
scroll to position [605, 0]
click at [476, 268] on button "Save Payment Plan" at bounding box center [503, 276] width 85 height 16
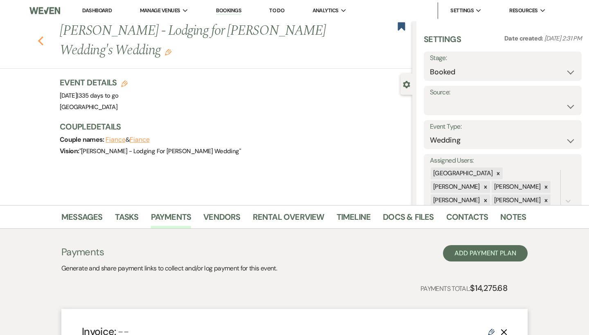
click at [40, 39] on use "button" at bounding box center [40, 40] width 5 height 9
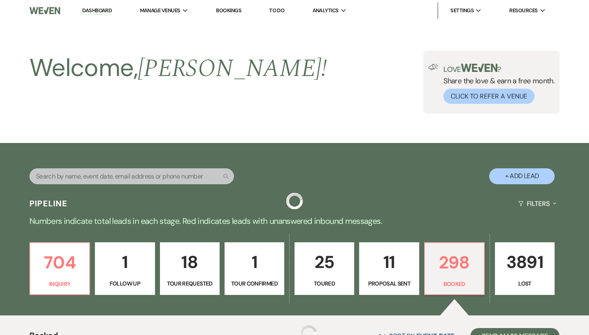
scroll to position [580, 0]
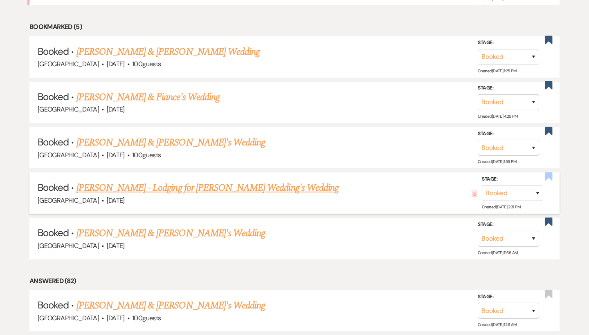
click at [549, 172] on use "button" at bounding box center [548, 176] width 7 height 8
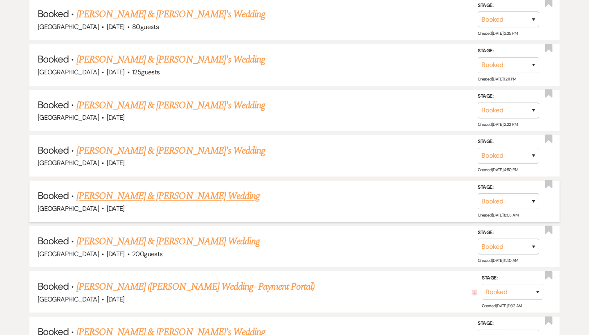
scroll to position [3554, 0]
click at [195, 235] on link "[PERSON_NAME] & [PERSON_NAME] Wedding" at bounding box center [167, 242] width 183 height 15
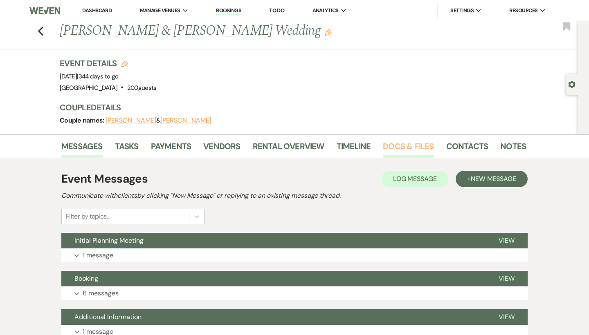
click at [411, 149] on link "Docs & Files" at bounding box center [408, 149] width 51 height 18
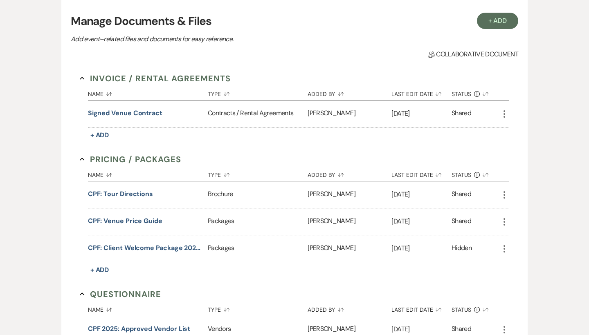
scroll to position [176, 0]
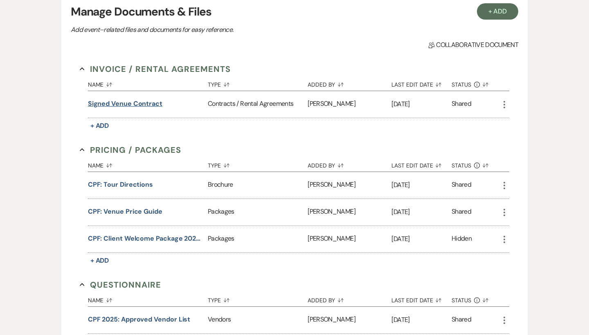
click at [143, 99] on button "Signed Venue Contract" at bounding box center [125, 104] width 74 height 10
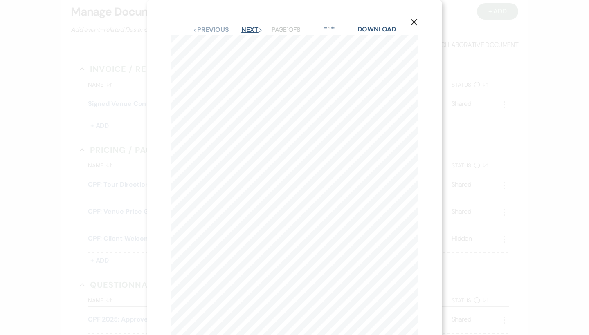
click at [244, 29] on button "Next Next" at bounding box center [251, 30] width 21 height 7
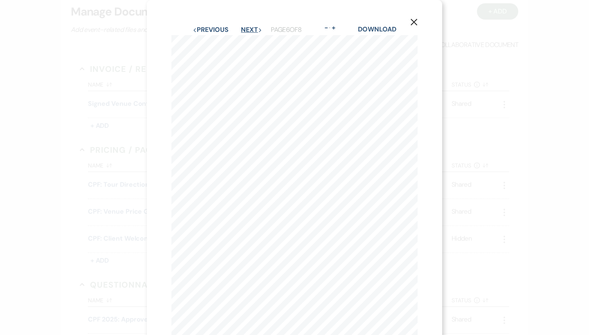
click at [244, 29] on button "Next Next" at bounding box center [251, 30] width 21 height 7
click at [254, 27] on button "Next Next" at bounding box center [251, 30] width 21 height 7
click at [415, 22] on icon "X" at bounding box center [413, 21] width 7 height 7
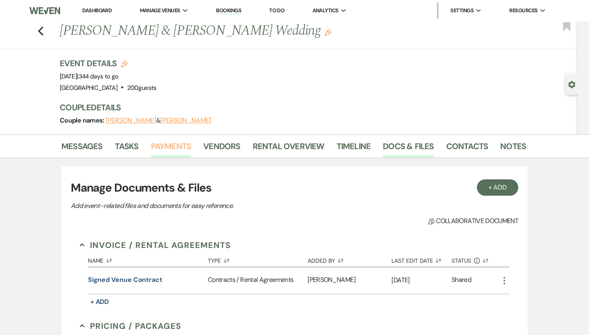
click at [180, 144] on link "Payments" at bounding box center [171, 149] width 40 height 18
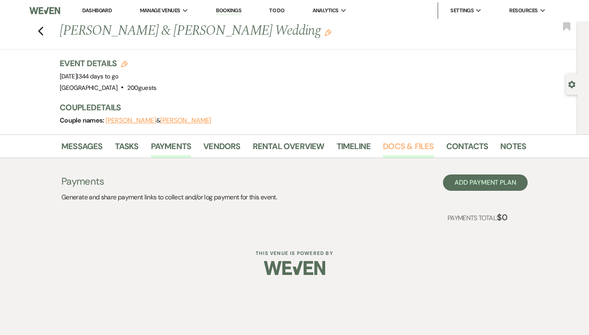
click at [405, 146] on link "Docs & Files" at bounding box center [408, 149] width 51 height 18
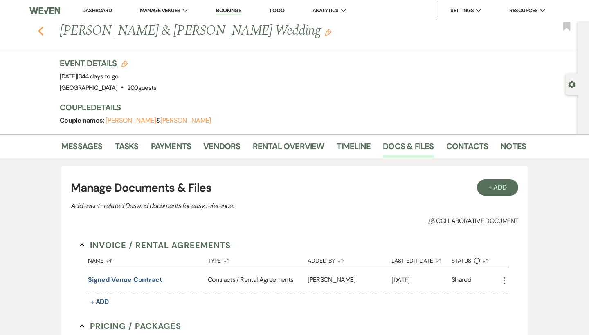
click at [39, 29] on icon "Previous" at bounding box center [41, 31] width 6 height 10
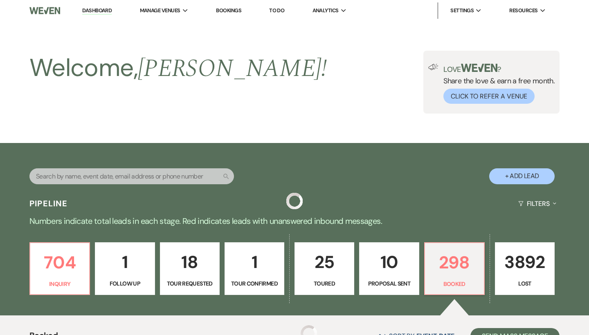
scroll to position [3554, 0]
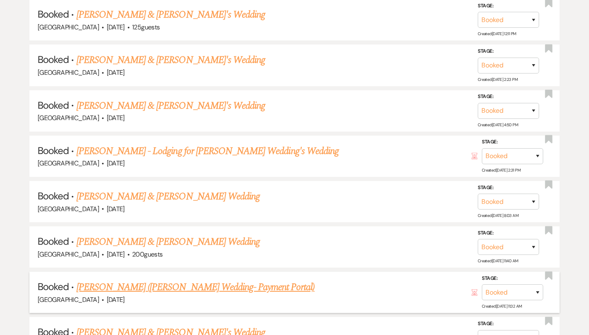
click at [142, 280] on h5 "Booked · Thea Fitzgerald (Caroline Fitzgerald's Wedding- Payment Portal)" at bounding box center [295, 287] width 514 height 15
click at [155, 280] on link "[PERSON_NAME] ([PERSON_NAME] Wedding- Payment Portal)" at bounding box center [195, 287] width 238 height 15
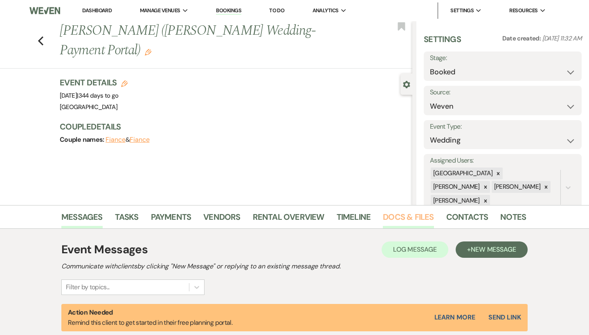
click at [407, 222] on link "Docs & Files" at bounding box center [408, 220] width 51 height 18
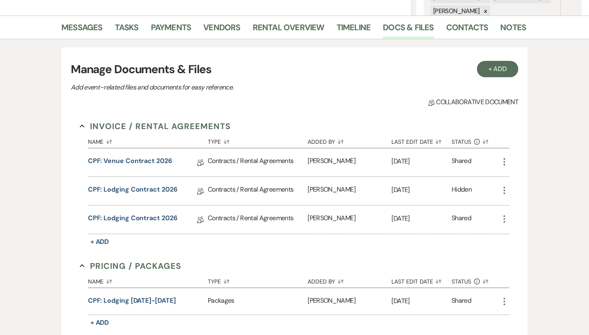
scroll to position [196, 0]
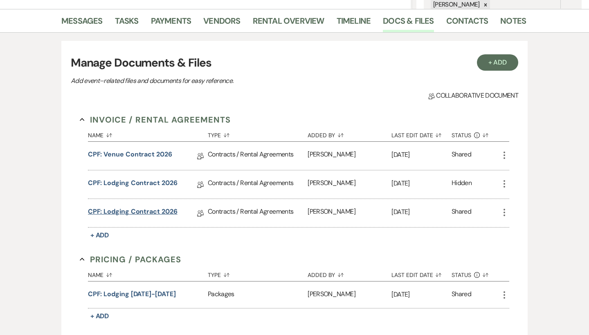
click at [141, 211] on link "CPF: Lodging Contract 2026" at bounding box center [133, 213] width 90 height 13
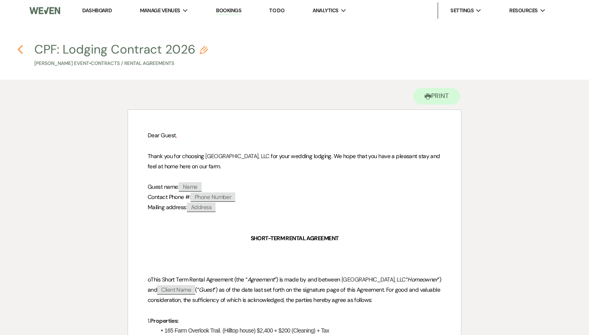
click at [22, 49] on icon "Previous" at bounding box center [20, 50] width 6 height 10
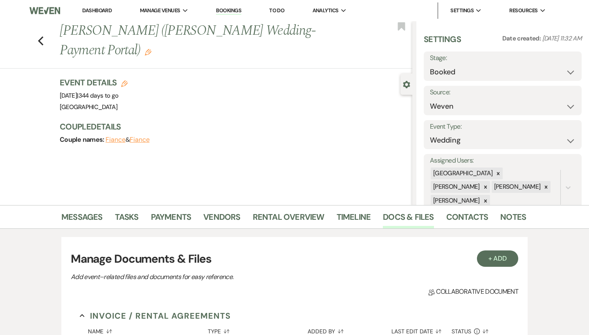
scroll to position [196, 0]
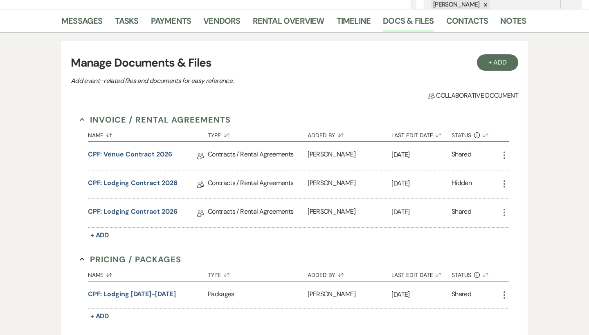
click at [501, 214] on icon "More" at bounding box center [504, 213] width 10 height 10
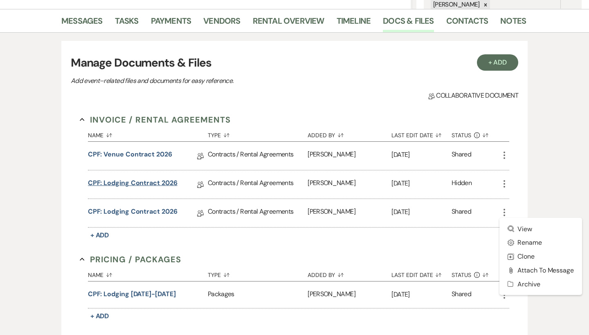
click at [160, 182] on link "CPF: Lodging Contract 2026" at bounding box center [133, 184] width 90 height 13
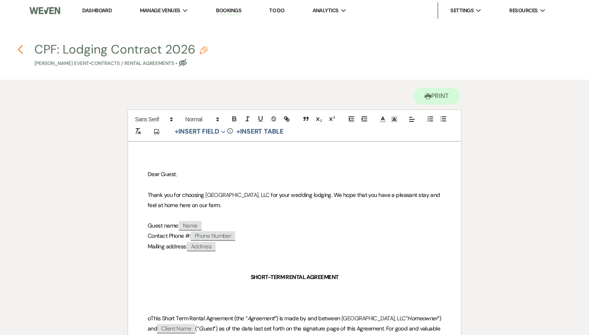
click at [22, 53] on use "button" at bounding box center [20, 49] width 5 height 9
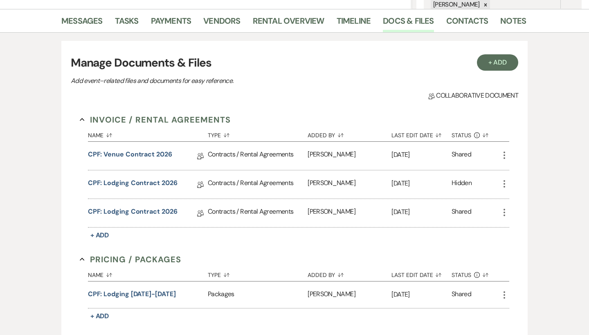
click at [501, 184] on icon "More" at bounding box center [504, 184] width 10 height 10
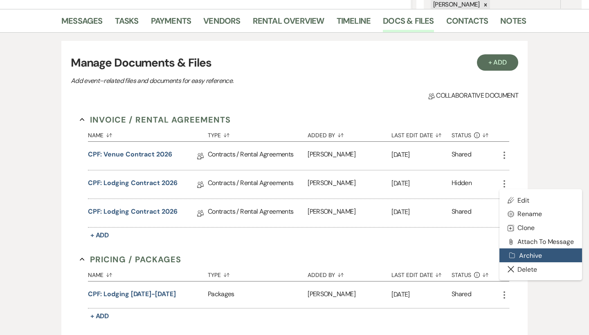
click at [518, 259] on button "Archive Archive" at bounding box center [540, 256] width 83 height 14
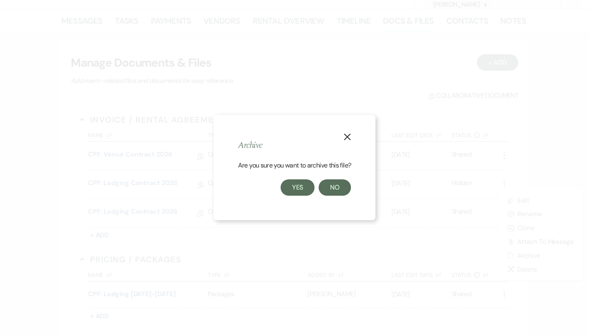
click at [296, 185] on button "Yes" at bounding box center [298, 188] width 34 height 16
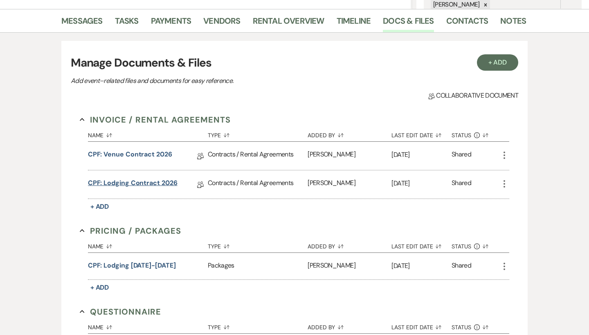
click at [157, 187] on link "CPF: Lodging Contract 2026" at bounding box center [133, 184] width 90 height 13
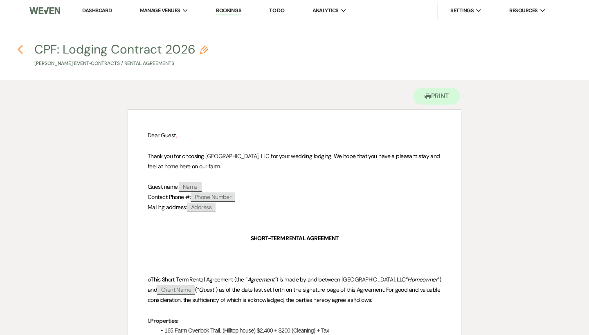
click at [21, 47] on use "button" at bounding box center [20, 49] width 5 height 9
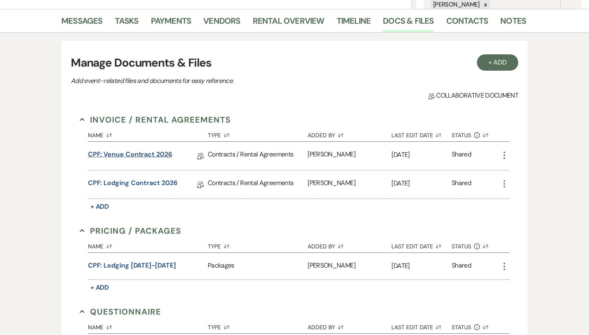
click at [144, 153] on link "CPF: Venue Contract 2026" at bounding box center [130, 156] width 84 height 13
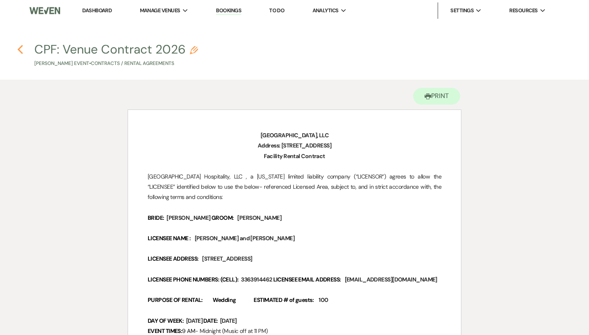
click at [19, 47] on icon "Previous" at bounding box center [20, 50] width 6 height 10
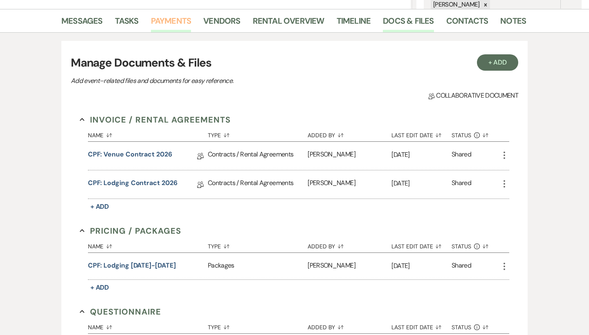
click at [179, 25] on link "Payments" at bounding box center [171, 23] width 40 height 18
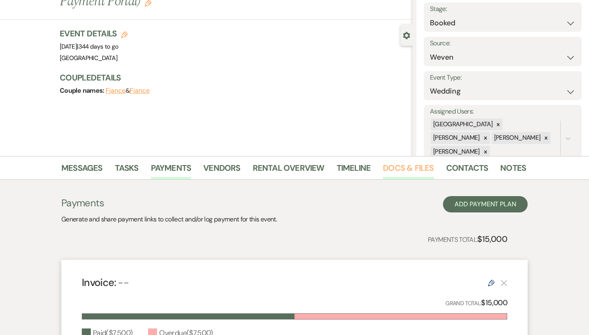
click at [392, 169] on link "Docs & Files" at bounding box center [408, 171] width 51 height 18
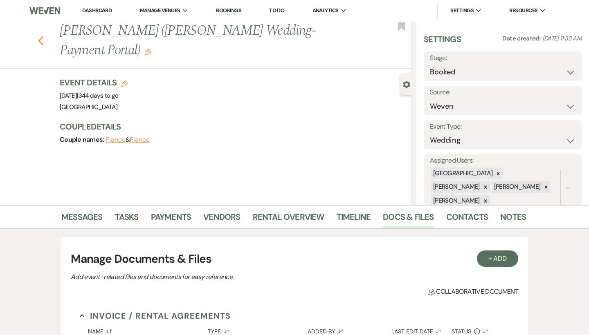
click at [41, 41] on icon "Previous" at bounding box center [41, 41] width 6 height 10
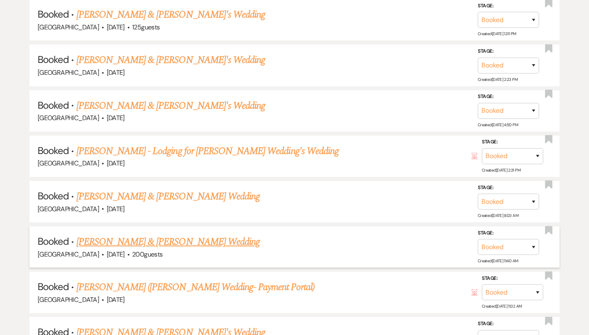
scroll to position [3589, 0]
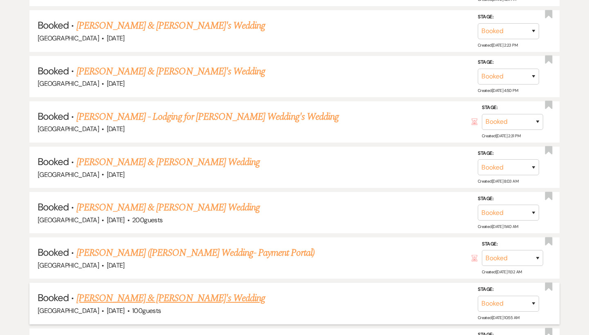
click at [126, 291] on link "[PERSON_NAME] & [PERSON_NAME]'s Wedding" at bounding box center [170, 298] width 189 height 15
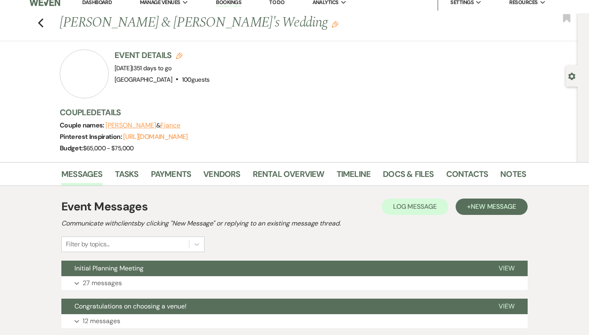
scroll to position [15, 0]
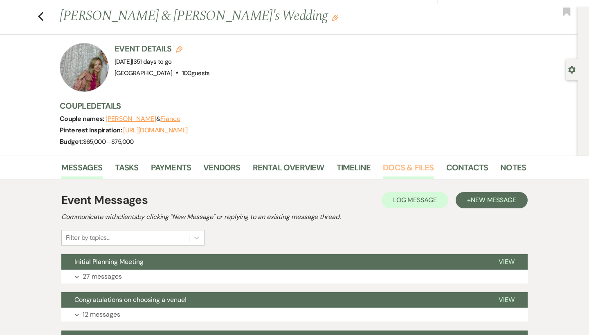
click at [411, 164] on link "Docs & Files" at bounding box center [408, 170] width 51 height 18
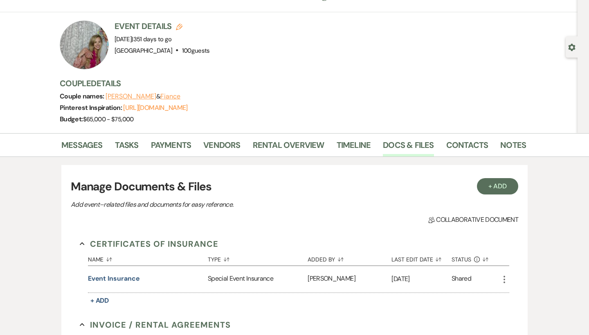
scroll to position [29, 0]
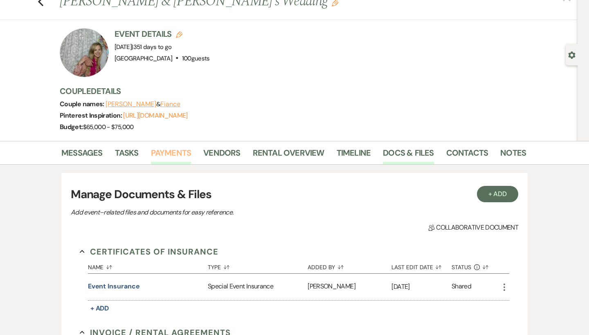
click at [160, 154] on link "Payments" at bounding box center [171, 155] width 40 height 18
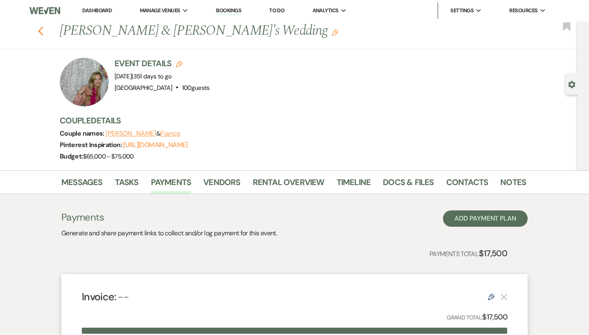
click at [42, 31] on icon "Previous" at bounding box center [41, 31] width 6 height 10
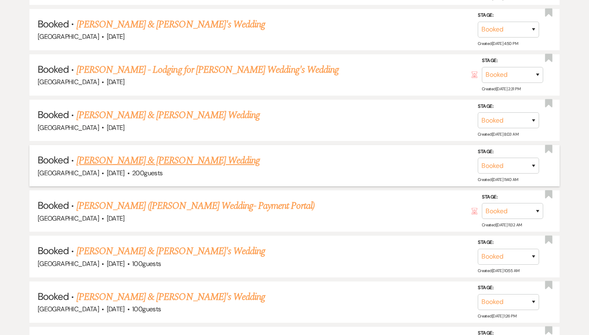
scroll to position [3653, 0]
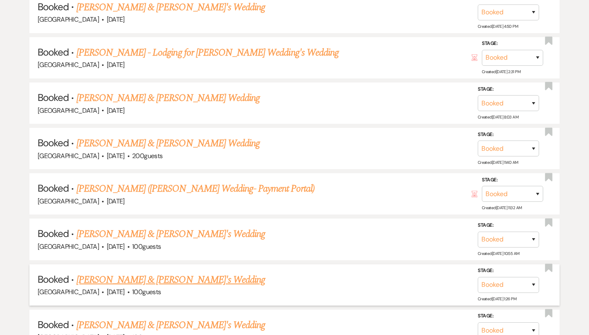
click at [115, 273] on link "[PERSON_NAME] & [PERSON_NAME]'s Wedding" at bounding box center [170, 280] width 189 height 15
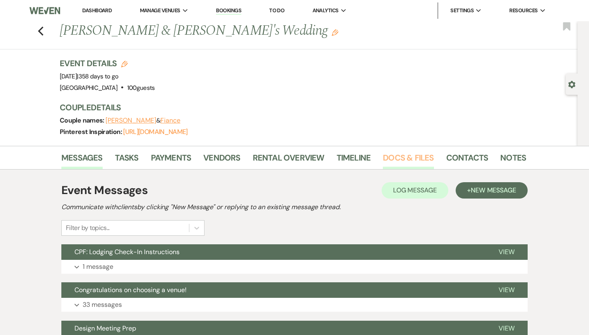
click at [391, 156] on link "Docs & Files" at bounding box center [408, 160] width 51 height 18
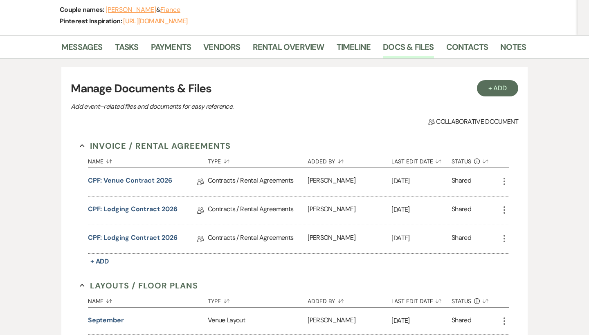
scroll to position [114, 0]
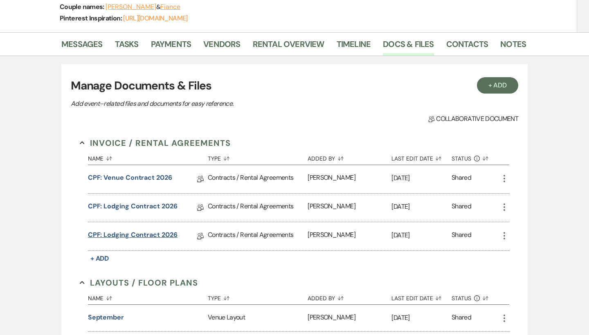
click at [158, 235] on link "CPF: Lodging Contract 2026" at bounding box center [133, 236] width 90 height 13
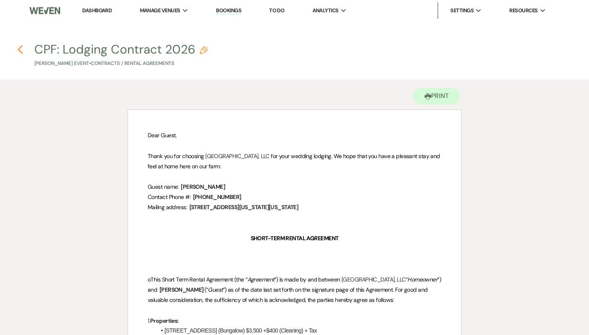
click at [20, 50] on use "button" at bounding box center [20, 49] width 5 height 9
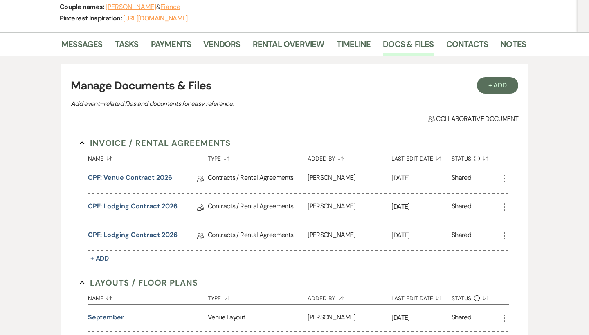
click at [175, 205] on link "CPF: Lodging Contract 2026" at bounding box center [133, 208] width 90 height 13
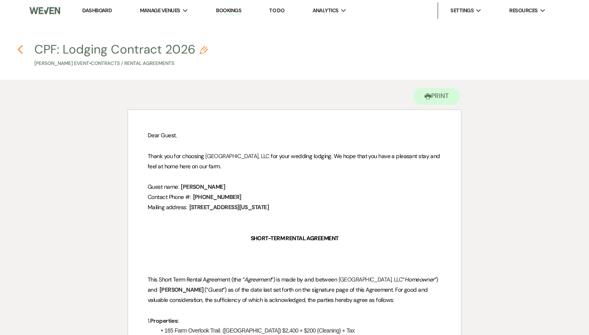
click at [20, 52] on use "button" at bounding box center [20, 49] width 5 height 9
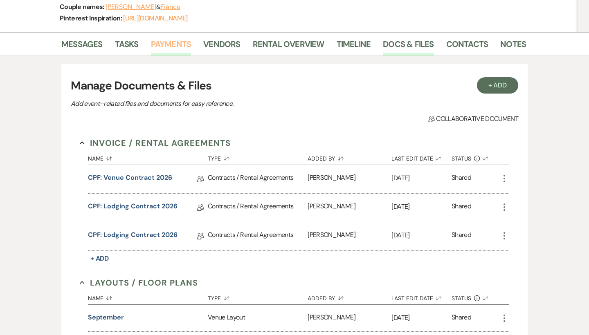
click at [157, 51] on link "Payments" at bounding box center [171, 47] width 40 height 18
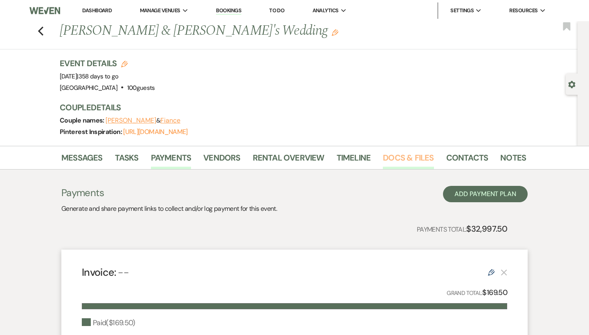
click at [400, 156] on link "Docs & Files" at bounding box center [408, 160] width 51 height 18
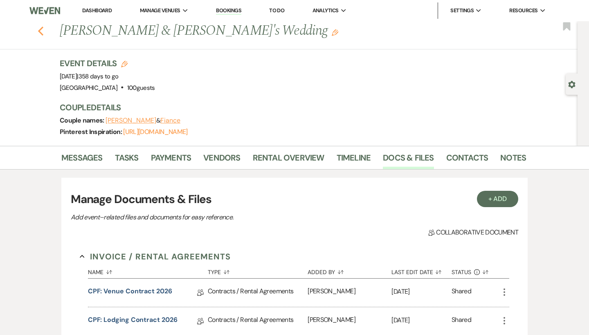
click at [42, 32] on icon "Previous" at bounding box center [41, 31] width 6 height 10
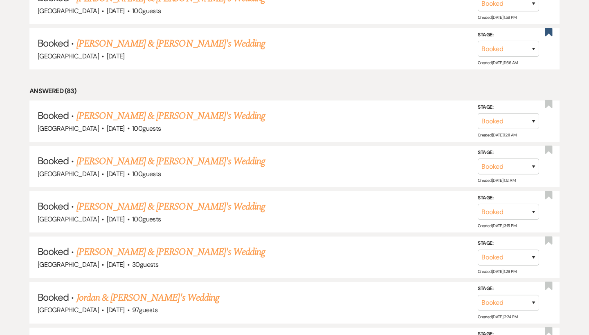
scroll to position [731, 0]
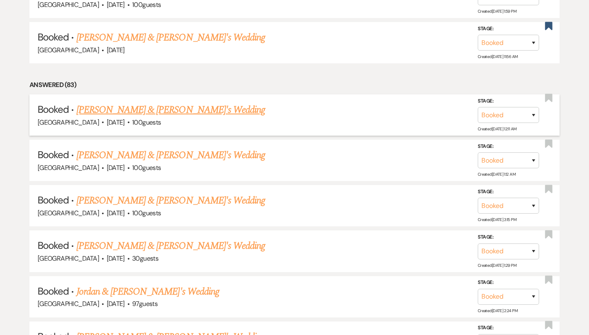
click at [178, 105] on link "[PERSON_NAME] & [PERSON_NAME]'s Wedding" at bounding box center [170, 110] width 189 height 15
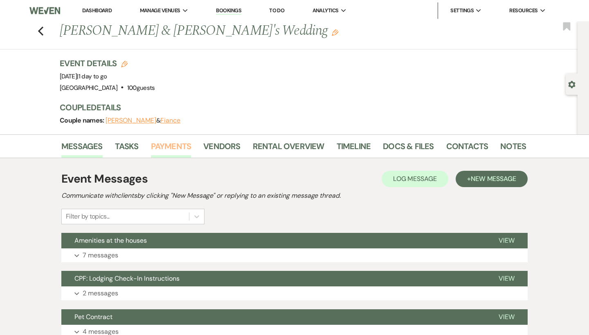
click at [172, 151] on link "Payments" at bounding box center [171, 149] width 40 height 18
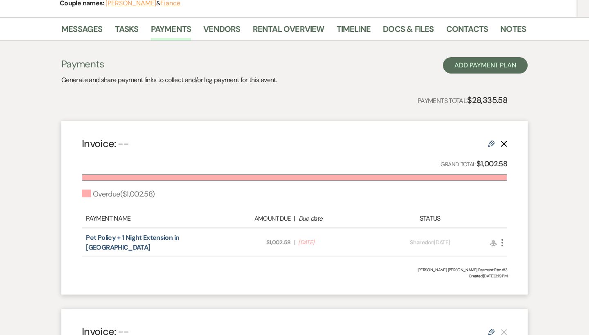
scroll to position [128, 0]
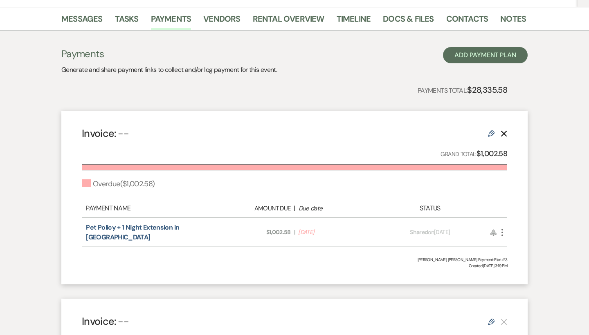
click at [502, 229] on use "button" at bounding box center [502, 232] width 2 height 7
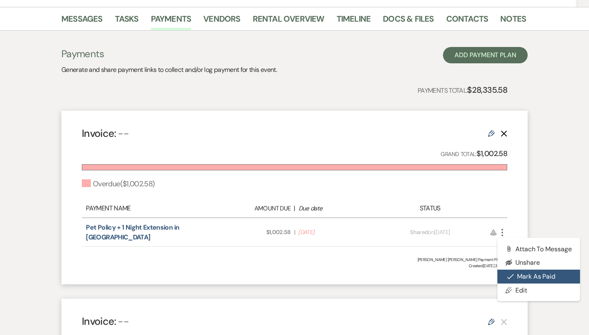
click at [512, 274] on icon "Check Mark" at bounding box center [510, 277] width 7 height 7
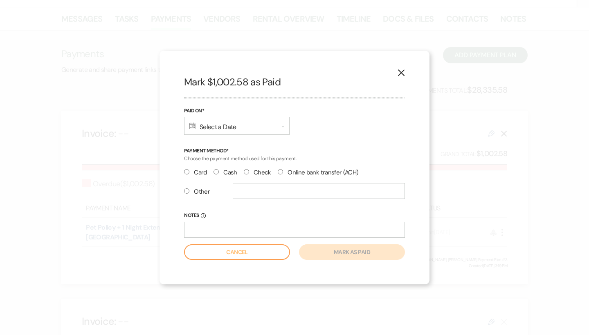
click at [254, 170] on label "Check" at bounding box center [257, 172] width 27 height 11
click at [249, 170] on input "Check" at bounding box center [246, 171] width 5 height 5
click at [226, 122] on div "Calendar Select a Date Expand" at bounding box center [237, 126] width 106 height 18
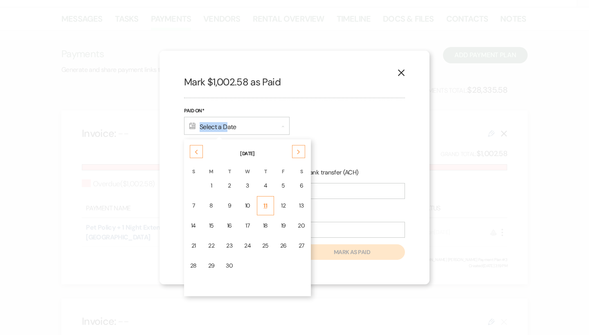
click at [271, 204] on td "11" at bounding box center [265, 205] width 17 height 19
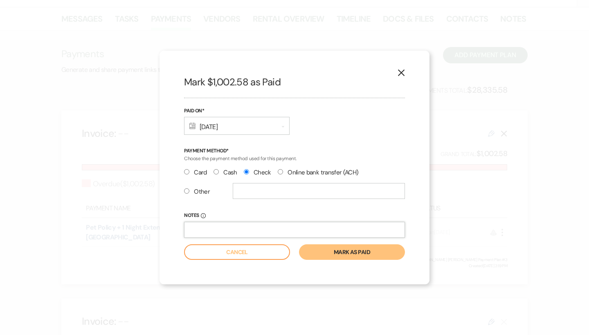
click at [232, 230] on input "Notes Info" at bounding box center [294, 230] width 221 height 16
click at [336, 256] on button "Mark as paid" at bounding box center [352, 253] width 106 height 16
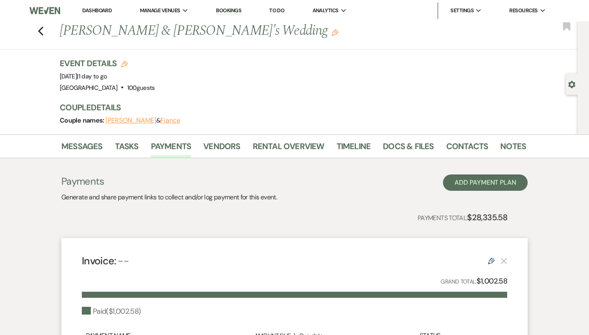
scroll to position [0, 0]
click at [99, 152] on link "Messages" at bounding box center [81, 149] width 41 height 18
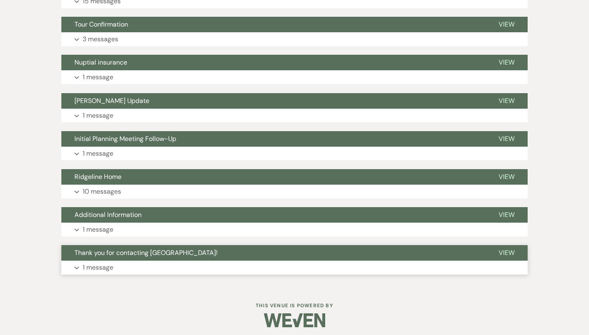
scroll to position [635, 0]
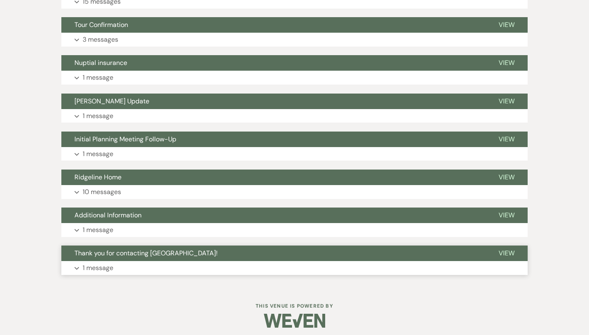
click at [93, 263] on p "1 message" at bounding box center [98, 268] width 31 height 11
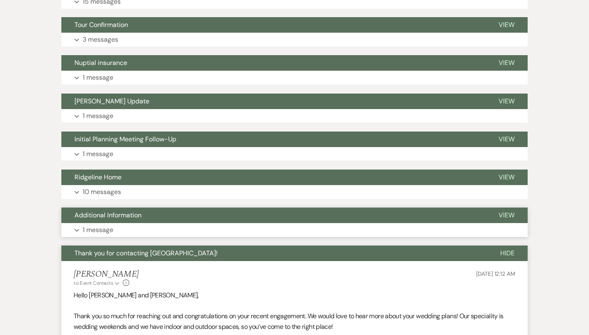
click at [105, 212] on span "Additional Information" at bounding box center [107, 215] width 67 height 9
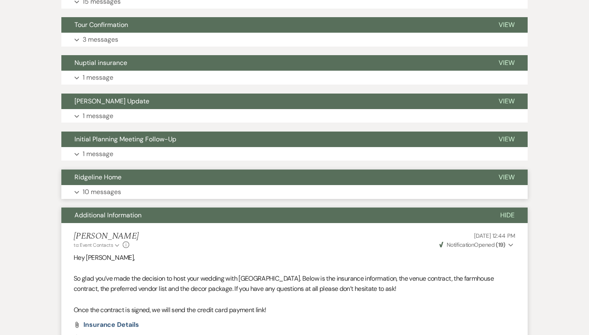
click at [102, 180] on button "Ridgeline Home" at bounding box center [273, 178] width 424 height 16
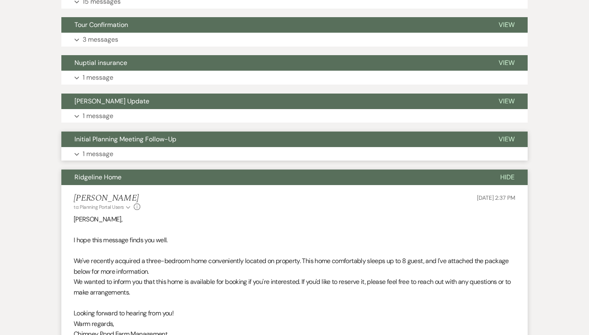
click at [105, 147] on button "Expand 1 message" at bounding box center [294, 154] width 466 height 14
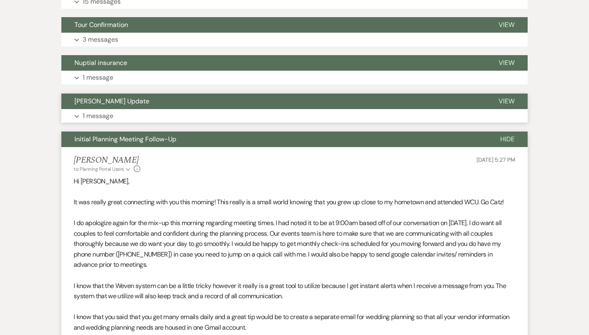
click at [108, 109] on button "Expand 1 message" at bounding box center [294, 116] width 466 height 14
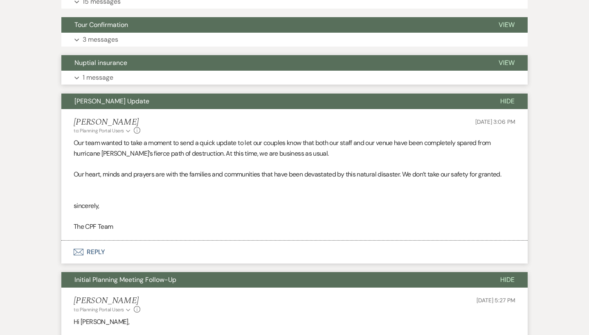
click at [112, 72] on p "1 message" at bounding box center [98, 77] width 31 height 11
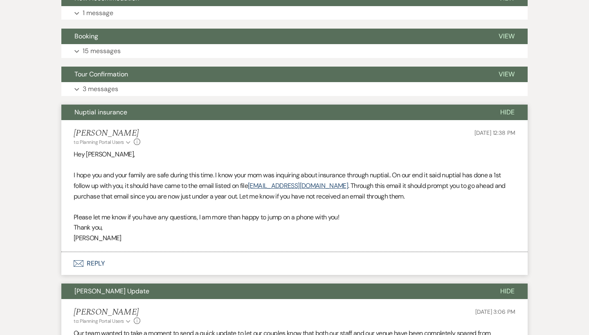
click at [112, 71] on span "Tour Confirmation" at bounding box center [101, 74] width 54 height 9
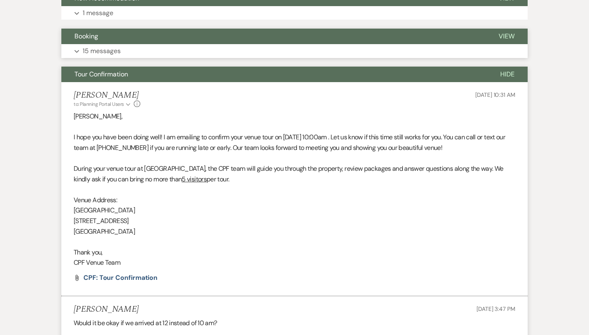
click at [112, 46] on p "15 messages" at bounding box center [102, 51] width 38 height 11
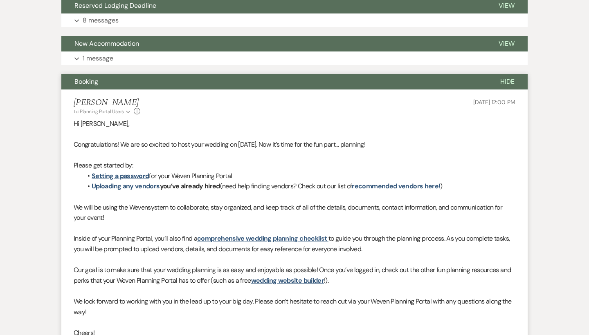
scroll to position [524, 0]
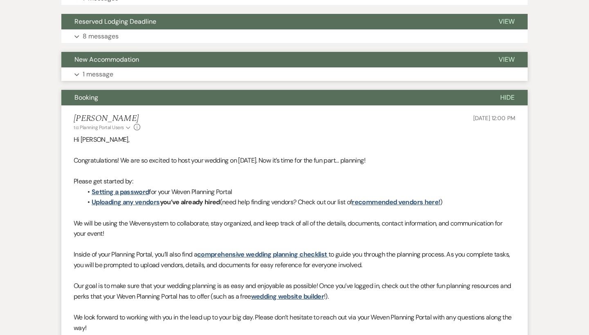
click at [113, 73] on p "1 message" at bounding box center [98, 74] width 31 height 11
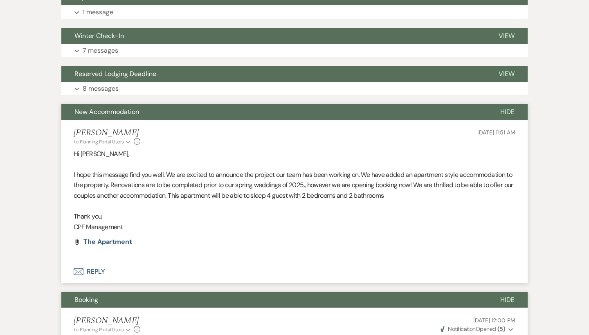
scroll to position [465, 0]
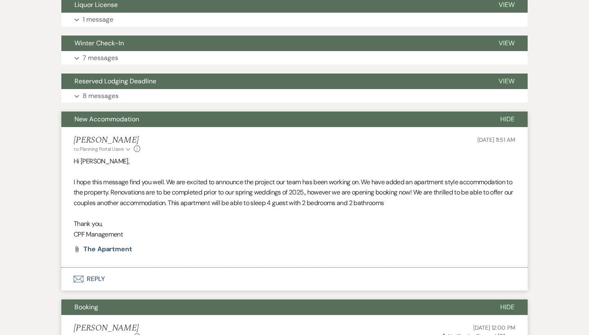
click at [113, 74] on button "Reserved Lodging Deadline" at bounding box center [273, 82] width 424 height 16
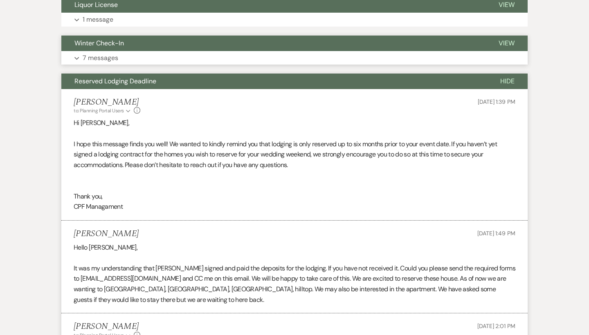
click at [114, 53] on p "7 messages" at bounding box center [101, 58] width 36 height 11
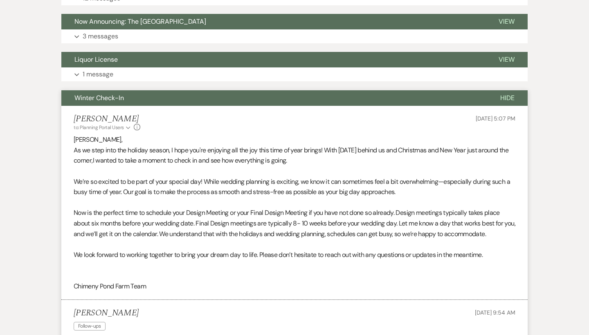
scroll to position [402, 0]
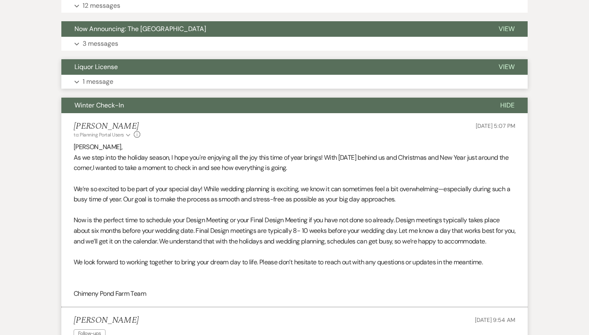
click at [117, 71] on button "Liquor License" at bounding box center [273, 67] width 424 height 16
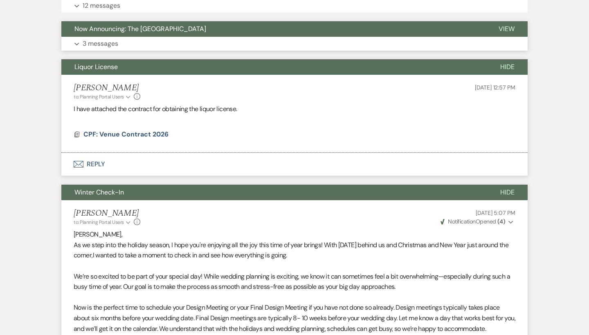
click at [122, 41] on button "Expand 3 messages" at bounding box center [294, 44] width 466 height 14
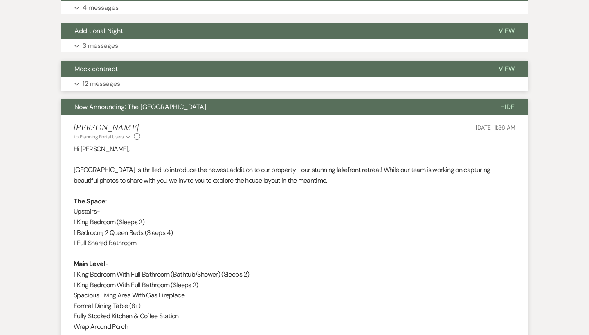
click at [119, 79] on p "12 messages" at bounding box center [102, 84] width 38 height 11
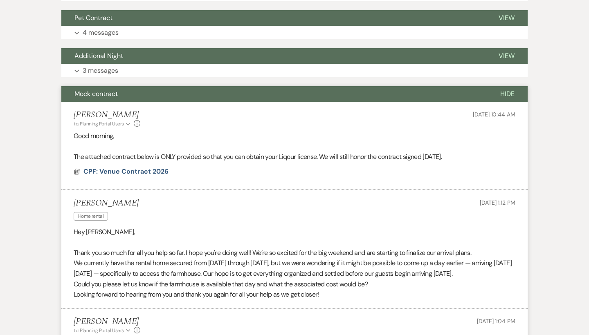
scroll to position [283, 0]
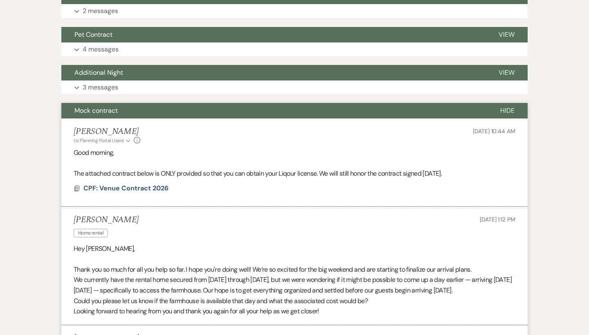
click at [119, 79] on button "Additional Night" at bounding box center [273, 73] width 424 height 16
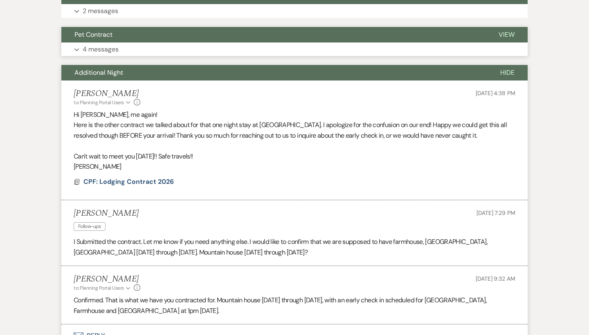
click at [118, 27] on button "Pet Contract" at bounding box center [273, 35] width 424 height 16
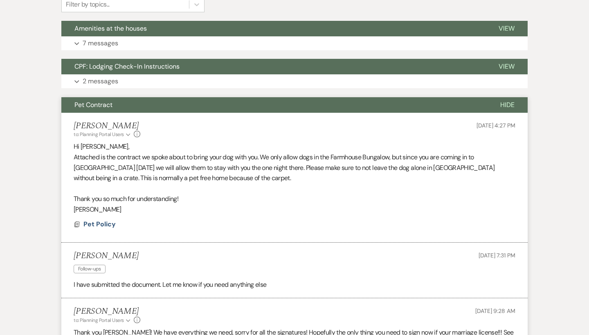
scroll to position [206, 0]
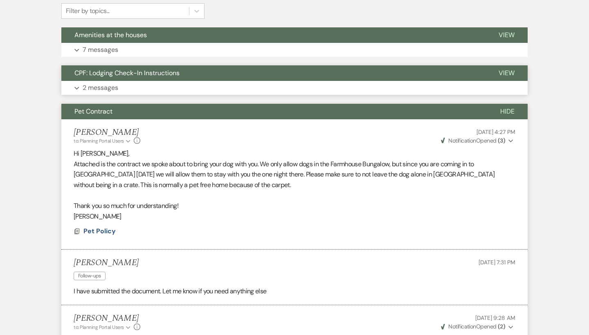
click at [109, 76] on span "CPF: Lodging Check-In Instructions" at bounding box center [126, 73] width 105 height 9
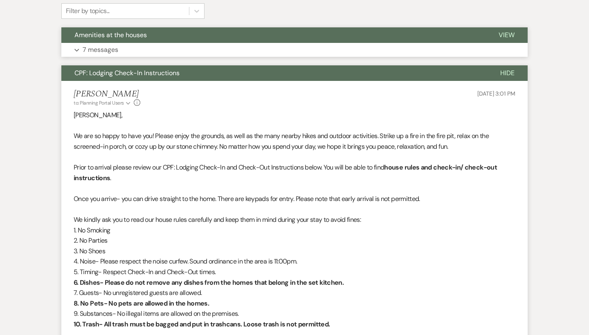
click at [121, 45] on button "Expand 7 messages" at bounding box center [294, 50] width 466 height 14
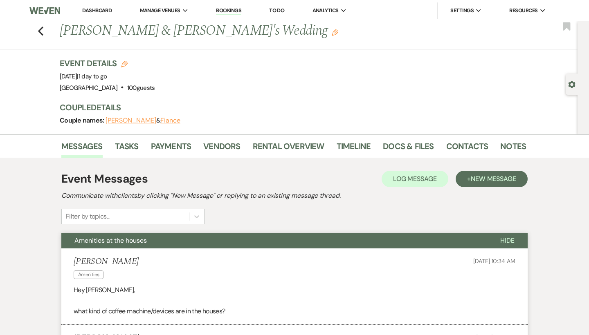
scroll to position [0, 0]
click at [92, 13] on link "Dashboard" at bounding box center [96, 10] width 29 height 7
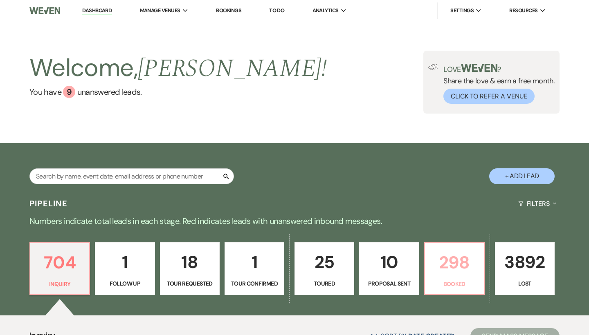
click at [448, 287] on p "Booked" at bounding box center [454, 284] width 49 height 9
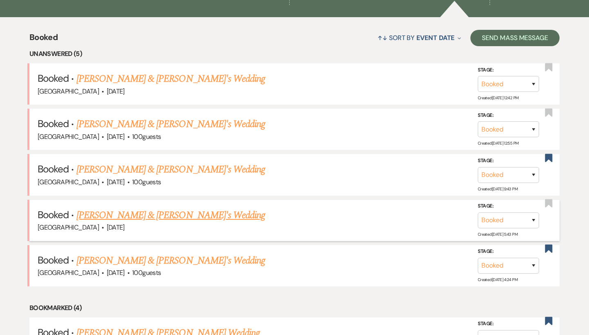
scroll to position [301, 0]
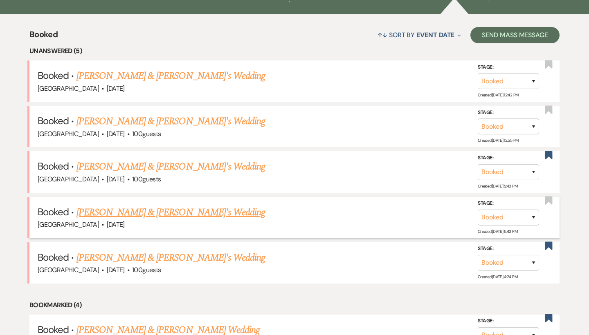
click at [139, 207] on link "[PERSON_NAME] & [PERSON_NAME]'s Wedding" at bounding box center [170, 212] width 189 height 15
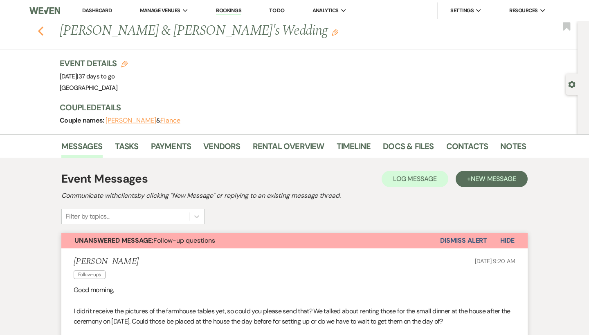
click at [39, 32] on use "button" at bounding box center [40, 31] width 5 height 9
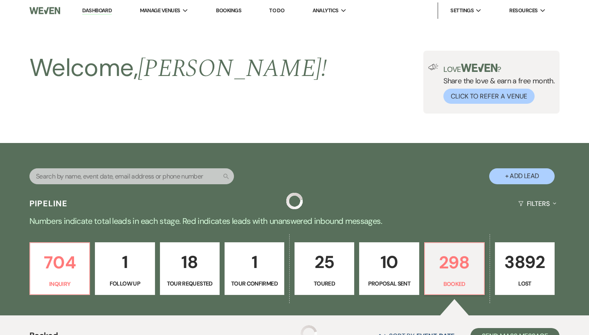
scroll to position [301, 0]
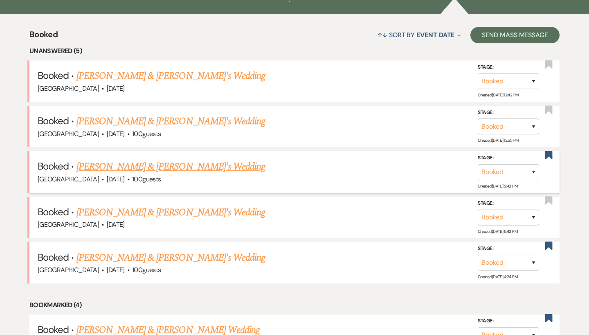
click at [125, 175] on span "[DATE]" at bounding box center [116, 179] width 18 height 9
click at [126, 168] on link "[PERSON_NAME] & [PERSON_NAME]'s Wedding" at bounding box center [170, 167] width 189 height 15
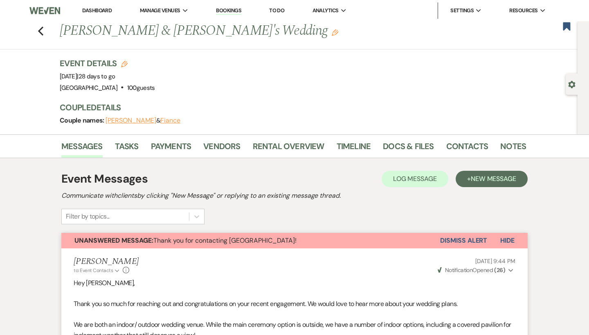
click at [103, 10] on link "Dashboard" at bounding box center [96, 10] width 29 height 7
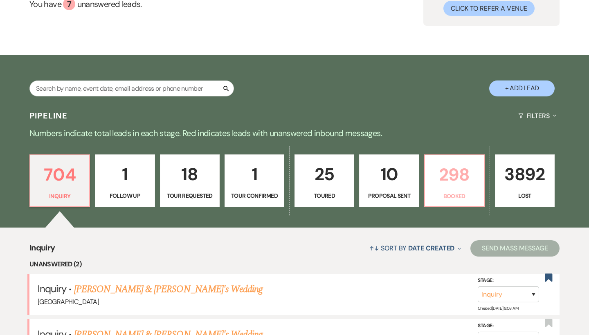
scroll to position [124, 0]
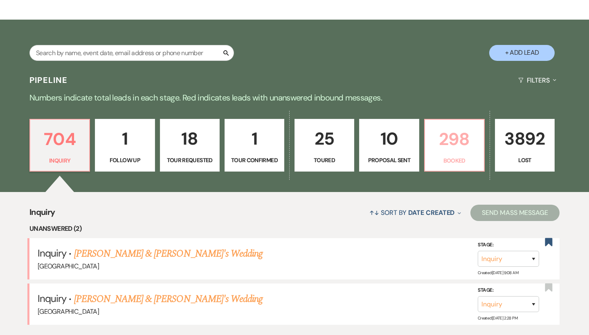
click at [473, 153] on link "298 Booked" at bounding box center [454, 145] width 61 height 53
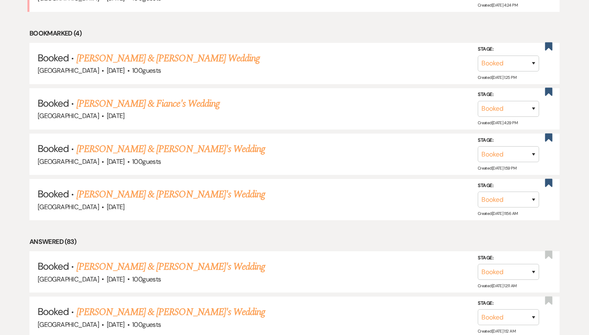
scroll to position [571, 0]
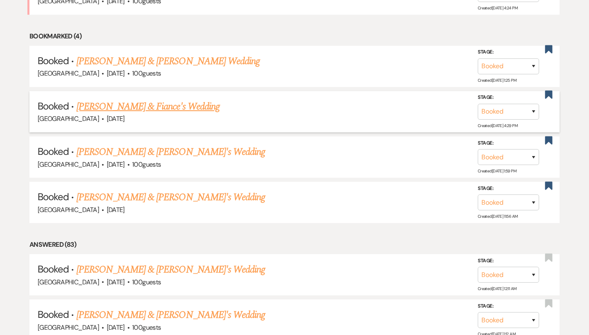
click at [136, 114] on div "Chimney Pond Farm · Jun 12, 2026" at bounding box center [295, 119] width 514 height 11
click at [135, 101] on link "[PERSON_NAME] & Fiance's Wedding" at bounding box center [147, 106] width 143 height 15
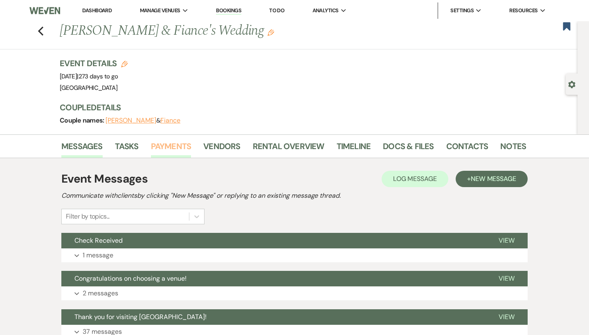
click at [176, 151] on link "Payments" at bounding box center [171, 149] width 40 height 18
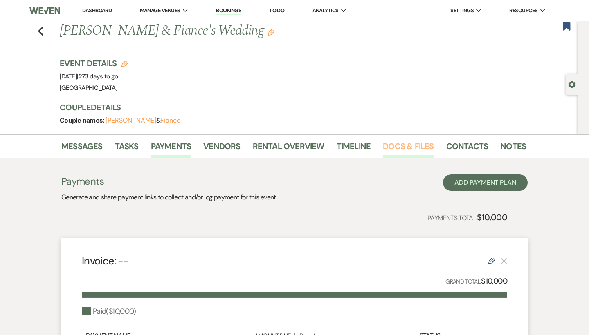
click at [409, 148] on link "Docs & Files" at bounding box center [408, 149] width 51 height 18
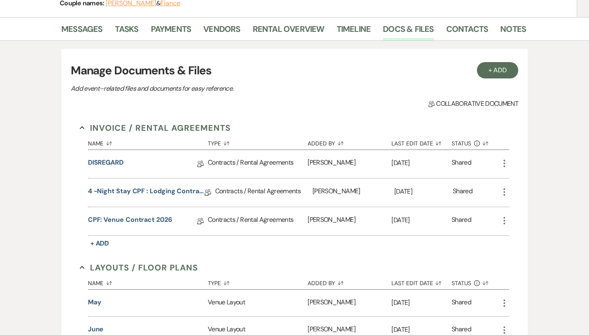
scroll to position [120, 0]
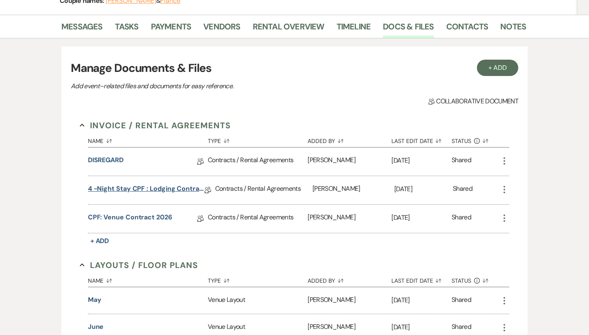
click at [154, 189] on link "4 -Night Stay CPF : Lodging Contract 2026" at bounding box center [146, 190] width 117 height 13
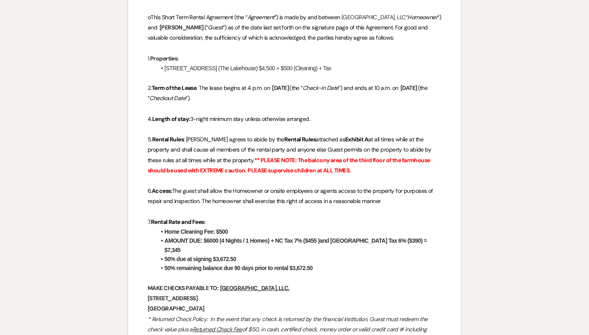
scroll to position [270, 0]
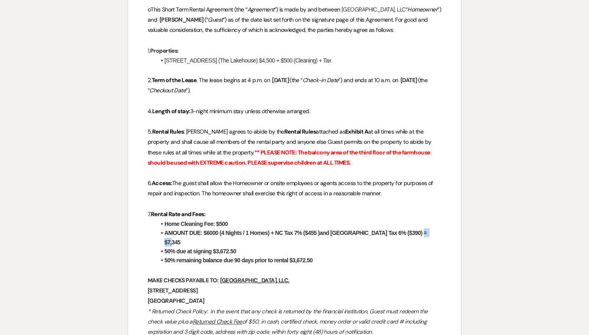
drag, startPoint x: 430, startPoint y: 227, endPoint x: 414, endPoint y: 228, distance: 16.0
click at [414, 229] on li "AMOUNT DUE: $6000 (4 Nights / 1 Homes) + NC Tax 7% ($455 )and Jackson County Ta…" at bounding box center [298, 238] width 285 height 18
copy strong "7,345"
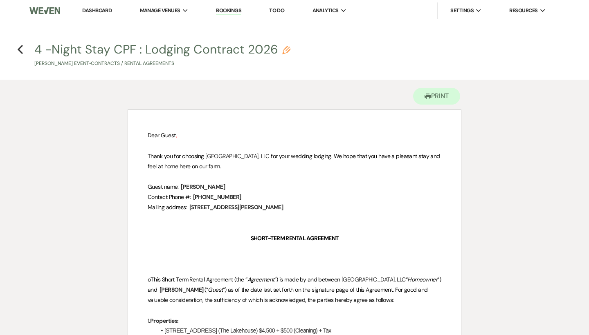
scroll to position [0, 0]
click at [20, 51] on use "button" at bounding box center [20, 49] width 5 height 9
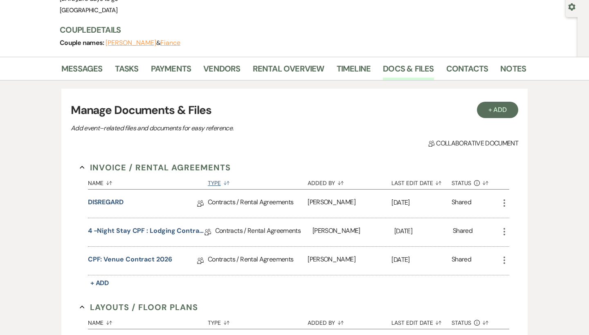
scroll to position [62, 0]
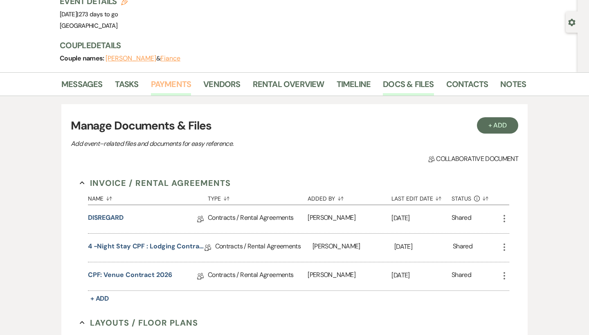
click at [179, 87] on link "Payments" at bounding box center [171, 87] width 40 height 18
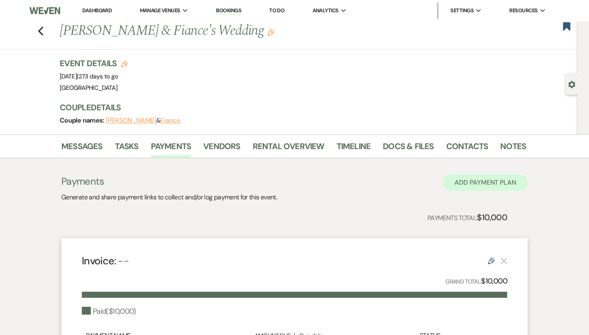
click at [485, 185] on button "Add Payment Plan" at bounding box center [485, 183] width 85 height 16
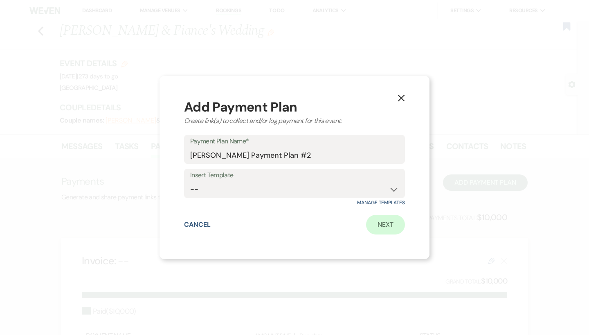
click at [393, 224] on link "Next" at bounding box center [385, 225] width 39 height 20
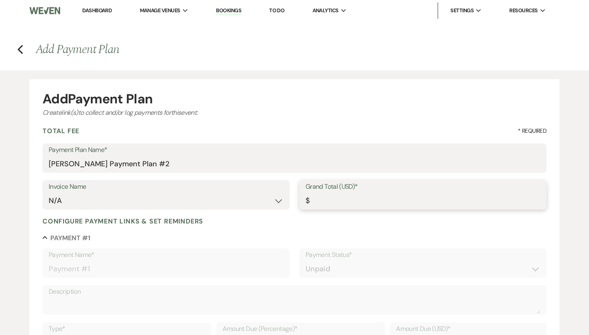
click at [367, 200] on input "Grand Total (USD)*" at bounding box center [423, 201] width 235 height 16
paste input "7345"
click at [319, 202] on input "Grand Total (USD)*" at bounding box center [423, 201] width 235 height 16
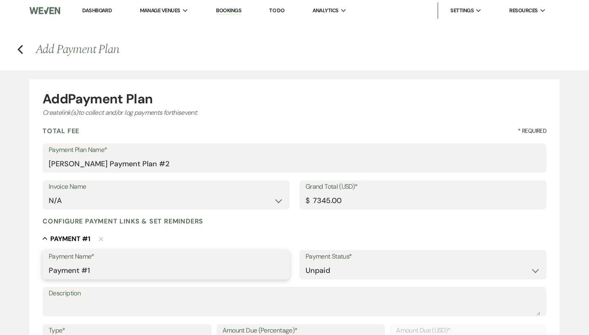
drag, startPoint x: 141, startPoint y: 277, endPoint x: 32, endPoint y: 272, distance: 108.9
click at [32, 272] on form "Add Payment Plan Create link(s) to collect and/or log payments for this event: …" at bounding box center [294, 324] width 530 height 490
drag, startPoint x: 132, startPoint y: 266, endPoint x: 42, endPoint y: 270, distance: 90.5
click at [42, 270] on form "Add Payment Plan Create link(s) to collect and/or log payments for this event: …" at bounding box center [294, 324] width 530 height 490
drag, startPoint x: 209, startPoint y: 270, endPoint x: 31, endPoint y: 264, distance: 177.2
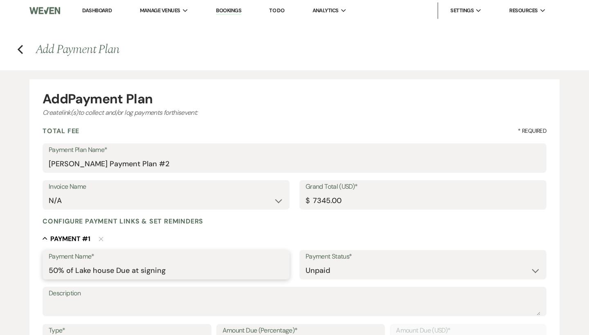
click at [31, 264] on form "Add Payment Plan Create link(s) to collect and/or log payments for this event: …" at bounding box center [294, 324] width 530 height 490
click at [83, 309] on textarea "Description" at bounding box center [295, 307] width 492 height 16
paste textarea "50% of Lake house Due at signing"
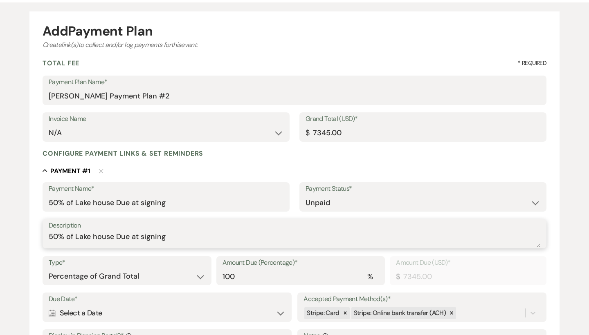
scroll to position [78, 0]
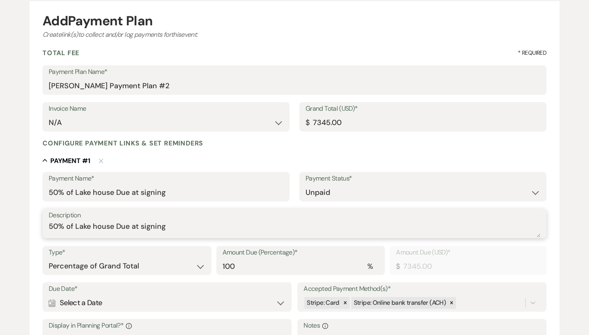
click at [94, 224] on textarea "50% of Lake house Due at signing" at bounding box center [295, 229] width 492 height 16
click at [97, 227] on textarea "50% of Lake house Due at signing" at bounding box center [295, 229] width 492 height 16
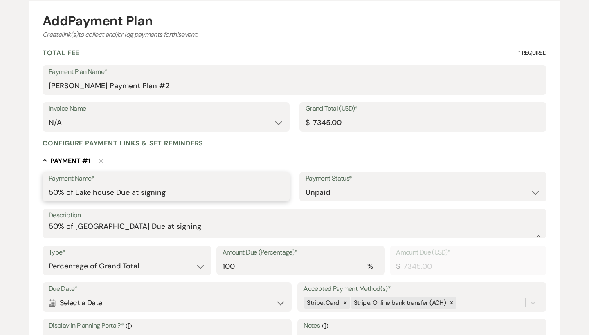
click at [95, 189] on input "50% of Lake house Due at signing" at bounding box center [166, 193] width 235 height 16
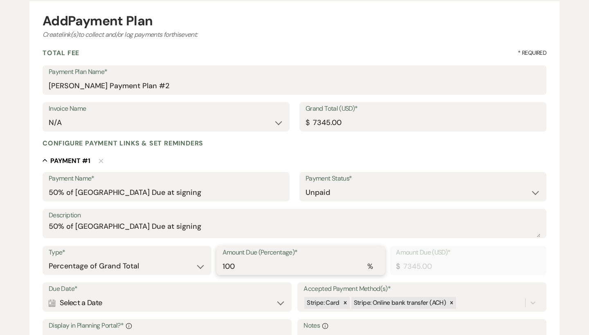
drag, startPoint x: 250, startPoint y: 261, endPoint x: 185, endPoint y: 261, distance: 64.6
click at [185, 261] on div "Type* Dollar Amount Percentage of Grand Total Amount Due (Percentage)* % 100 Am…" at bounding box center [295, 264] width 504 height 37
click at [344, 300] on icon at bounding box center [345, 303] width 6 height 6
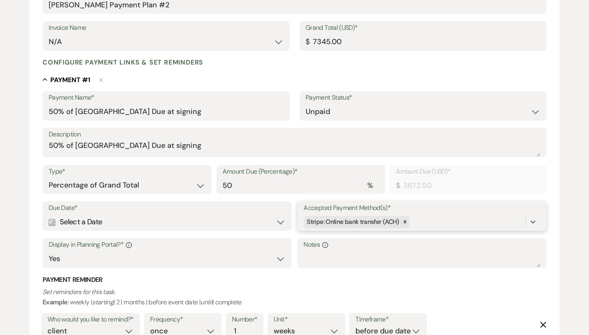
scroll to position [180, 0]
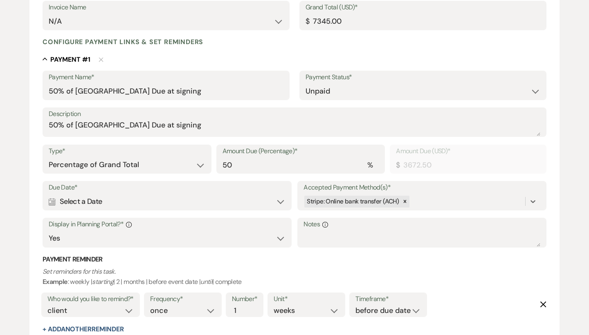
click at [75, 198] on div "Calendar Select a Date Expand" at bounding box center [167, 202] width 237 height 16
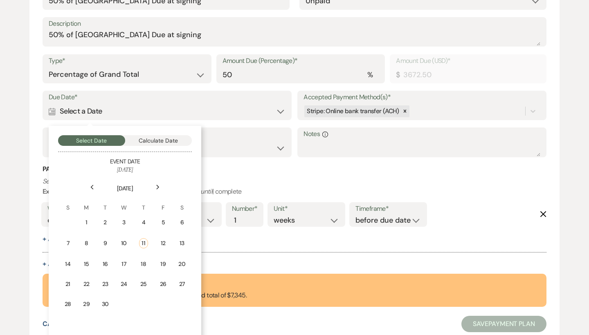
scroll to position [293, 0]
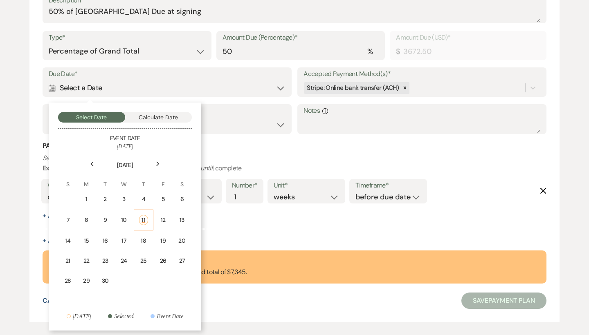
click at [144, 220] on div "11" at bounding box center [143, 220] width 9 height 10
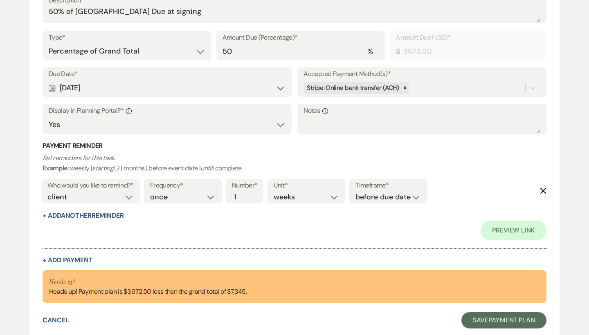
click at [74, 259] on button "+ Add Payment" at bounding box center [68, 260] width 50 height 7
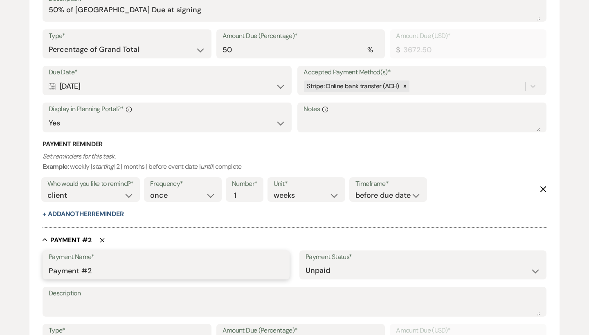
drag, startPoint x: 161, startPoint y: 263, endPoint x: 34, endPoint y: 260, distance: 126.8
click at [34, 260] on form "Add Payment Plan Create link(s) to collect and/or log payments for this event: …" at bounding box center [294, 177] width 530 height 783
paste input "50% of Lake house Due at signing"
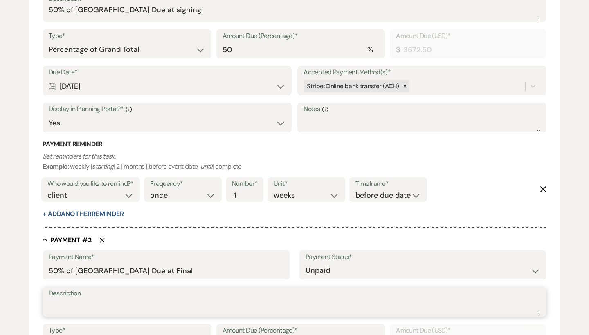
click at [143, 301] on textarea "Description" at bounding box center [295, 308] width 492 height 16
paste textarea "50% of Lake house Due at signing"
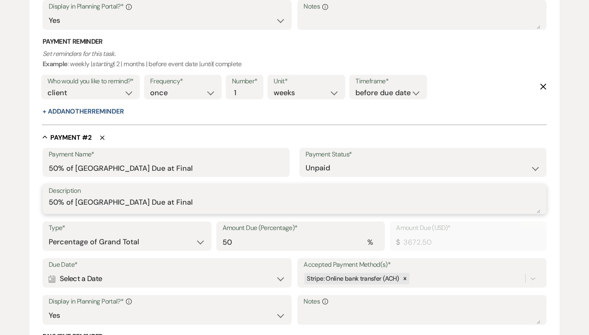
scroll to position [402, 0]
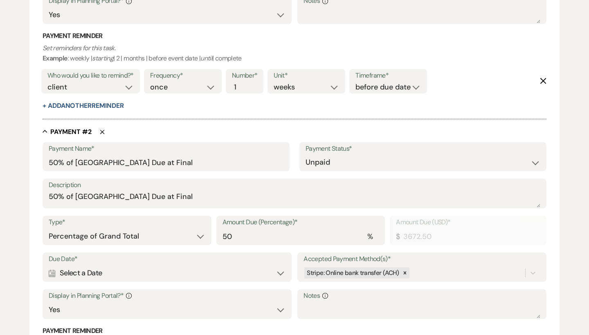
click at [58, 270] on div "Calendar Select a Date Expand" at bounding box center [167, 273] width 237 height 16
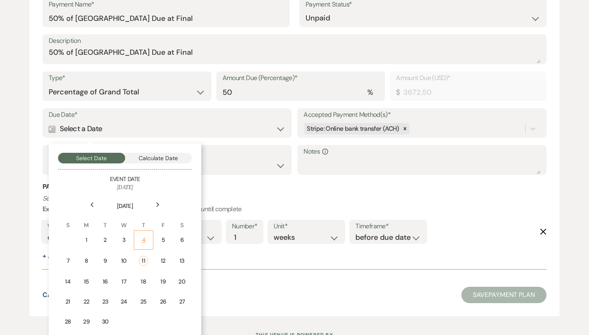
scroll to position [550, 0]
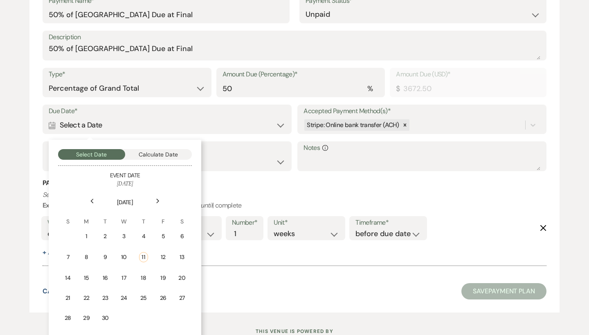
click at [164, 149] on button "Calculate Date" at bounding box center [158, 154] width 67 height 11
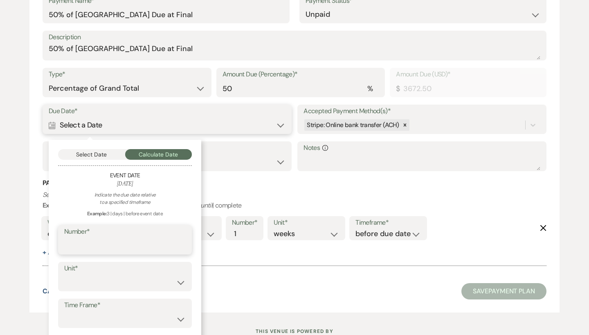
click at [148, 238] on input "Number*" at bounding box center [124, 246] width 121 height 16
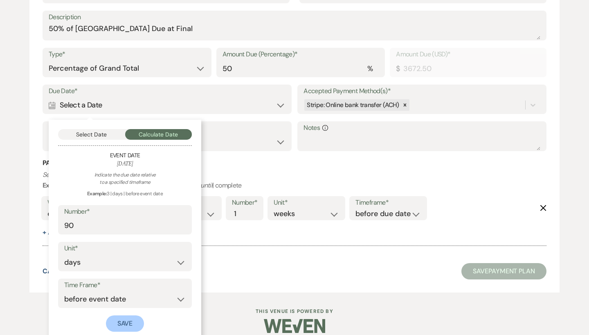
click at [124, 319] on button "Save" at bounding box center [125, 324] width 38 height 16
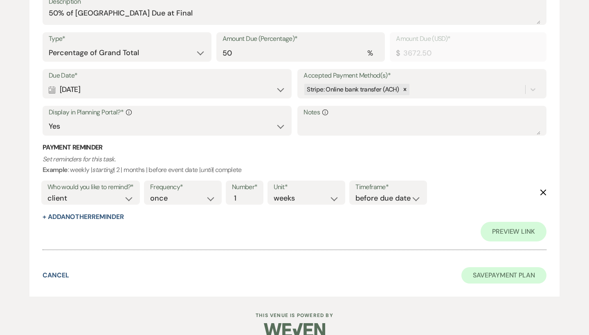
scroll to position [605, 0]
click at [490, 268] on button "Save Payment Plan" at bounding box center [503, 276] width 85 height 16
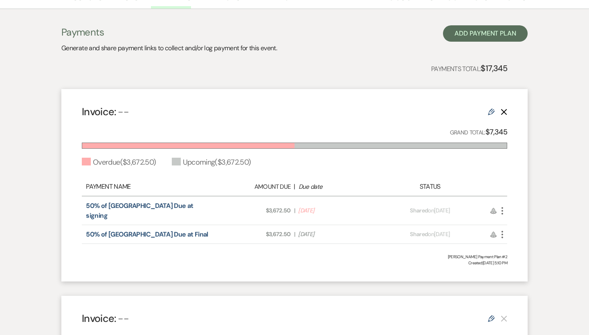
scroll to position [150, 0]
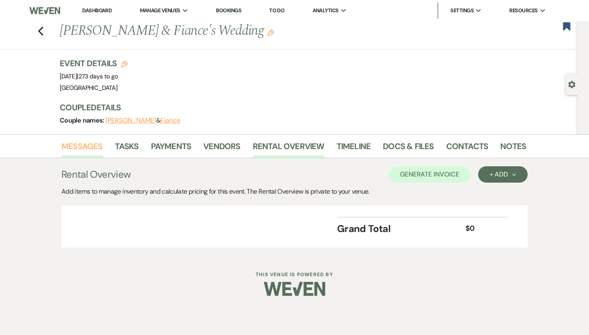
click at [92, 153] on link "Messages" at bounding box center [81, 149] width 41 height 18
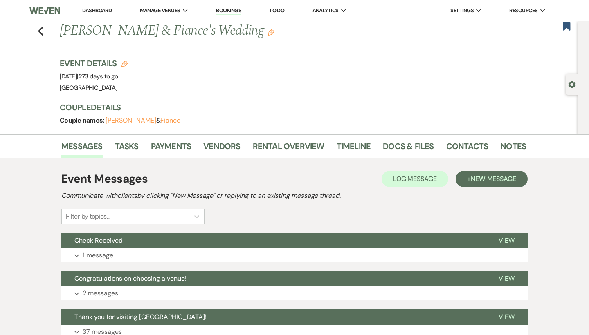
click at [166, 158] on div "Event Messages Log Log Message + New Message Communicate with clients by clicki…" at bounding box center [294, 292] width 466 height 269
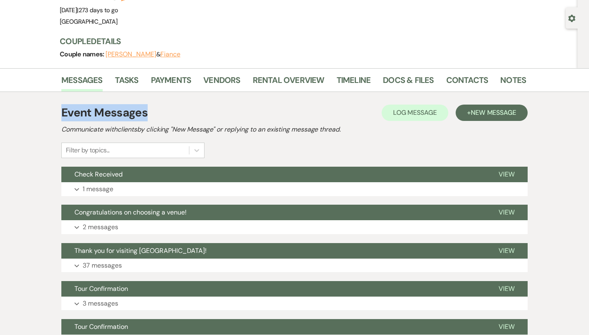
scroll to position [67, 0]
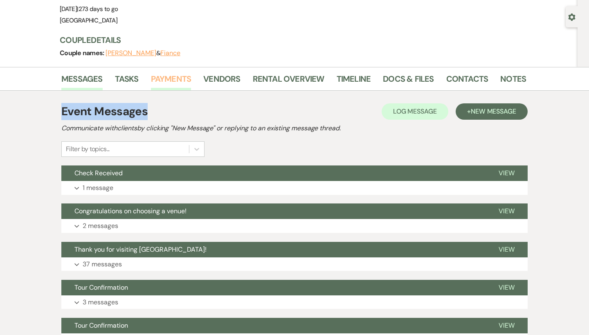
click at [167, 74] on link "Payments" at bounding box center [171, 81] width 40 height 18
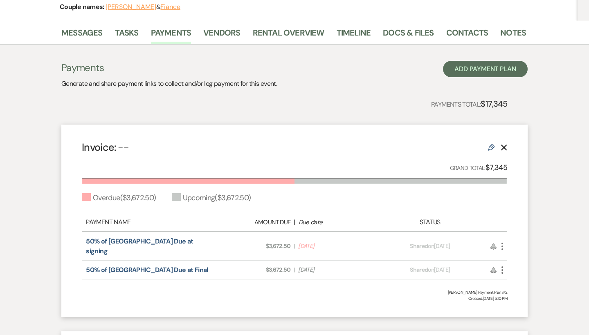
scroll to position [113, 0]
click at [503, 243] on use "button" at bounding box center [502, 246] width 2 height 7
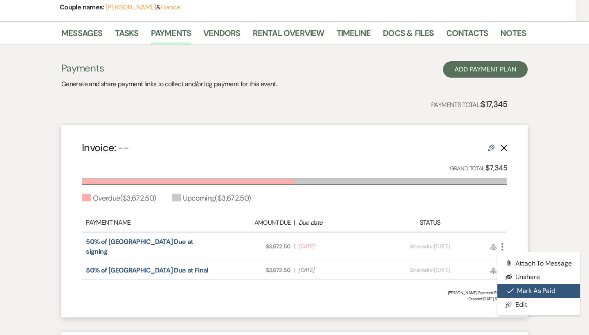
click at [514, 284] on button "Check Mark Mark as Paid" at bounding box center [538, 291] width 83 height 14
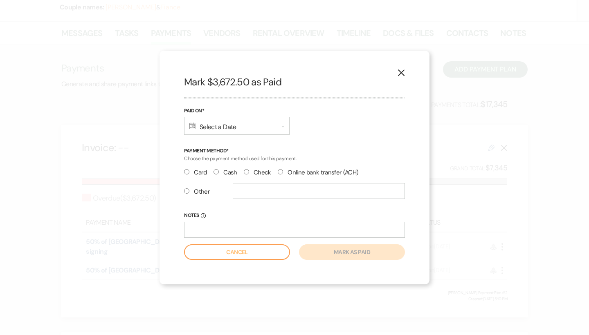
click at [249, 173] on label "Check" at bounding box center [257, 172] width 27 height 11
click at [249, 173] on input "Check" at bounding box center [246, 171] width 5 height 5
click at [223, 135] on form "Paid On* Calendar Select a Date Expand Payment Method* Choose the payment metho…" at bounding box center [294, 183] width 221 height 153
click at [228, 126] on div "Calendar Select a Date Expand" at bounding box center [237, 126] width 106 height 18
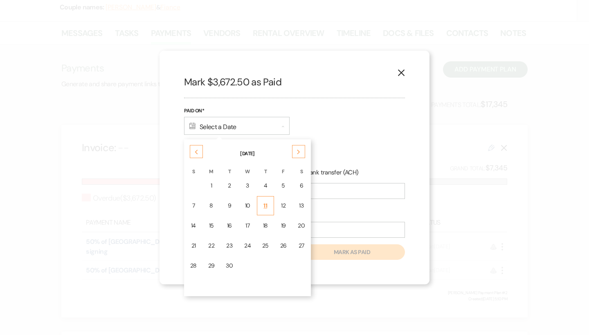
click at [265, 203] on div "11" at bounding box center [265, 206] width 7 height 9
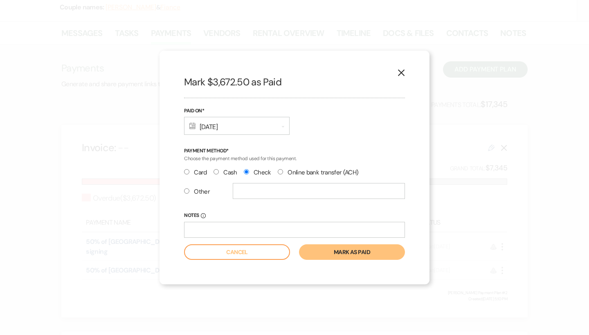
click at [327, 252] on button "Mark as paid" at bounding box center [352, 253] width 106 height 16
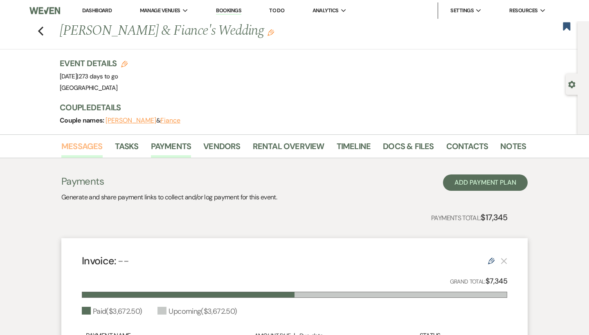
scroll to position [0, 0]
click at [74, 151] on link "Messages" at bounding box center [81, 149] width 41 height 18
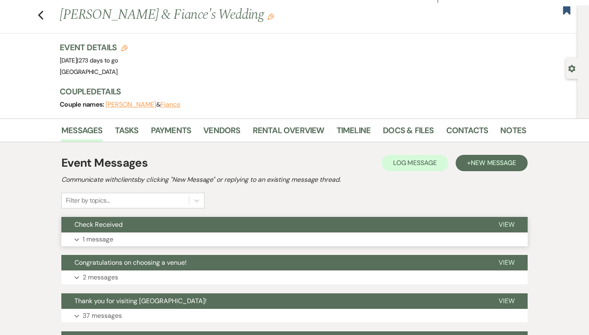
click at [193, 238] on button "Expand 1 message" at bounding box center [294, 240] width 466 height 14
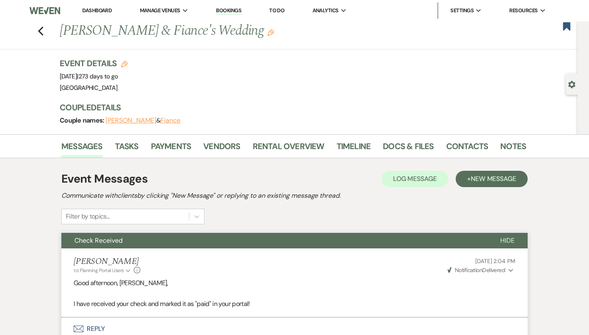
click at [106, 11] on link "Dashboard" at bounding box center [96, 10] width 29 height 7
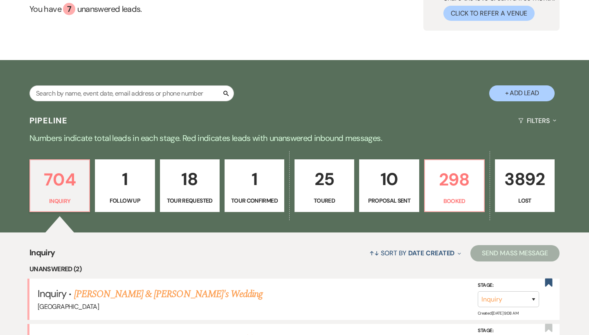
scroll to position [103, 0]
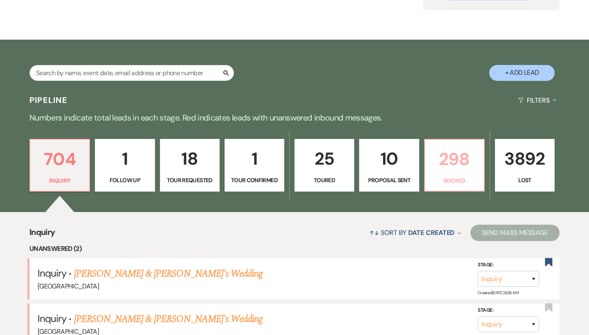
click at [474, 182] on p "Booked" at bounding box center [454, 180] width 49 height 9
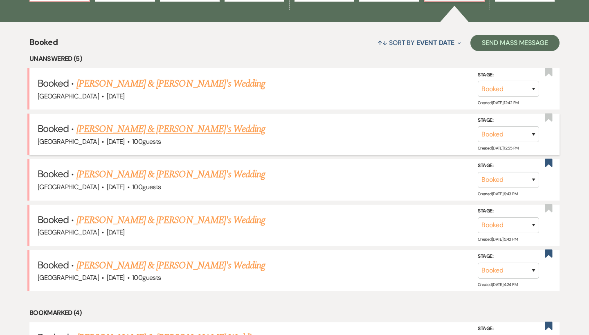
scroll to position [294, 0]
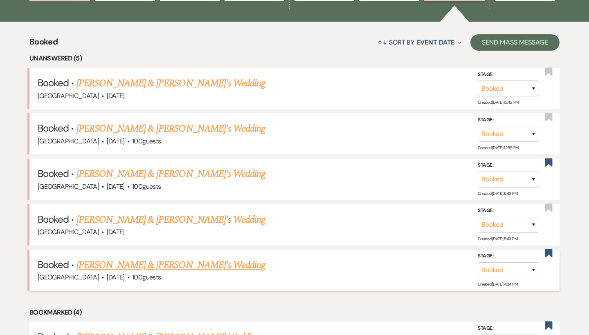
click at [130, 261] on link "[PERSON_NAME] & [PERSON_NAME]'s Wedding" at bounding box center [170, 265] width 189 height 15
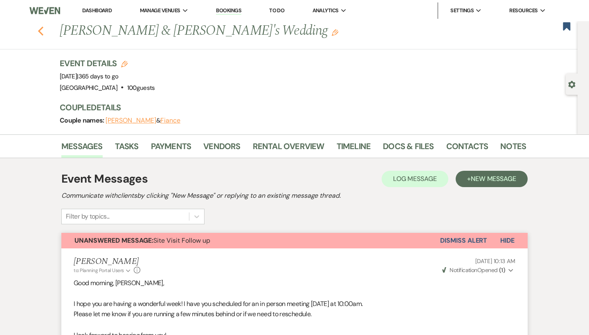
click at [40, 32] on use "button" at bounding box center [40, 31] width 5 height 9
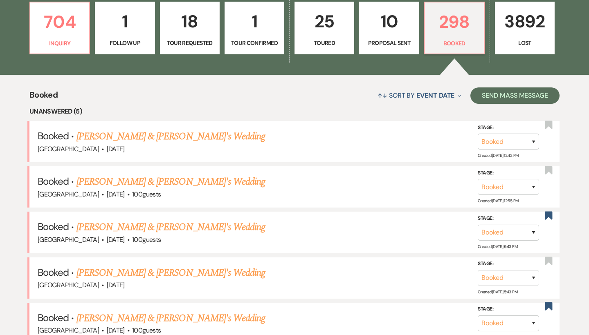
scroll to position [146, 0]
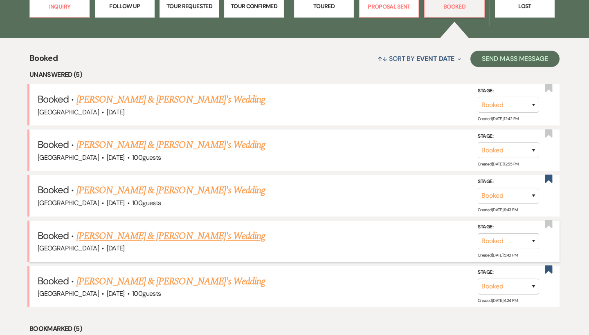
scroll to position [278, 0]
click at [136, 234] on link "[PERSON_NAME] & [PERSON_NAME]'s Wedding" at bounding box center [170, 236] width 189 height 15
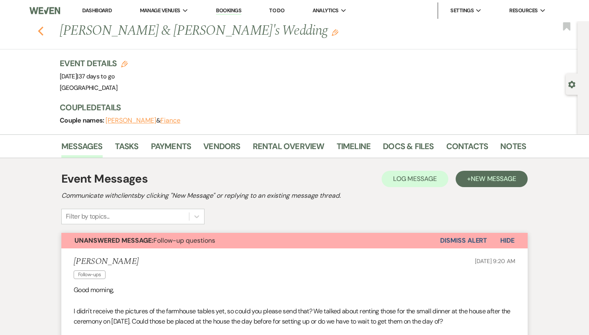
click at [40, 30] on use "button" at bounding box center [40, 31] width 5 height 9
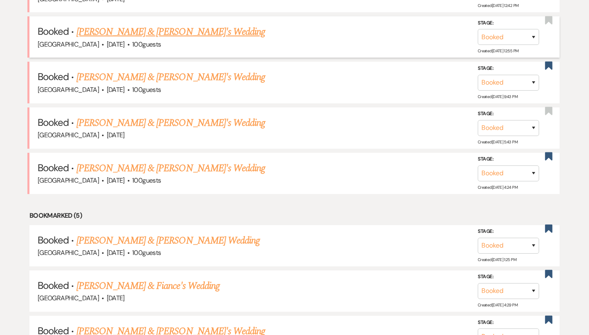
scroll to position [402, 0]
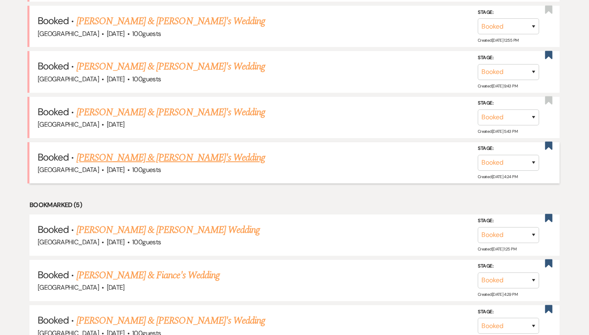
click at [128, 151] on link "[PERSON_NAME] & [PERSON_NAME]'s Wedding" at bounding box center [170, 158] width 189 height 15
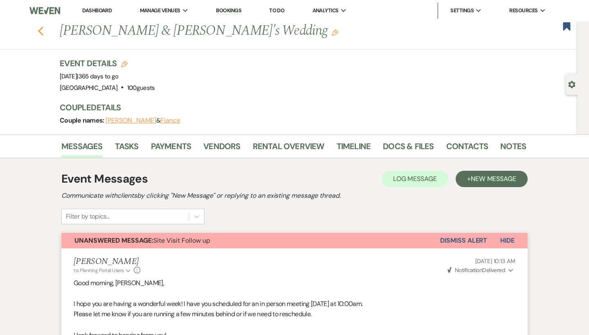
click at [41, 27] on icon "Previous" at bounding box center [41, 31] width 6 height 10
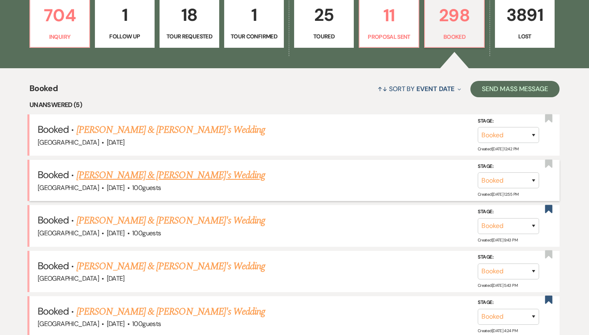
scroll to position [245, 0]
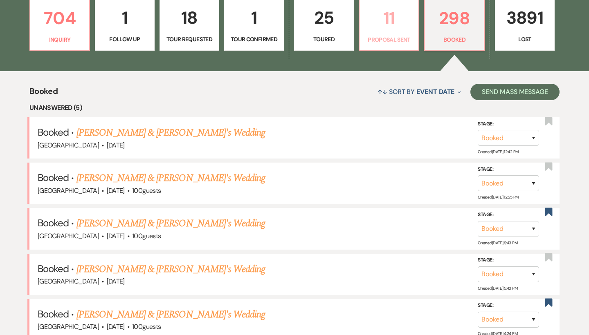
click at [393, 23] on p "11" at bounding box center [388, 17] width 49 height 27
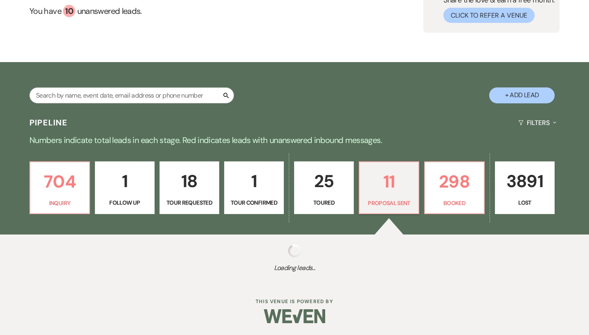
select select "6"
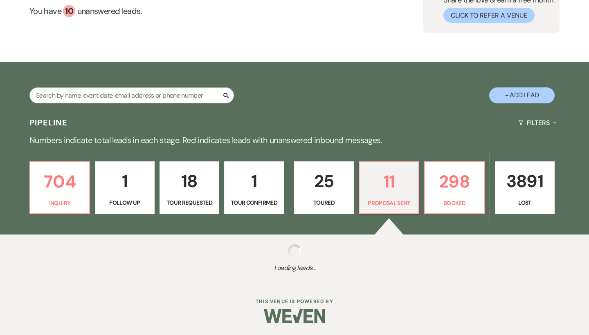
select select "6"
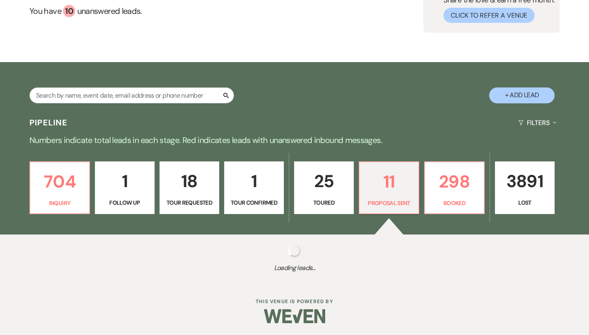
select select "6"
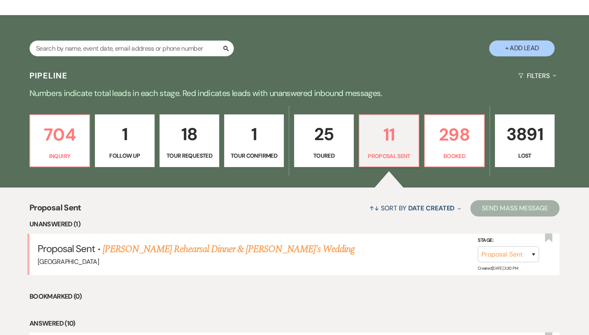
scroll to position [185, 0]
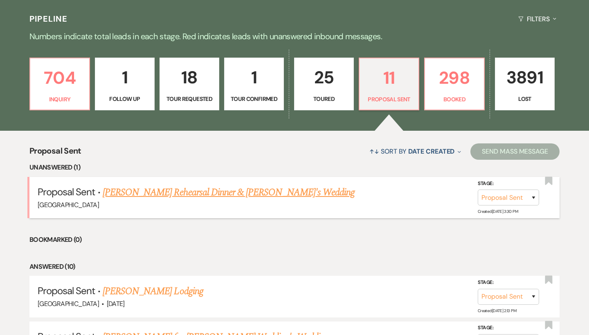
click at [288, 191] on link "[PERSON_NAME] Rehearsal Dinner & [PERSON_NAME]'s Wedding" at bounding box center [229, 192] width 252 height 15
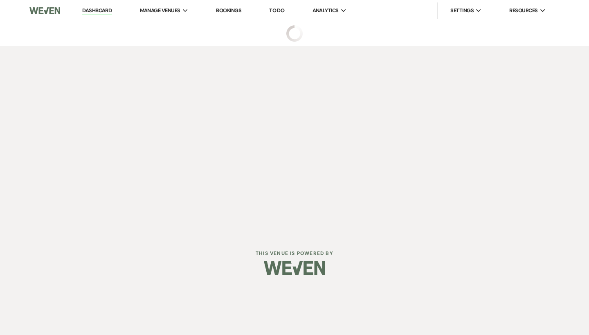
select select "6"
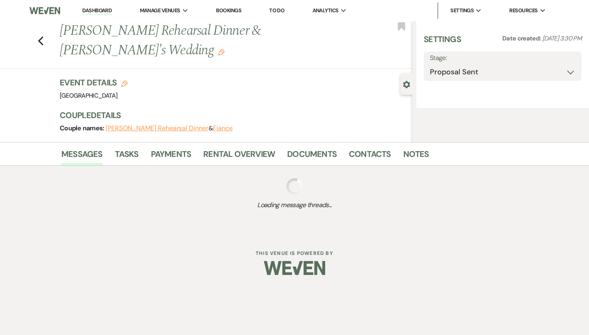
select select "6"
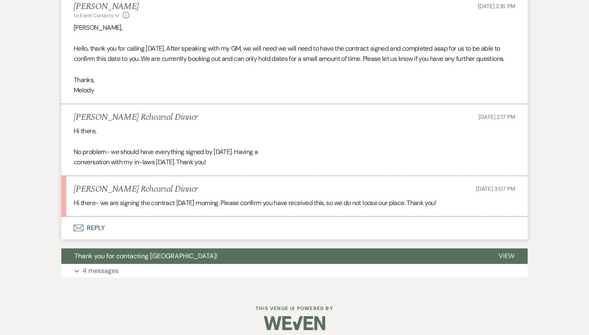
scroll to position [537, 0]
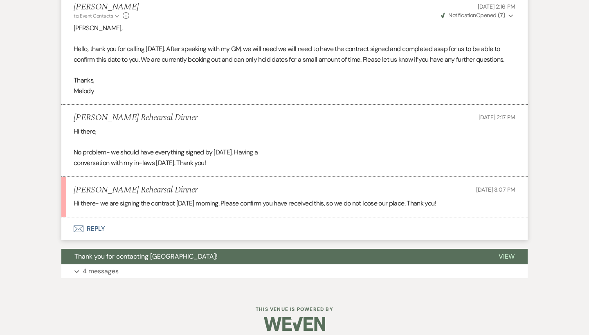
click at [84, 218] on button "Envelope Reply" at bounding box center [294, 229] width 466 height 23
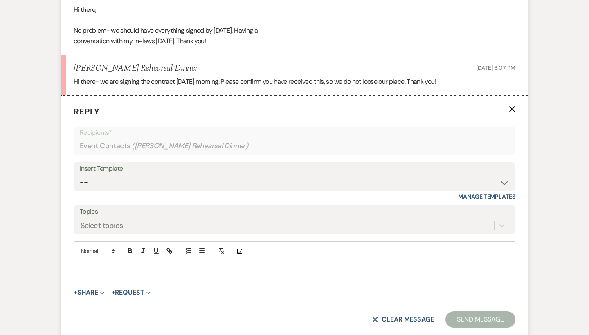
scroll to position [664, 0]
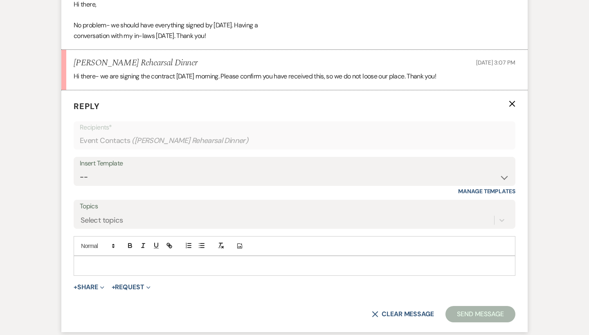
click at [122, 261] on p at bounding box center [294, 265] width 429 height 9
click at [127, 261] on p at bounding box center [294, 265] width 429 height 9
click at [137, 261] on p at bounding box center [294, 265] width 429 height 9
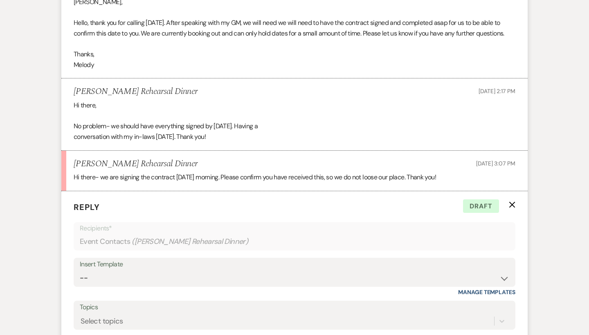
scroll to position [608, 0]
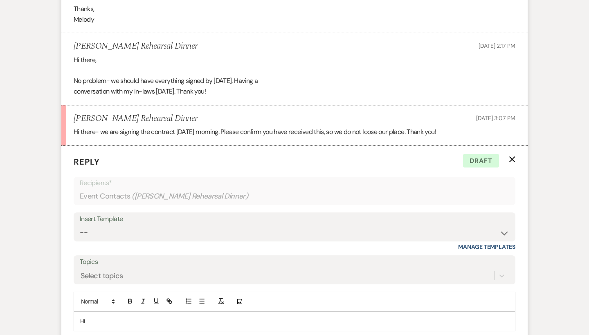
drag, startPoint x: 105, startPoint y: 311, endPoint x: 43, endPoint y: 315, distance: 61.5
click at [43, 315] on div "Messages Tasks Payments Rental Overview Documents Contacts Notes Event Messages…" at bounding box center [294, 18] width 589 height 842
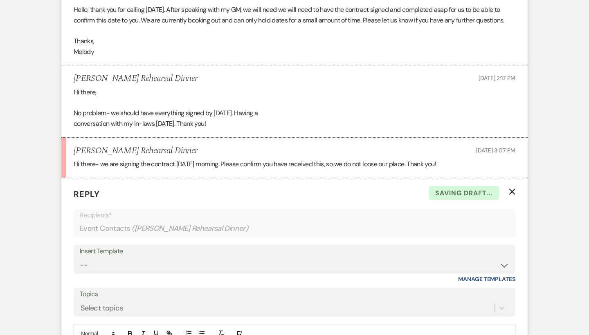
scroll to position [772, 0]
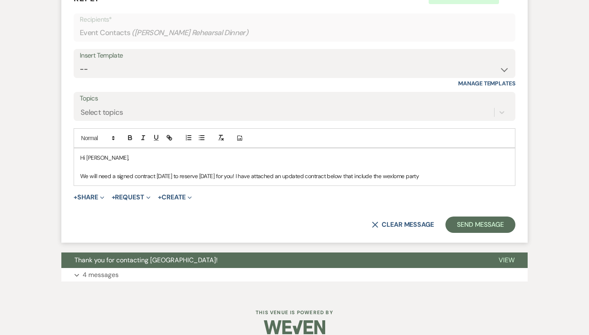
click at [399, 172] on p "We will need a signed contract today to reserve May 15th for you! I have attach…" at bounding box center [294, 176] width 429 height 9
click at [408, 172] on p "We will need a signed contract today to reserve May 15th for you! I have attach…" at bounding box center [294, 176] width 429 height 9
click at [458, 172] on p "We will need a signed contract today to reserve May 15th for you! I have attach…" at bounding box center [294, 176] width 429 height 9
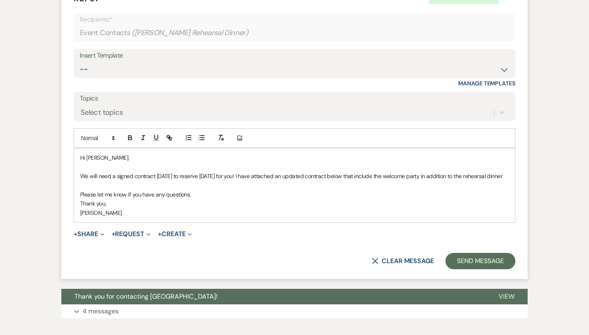
click at [193, 190] on p "Please let me know if you have any questions." at bounding box center [294, 194] width 429 height 9
click at [90, 231] on button "+ Share Expand" at bounding box center [89, 234] width 31 height 7
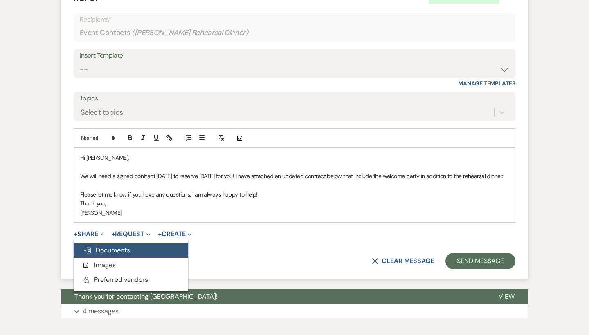
click at [99, 246] on span "Doc Upload Documents" at bounding box center [106, 250] width 47 height 9
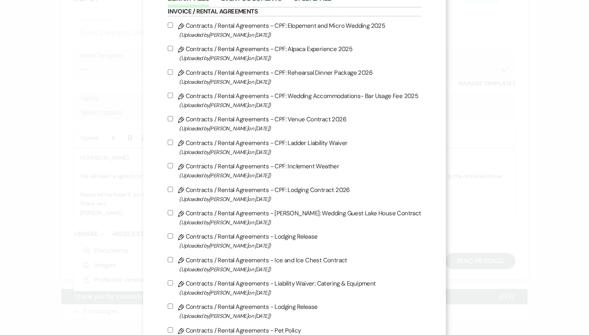
scroll to position [38, 0]
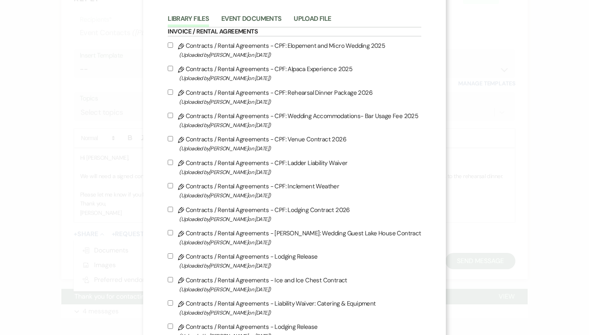
click at [262, 98] on label "Pencil Contracts / Rental Agreements - CPF: Rehearsal Dinner Package 2026 (Uplo…" at bounding box center [294, 97] width 253 height 19
click at [173, 95] on input "Pencil Contracts / Rental Agreements - CPF: Rehearsal Dinner Package 2026 (Uplo…" at bounding box center [170, 92] width 5 height 5
checkbox input "true"
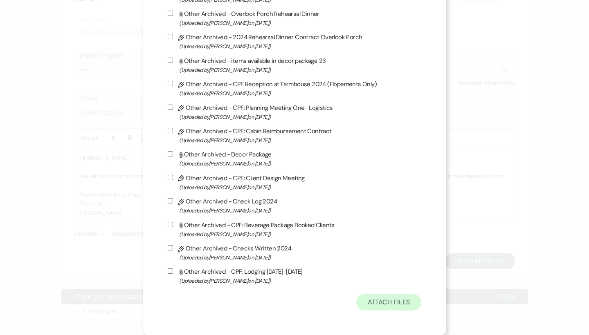
scroll to position [2232, 0]
click at [394, 297] on button "Attach Files" at bounding box center [388, 302] width 65 height 16
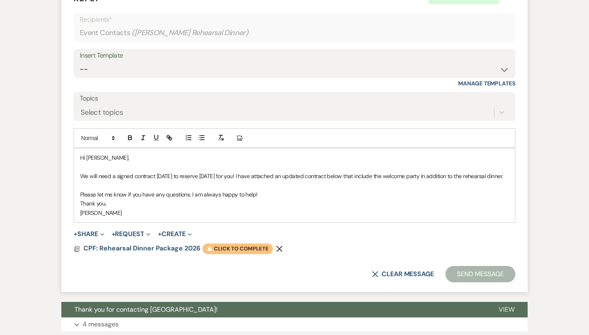
click at [247, 244] on span "Warning Click to complete" at bounding box center [237, 249] width 70 height 11
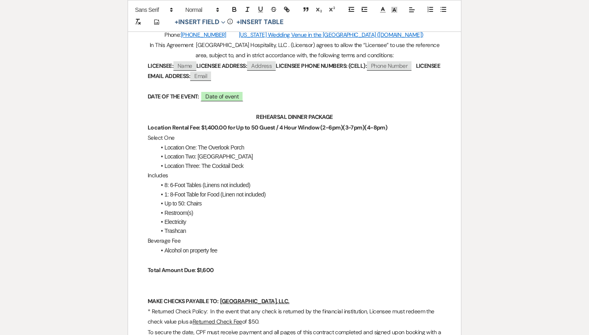
scroll to position [249, 0]
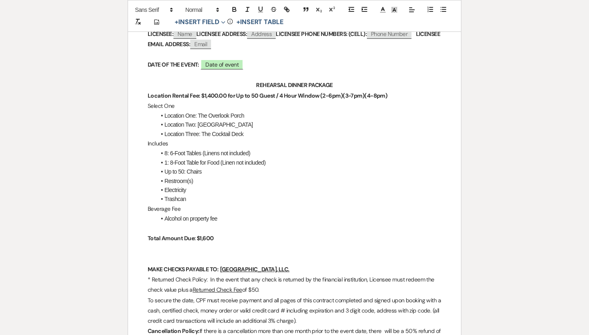
click at [230, 209] on p "Beverage Fee" at bounding box center [295, 209] width 294 height 10
click at [230, 223] on p at bounding box center [295, 228] width 294 height 10
click at [227, 235] on p "Total Amount Due: $1,600" at bounding box center [295, 239] width 294 height 10
drag, startPoint x: 256, startPoint y: 122, endPoint x: 130, endPoint y: 111, distance: 127.2
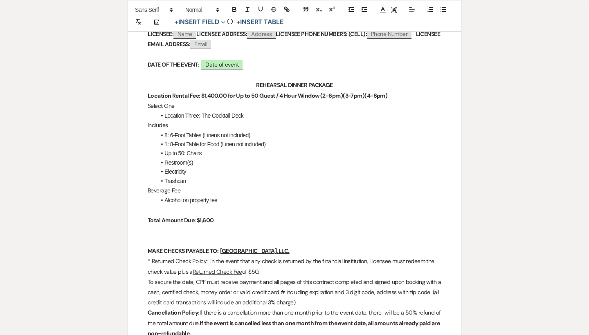
click at [323, 102] on p "Select One" at bounding box center [295, 106] width 294 height 10
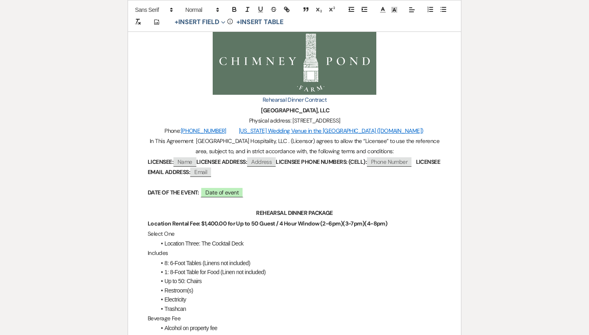
scroll to position [17, 0]
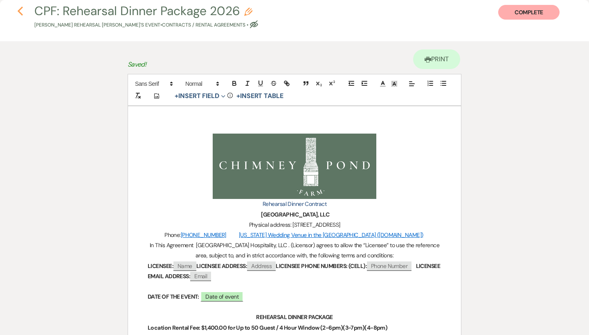
click at [21, 11] on icon "Previous" at bounding box center [20, 11] width 6 height 10
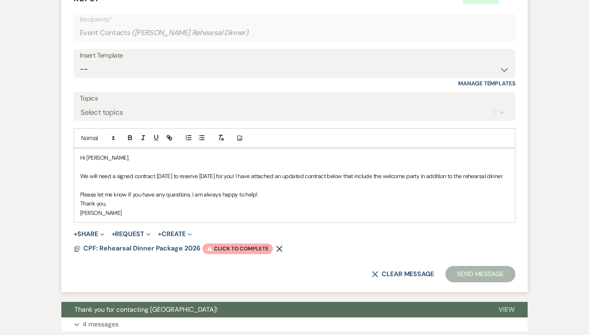
click at [278, 246] on icon "Remove" at bounding box center [279, 249] width 7 height 7
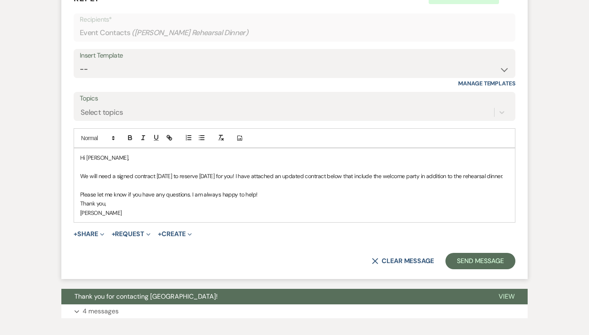
click at [276, 181] on p at bounding box center [294, 185] width 429 height 9
click at [280, 190] on p "Please let me know if you have any questions. I am always happy to help!" at bounding box center [294, 194] width 429 height 9
click at [364, 172] on p "We will need a signed contract today to reserve May 15th for you! I have attach…" at bounding box center [294, 176] width 429 height 9
click at [351, 181] on p at bounding box center [294, 185] width 429 height 9
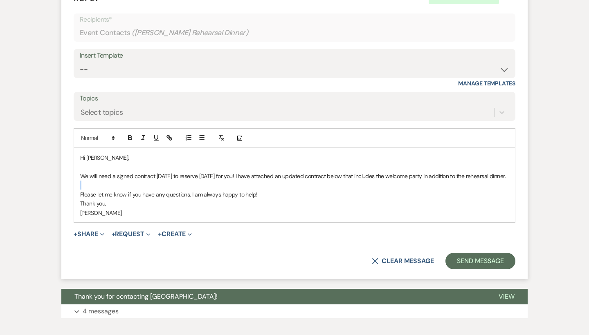
click at [351, 181] on p at bounding box center [294, 185] width 429 height 9
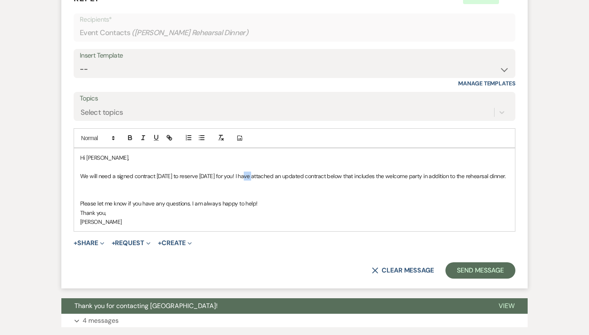
drag, startPoint x: 253, startPoint y: 169, endPoint x: 246, endPoint y: 169, distance: 7.0
click at [246, 172] on p "We will need a signed contract today to reserve May 15th for you! I have attach…" at bounding box center [294, 176] width 429 height 9
click at [262, 181] on p at bounding box center [294, 185] width 429 height 9
click at [508, 172] on p "We will need a signed contract today to reserve May 15th for you! I will attach…" at bounding box center [294, 176] width 429 height 9
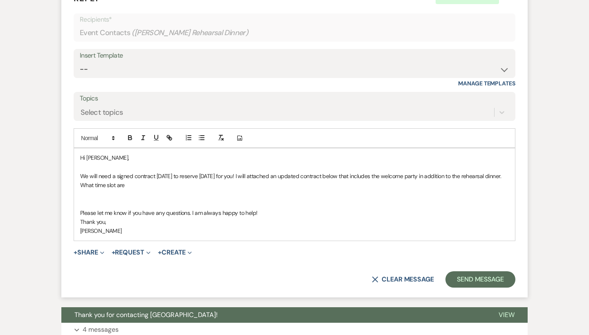
click at [141, 181] on p "What time slot are" at bounding box center [294, 185] width 429 height 9
click at [142, 181] on p "What time slot are" at bounding box center [294, 185] width 429 height 9
click at [141, 172] on p "We will need a signed contract today to reserve May 15th for you! I will attach…" at bounding box center [294, 176] width 429 height 9
click at [138, 181] on p "What time slot are" at bounding box center [294, 185] width 429 height 9
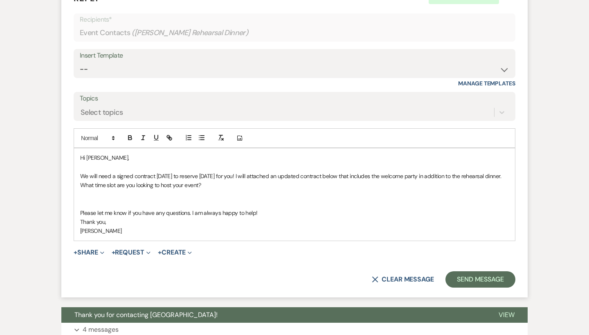
scroll to position [775, 0]
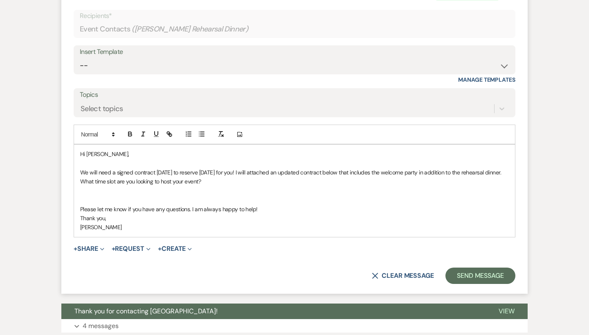
click at [240, 168] on p "We will need a signed contract today to reserve May 15th for you! I will attach…" at bounding box center [294, 172] width 429 height 9
click at [478, 268] on button "Send Message" at bounding box center [480, 276] width 70 height 16
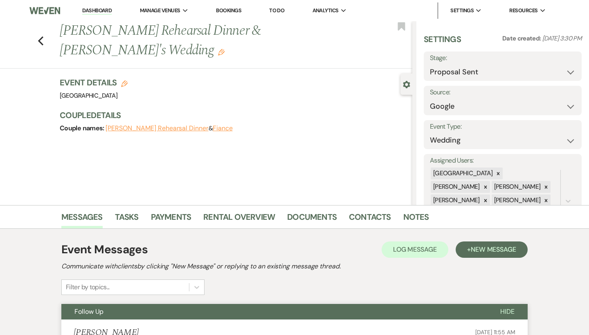
scroll to position [0, 0]
click at [43, 43] on icon "Previous" at bounding box center [41, 41] width 6 height 10
select select "6"
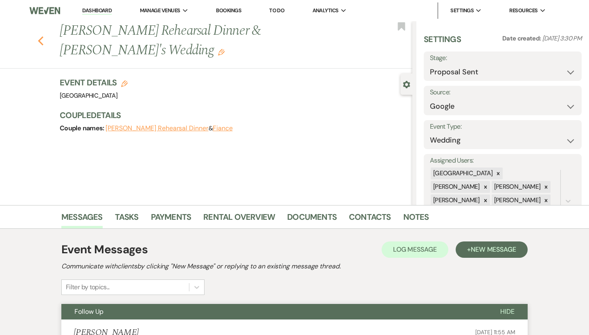
select select "6"
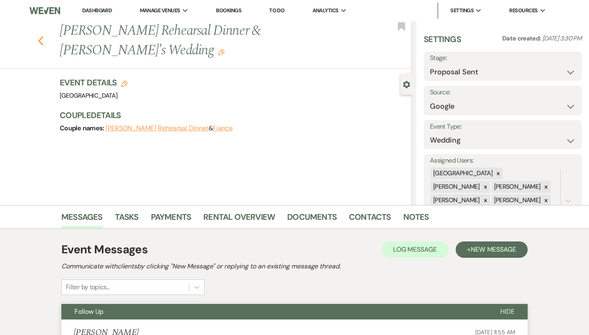
select select "6"
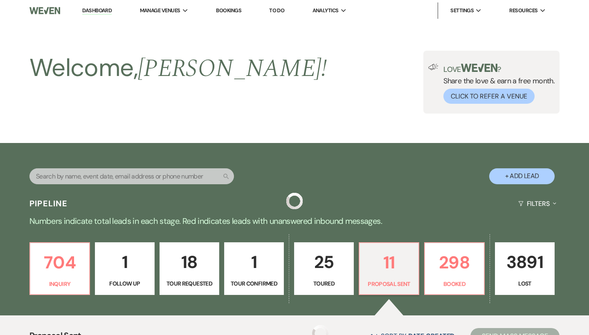
scroll to position [185, 0]
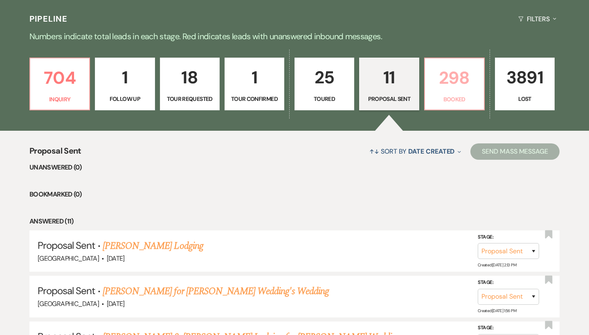
click at [462, 94] on link "298 Booked" at bounding box center [454, 84] width 61 height 53
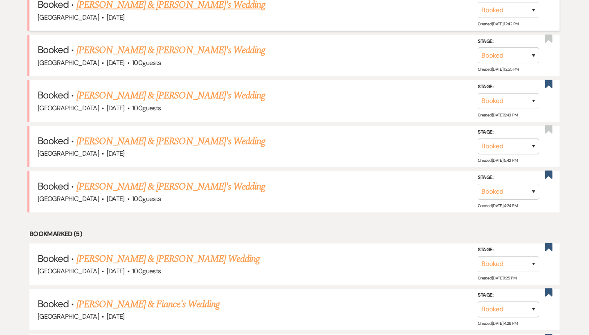
scroll to position [373, 0]
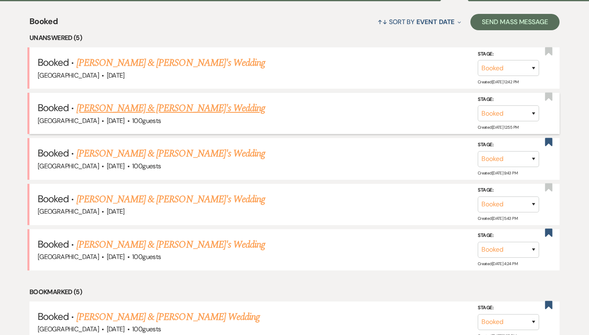
scroll to position [301, 0]
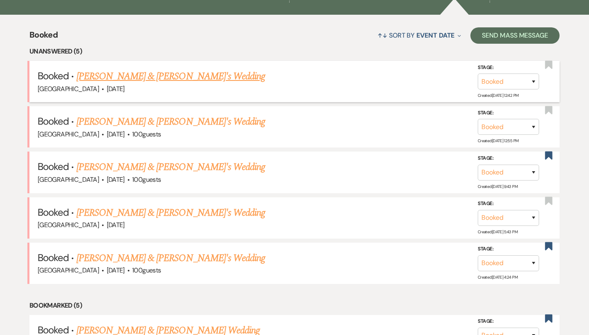
click at [139, 76] on link "[PERSON_NAME] & [PERSON_NAME]'s Wedding" at bounding box center [170, 76] width 189 height 15
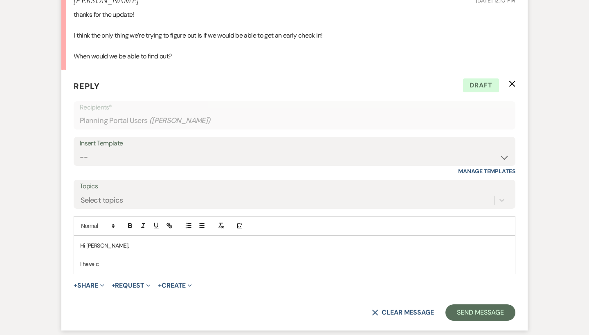
scroll to position [1445, 0]
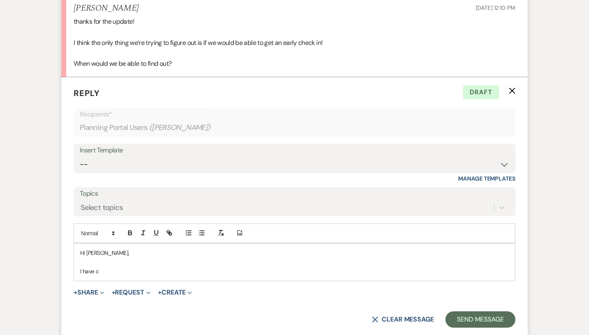
click at [510, 88] on icon "X" at bounding box center [512, 91] width 7 height 7
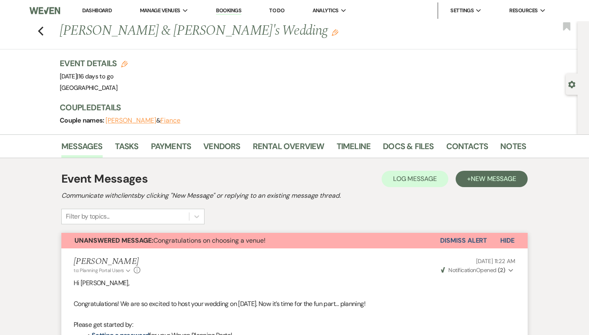
scroll to position [0, 0]
click at [110, 11] on link "Dashboard" at bounding box center [96, 10] width 29 height 7
